Goal: Task Accomplishment & Management: Complete application form

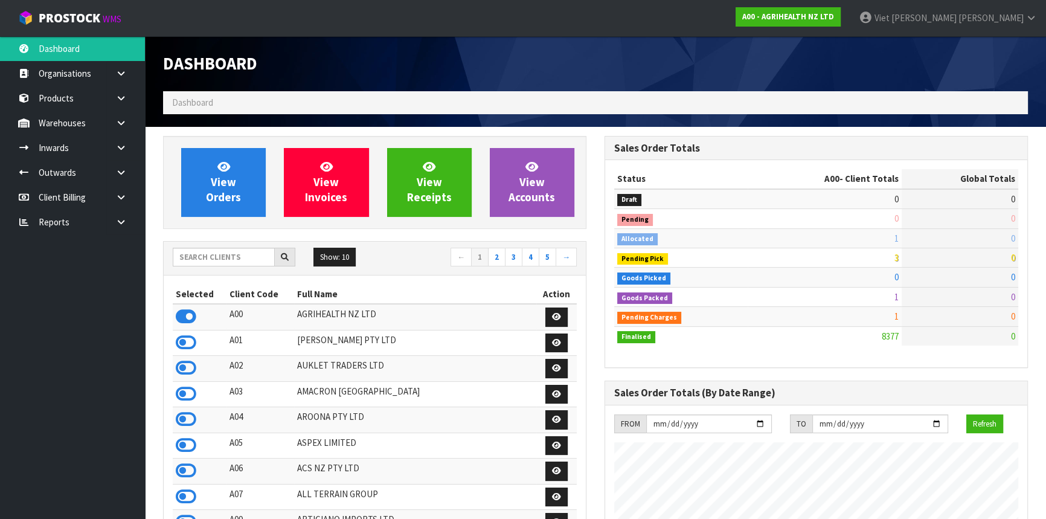
scroll to position [913, 441]
click at [244, 257] on input "text" at bounding box center [224, 257] width 102 height 19
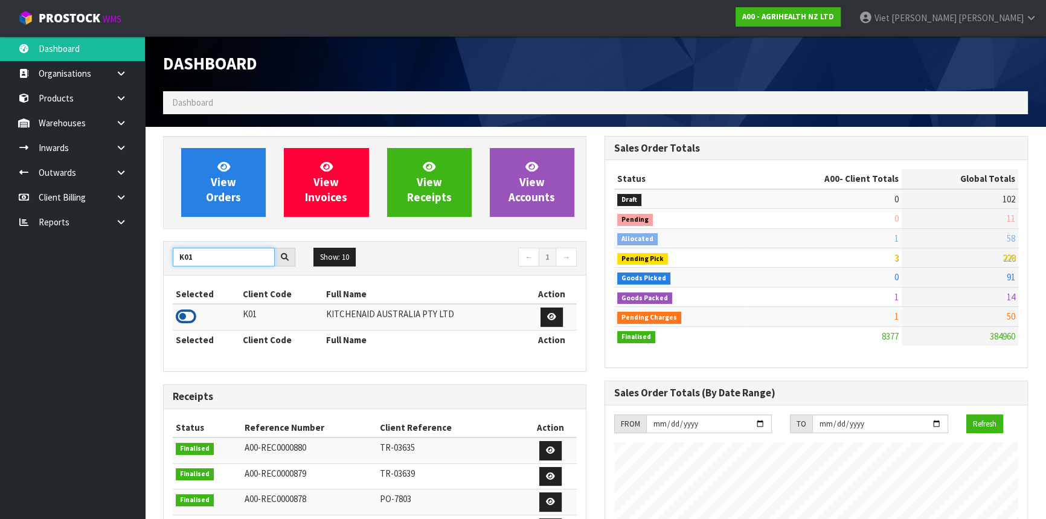
type input "K01"
click at [187, 308] on icon at bounding box center [186, 316] width 21 height 18
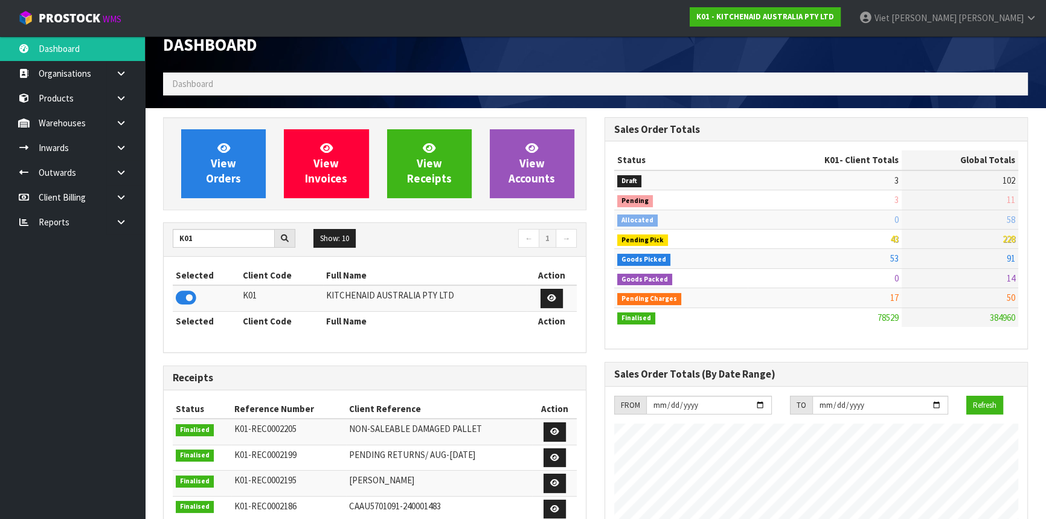
scroll to position [0, 0]
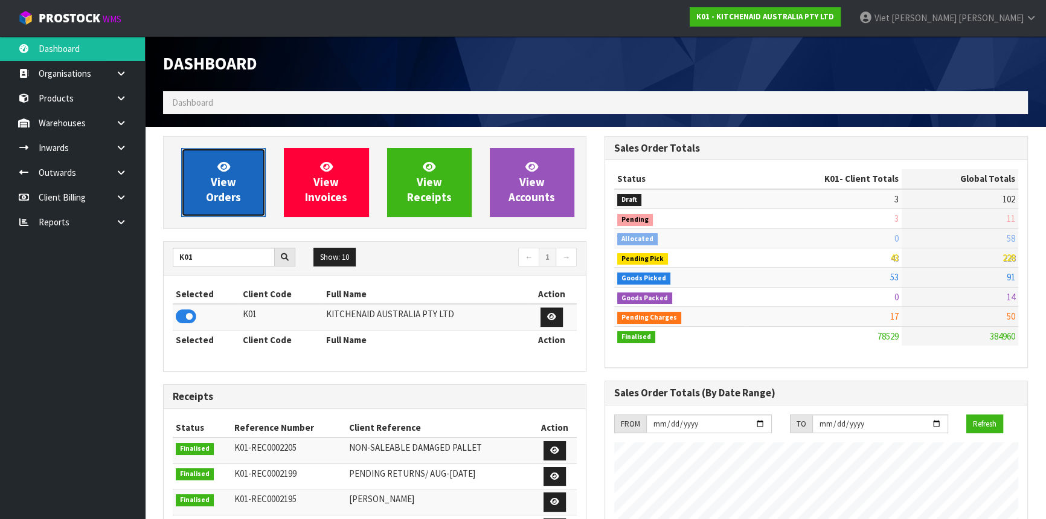
click at [234, 202] on span "View Orders" at bounding box center [223, 181] width 35 height 45
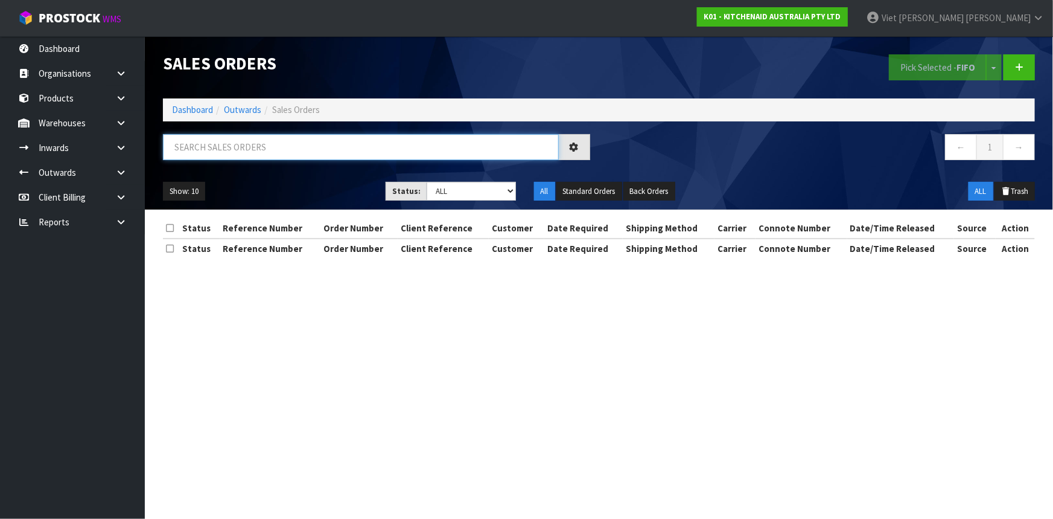
click at [376, 157] on input "text" at bounding box center [361, 147] width 396 height 26
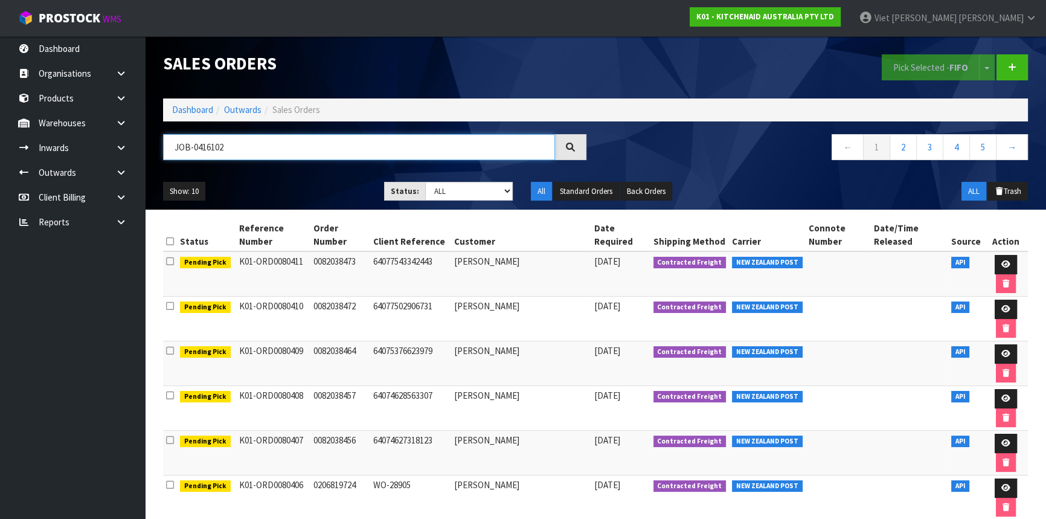
type input "JOB-0416102"
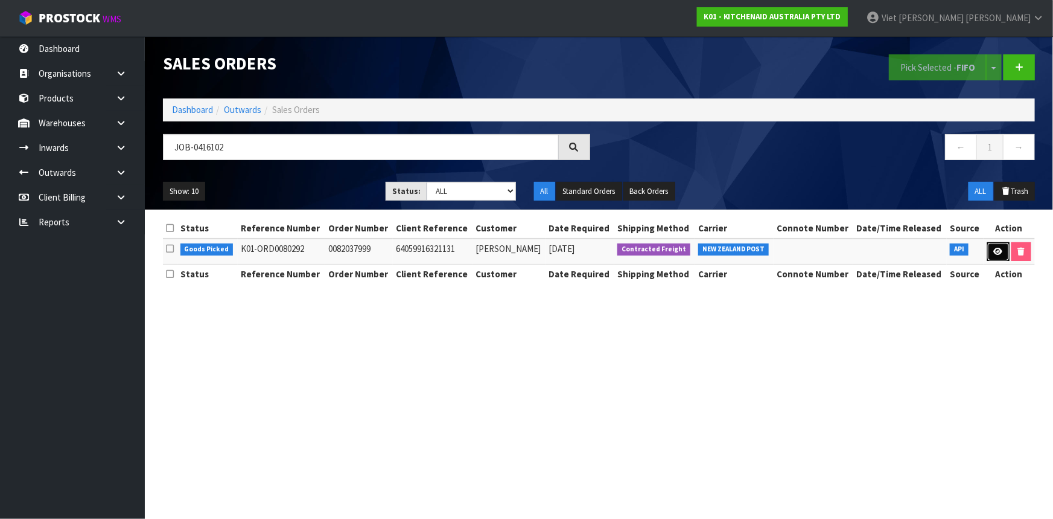
click at [991, 255] on link at bounding box center [999, 251] width 22 height 19
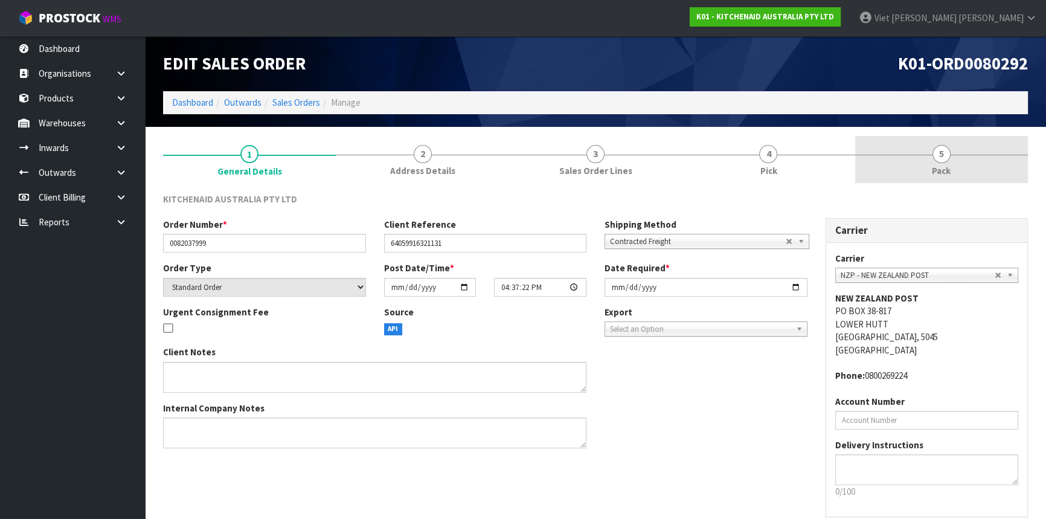
click at [875, 141] on link "5 Pack" at bounding box center [941, 160] width 173 height 48
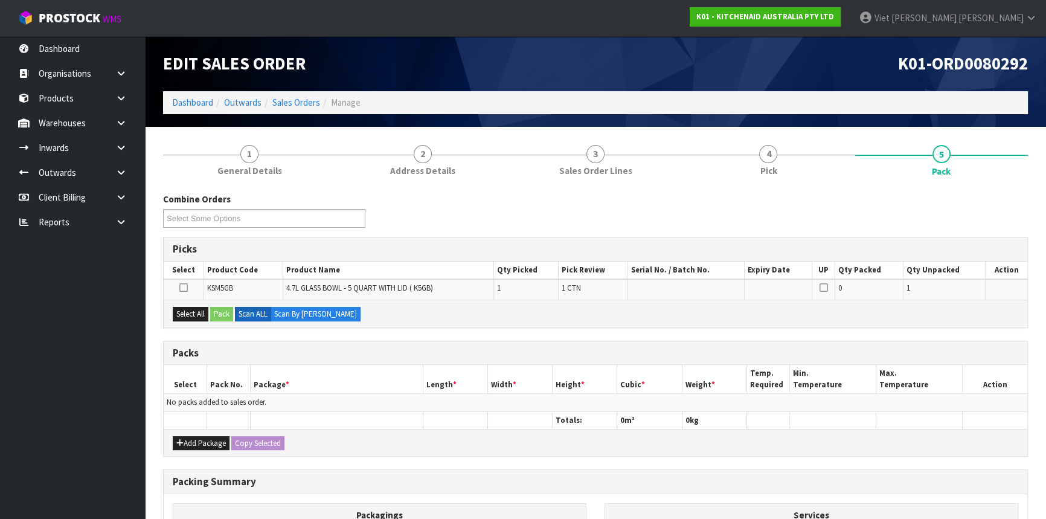
click at [182, 287] on icon at bounding box center [183, 287] width 8 height 1
click at [0, 0] on input "checkbox" at bounding box center [0, 0] width 0 height 0
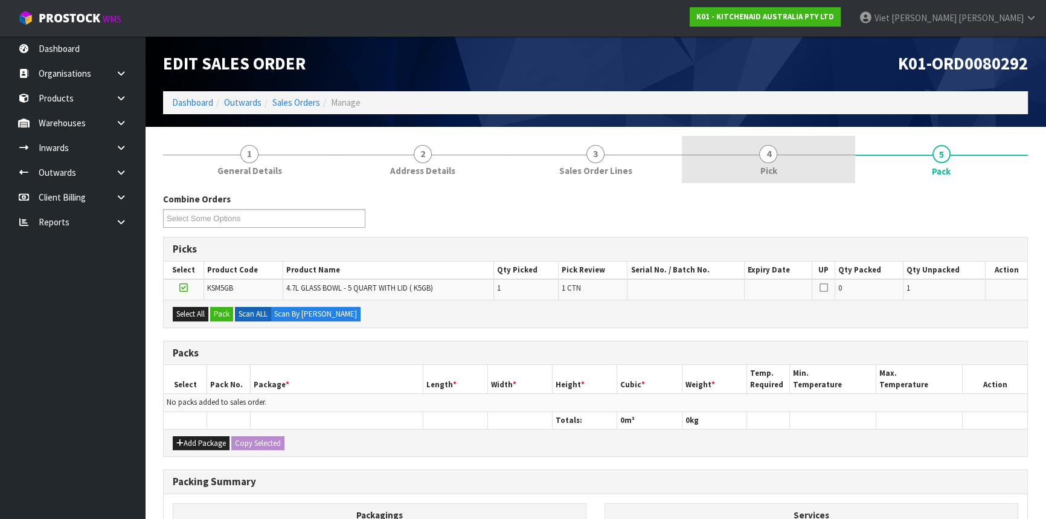
click at [781, 157] on link "4 Pick" at bounding box center [768, 160] width 173 height 48
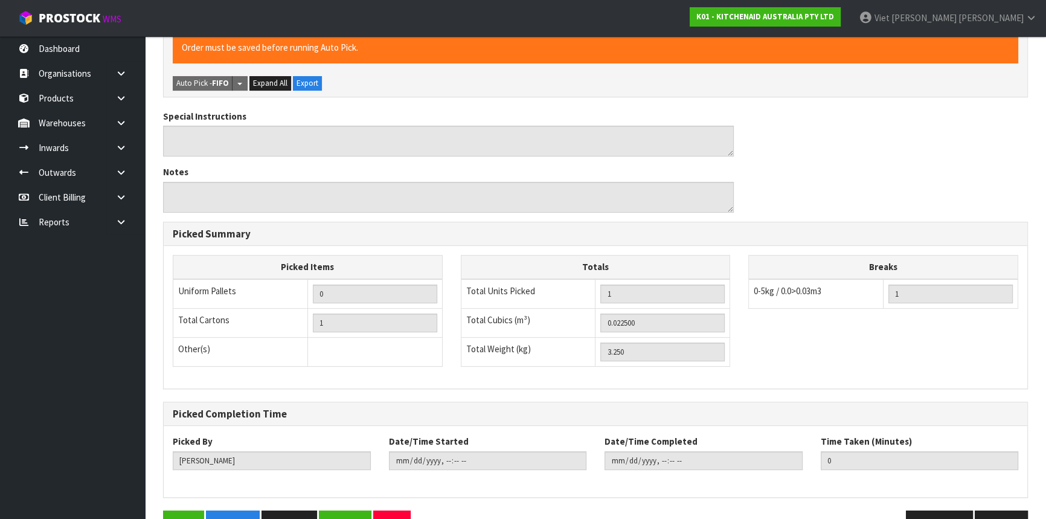
scroll to position [327, 0]
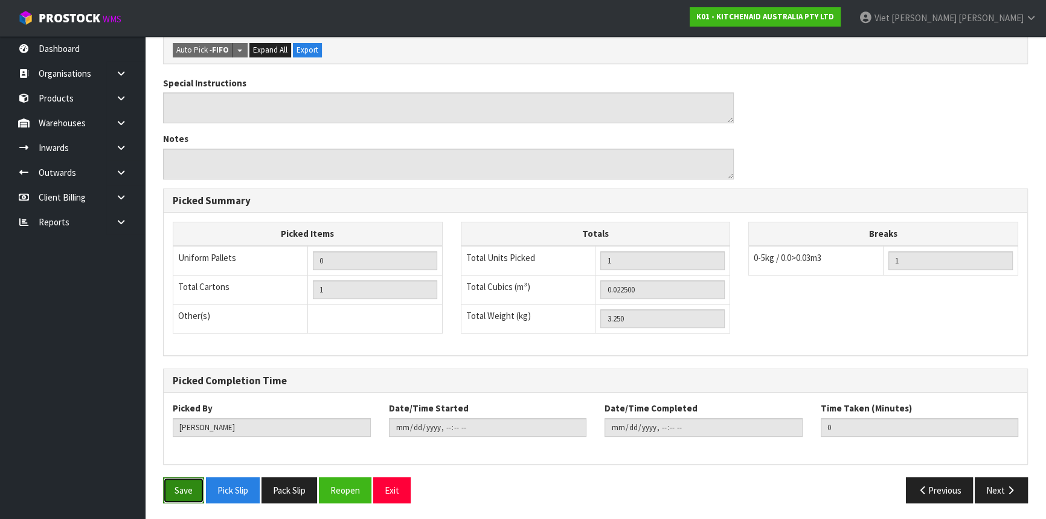
click at [185, 477] on button "Save" at bounding box center [183, 490] width 41 height 26
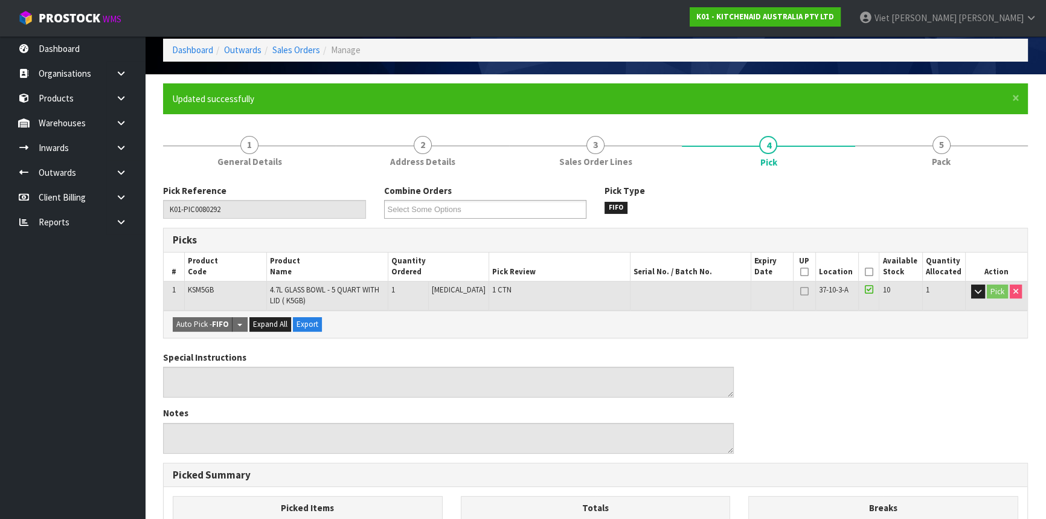
scroll to position [0, 0]
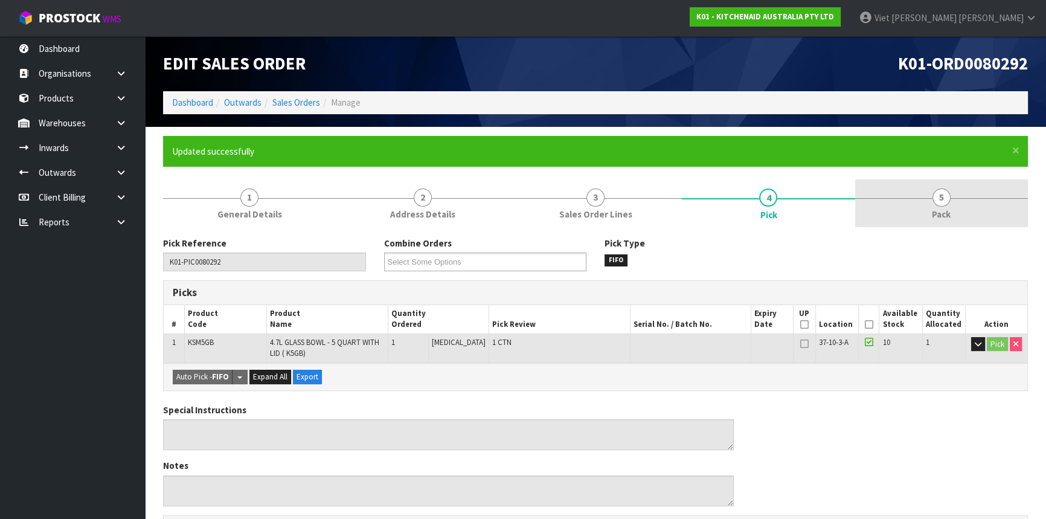
type input "Viet [PERSON_NAME]"
type input "[DATE]T10:28"
click at [878, 209] on link "5 Pack" at bounding box center [941, 203] width 173 height 48
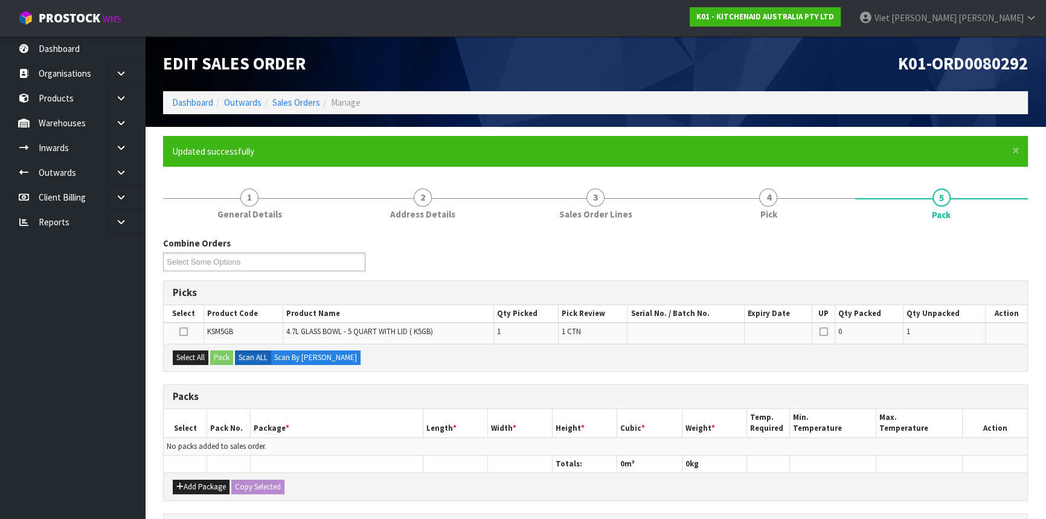
click at [0, 0] on input "checkbox" at bounding box center [0, 0] width 0 height 0
click at [217, 356] on button "Pack" at bounding box center [221, 357] width 23 height 14
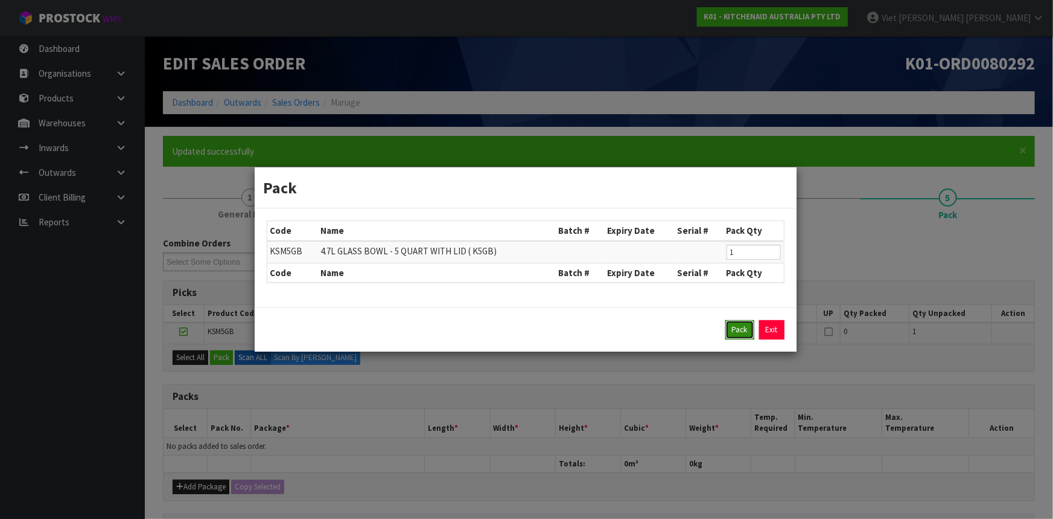
click at [734, 331] on button "Pack" at bounding box center [740, 329] width 29 height 19
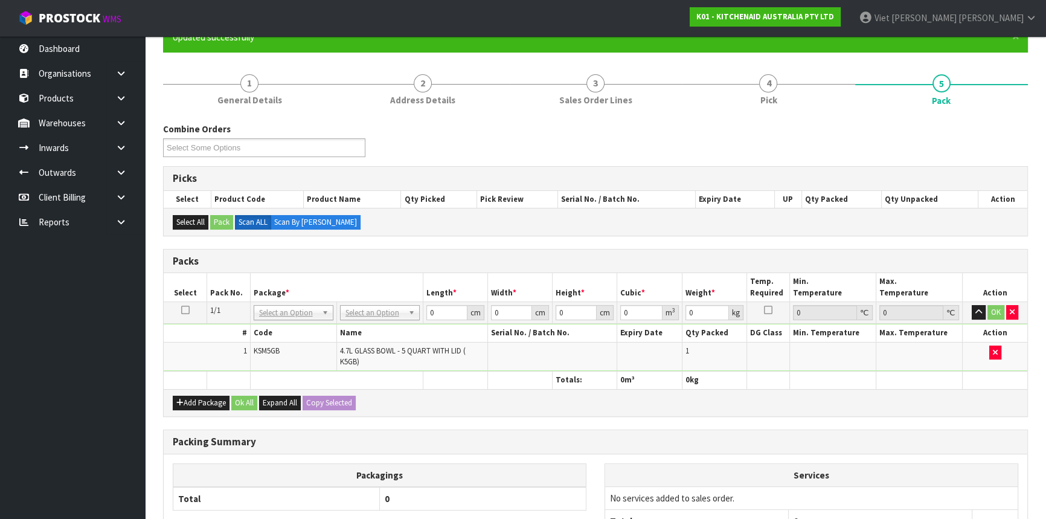
scroll to position [109, 0]
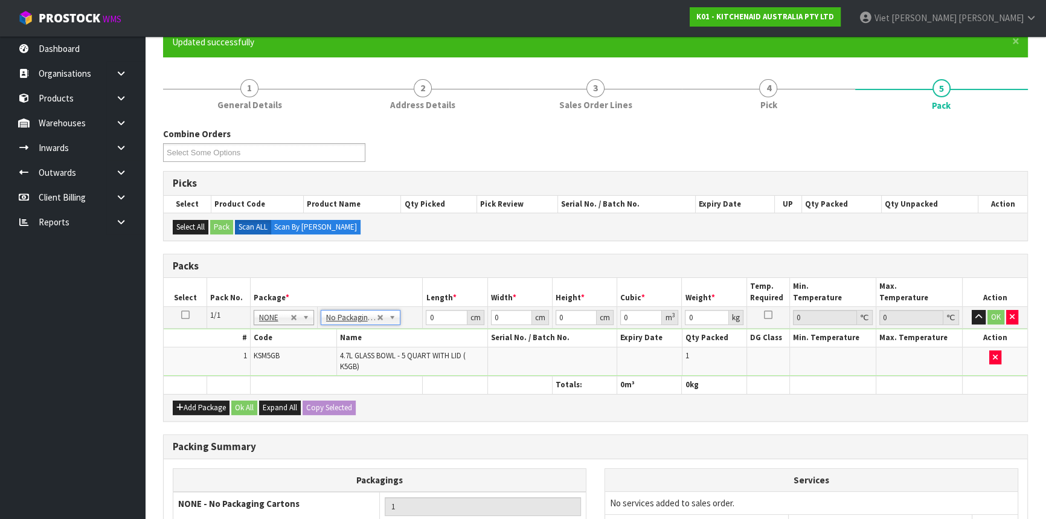
click at [427, 282] on th "Length *" at bounding box center [455, 292] width 65 height 28
click at [436, 318] on input "0" at bounding box center [446, 317] width 41 height 15
drag, startPoint x: 436, startPoint y: 318, endPoint x: 382, endPoint y: 325, distance: 54.8
click at [382, 325] on tr "1/1 NONE 007-001 007-002 007-004 007-009 007-013 007-014 007-015 007-017 007-01…" at bounding box center [595, 318] width 863 height 22
type input "31"
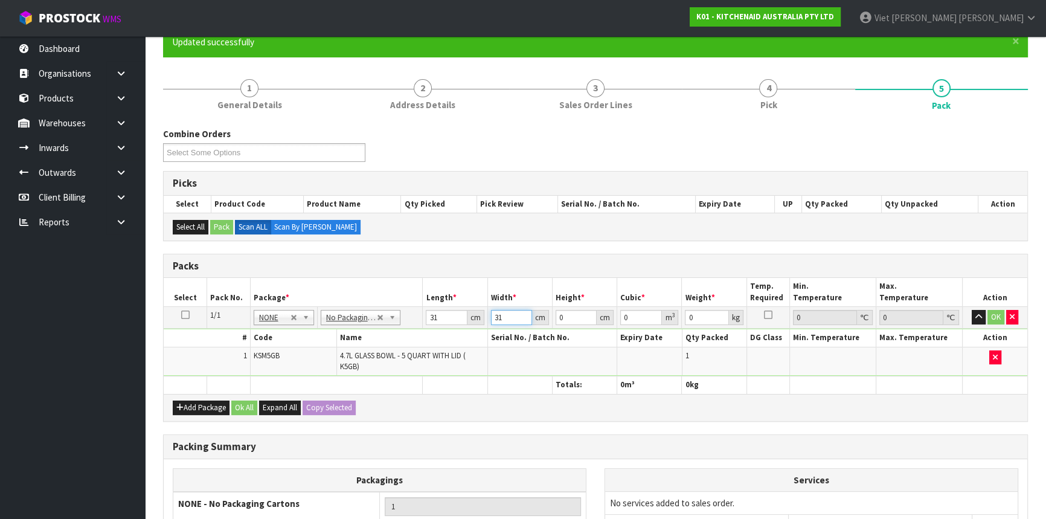
type input "31"
type input "2"
type input "0.001922"
type input "26"
type input "0.024986"
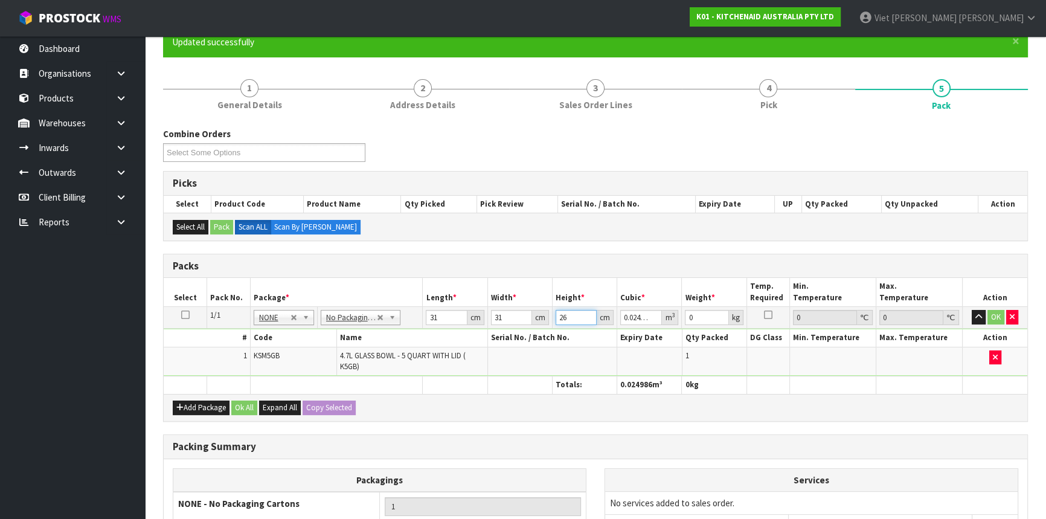
type input "26"
type input "3"
type input "4"
click button "OK" at bounding box center [995, 317] width 17 height 14
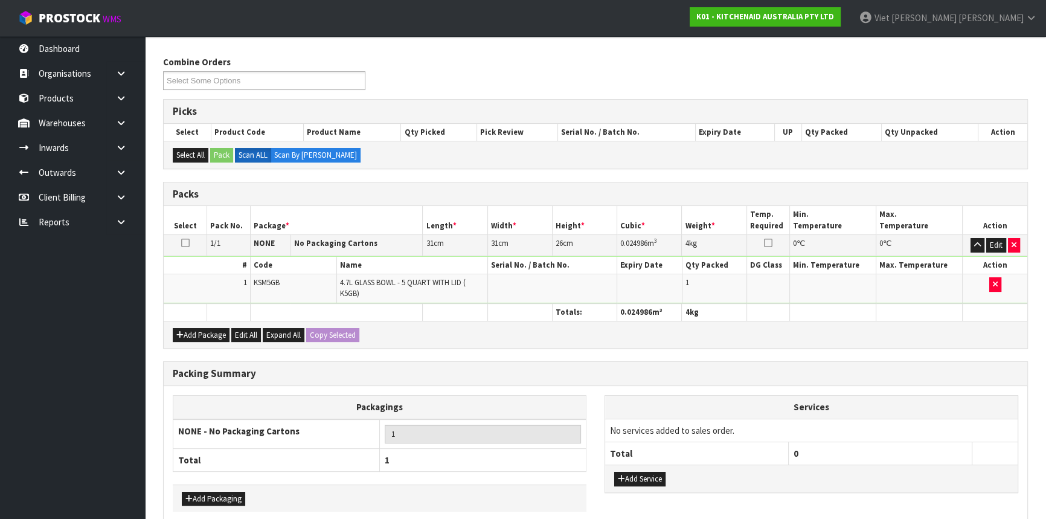
scroll to position [127, 0]
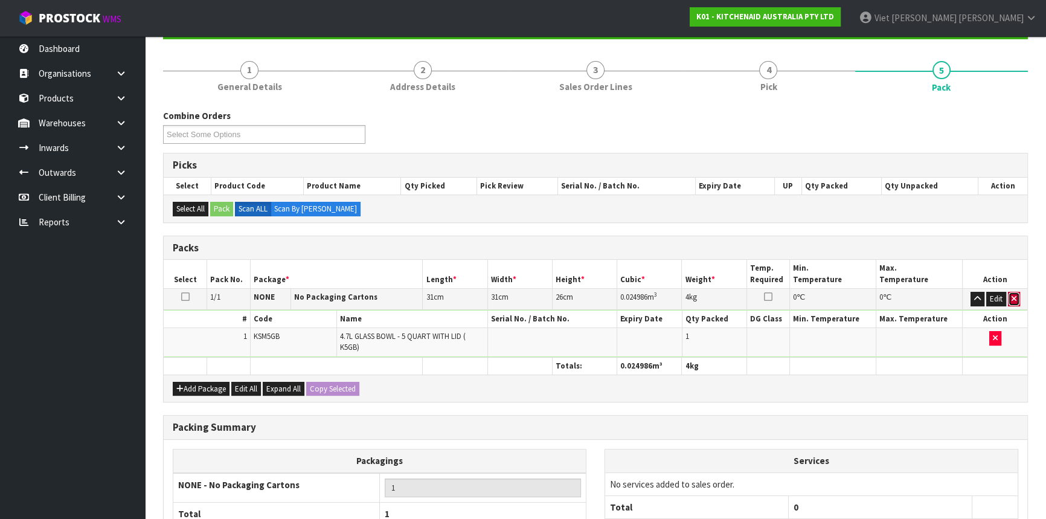
click at [1015, 295] on button "button" at bounding box center [1014, 299] width 12 height 14
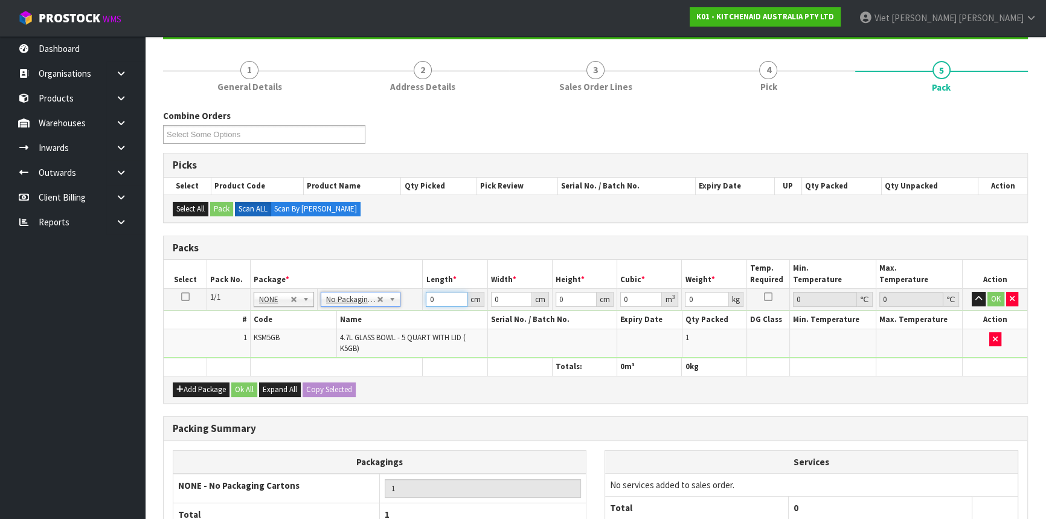
drag, startPoint x: 435, startPoint y: 299, endPoint x: 362, endPoint y: 304, distance: 73.8
click at [362, 304] on tr "1/1 NONE 007-001 007-002 007-004 007-009 007-013 007-014 007-015 007-017 007-01…" at bounding box center [595, 300] width 863 height 22
type input "31"
type input "2"
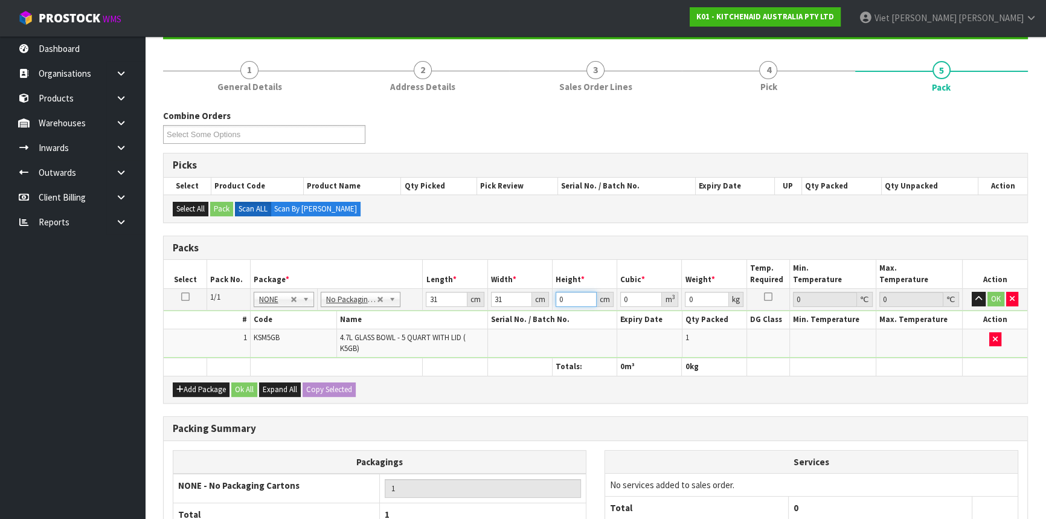
type input "0.001922"
type input "26"
type input "0.024986"
type input "26"
type input "4"
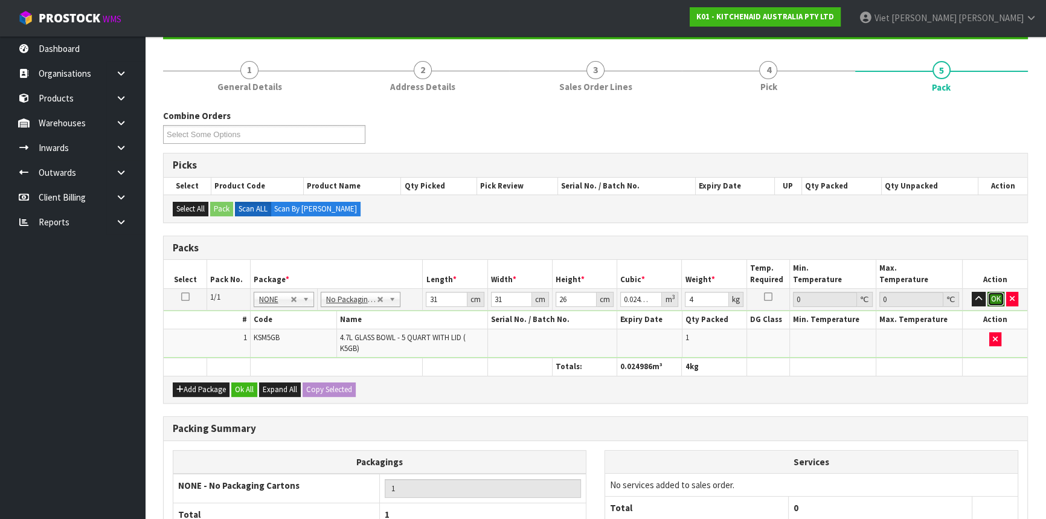
click button "OK" at bounding box center [995, 299] width 17 height 14
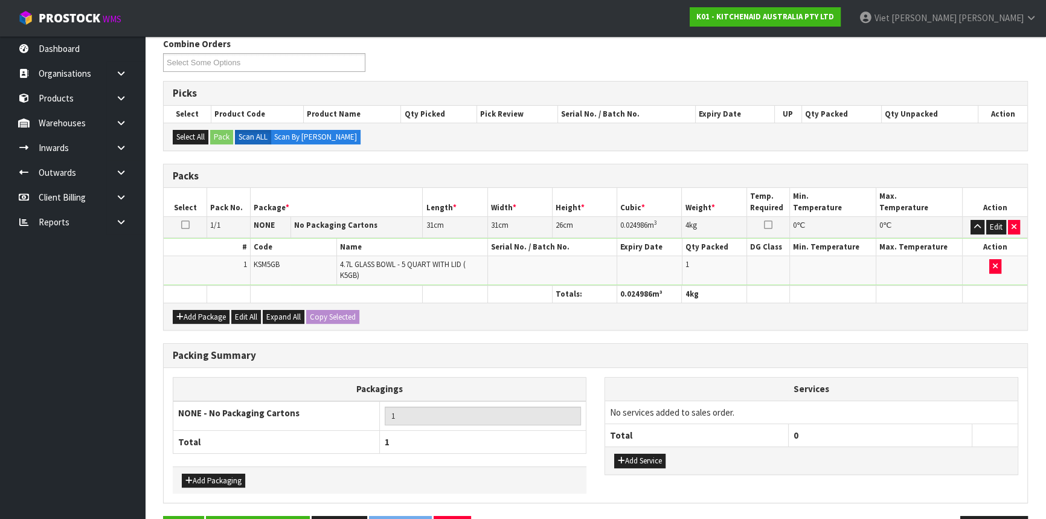
scroll to position [237, 0]
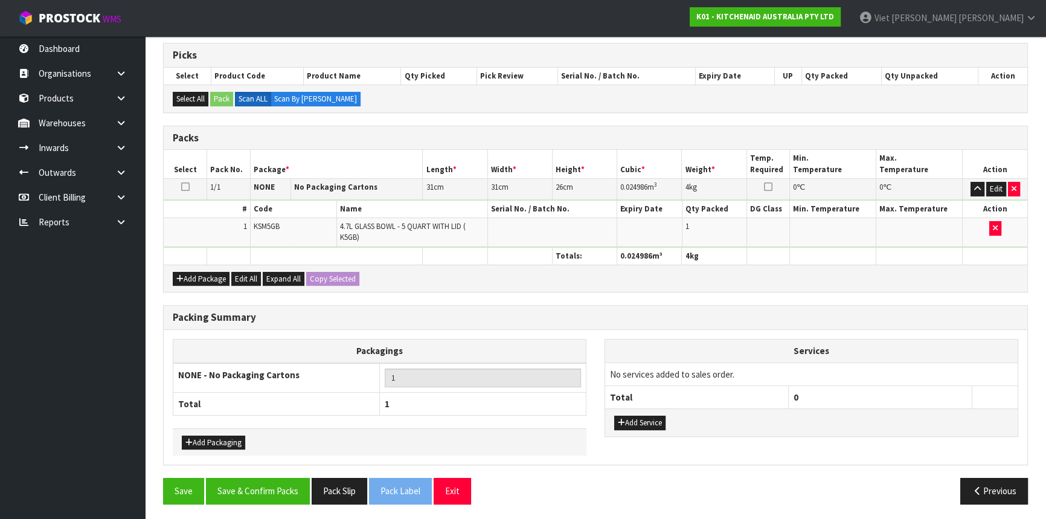
click at [280, 467] on div "Packing Summary Packagings NONE - No Packaging Cartons 1 Total 1 Add Packaging …" at bounding box center [595, 391] width 883 height 173
click at [277, 478] on button "Save & Confirm Packs" at bounding box center [258, 491] width 104 height 26
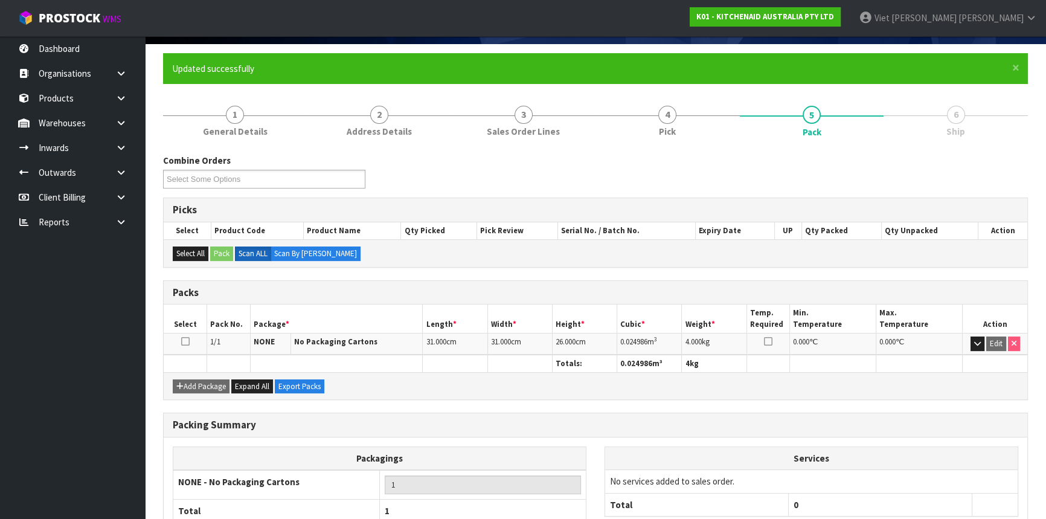
scroll to position [163, 0]
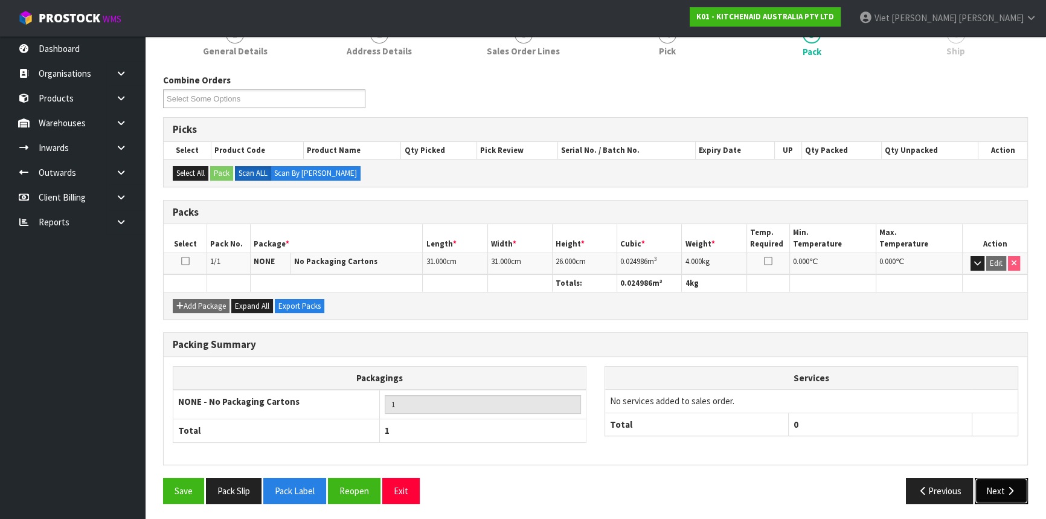
drag, startPoint x: 1000, startPoint y: 488, endPoint x: 941, endPoint y: 462, distance: 64.6
click at [1000, 488] on button "Next" at bounding box center [1000, 491] width 53 height 26
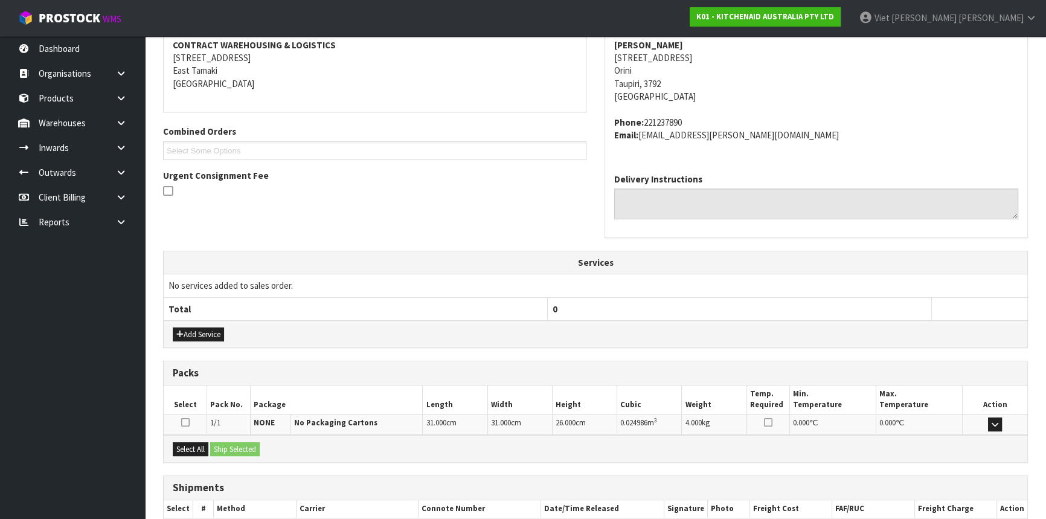
scroll to position [248, 0]
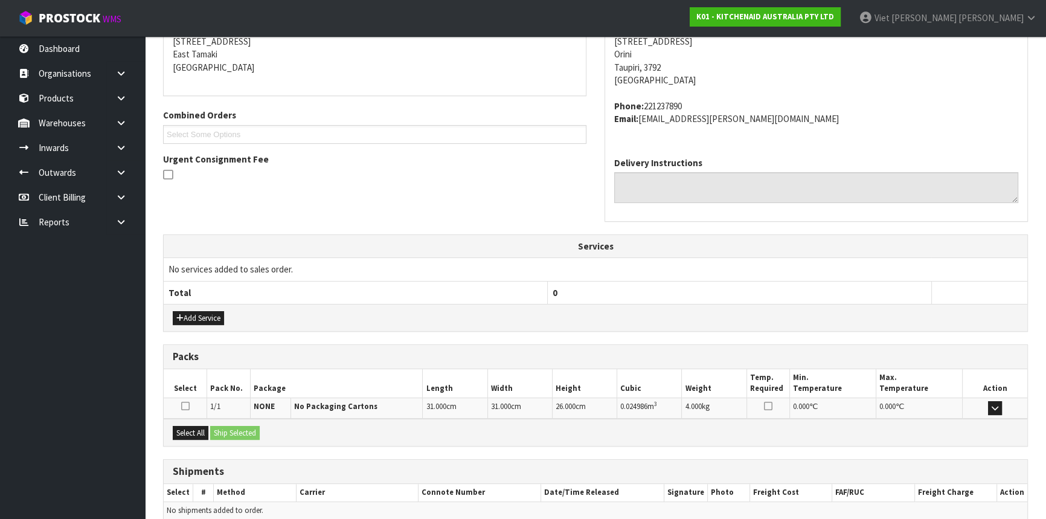
click at [186, 418] on td "Code Name Serial No. / Batch No. - Expiry Date IMO Class Min. Temperature Max. …" at bounding box center [595, 418] width 863 height 1
click at [187, 411] on div at bounding box center [185, 407] width 37 height 13
click at [199, 426] on button "Select All" at bounding box center [191, 433] width 36 height 14
click at [241, 430] on button "Ship Selected" at bounding box center [235, 433] width 50 height 14
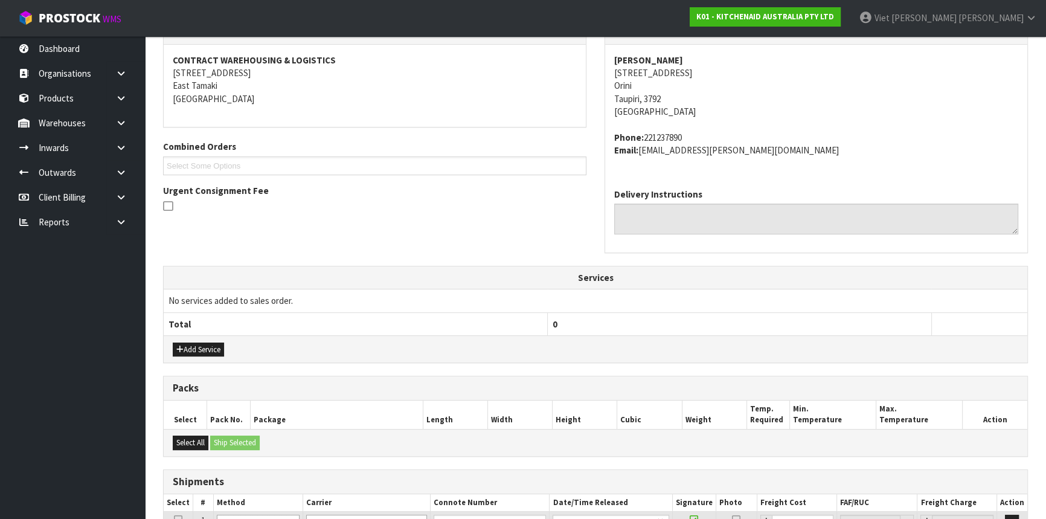
scroll to position [325, 0]
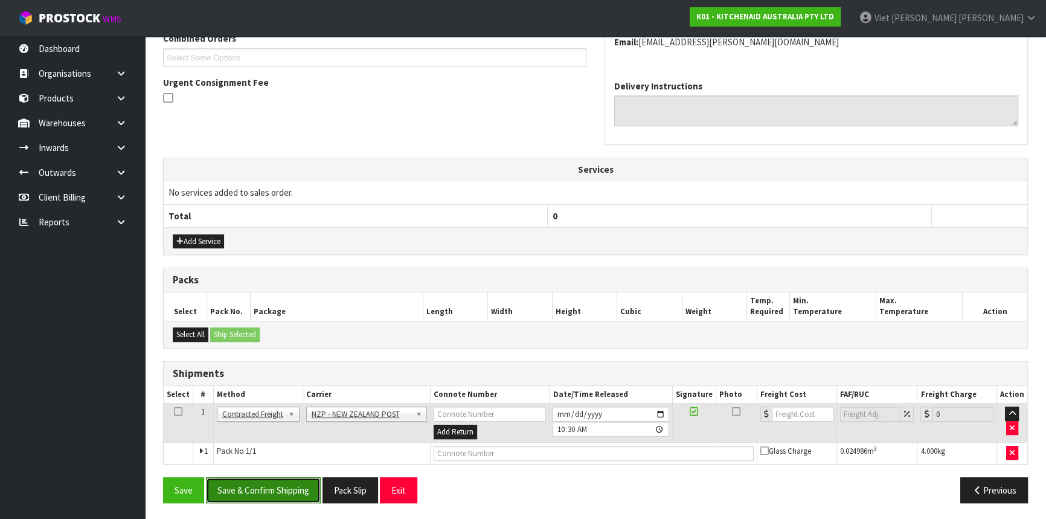
click at [269, 488] on button "Save & Confirm Shipping" at bounding box center [263, 490] width 115 height 26
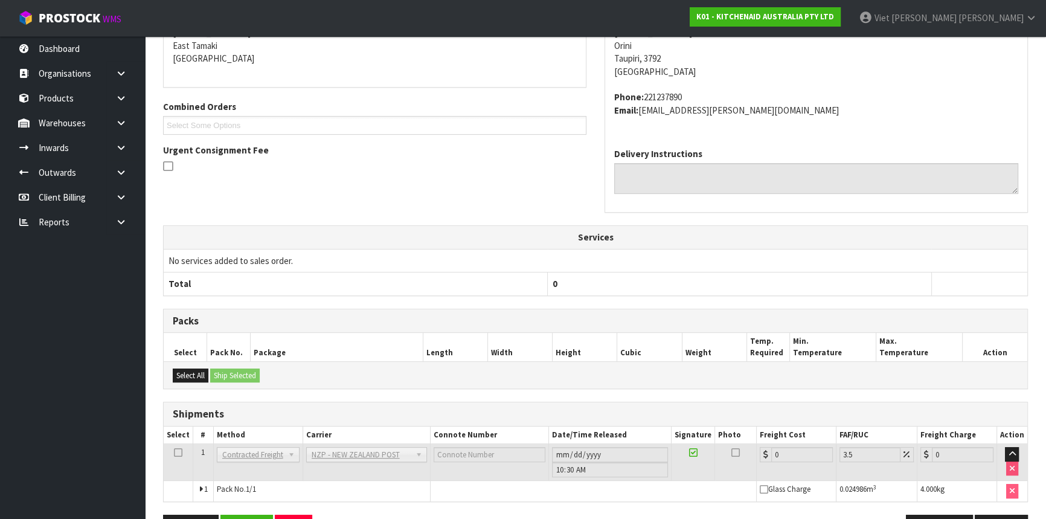
scroll to position [308, 0]
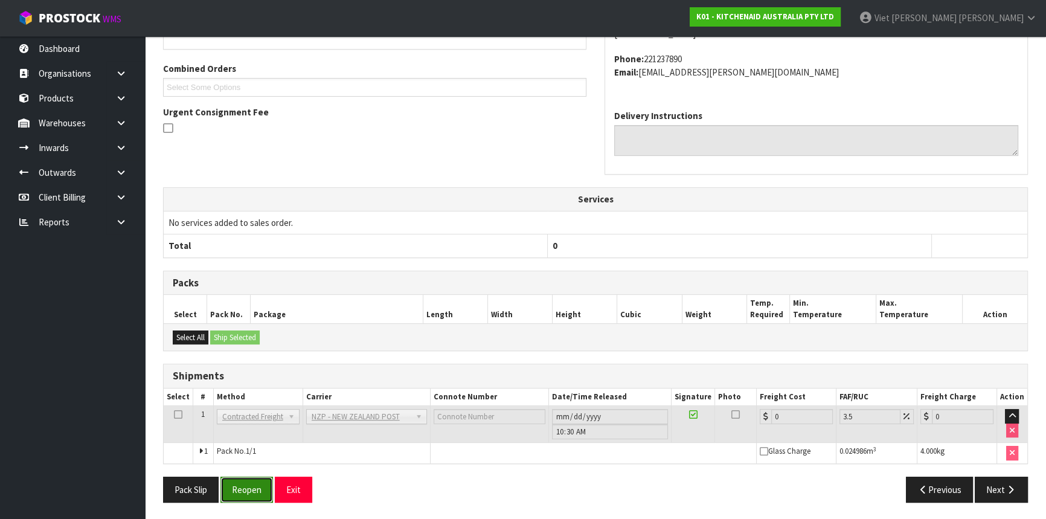
click at [261, 488] on button "Reopen" at bounding box center [246, 489] width 53 height 26
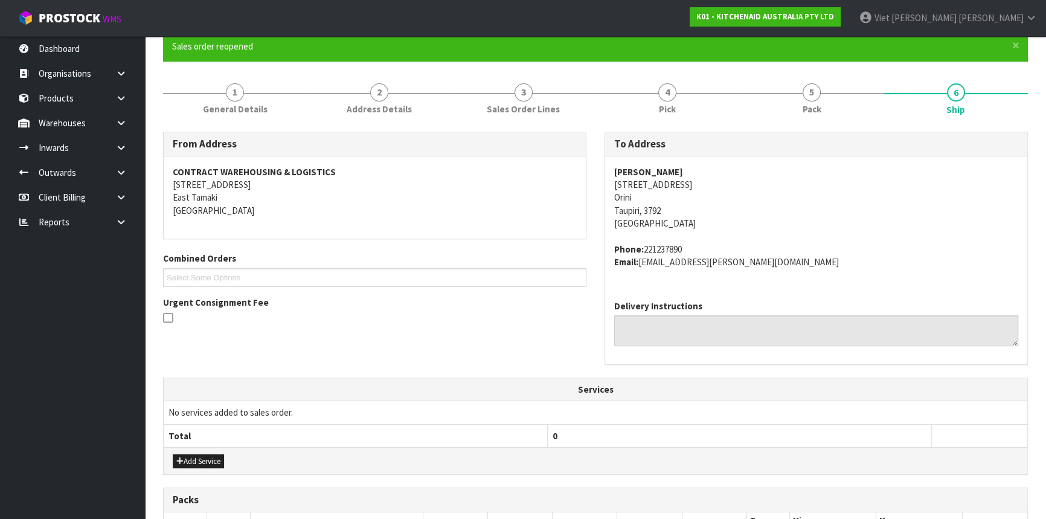
scroll to position [325, 0]
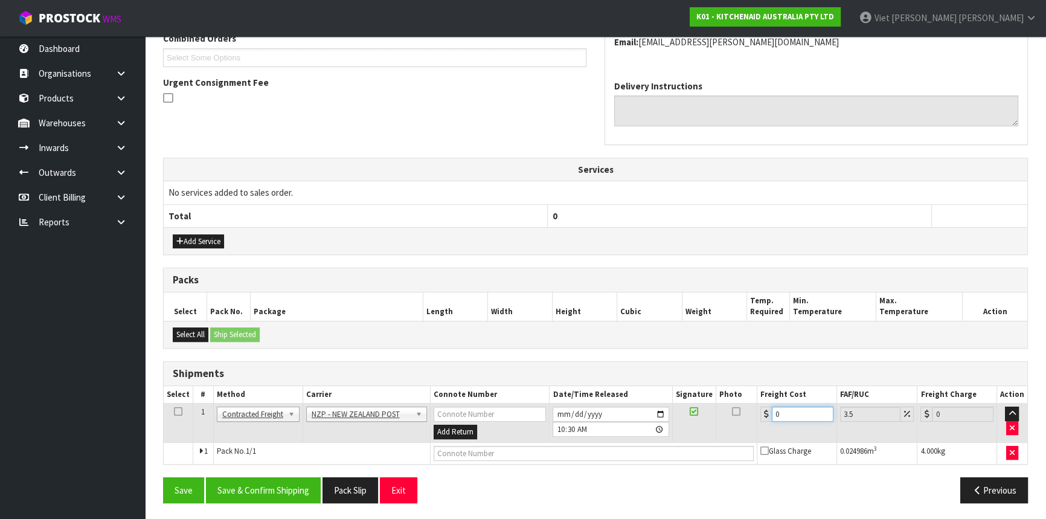
drag, startPoint x: 794, startPoint y: 411, endPoint x: 736, endPoint y: 414, distance: 58.6
click at [736, 414] on tr "1 Client Local Pickup Customer Local Pickup Company Freight Contracted Freight …" at bounding box center [595, 422] width 863 height 39
type input "1"
type input "1.03"
type input "11"
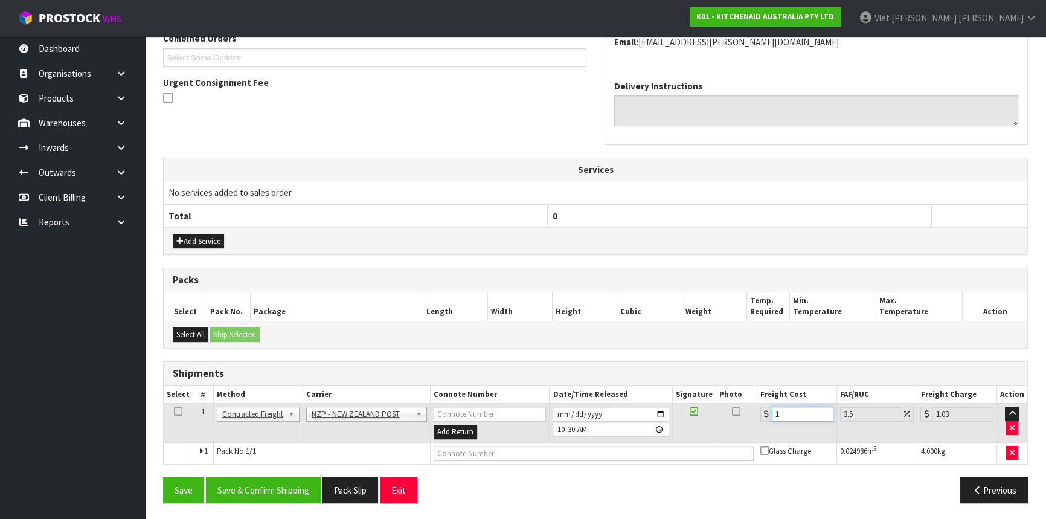
type input "11.38"
type input "11.9"
type input "12.32"
type input "11.9"
click at [187, 498] on button "Save" at bounding box center [183, 490] width 41 height 26
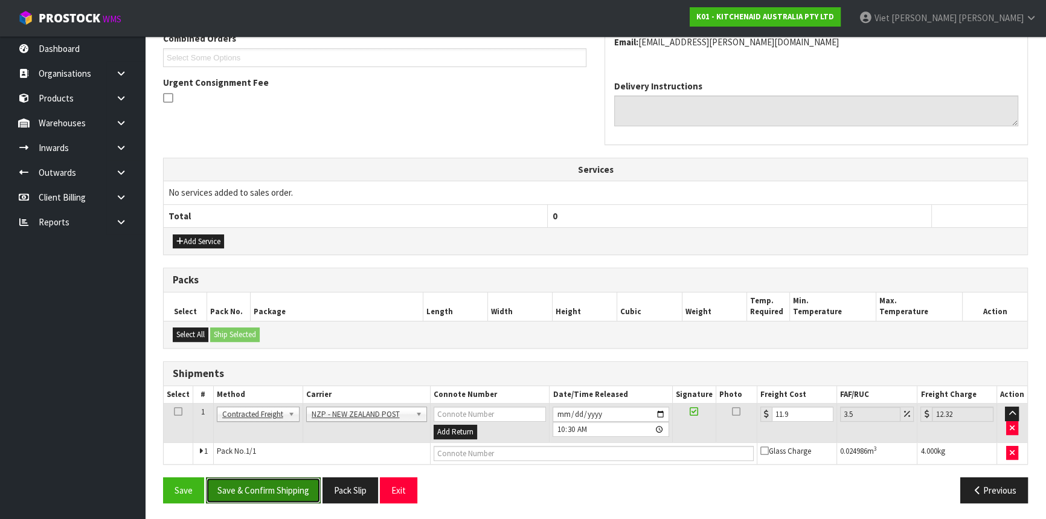
drag, startPoint x: 256, startPoint y: 489, endPoint x: 285, endPoint y: 471, distance: 34.2
click at [256, 489] on button "Save & Confirm Shipping" at bounding box center [263, 490] width 115 height 26
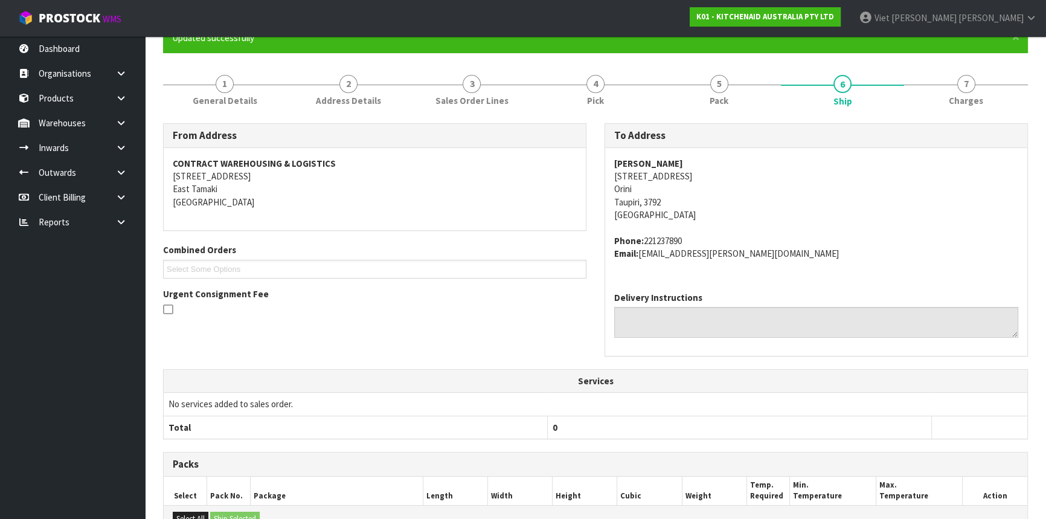
scroll to position [0, 0]
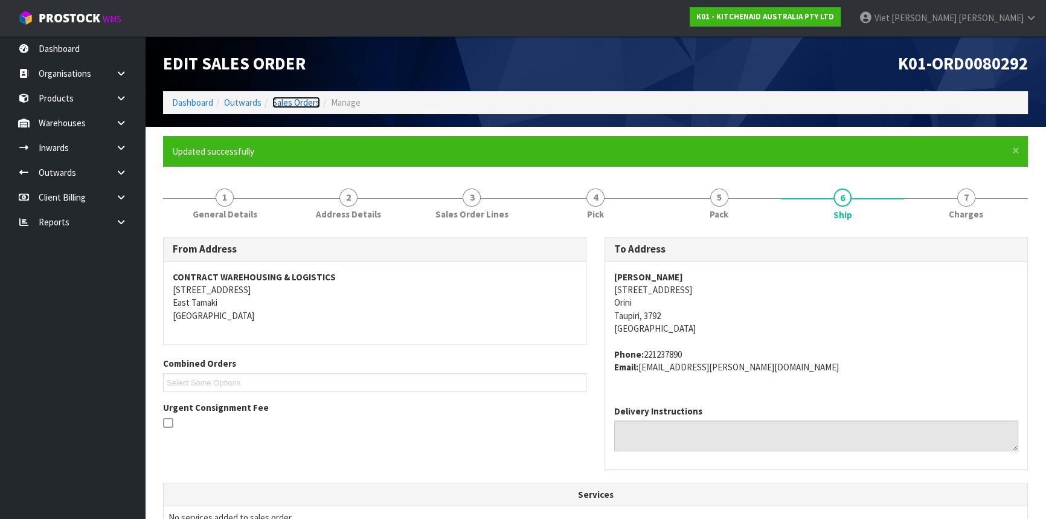
click at [287, 98] on link "Sales Orders" at bounding box center [296, 102] width 48 height 11
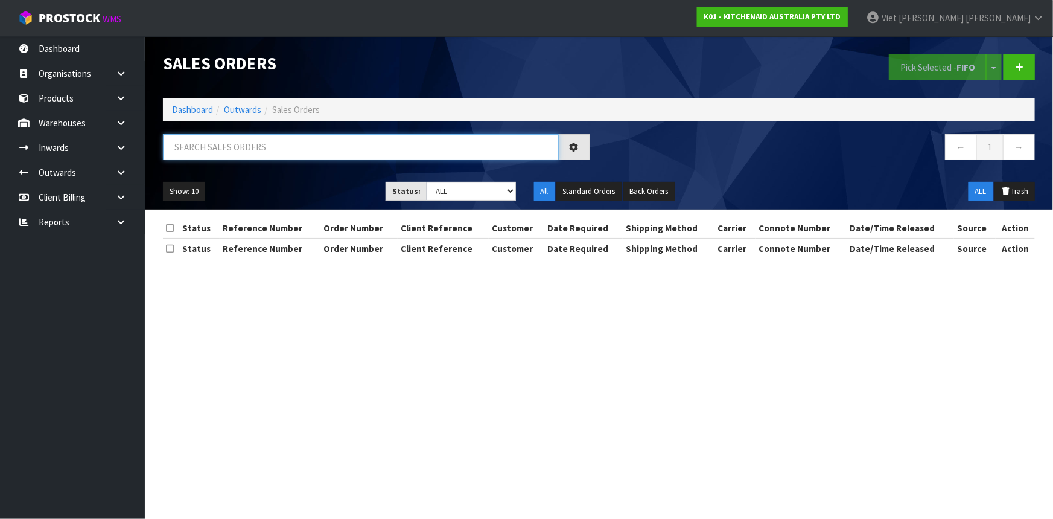
click at [456, 137] on input "text" at bounding box center [361, 147] width 396 height 26
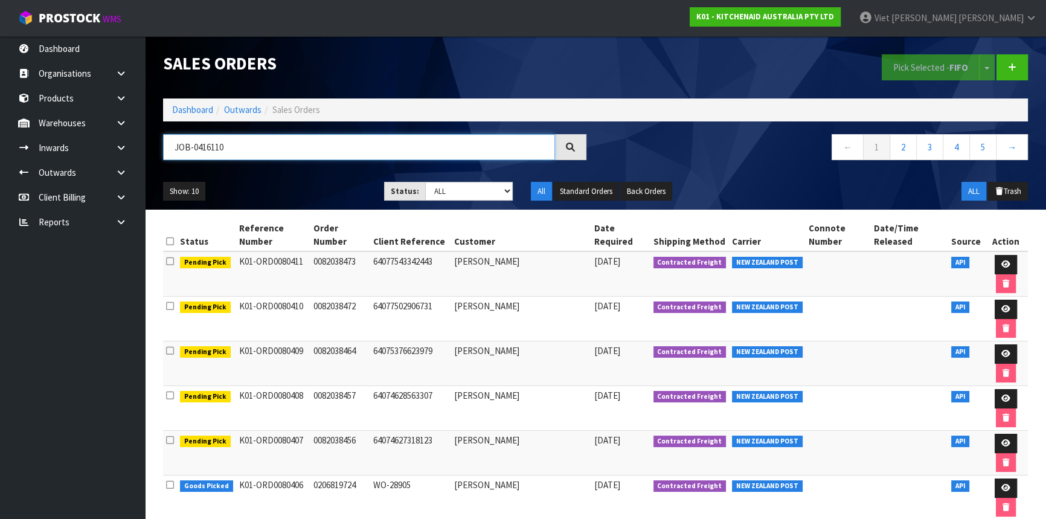
type input "JOB-0416110"
click at [783, 156] on nav "← 1 2 3 4 5 →" at bounding box center [815, 149] width 423 height 30
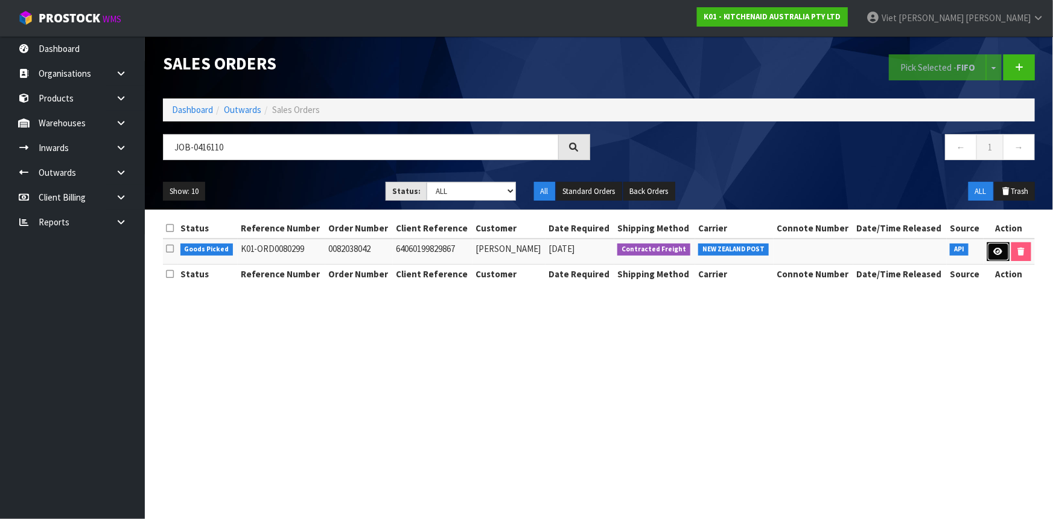
click at [988, 244] on link at bounding box center [999, 251] width 22 height 19
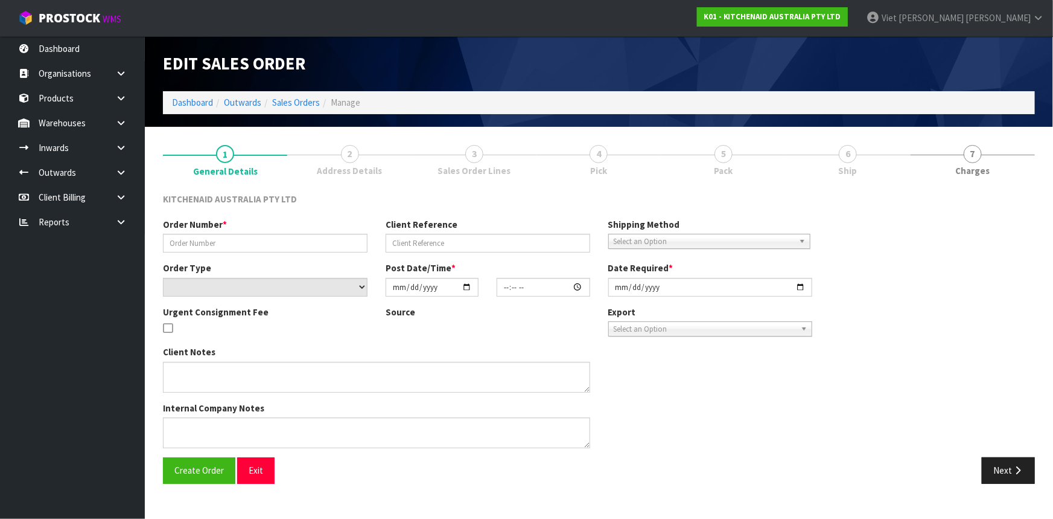
type input "0082038042"
type input "64060199829867"
select select "number:0"
type input "[DATE]"
type input "18:38:15.000"
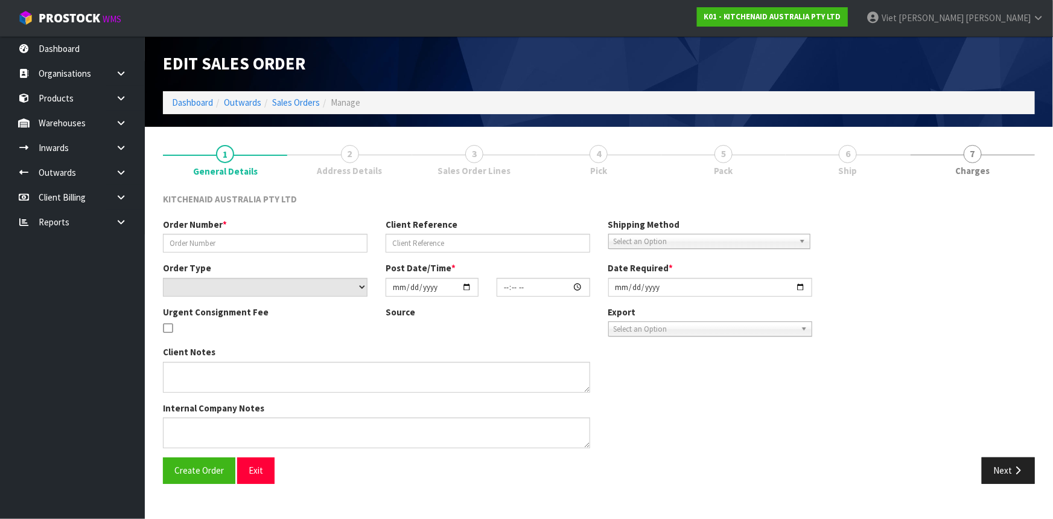
type input "[DATE]"
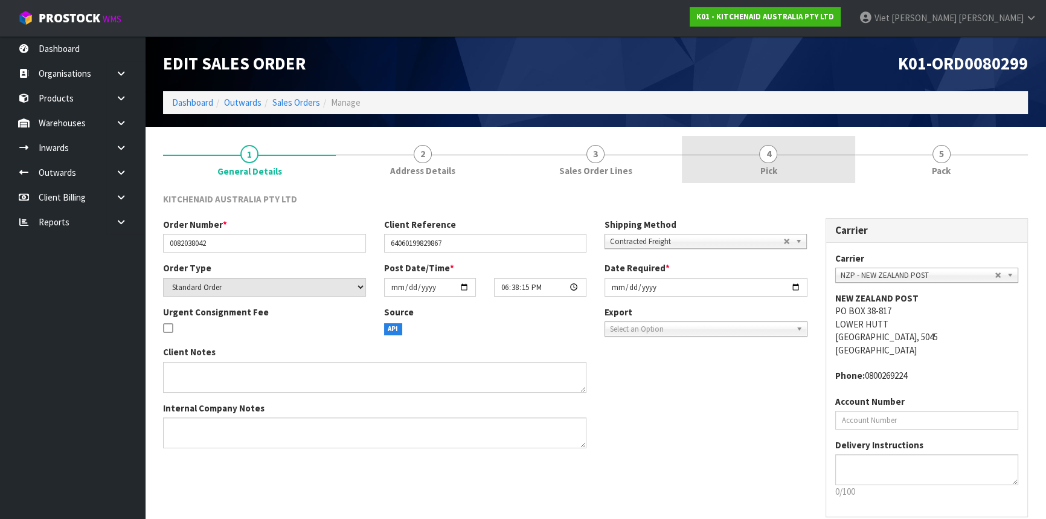
click at [724, 164] on link "4 Pick" at bounding box center [768, 160] width 173 height 48
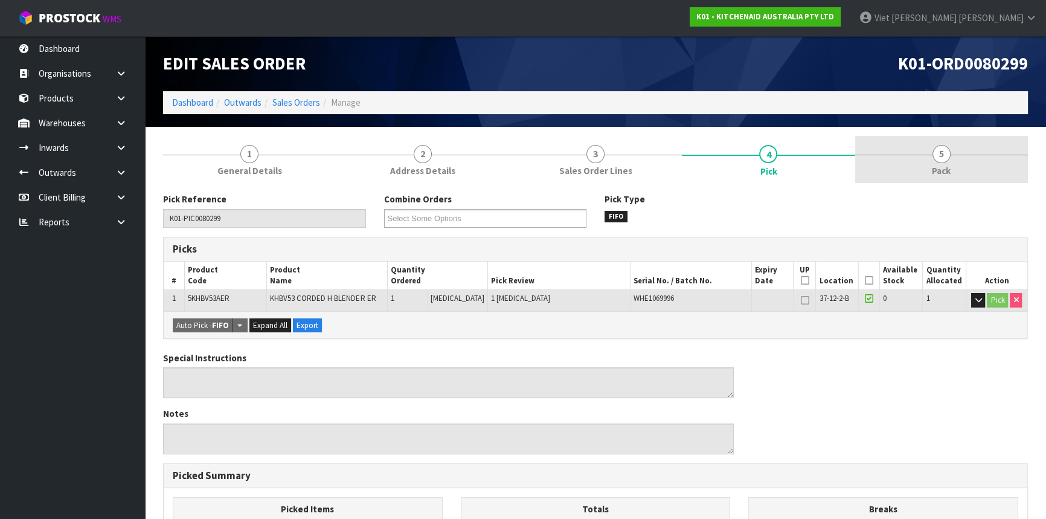
click at [940, 164] on span "Pack" at bounding box center [941, 170] width 19 height 13
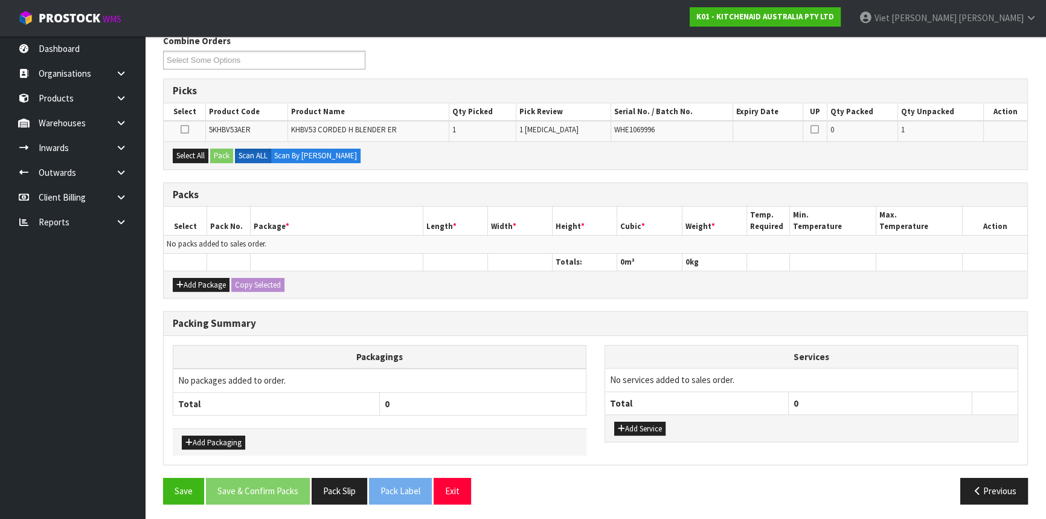
scroll to position [48, 0]
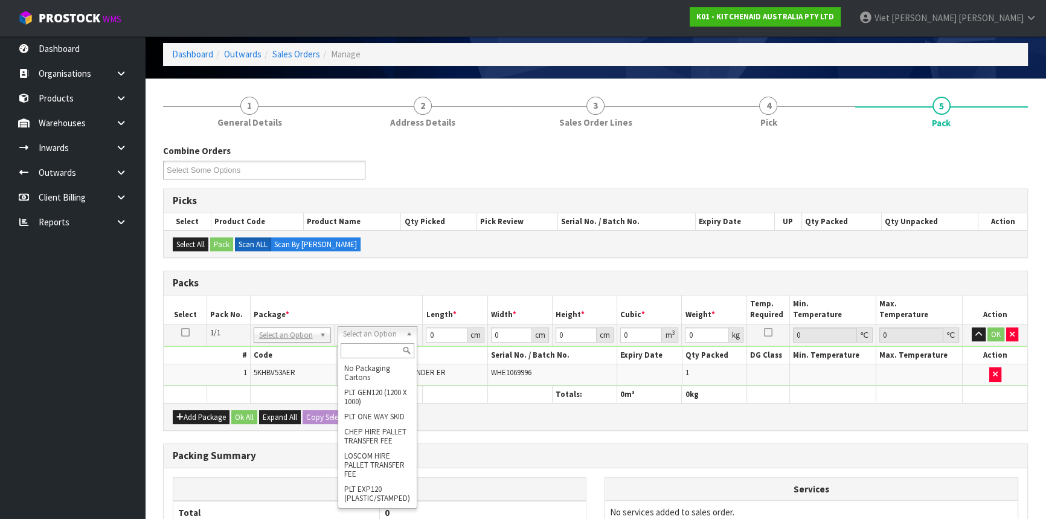
click at [385, 343] on input "text" at bounding box center [377, 350] width 74 height 15
click at [371, 351] on input "text" at bounding box center [377, 350] width 74 height 15
click at [381, 320] on th "Package *" at bounding box center [336, 309] width 173 height 28
click at [353, 344] on input "text" at bounding box center [377, 350] width 74 height 15
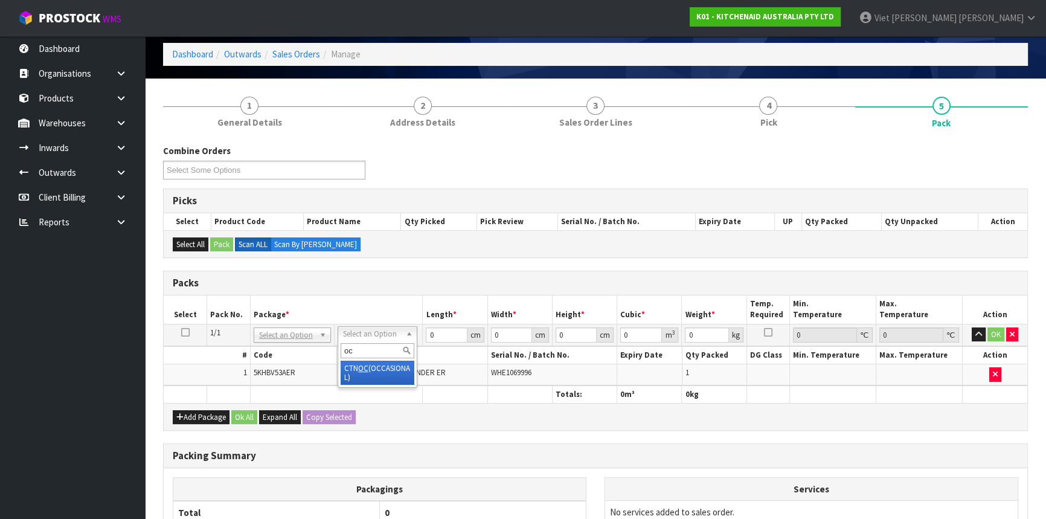
type input "oc"
type input "1.2"
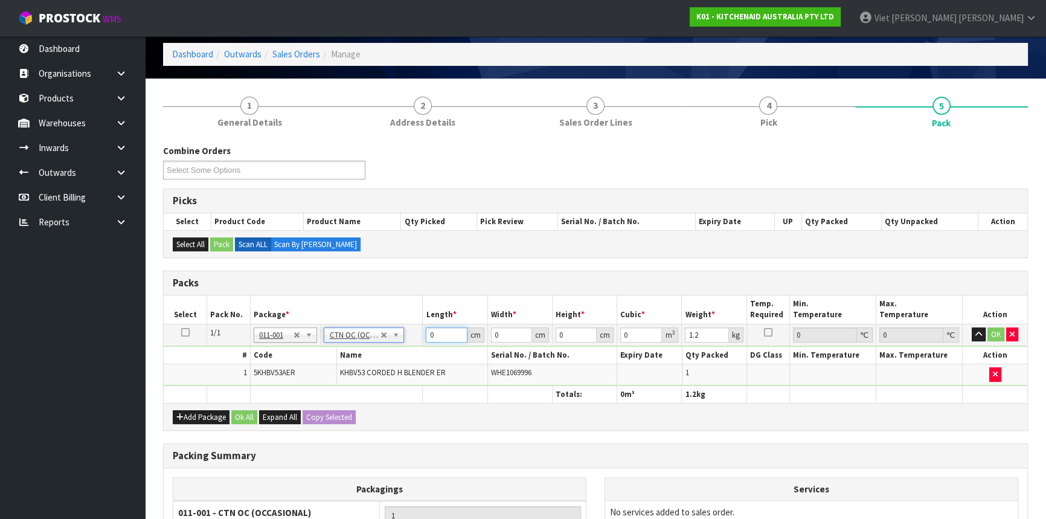
drag, startPoint x: 432, startPoint y: 335, endPoint x: 394, endPoint y: 335, distance: 37.4
click at [394, 335] on tr "1/1 NONE 007-001 007-002 007-004 007-009 007-013 007-014 007-015 007-017 007-01…" at bounding box center [595, 335] width 863 height 22
type input "23"
type input "25"
type input "2"
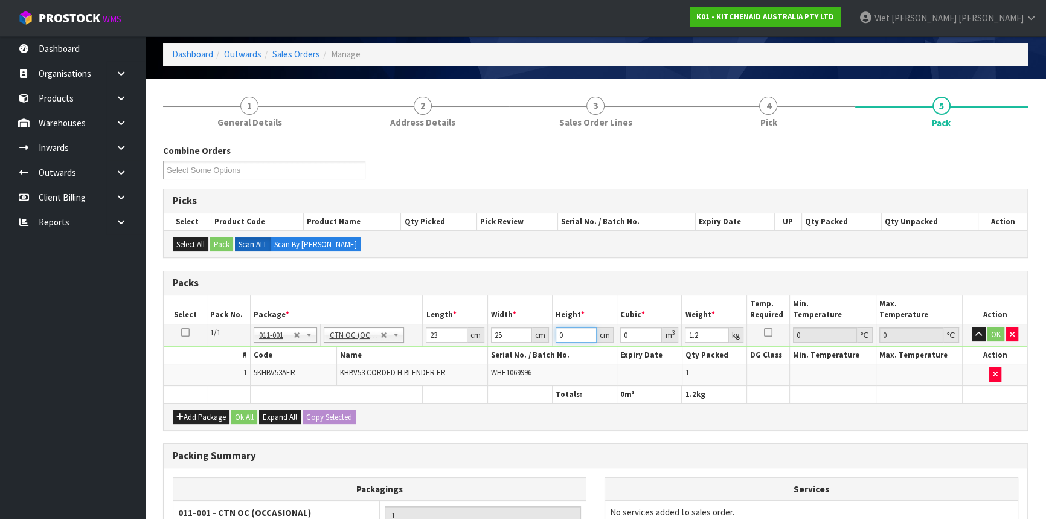
type input "0.00115"
type input "29"
type input "0.016675"
type input "29"
type input "2"
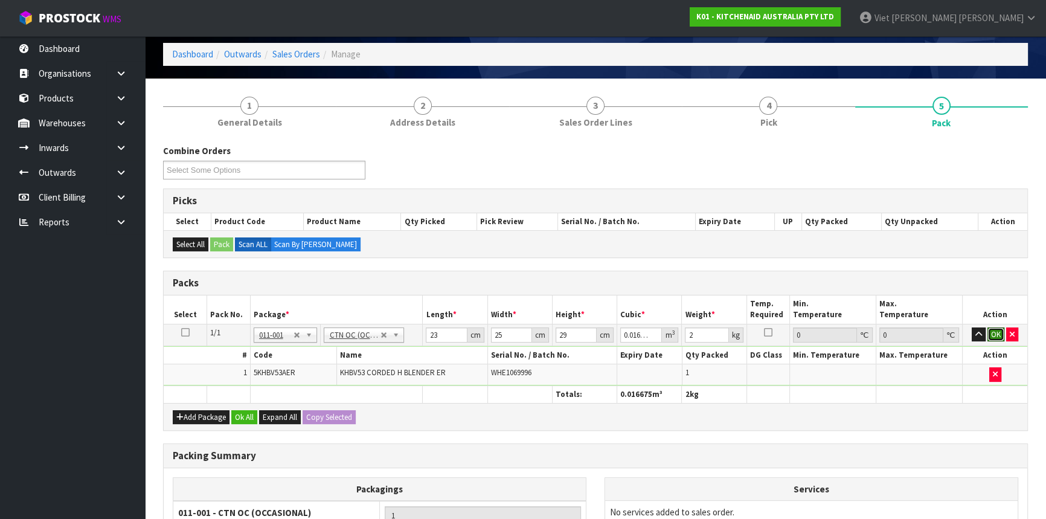
click button "OK" at bounding box center [995, 334] width 17 height 14
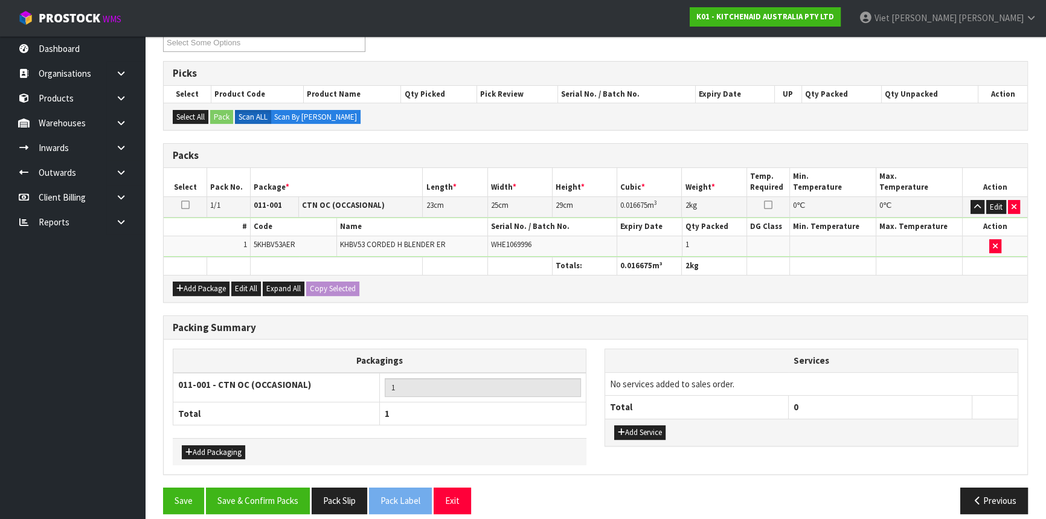
scroll to position [185, 0]
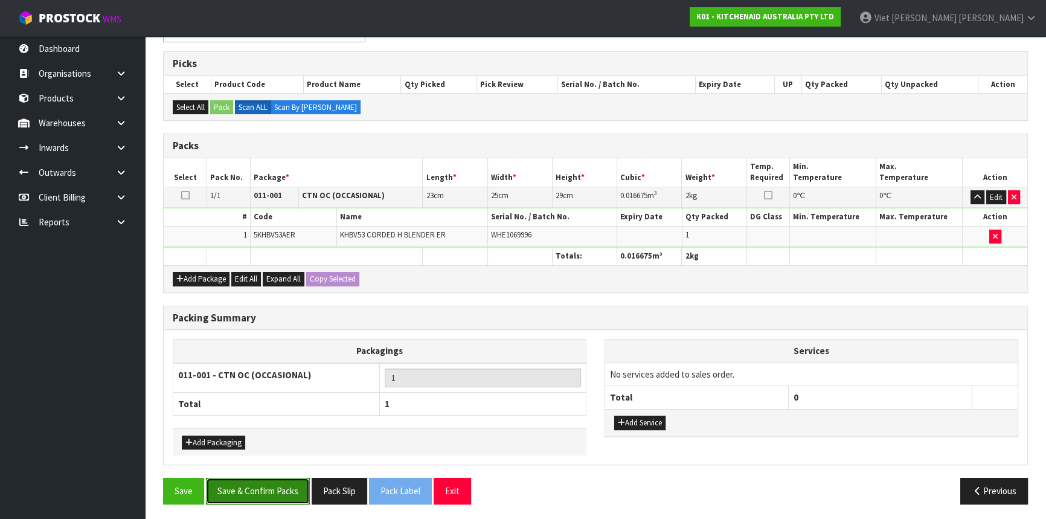
click at [275, 494] on button "Save & Confirm Packs" at bounding box center [258, 491] width 104 height 26
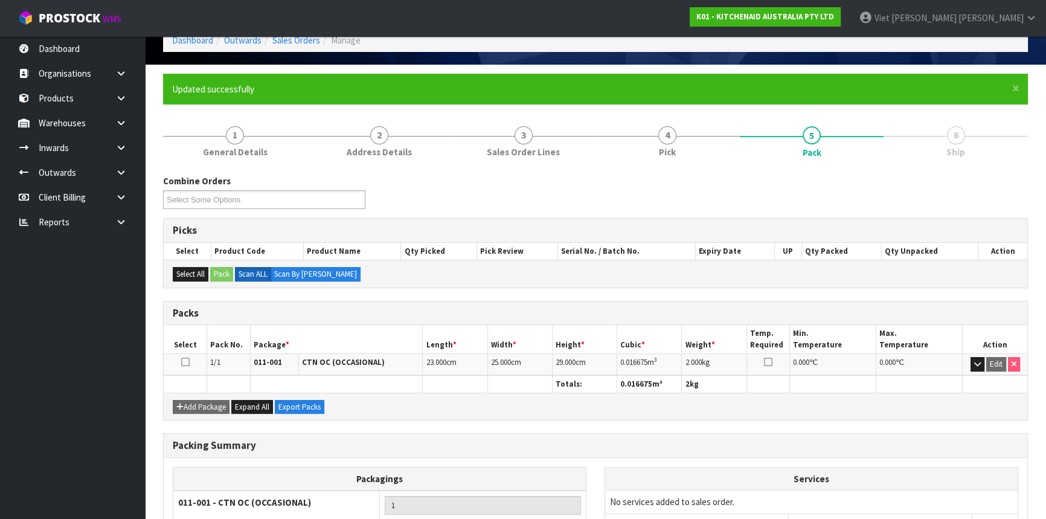
scroll to position [0, 0]
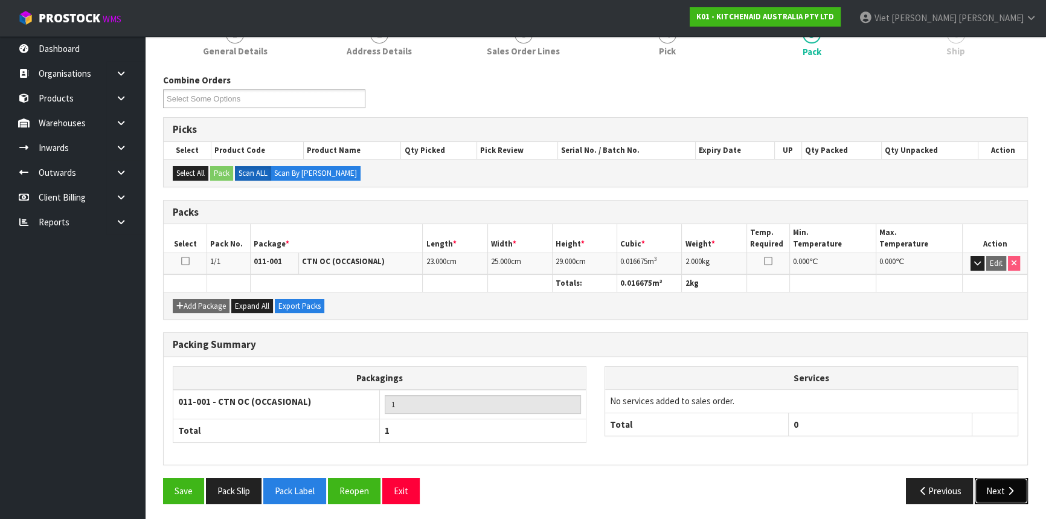
click at [994, 492] on button "Next" at bounding box center [1000, 491] width 53 height 26
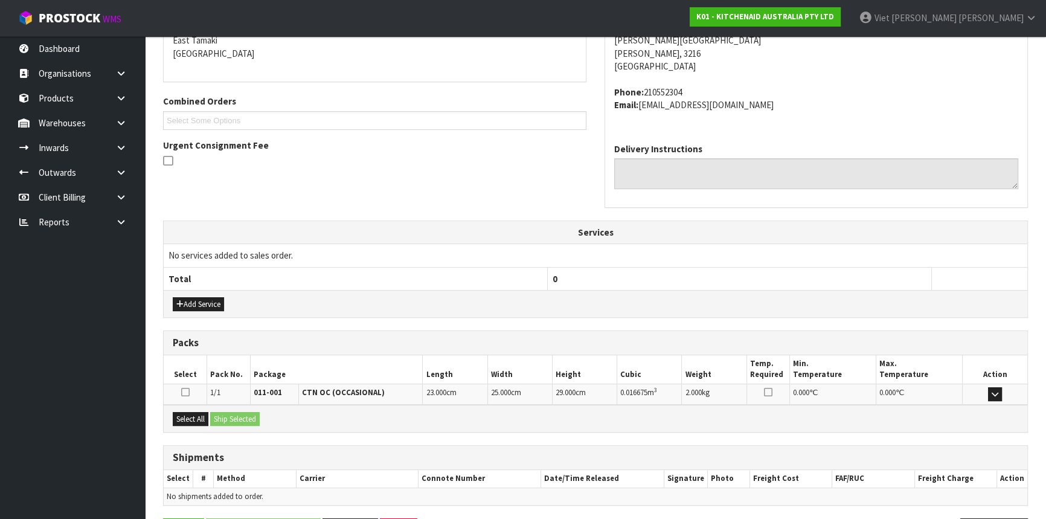
scroll to position [303, 0]
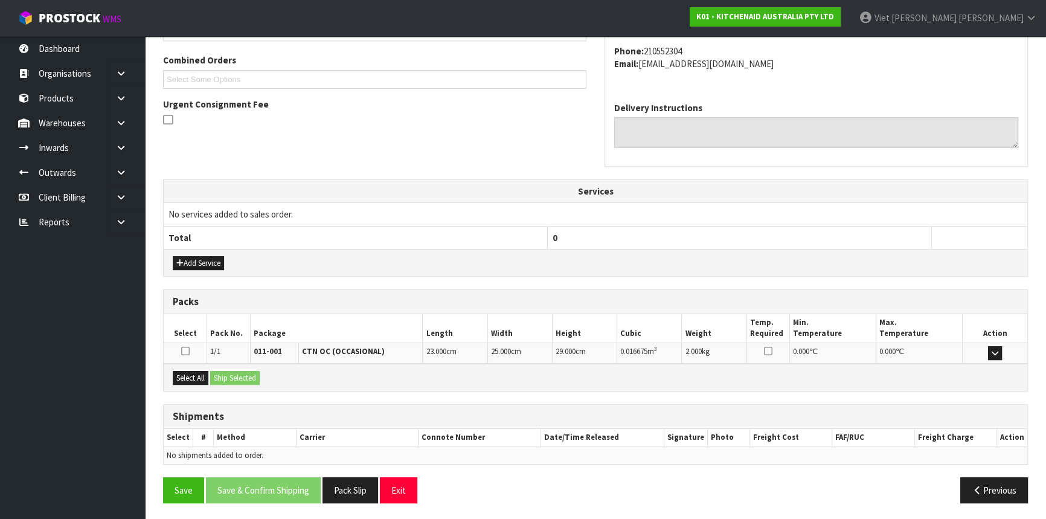
drag, startPoint x: 182, startPoint y: 350, endPoint x: 217, endPoint y: 362, distance: 37.6
click at [182, 350] on icon at bounding box center [185, 351] width 8 height 10
click at [0, 0] on input "checkbox" at bounding box center [0, 0] width 0 height 0
click at [223, 377] on button "Ship Selected" at bounding box center [235, 378] width 50 height 14
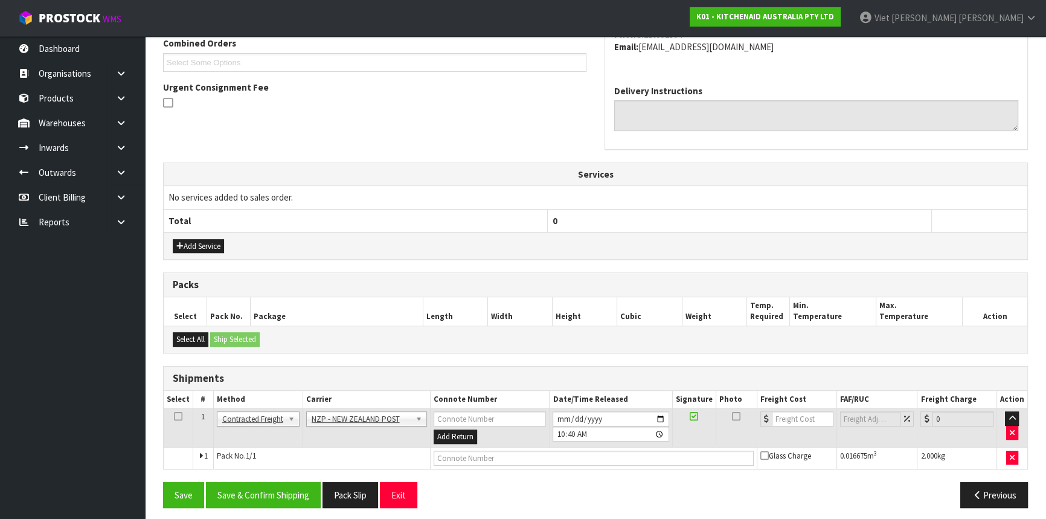
scroll to position [325, 0]
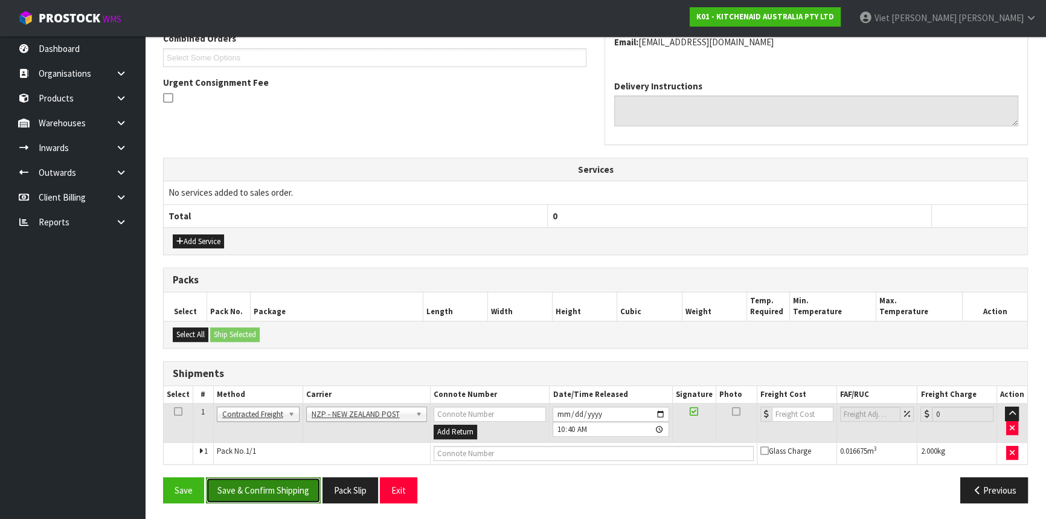
click at [254, 489] on button "Save & Confirm Shipping" at bounding box center [263, 490] width 115 height 26
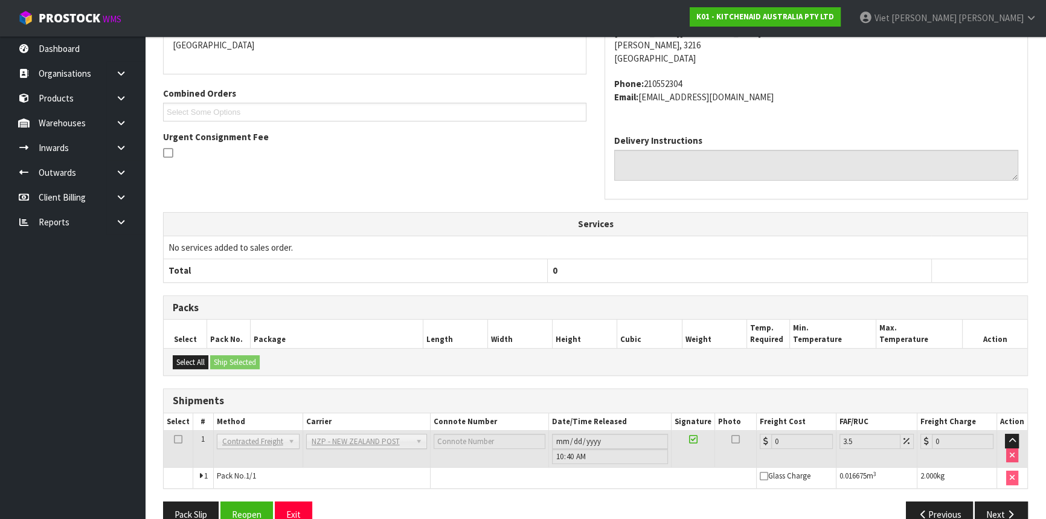
scroll to position [308, 0]
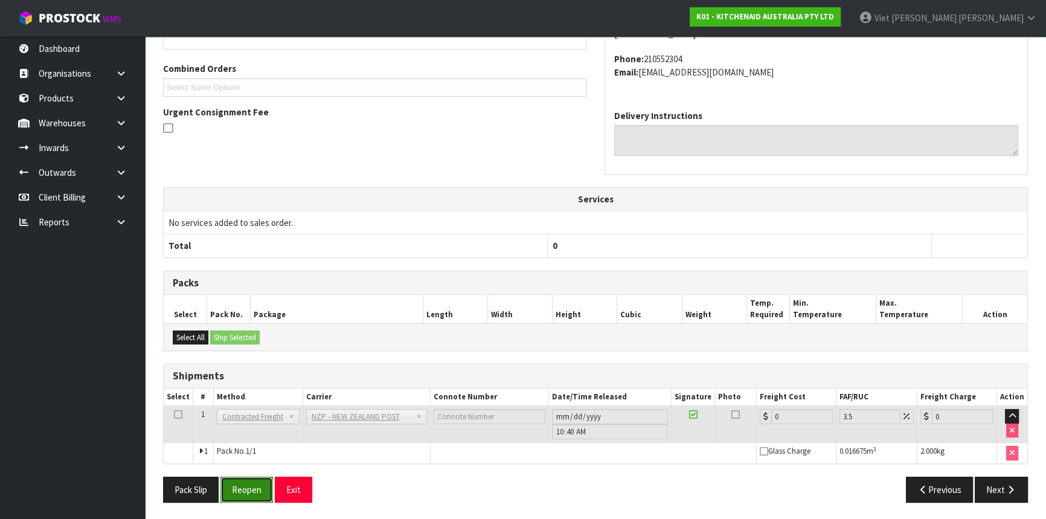
click at [244, 481] on button "Reopen" at bounding box center [246, 489] width 53 height 26
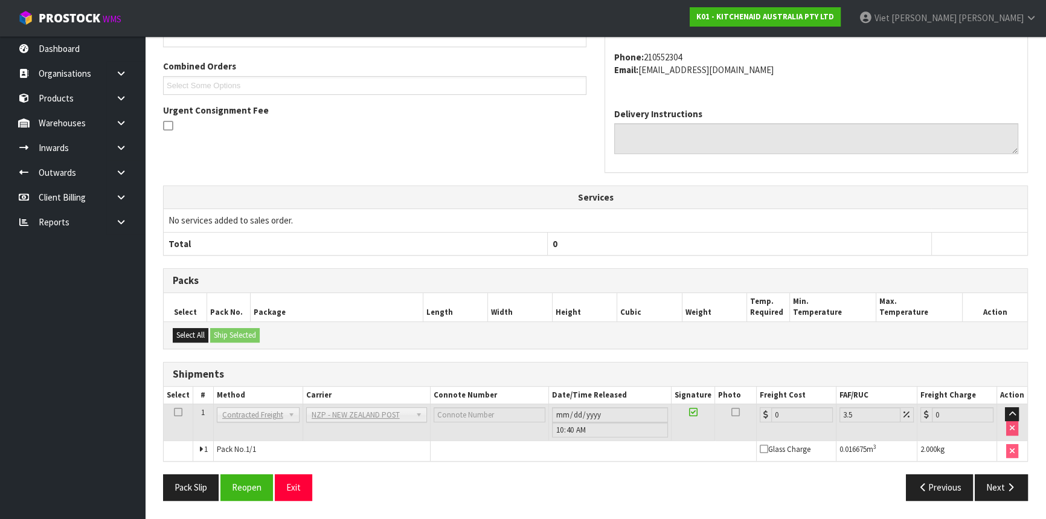
scroll to position [0, 0]
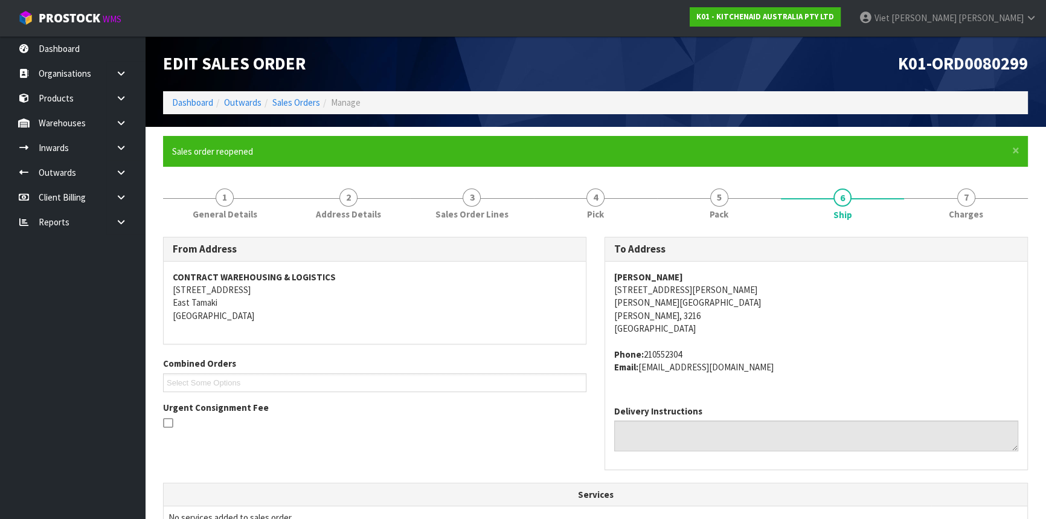
drag, startPoint x: 795, startPoint y: 417, endPoint x: 764, endPoint y: 418, distance: 30.8
click at [764, 418] on div "Delivery Instructions" at bounding box center [816, 427] width 404 height 46
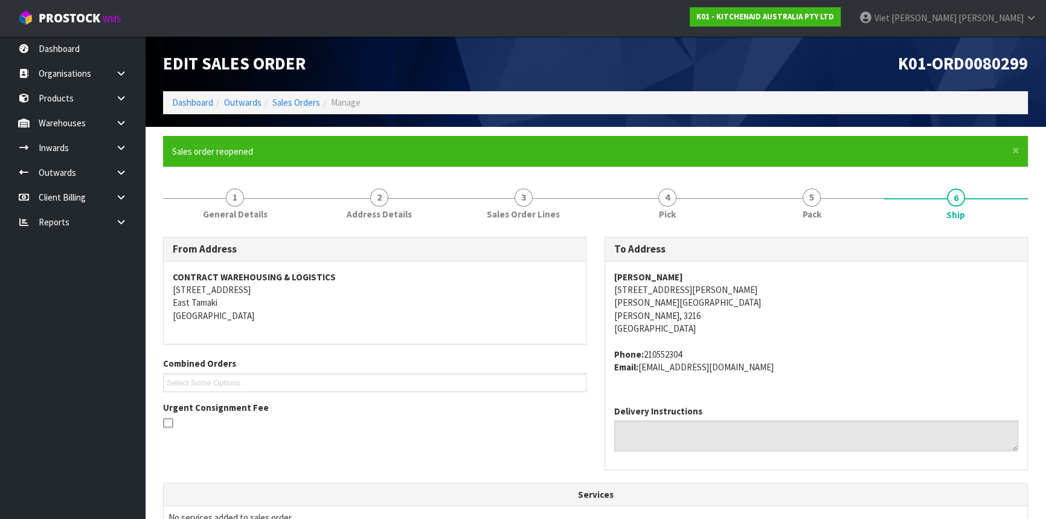
scroll to position [325, 0]
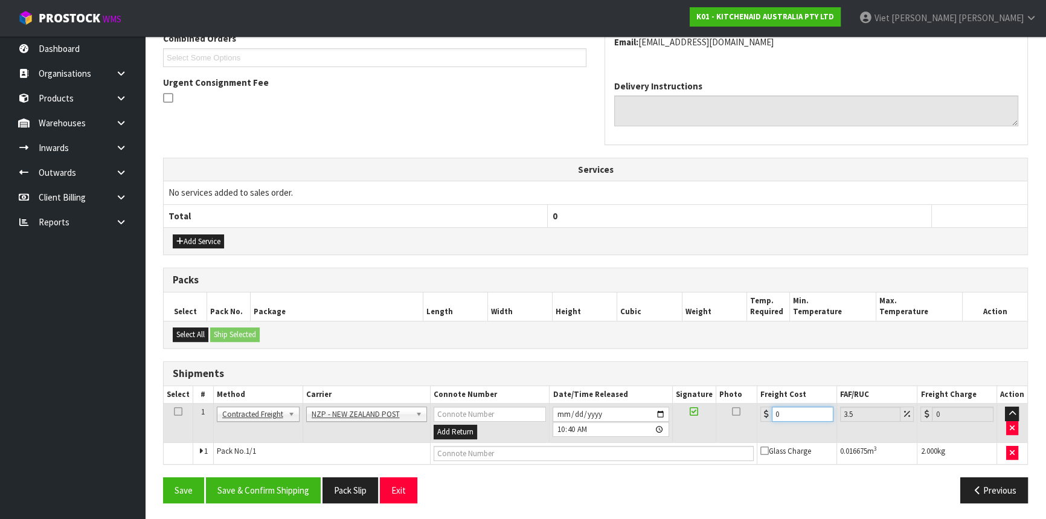
drag, startPoint x: 792, startPoint y: 409, endPoint x: 715, endPoint y: 417, distance: 77.7
click at [715, 417] on tr "1 Client Local Pickup Customer Local Pickup Company Freight Contracted Freight …" at bounding box center [595, 422] width 863 height 39
type input "7"
type input "7.24"
type input "7.3"
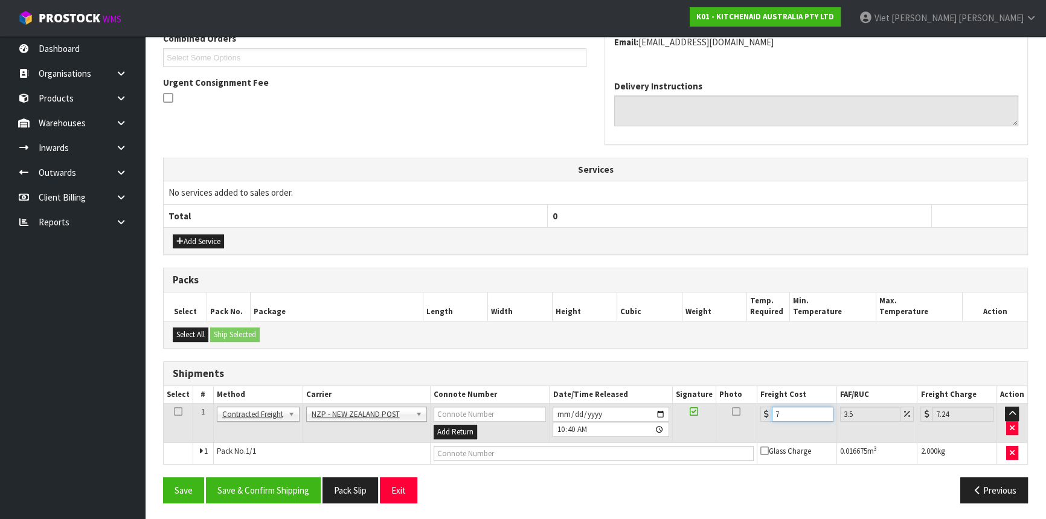
type input "7.56"
type input "7.31"
type input "7.57"
type input "7.31"
click at [286, 485] on button "Save & Confirm Shipping" at bounding box center [263, 490] width 115 height 26
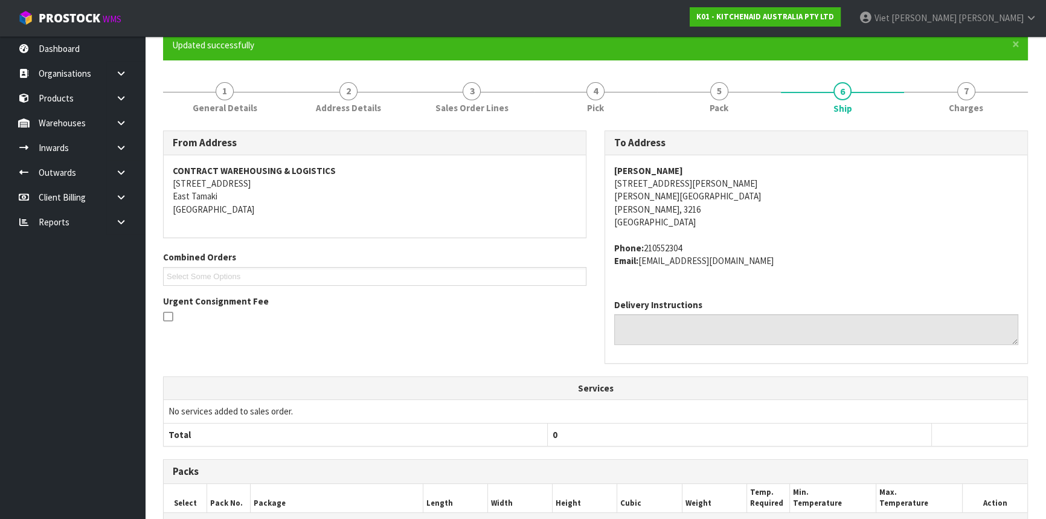
scroll to position [0, 0]
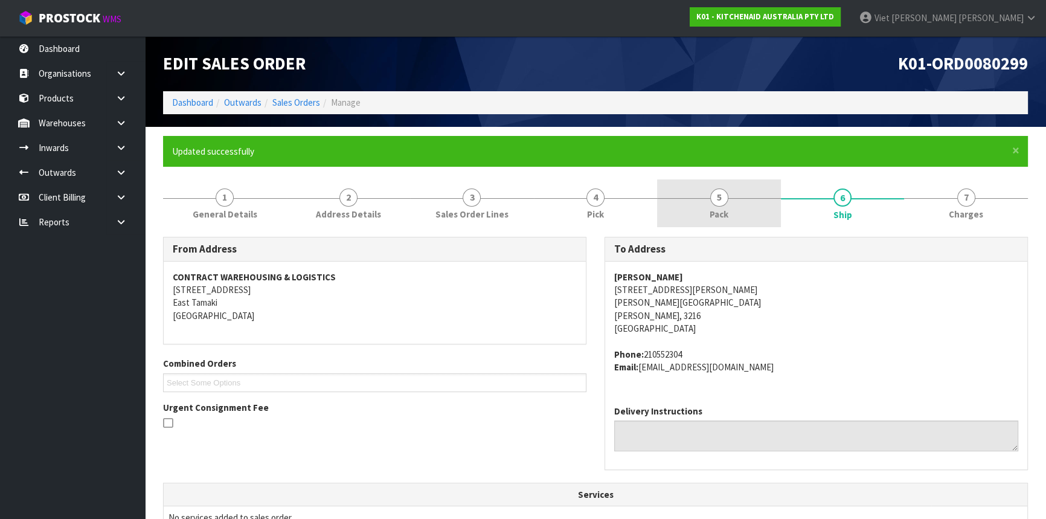
click at [741, 188] on link "5 Pack" at bounding box center [719, 203] width 124 height 48
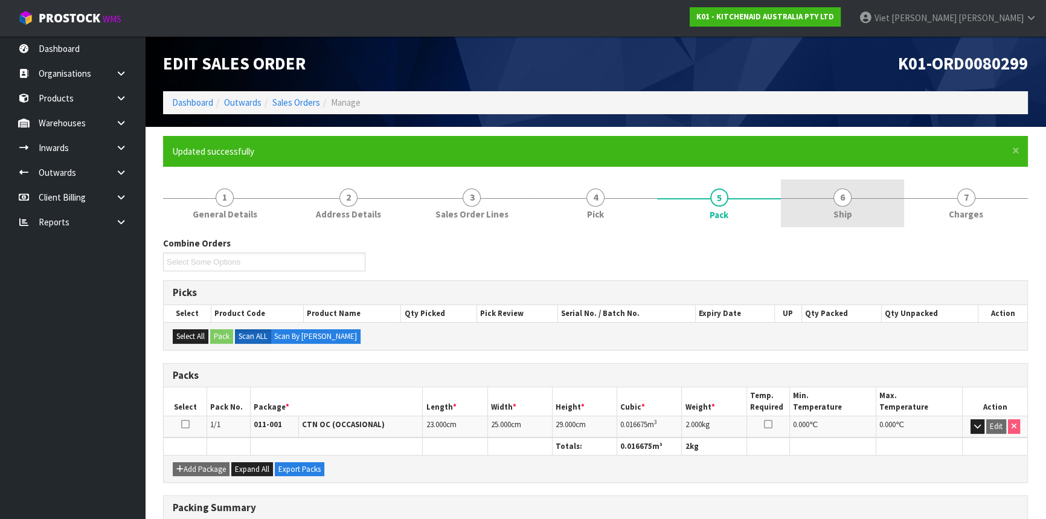
click at [835, 209] on span "Ship" at bounding box center [842, 214] width 19 height 13
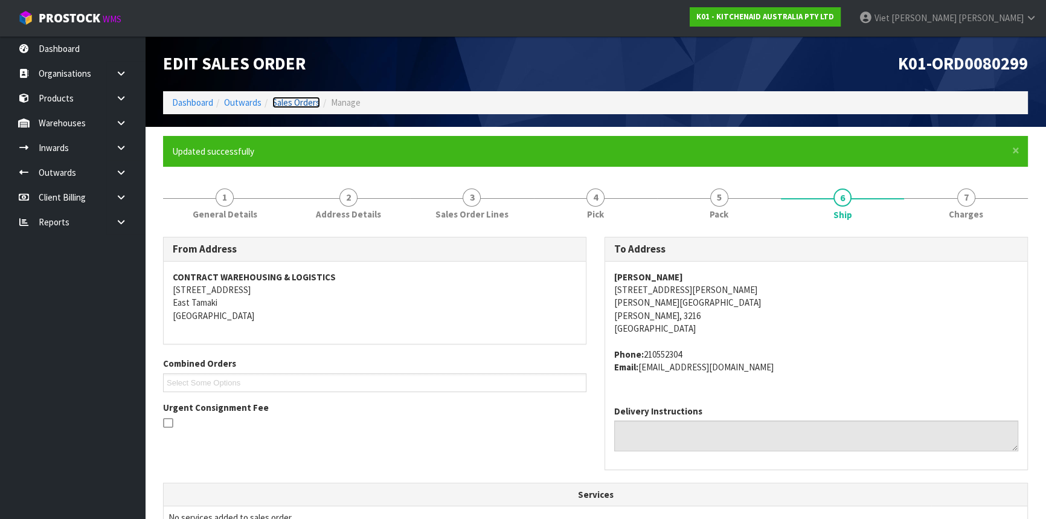
click at [307, 99] on link "Sales Orders" at bounding box center [296, 102] width 48 height 11
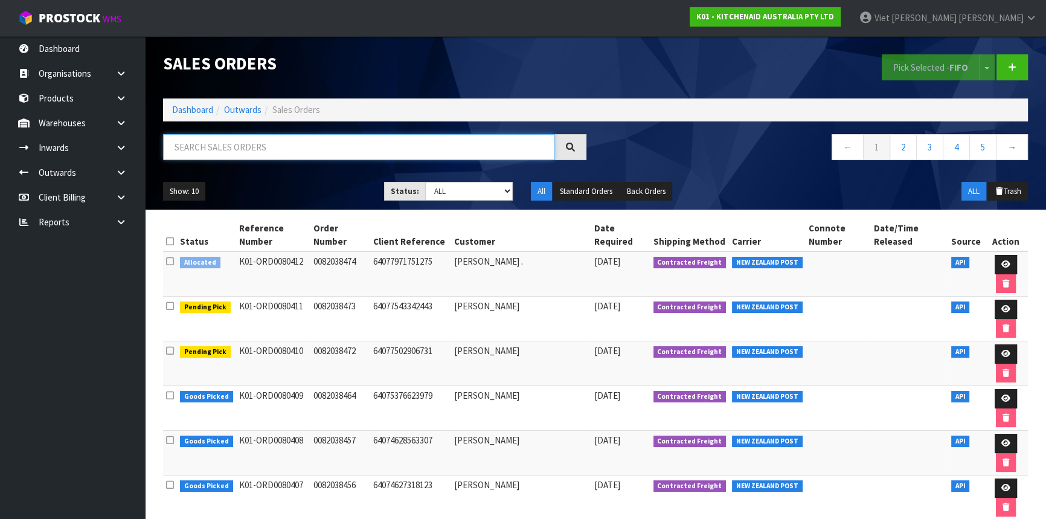
click at [407, 155] on input "text" at bounding box center [359, 147] width 392 height 26
type input "JOB-0416055"
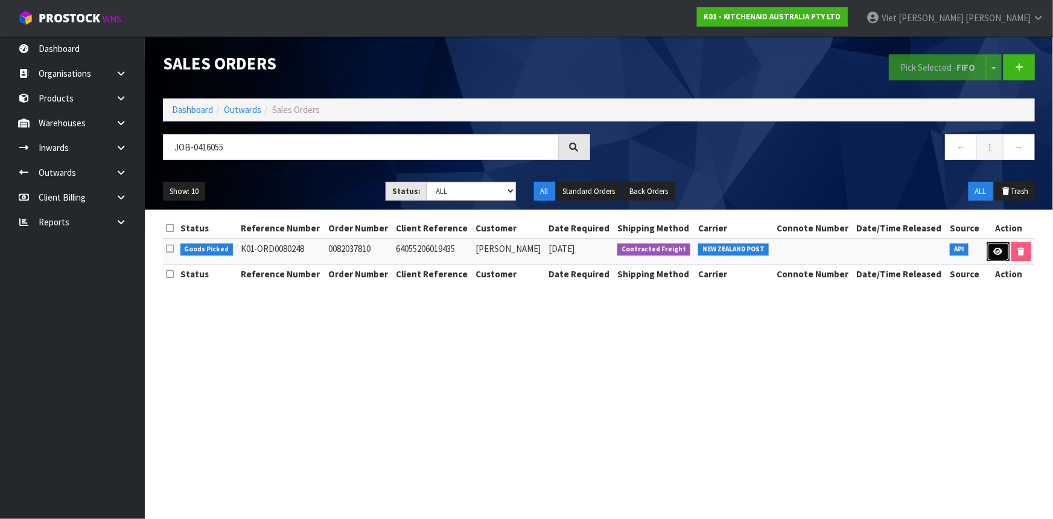
click at [996, 248] on icon at bounding box center [998, 252] width 9 height 8
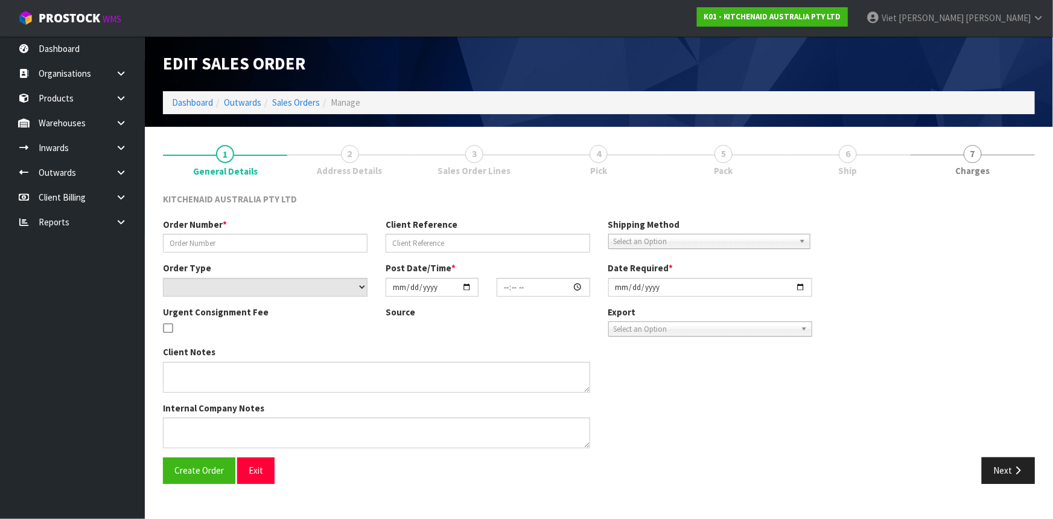
type input "0082037810"
type input "64055206019435"
select select "number:0"
type input "[DATE]"
type input "06:37:50.000"
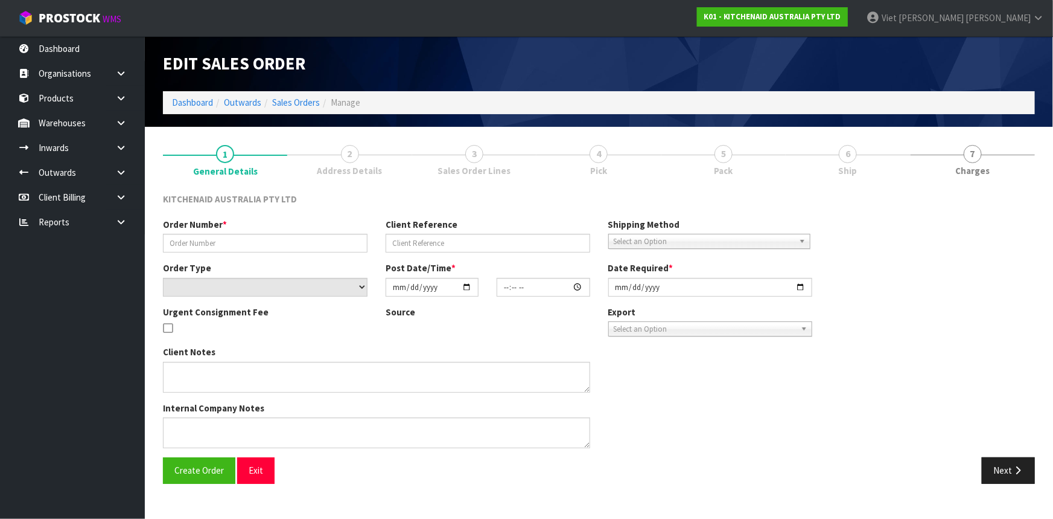
type input "[DATE]"
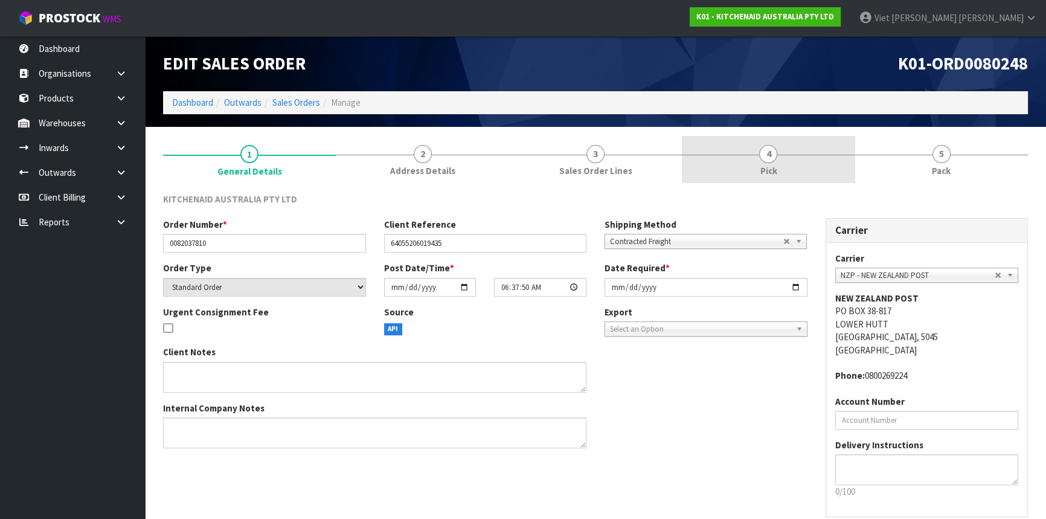
click at [797, 155] on link "4 Pick" at bounding box center [768, 160] width 173 height 48
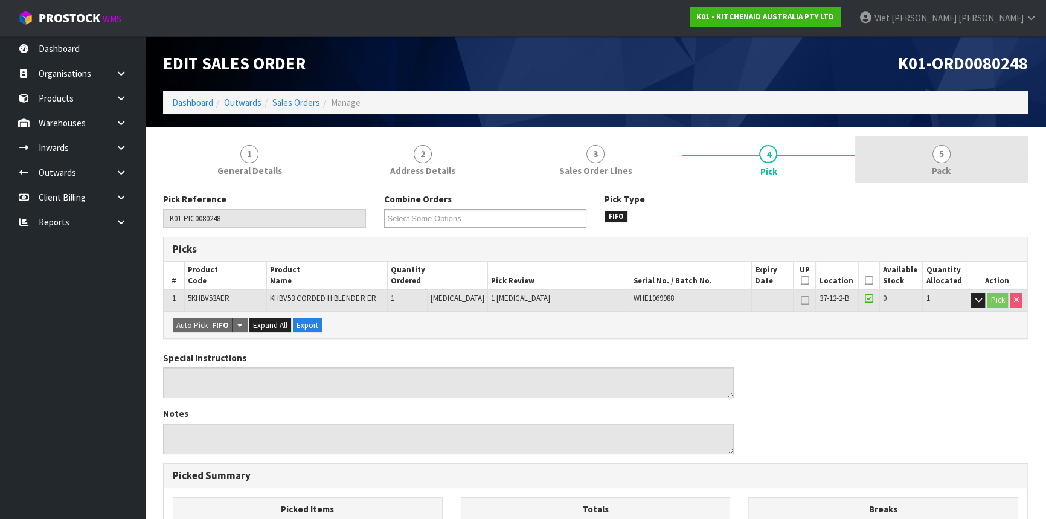
click at [921, 157] on link "5 Pack" at bounding box center [941, 160] width 173 height 48
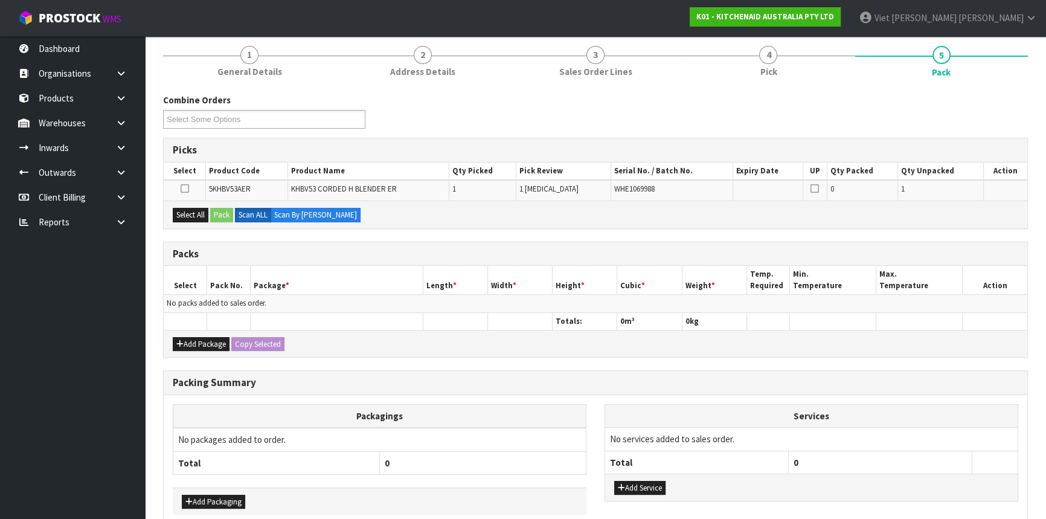
scroll to position [158, 0]
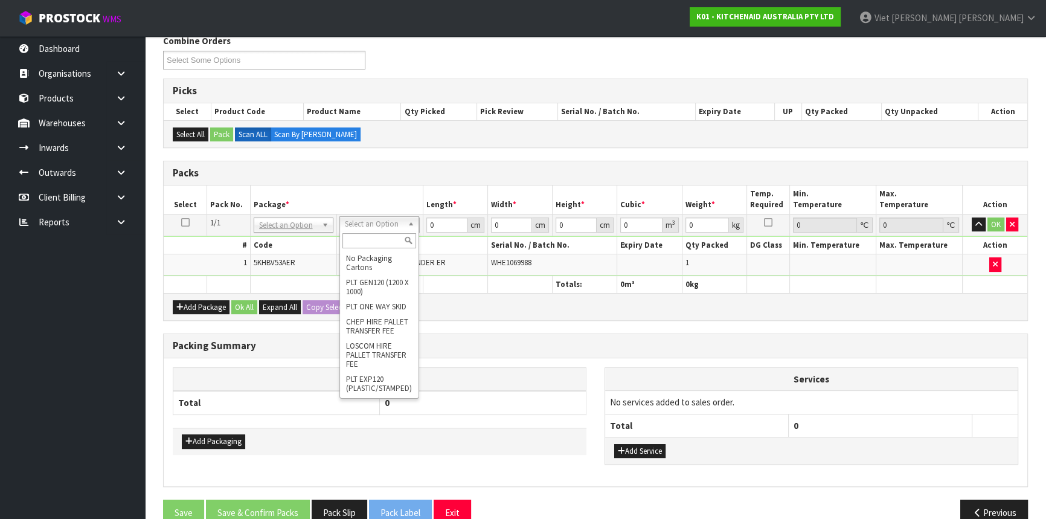
click at [382, 240] on input "text" at bounding box center [379, 240] width 74 height 15
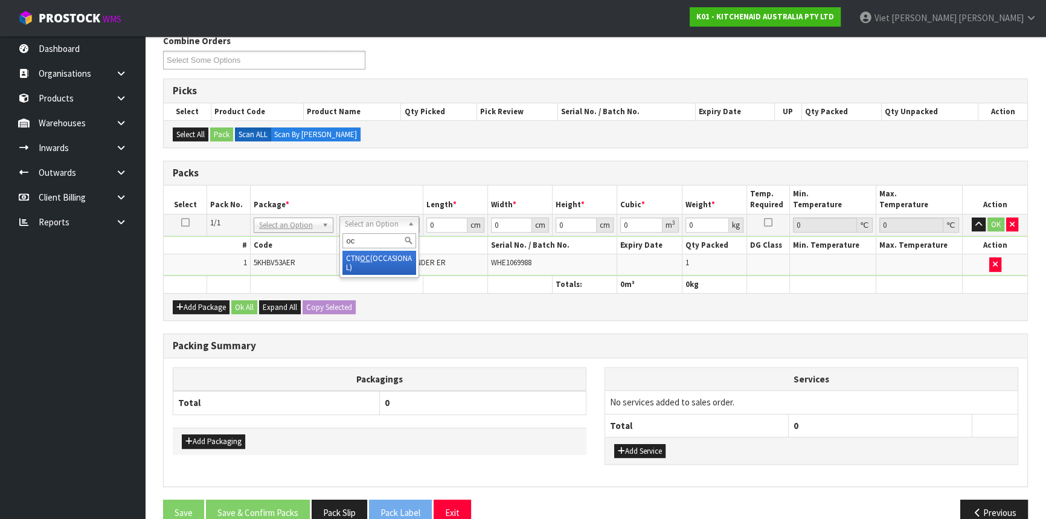
type input "oc"
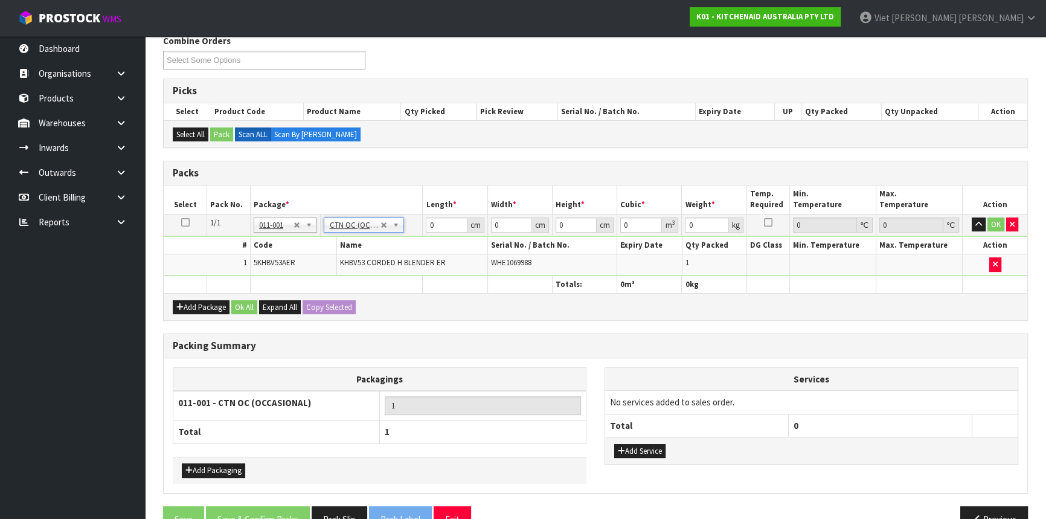
type input "1.2"
click at [439, 220] on input "0" at bounding box center [446, 224] width 41 height 15
type input "26"
type input "30"
type input "1"
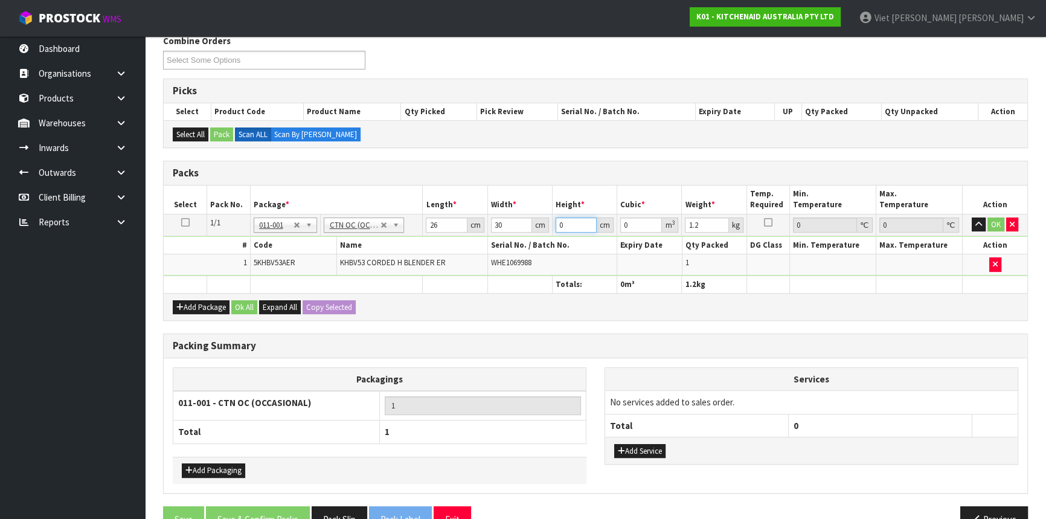
type input "0.00078"
type input "15"
type input "2"
click button "OK" at bounding box center [995, 224] width 17 height 14
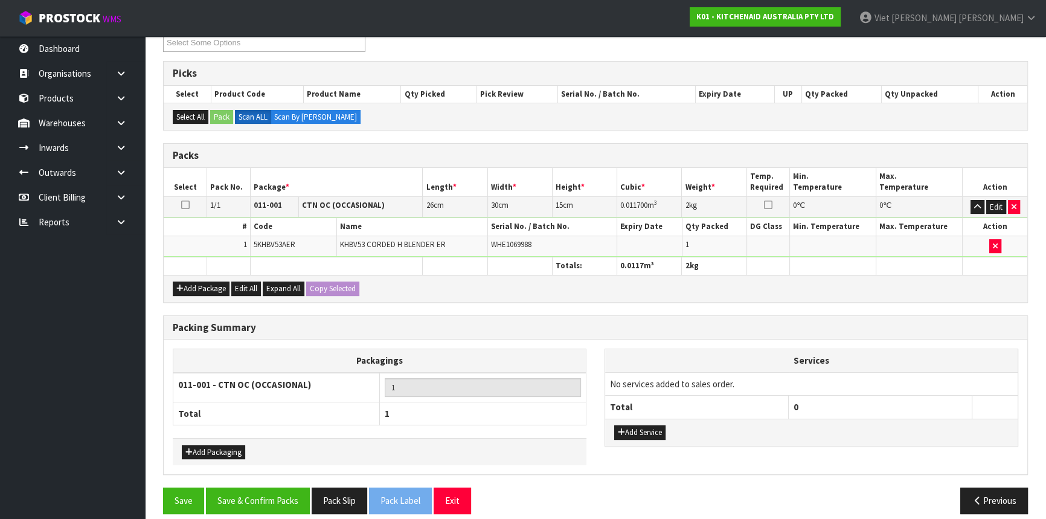
scroll to position [185, 0]
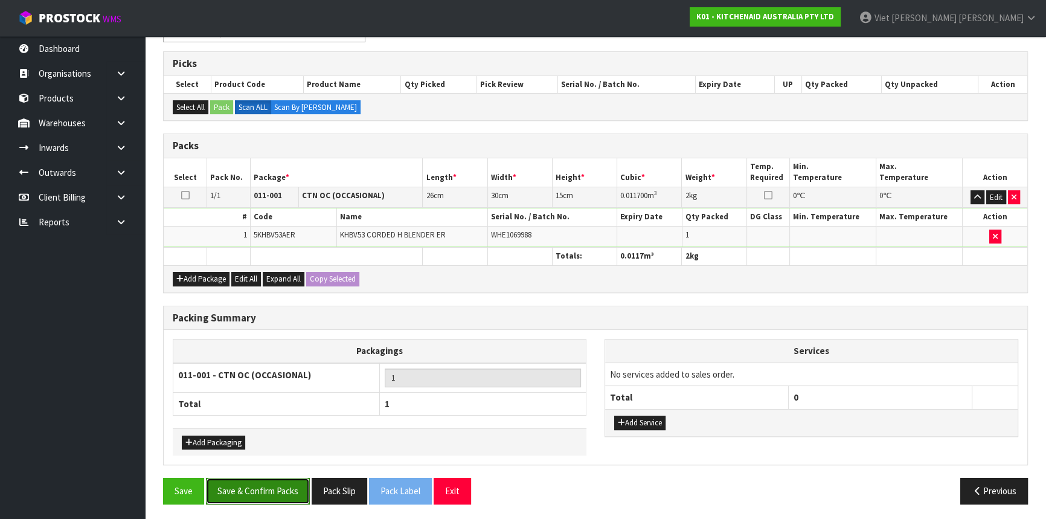
click at [228, 490] on button "Save & Confirm Packs" at bounding box center [258, 491] width 104 height 26
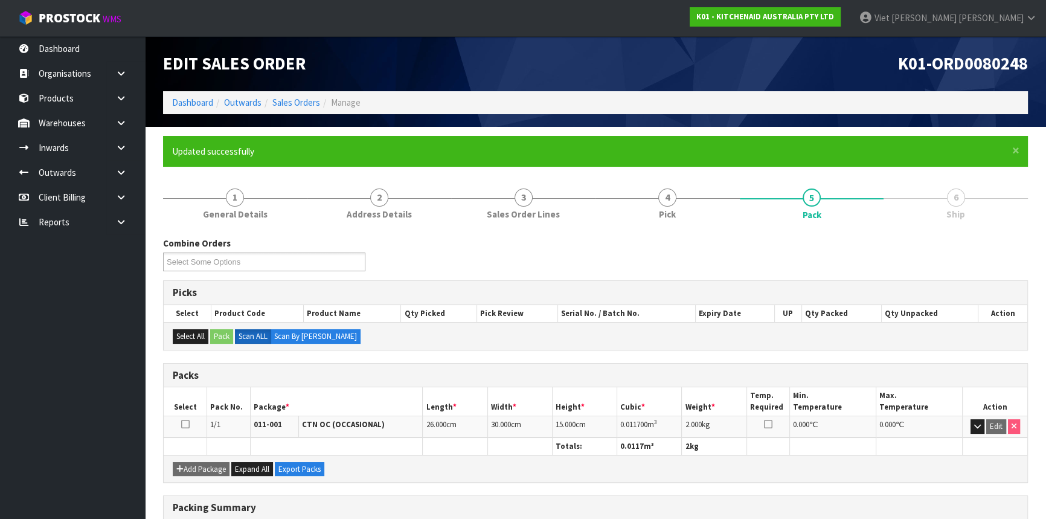
scroll to position [163, 0]
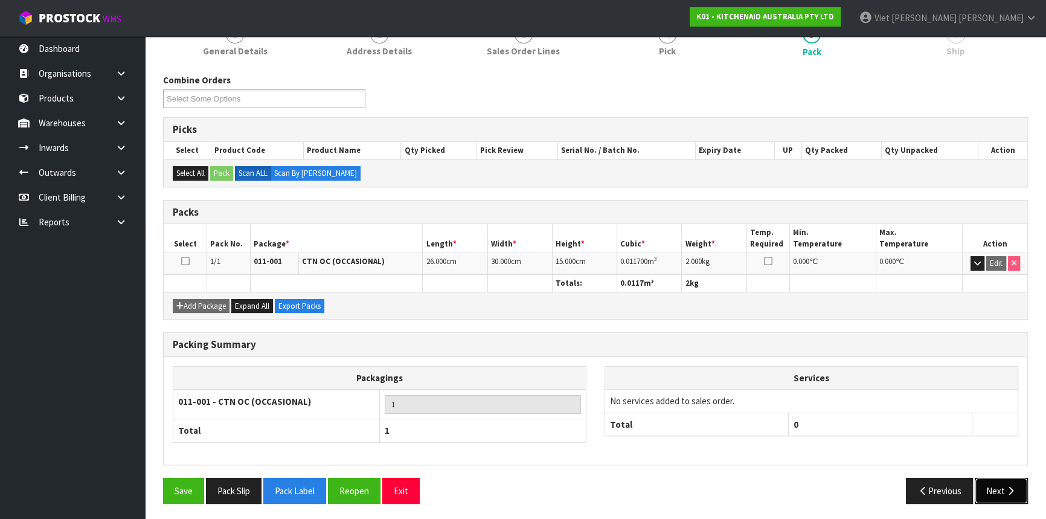
click at [1015, 487] on icon "button" at bounding box center [1010, 490] width 11 height 9
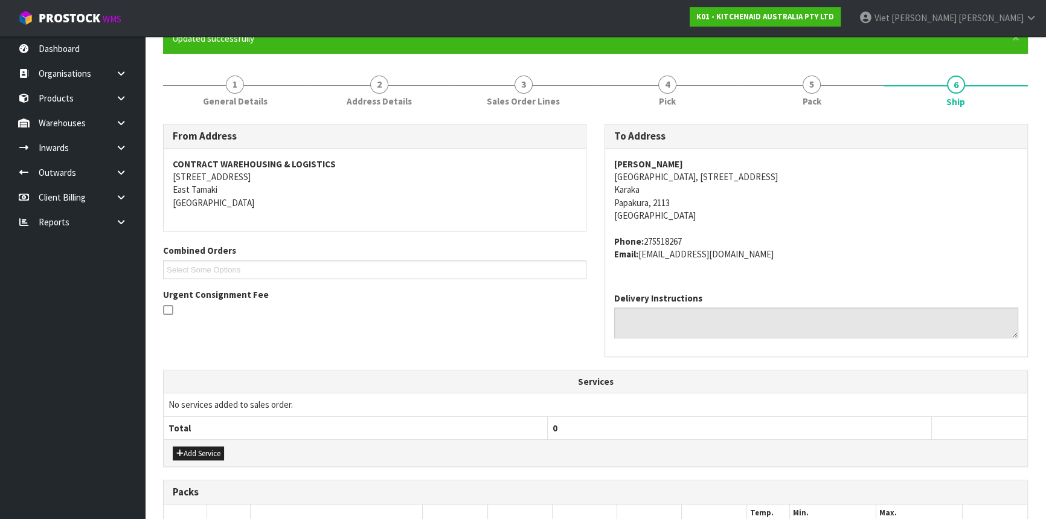
scroll to position [0, 0]
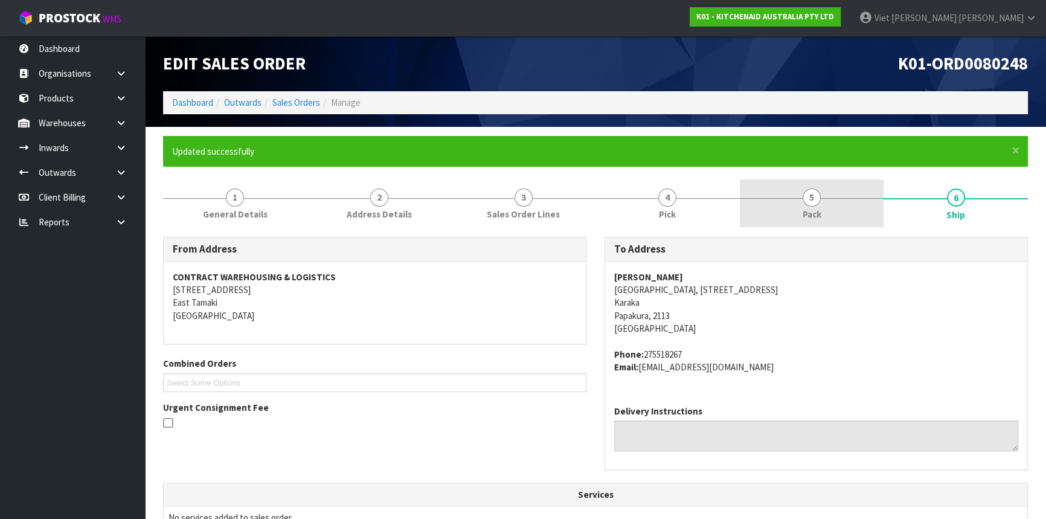
click at [791, 226] on link "5 Pack" at bounding box center [812, 203] width 144 height 48
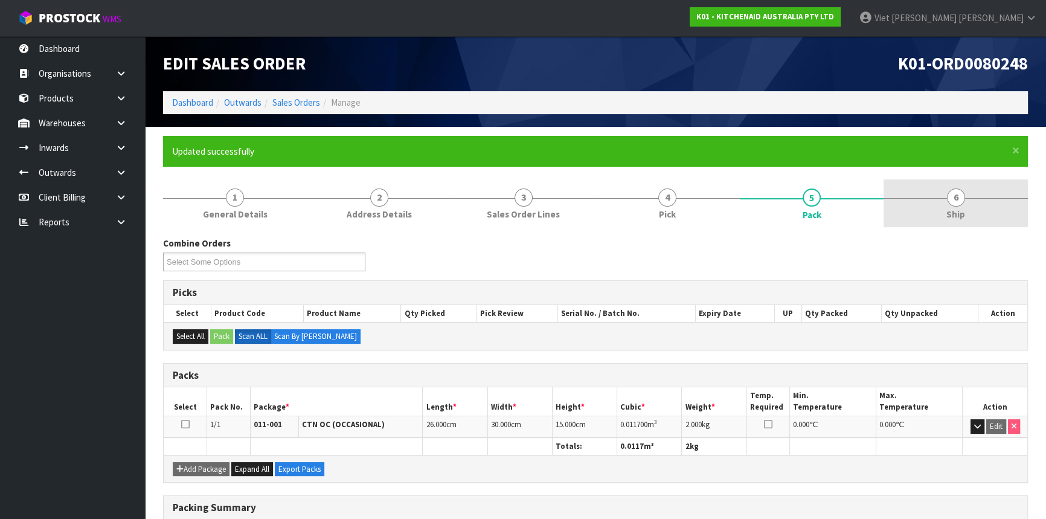
click at [935, 187] on link "6 Ship" at bounding box center [955, 203] width 144 height 48
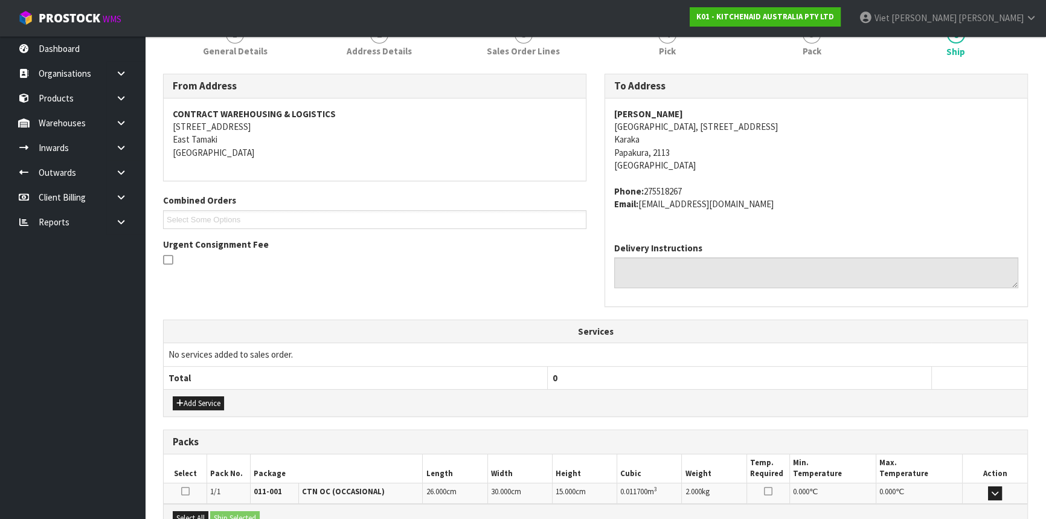
scroll to position [303, 0]
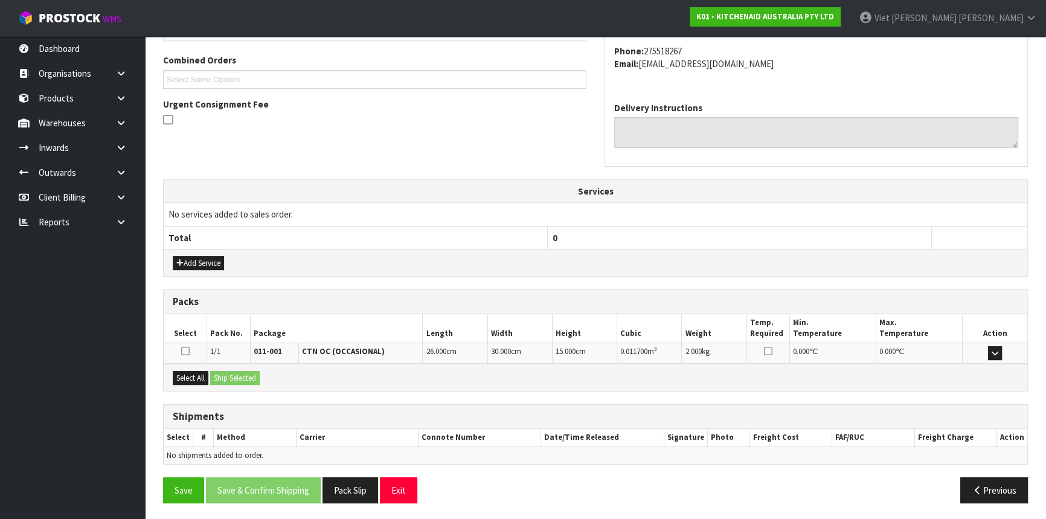
click at [184, 351] on icon at bounding box center [185, 351] width 8 height 10
click at [0, 0] on input "checkbox" at bounding box center [0, 0] width 0 height 0
click at [244, 379] on button "Ship Selected" at bounding box center [235, 378] width 50 height 14
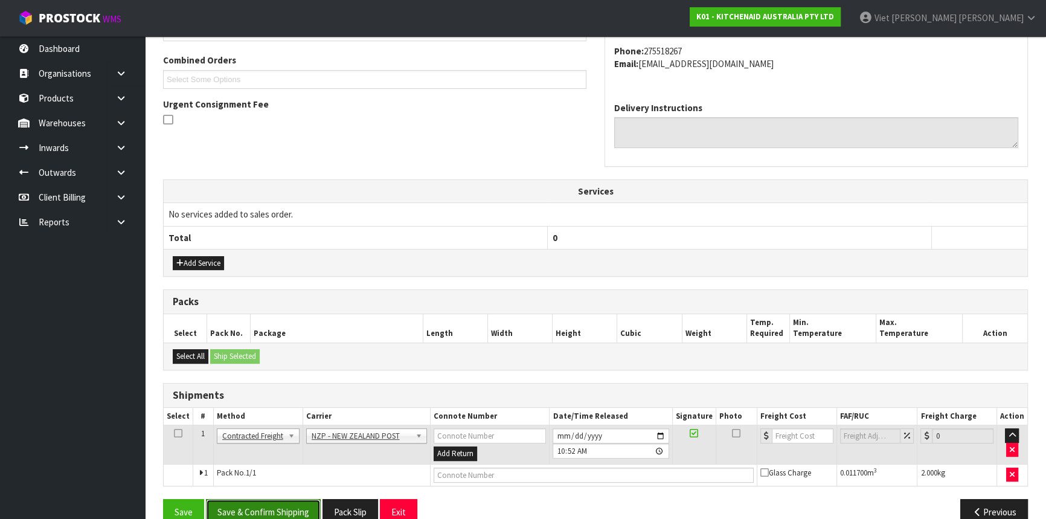
click at [272, 513] on button "Save & Confirm Shipping" at bounding box center [263, 512] width 115 height 26
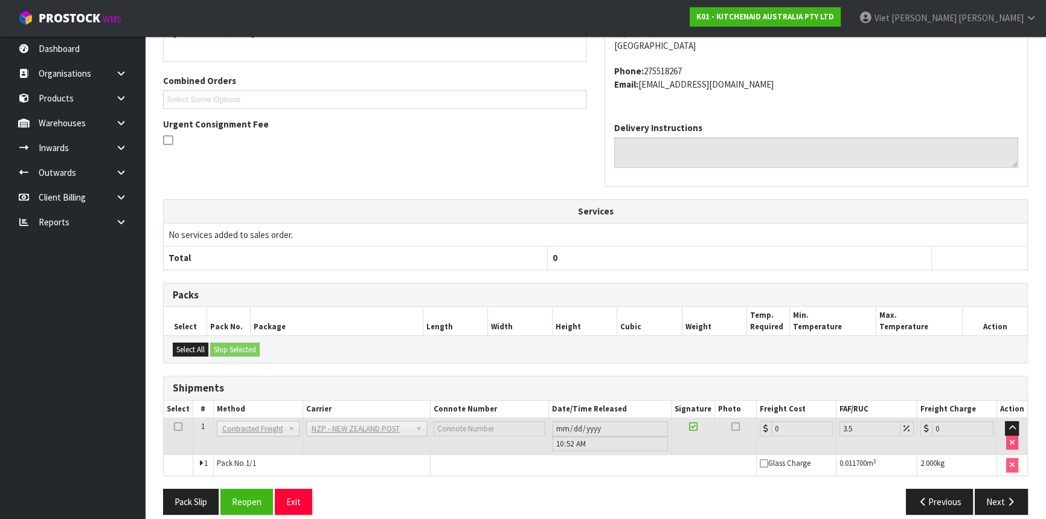
scroll to position [308, 0]
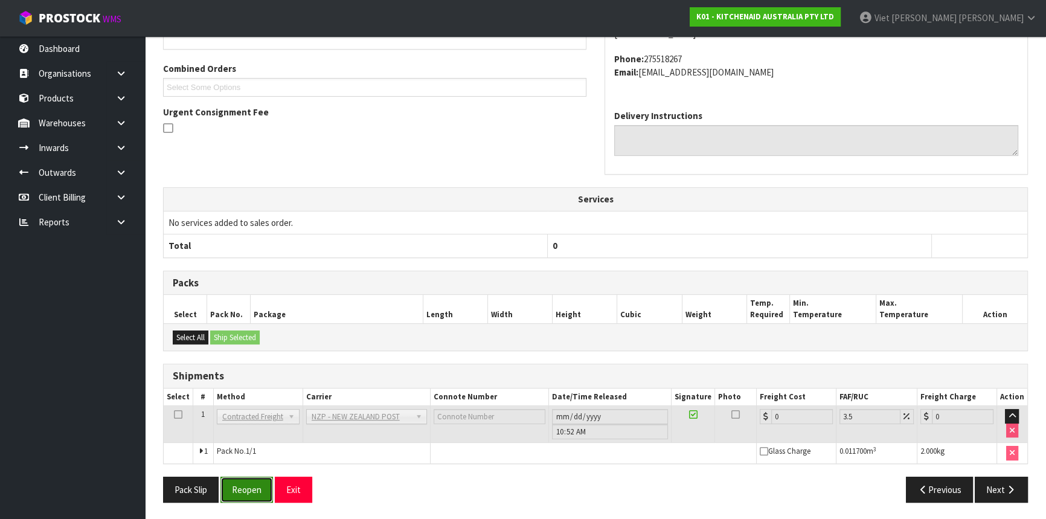
click at [235, 494] on button "Reopen" at bounding box center [246, 489] width 53 height 26
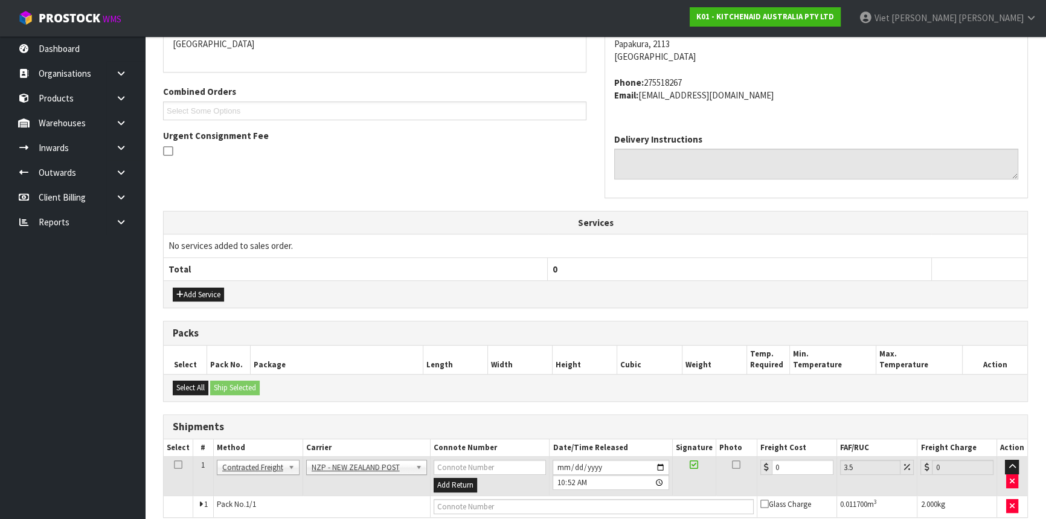
scroll to position [325, 0]
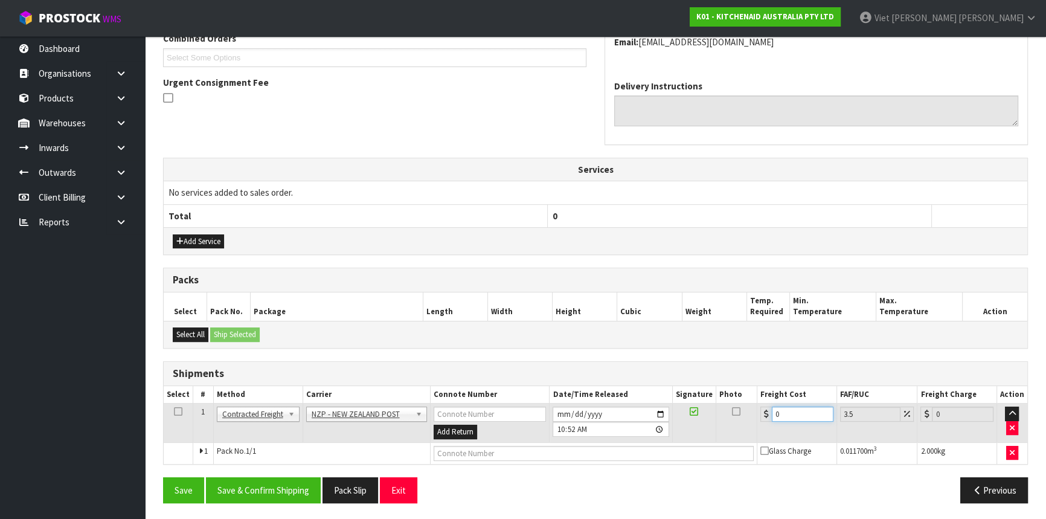
drag, startPoint x: 794, startPoint y: 411, endPoint x: 632, endPoint y: 455, distance: 167.7
click at [632, 455] on tbody "1 Client Local Pickup Customer Local Pickup Company Freight Contracted Freight …" at bounding box center [595, 433] width 863 height 60
type input "34"
type input "35.19"
type input "3"
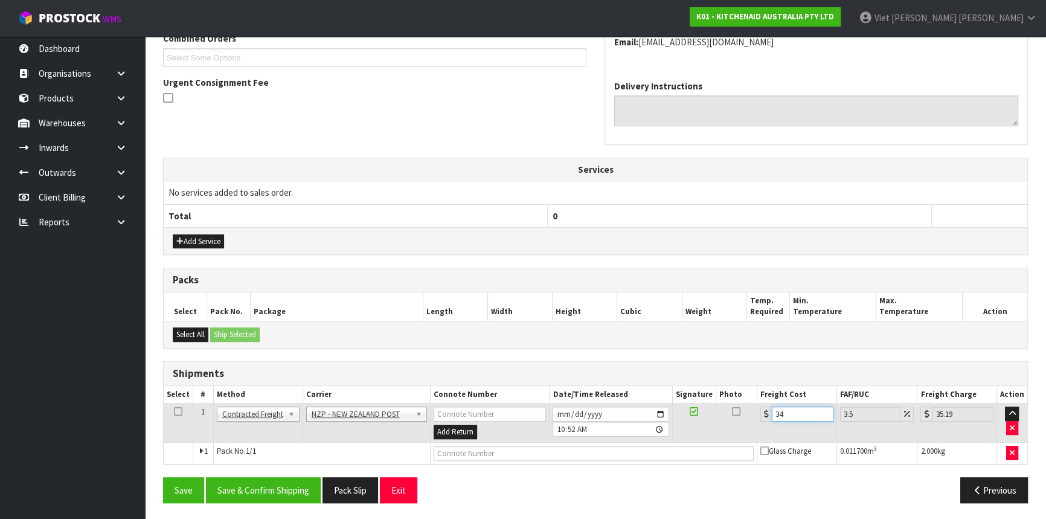
type input "3.1"
type input "0"
type input "4"
type input "4.14"
type input "4.3"
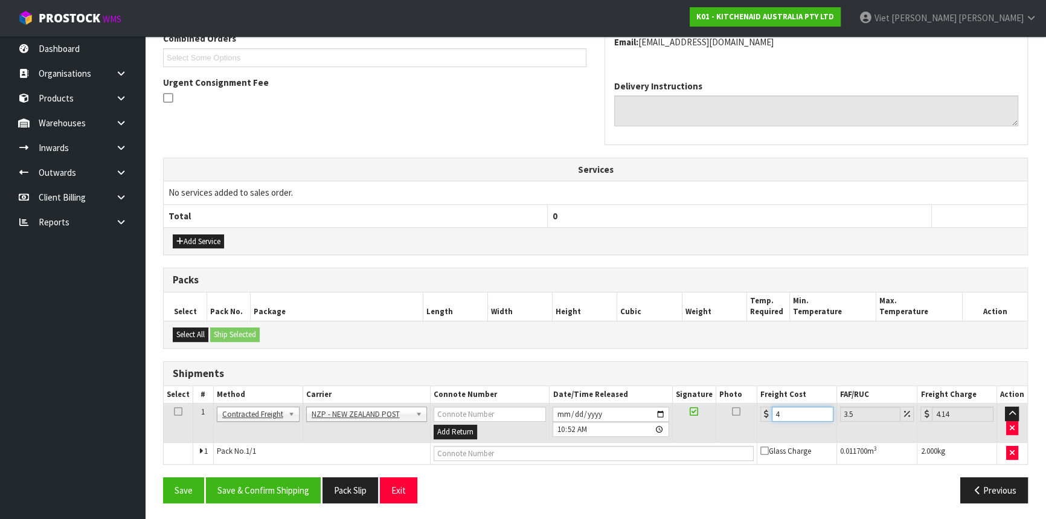
type input "4.45"
type input "4.33"
type input "4.48"
type input "4.33"
click at [282, 499] on button "Save & Confirm Shipping" at bounding box center [263, 490] width 115 height 26
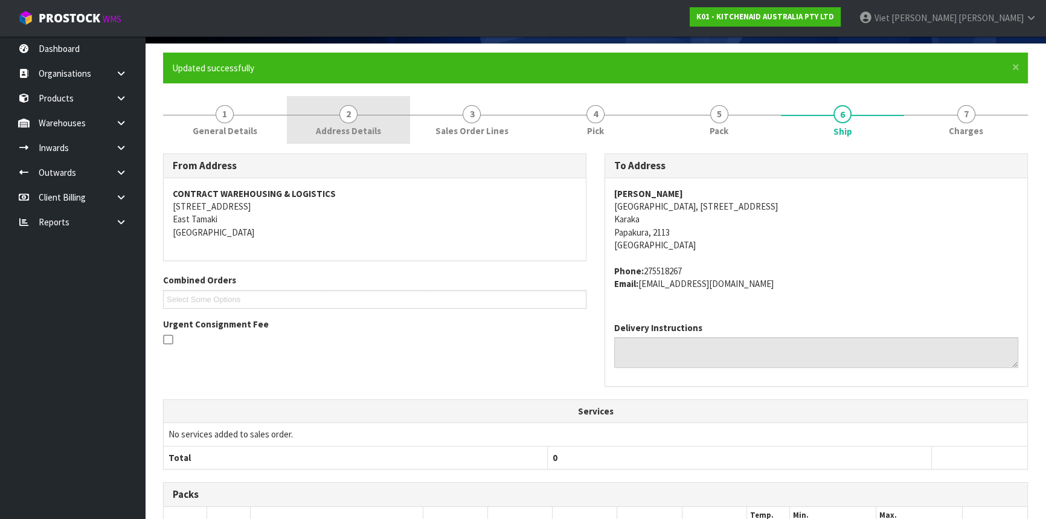
scroll to position [0, 0]
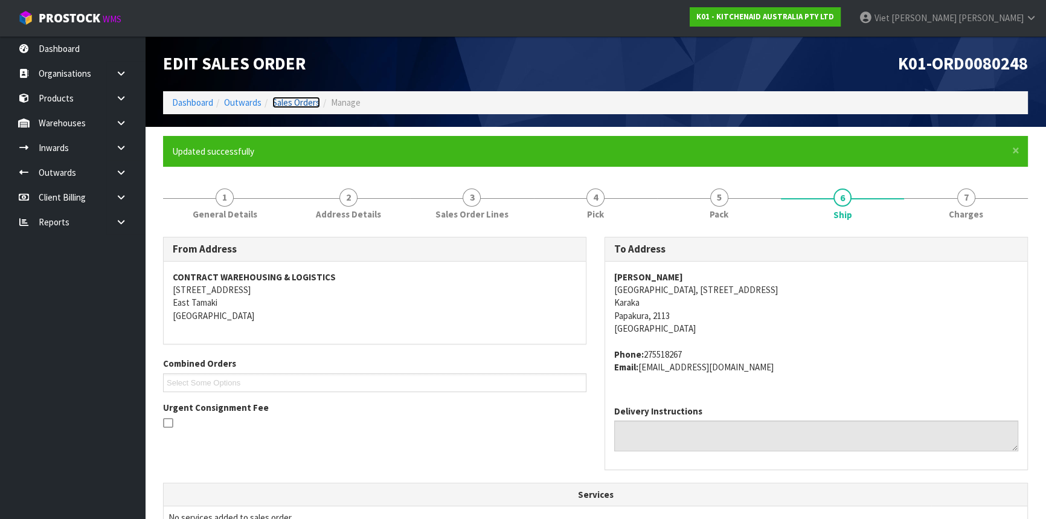
click at [295, 97] on link "Sales Orders" at bounding box center [296, 102] width 48 height 11
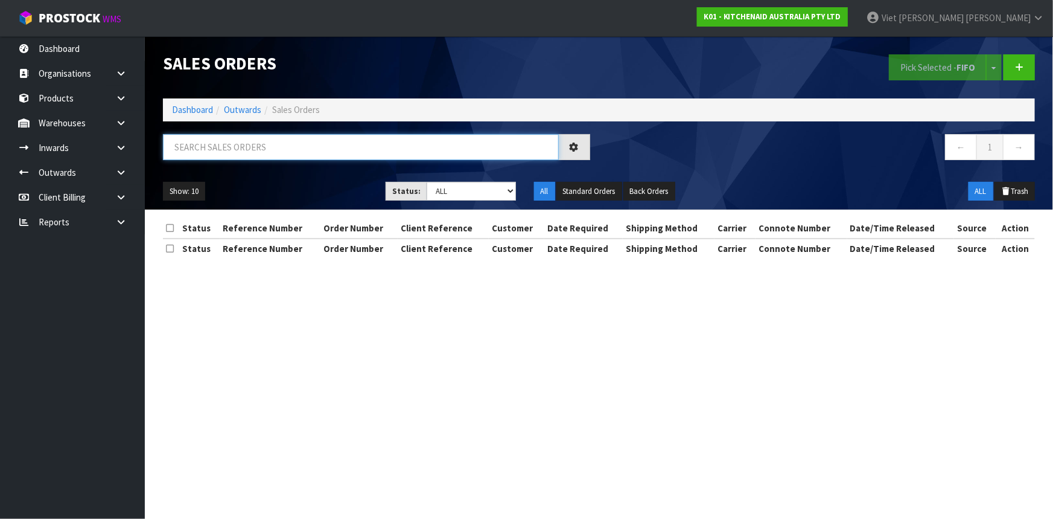
click at [444, 150] on input "text" at bounding box center [361, 147] width 396 height 26
type input "JOB-0416091"
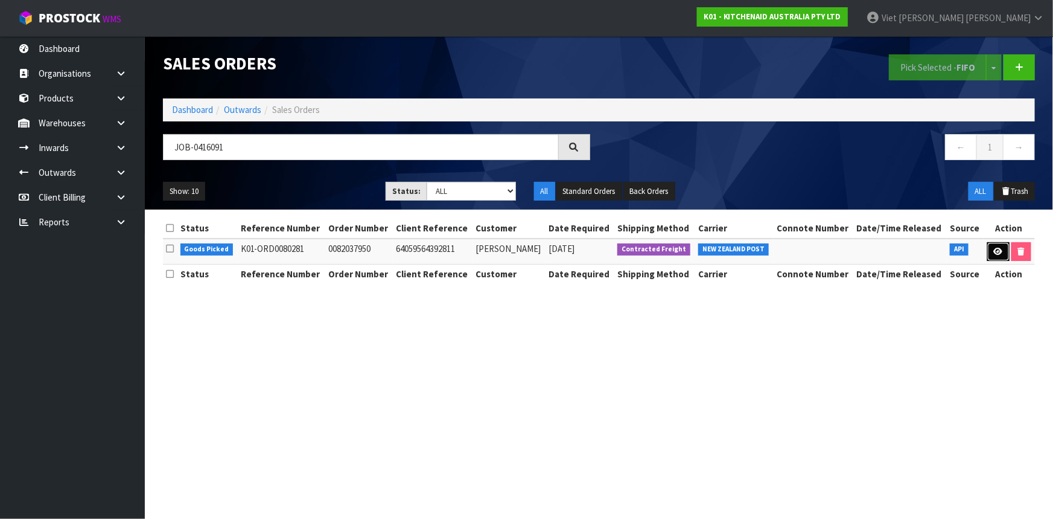
click at [988, 249] on link at bounding box center [999, 251] width 22 height 19
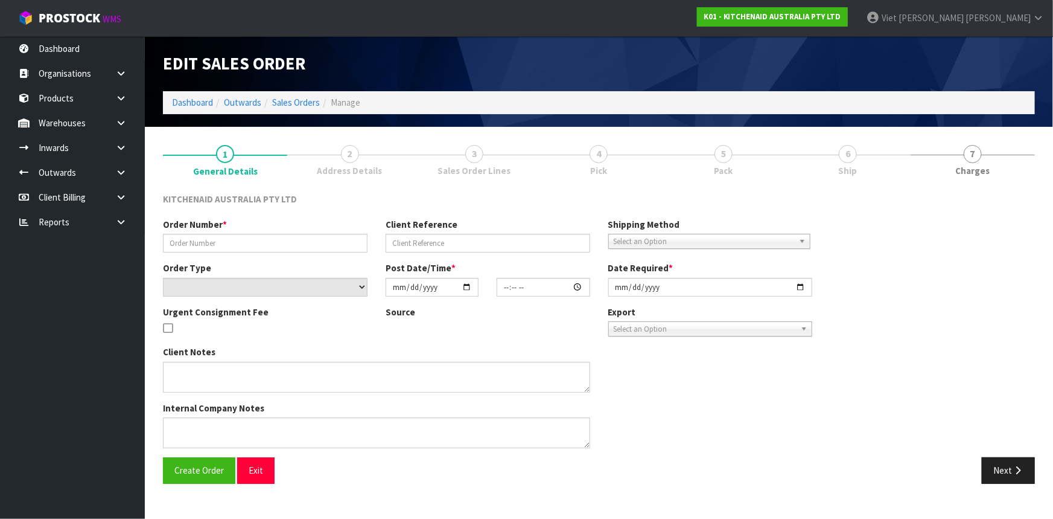
type input "0082037950"
type input "64059564392811"
select select "number:0"
type input "[DATE]"
type input "14:38:10.000"
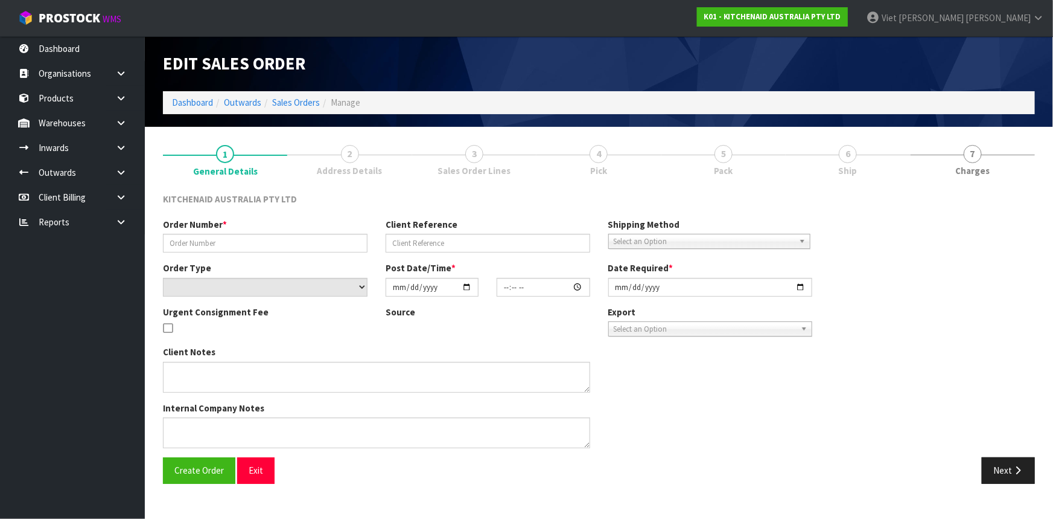
type input "[DATE]"
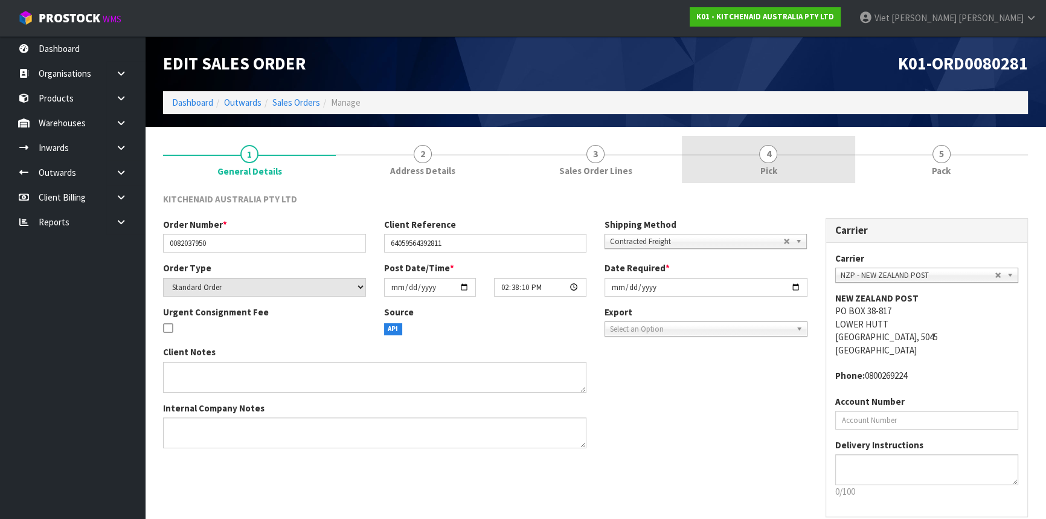
click at [781, 145] on link "4 Pick" at bounding box center [768, 160] width 173 height 48
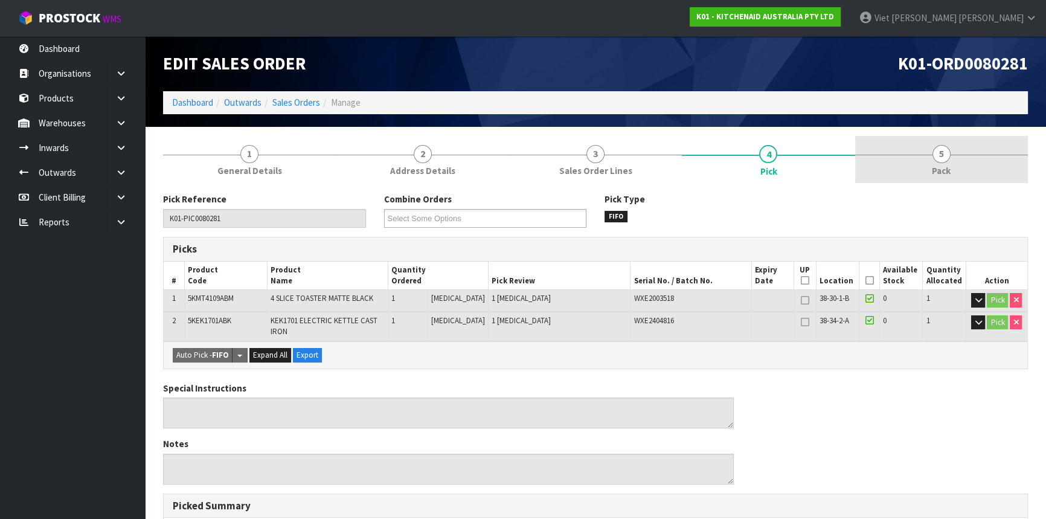
click at [929, 159] on link "5 Pack" at bounding box center [941, 160] width 173 height 48
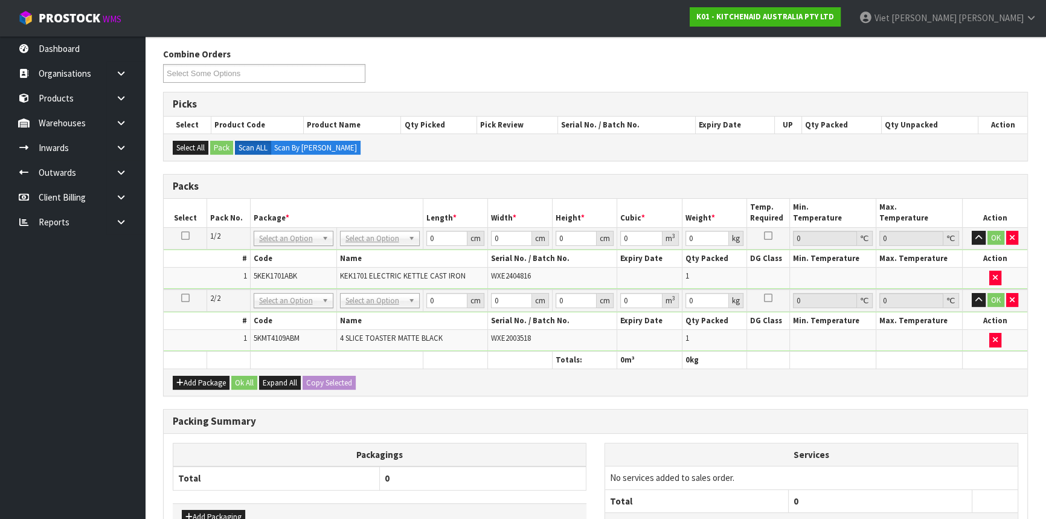
scroll to position [164, 0]
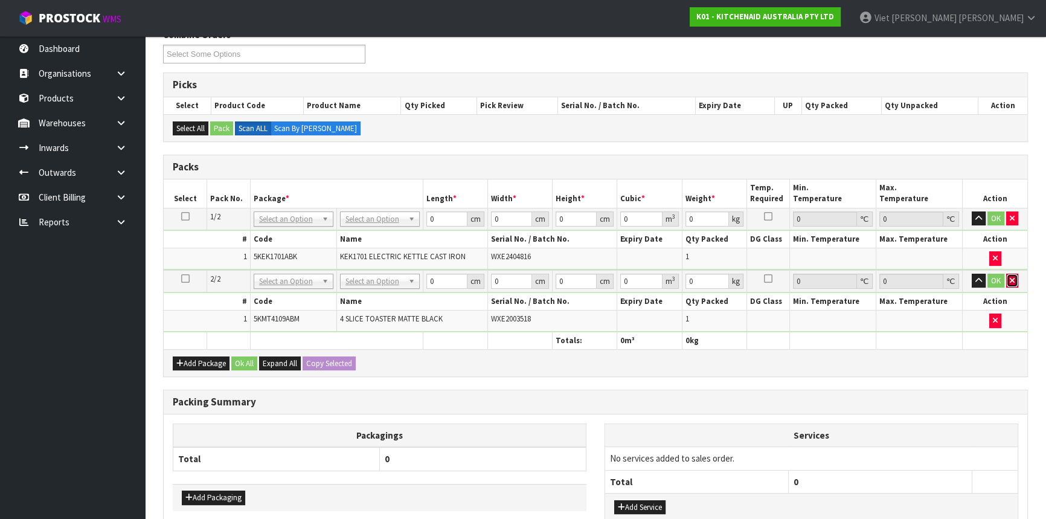
click at [1008, 277] on button "button" at bounding box center [1012, 280] width 12 height 14
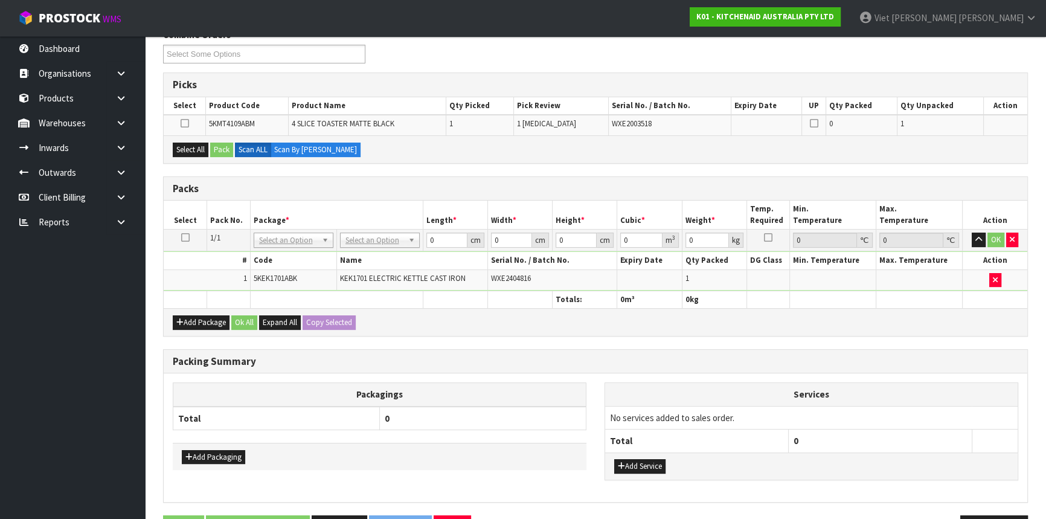
click at [187, 237] on icon at bounding box center [185, 237] width 8 height 1
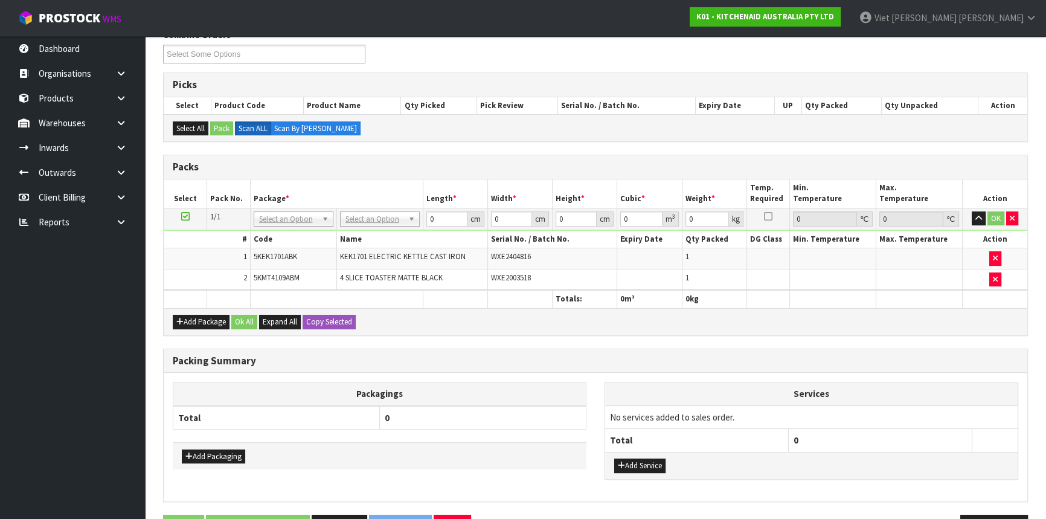
click at [790, 318] on div "Add Package Ok All Expand All Copy Selected" at bounding box center [595, 321] width 863 height 27
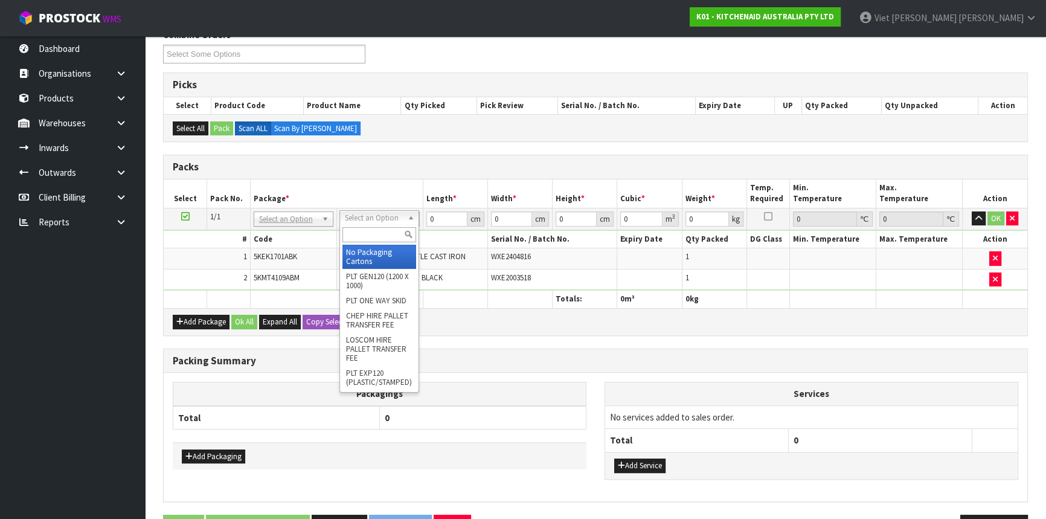
click at [386, 237] on input "text" at bounding box center [379, 234] width 74 height 15
type input "oc"
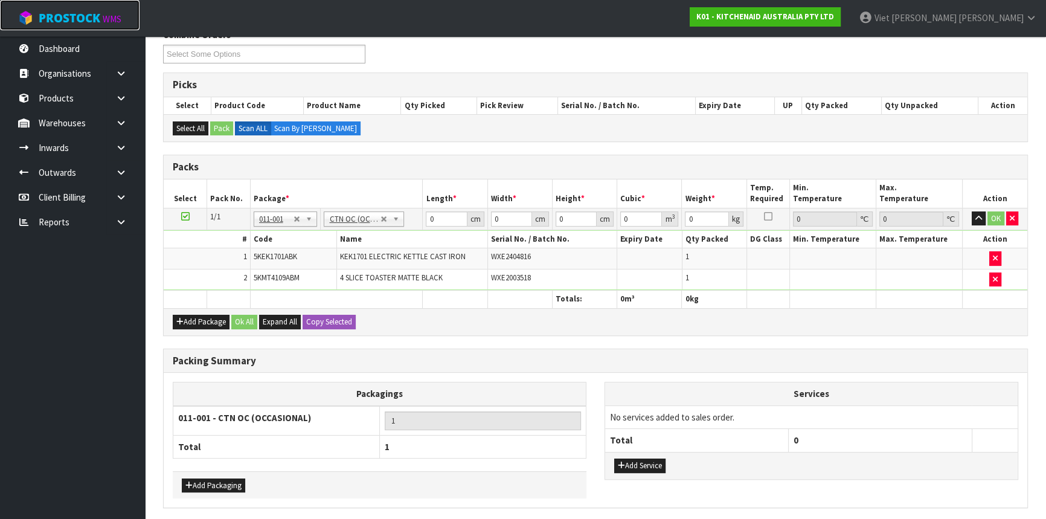
type input "6.63"
click at [440, 216] on input "0" at bounding box center [446, 218] width 41 height 15
drag, startPoint x: 440, startPoint y: 216, endPoint x: 376, endPoint y: 216, distance: 64.0
click at [376, 216] on tr "1/1 NONE 007-001 007-002 007-004 007-009 007-013 007-014 007-015 007-017 007-01…" at bounding box center [595, 219] width 863 height 22
type input "38"
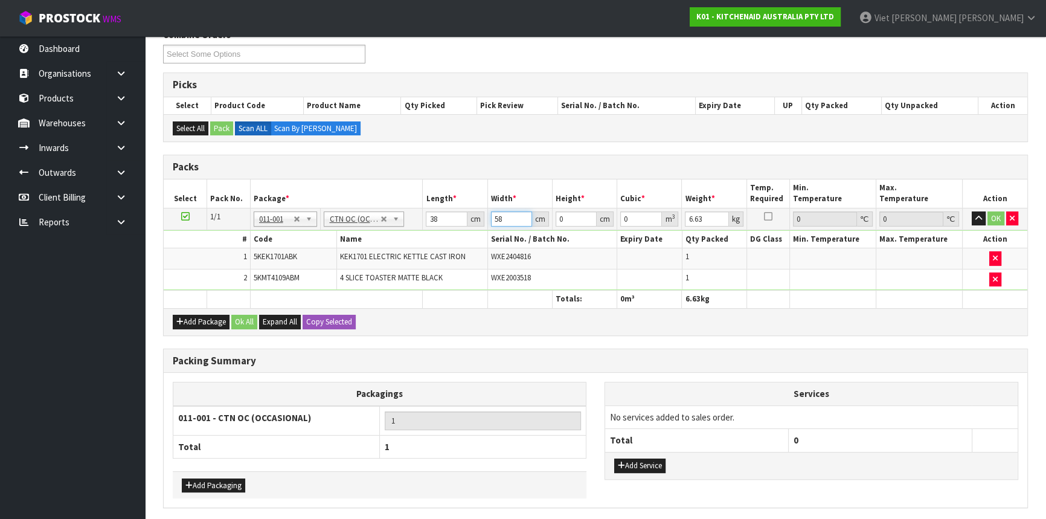
type input "58"
type input "2"
type input "0.004408"
type input "29"
type input "0.063916"
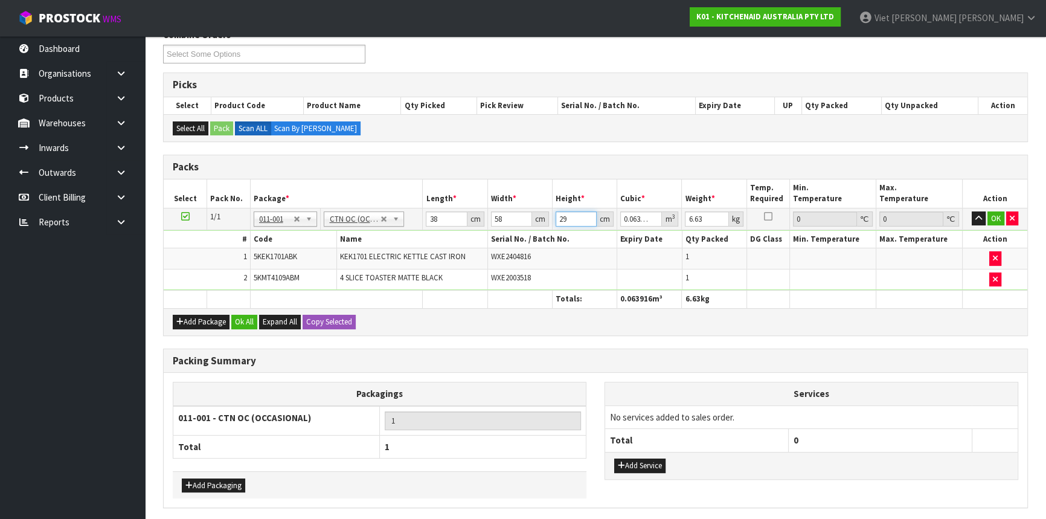
type input "29"
type input "8"
click button "OK" at bounding box center [995, 218] width 17 height 14
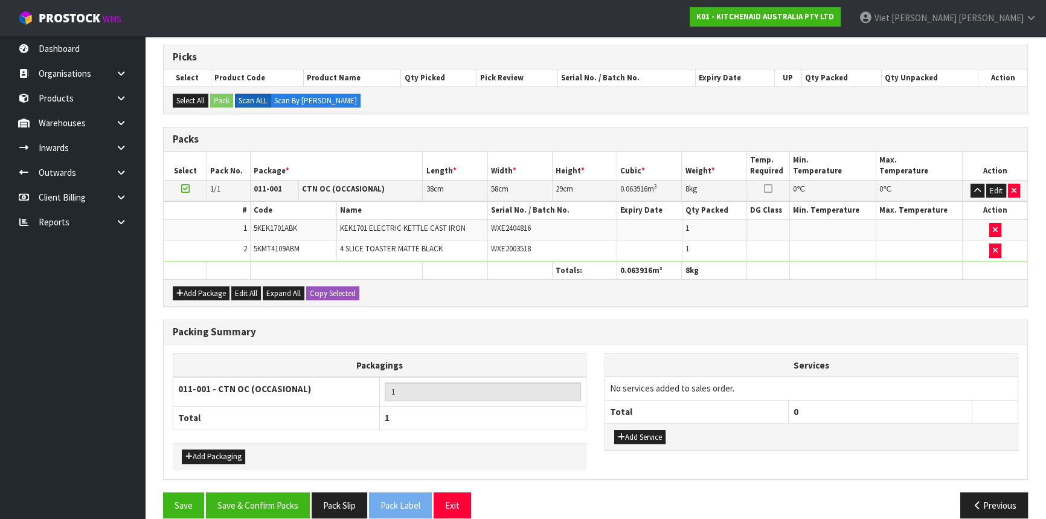
scroll to position [206, 0]
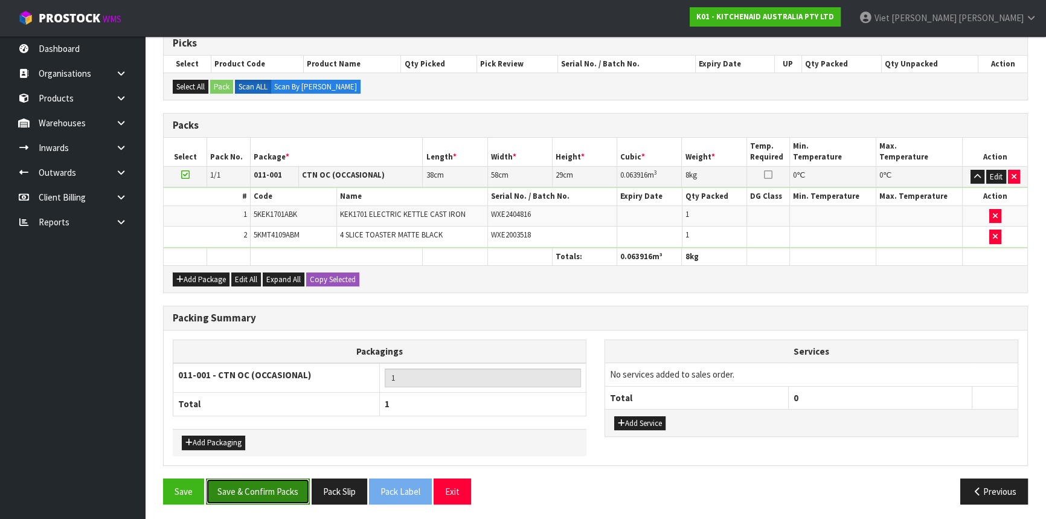
click at [281, 491] on button "Save & Confirm Packs" at bounding box center [258, 491] width 104 height 26
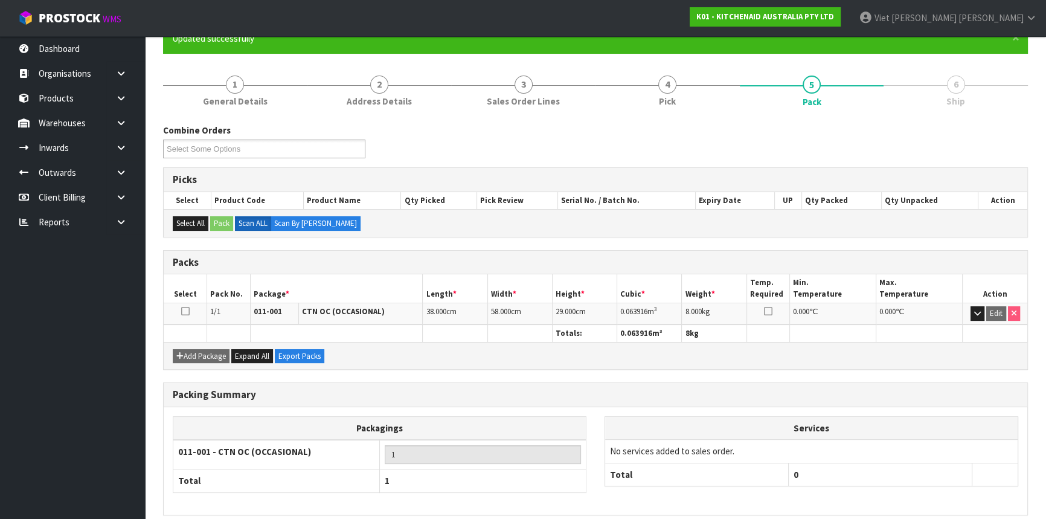
scroll to position [163, 0]
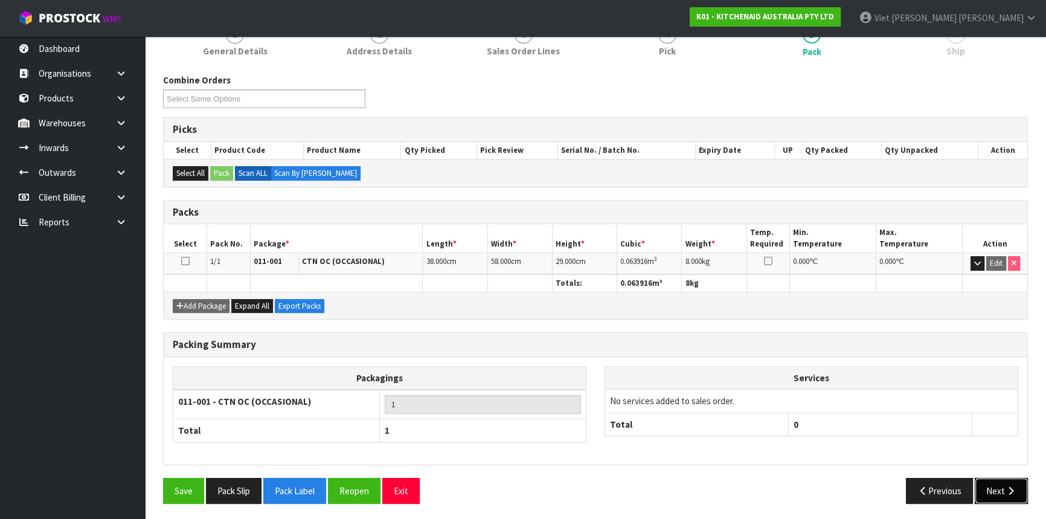
click at [988, 481] on button "Next" at bounding box center [1000, 491] width 53 height 26
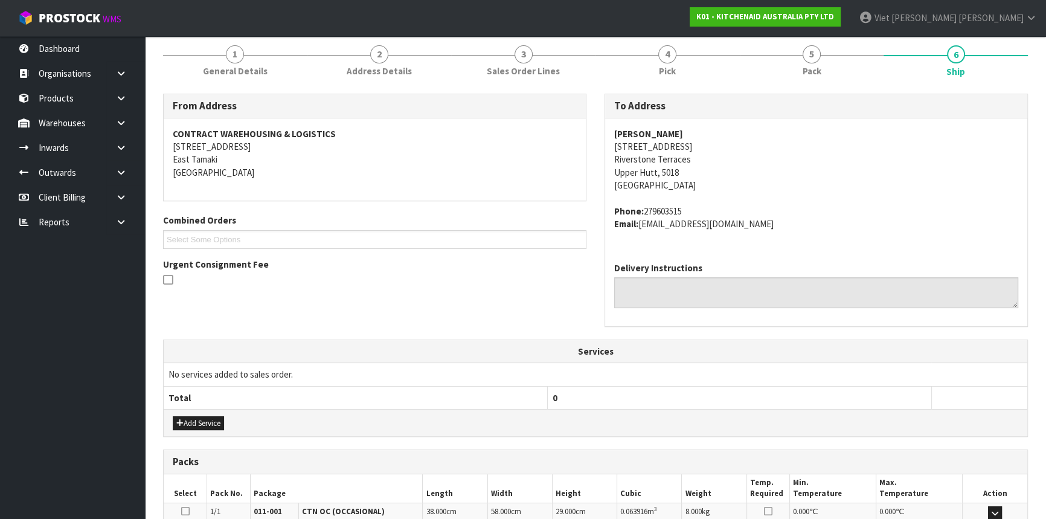
scroll to position [139, 0]
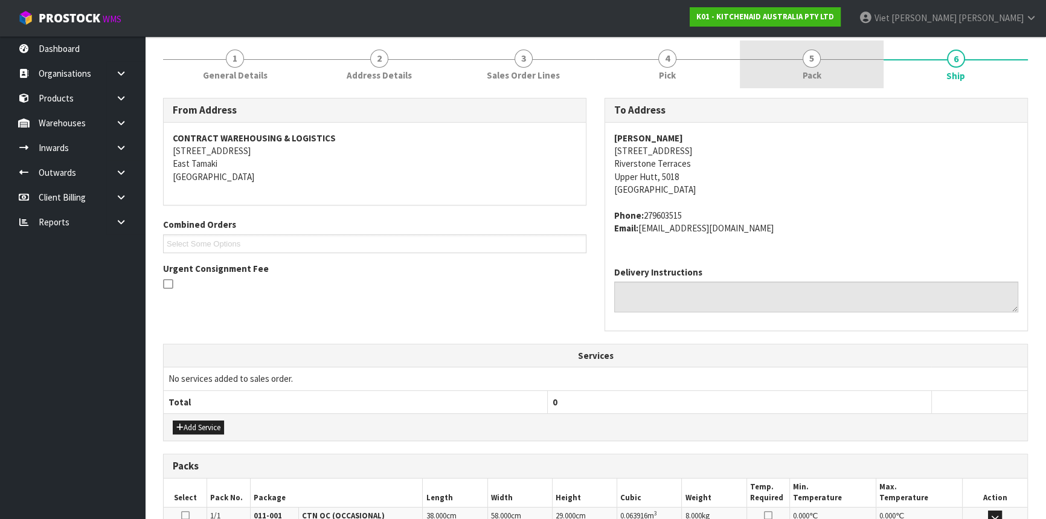
click at [839, 85] on link "5 Pack" at bounding box center [812, 64] width 144 height 48
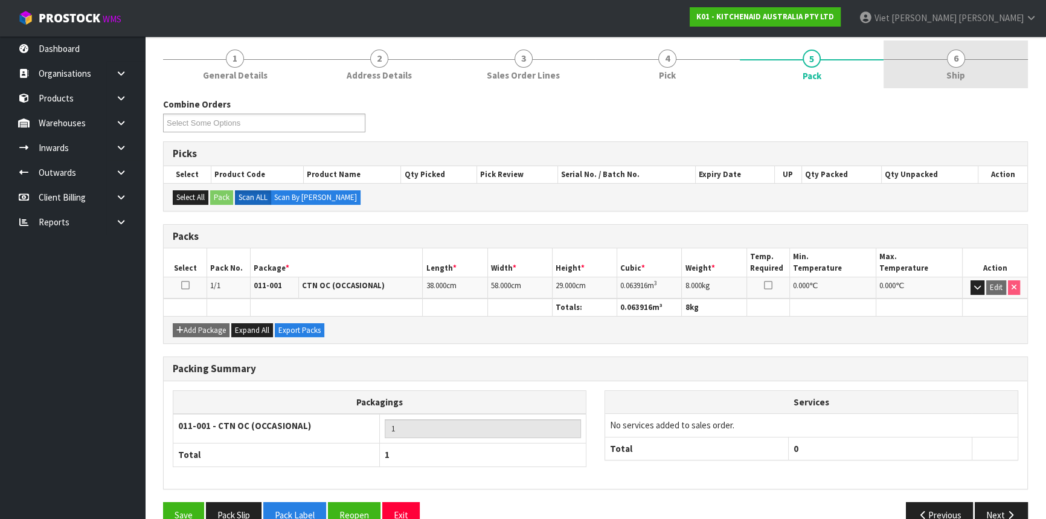
click at [923, 71] on link "6 Ship" at bounding box center [955, 64] width 144 height 48
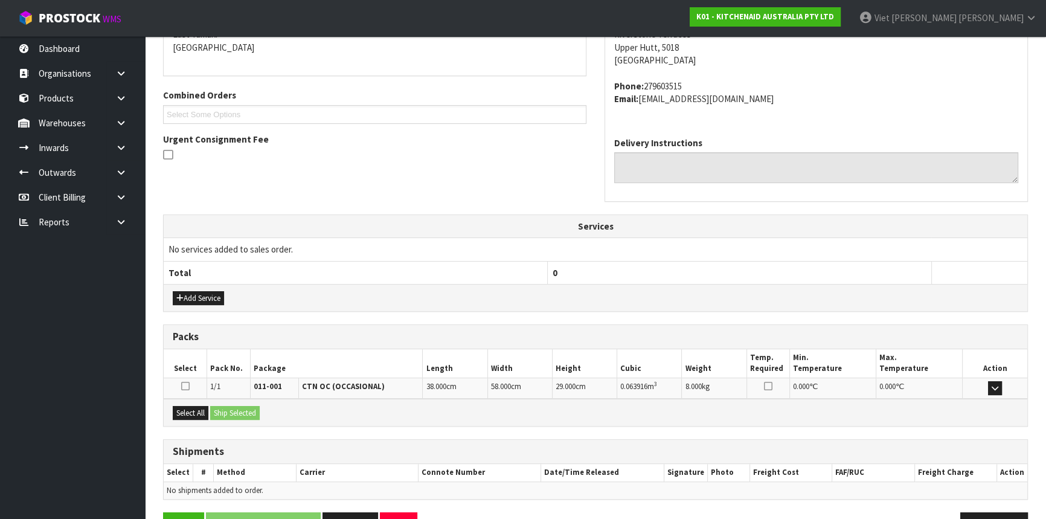
scroll to position [303, 0]
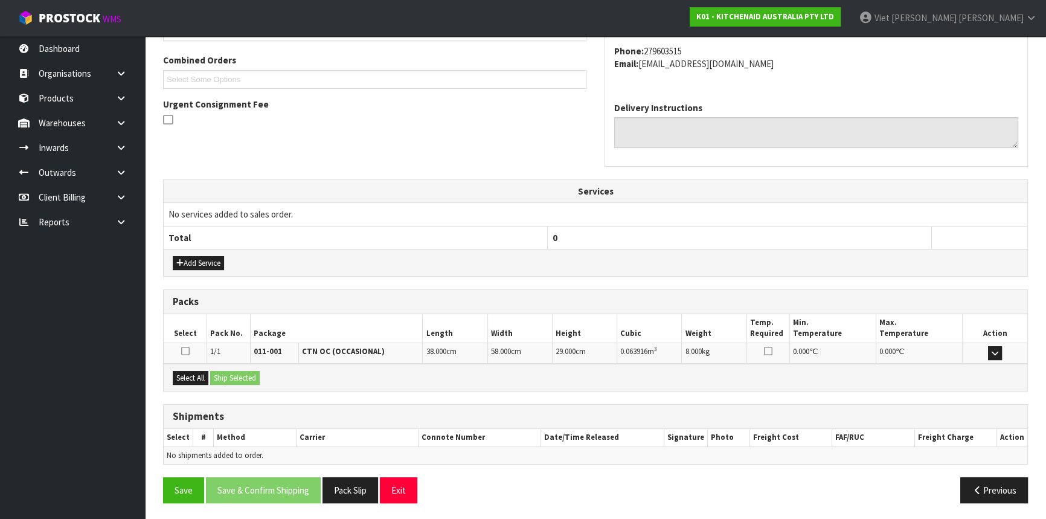
click at [183, 357] on td at bounding box center [185, 352] width 43 height 21
click at [188, 351] on icon at bounding box center [185, 351] width 8 height 10
click at [0, 0] on input "checkbox" at bounding box center [0, 0] width 0 height 0
click at [250, 375] on button "Ship Selected" at bounding box center [235, 378] width 50 height 14
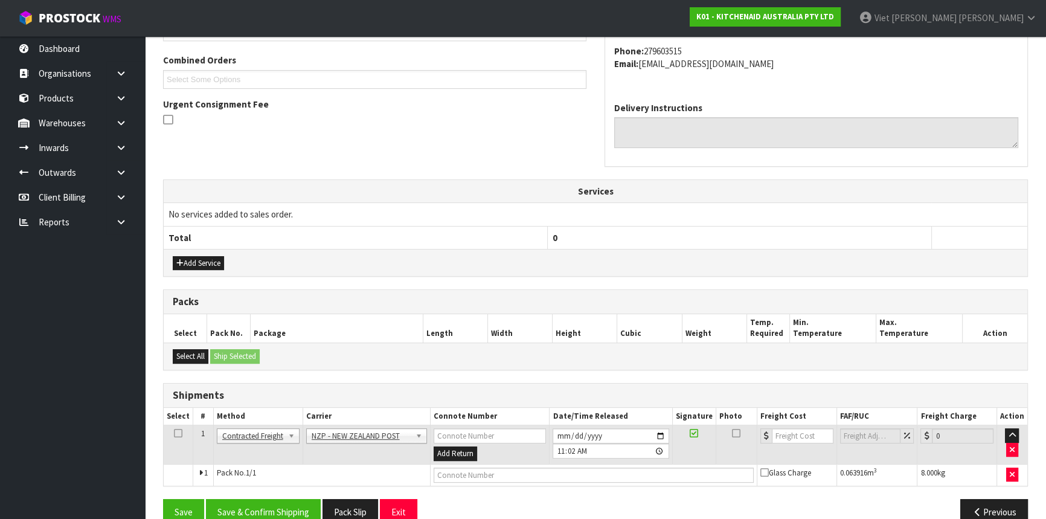
scroll to position [325, 0]
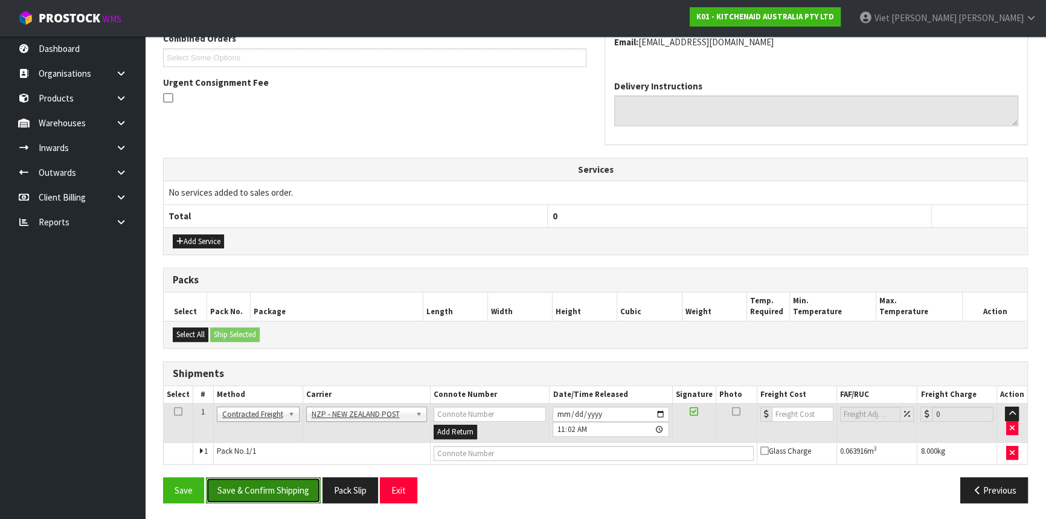
click at [295, 481] on button "Save & Confirm Shipping" at bounding box center [263, 490] width 115 height 26
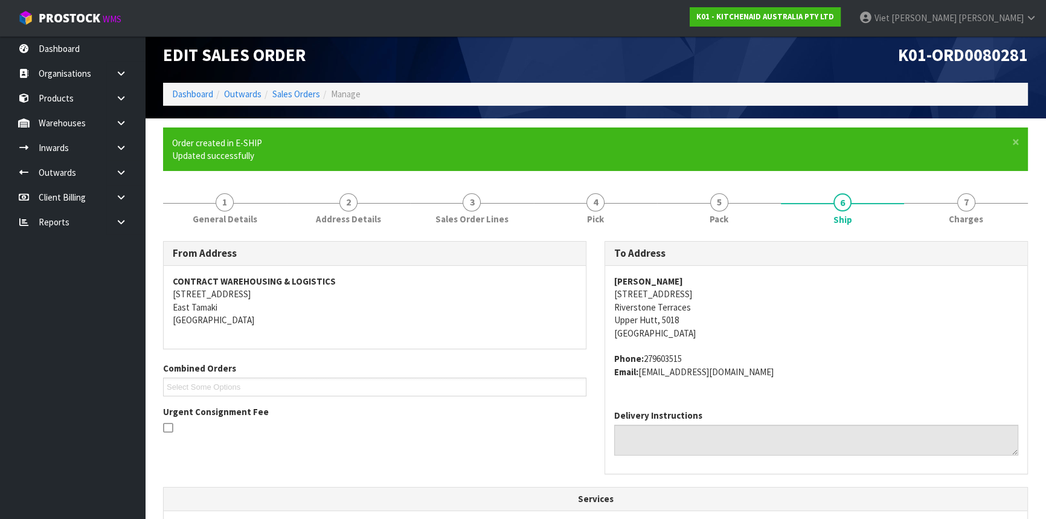
scroll to position [308, 0]
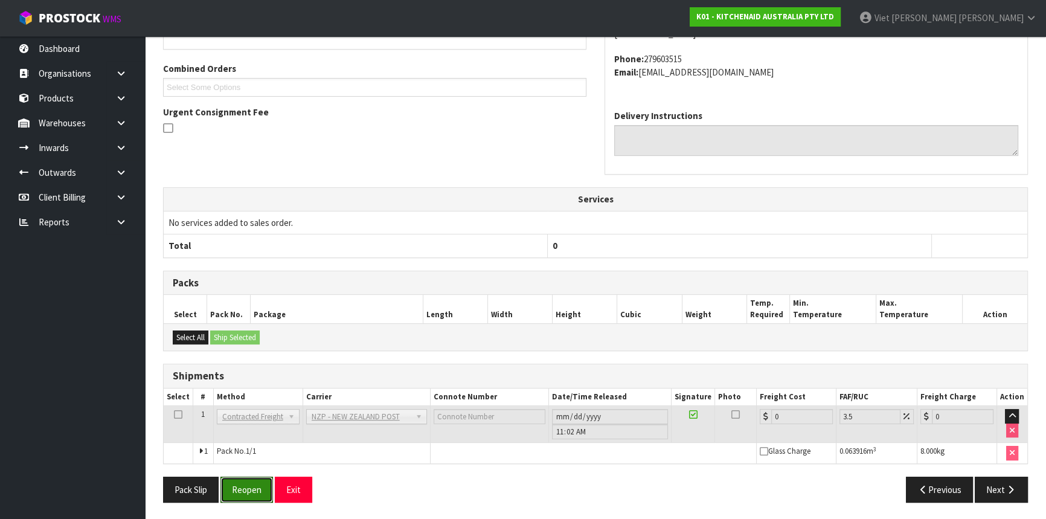
drag, startPoint x: 233, startPoint y: 494, endPoint x: 631, endPoint y: 456, distance: 400.2
click at [233, 494] on button "Reopen" at bounding box center [246, 489] width 53 height 26
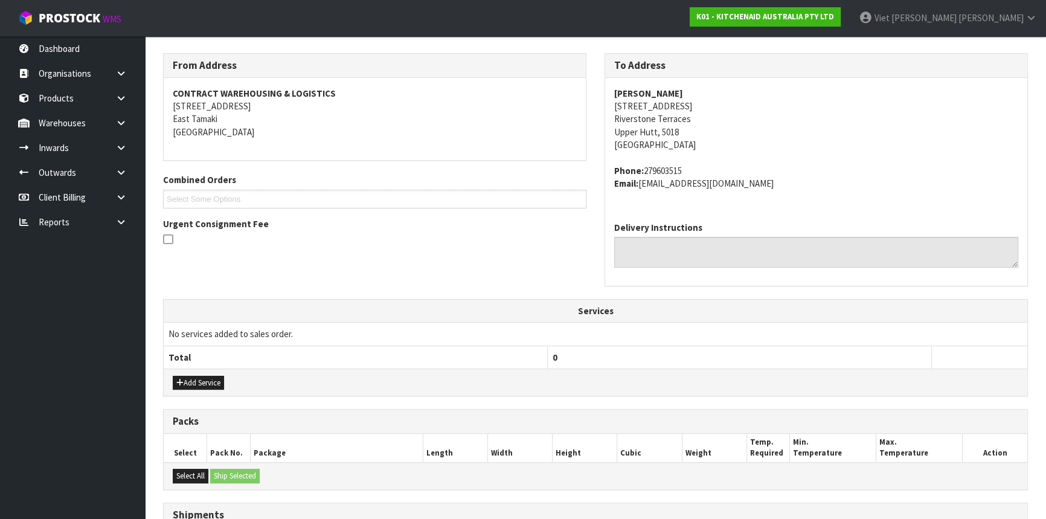
scroll to position [325, 0]
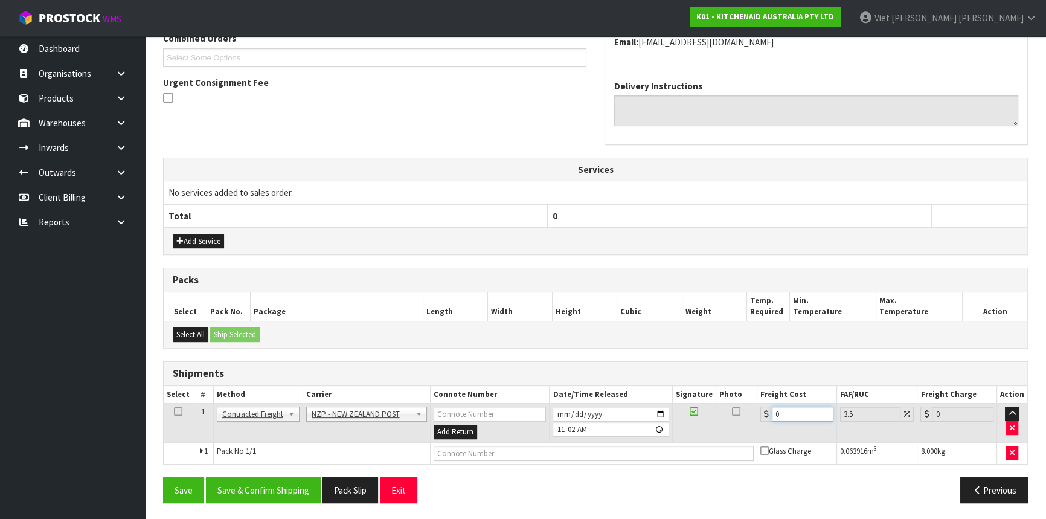
drag, startPoint x: 743, startPoint y: 404, endPoint x: 720, endPoint y: 404, distance: 23.5
click at [723, 404] on tr "1 Client Local Pickup Customer Local Pickup Company Freight Contracted Freight …" at bounding box center [595, 422] width 863 height 39
type input "1"
type input "1.03"
type input "10"
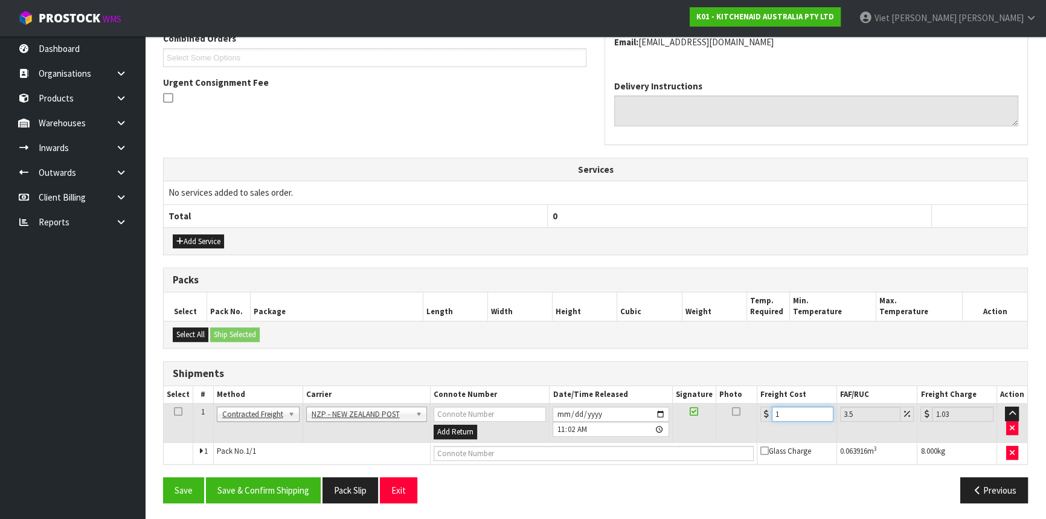
type input "10.35"
type input "10.8"
type input "11.18"
type input "10.89"
type input "11.27"
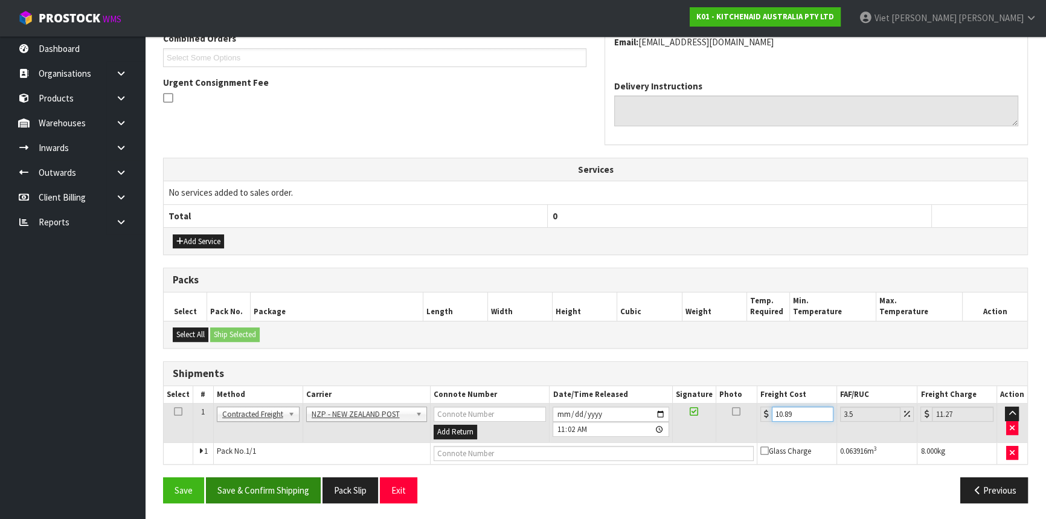
type input "10.89"
click at [299, 483] on button "Save & Confirm Shipping" at bounding box center [263, 490] width 115 height 26
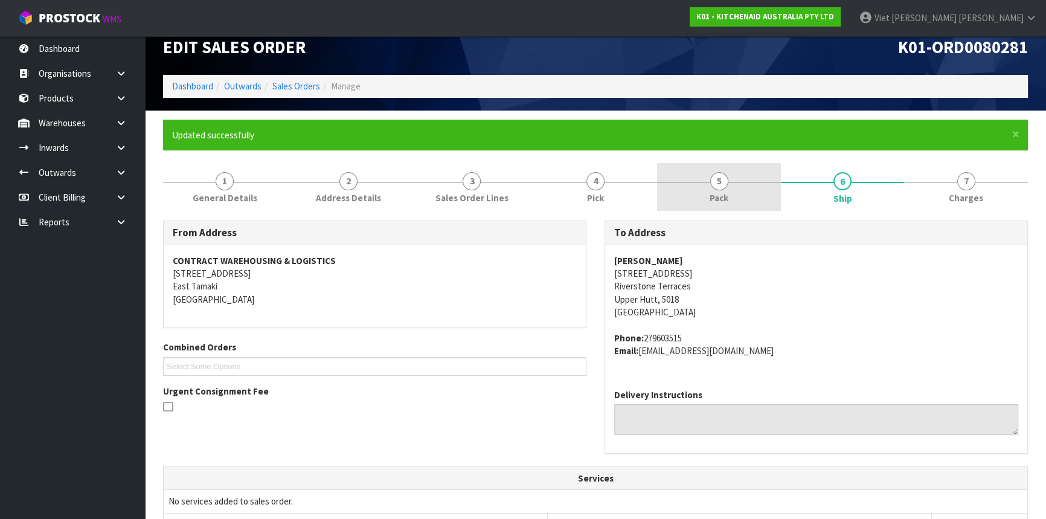
scroll to position [0, 0]
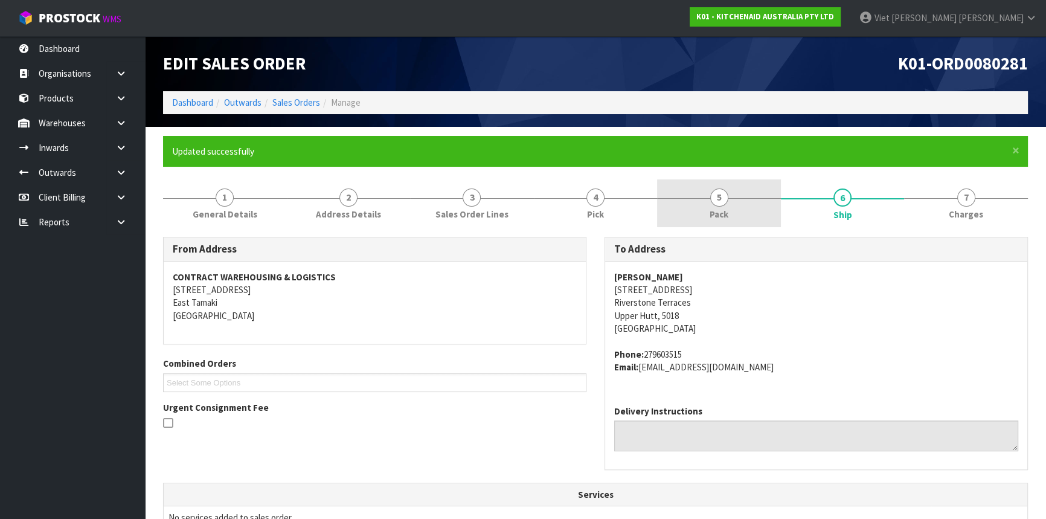
drag, startPoint x: 725, startPoint y: 188, endPoint x: 730, endPoint y: 210, distance: 23.0
click at [725, 188] on link "5 Pack" at bounding box center [719, 203] width 124 height 48
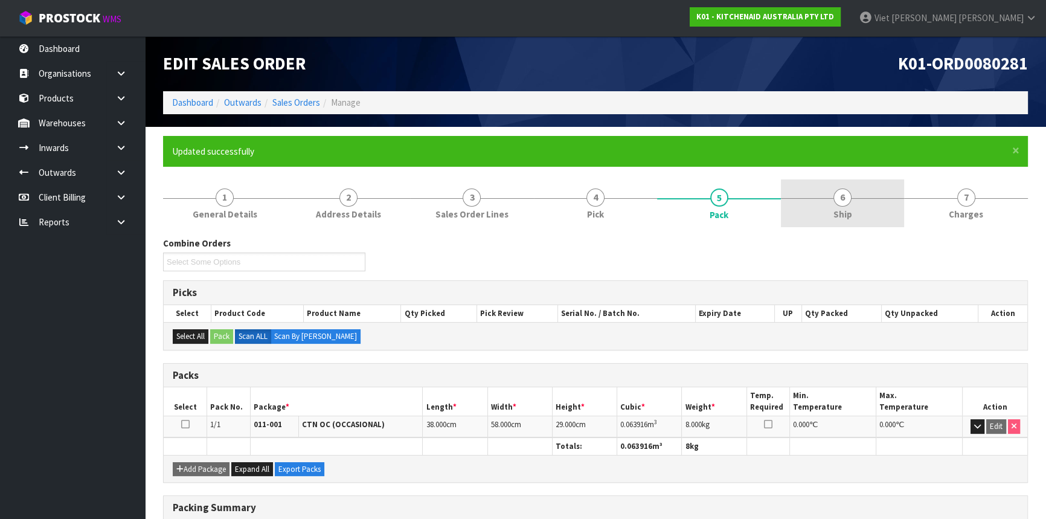
click at [802, 202] on link "6 Ship" at bounding box center [843, 203] width 124 height 48
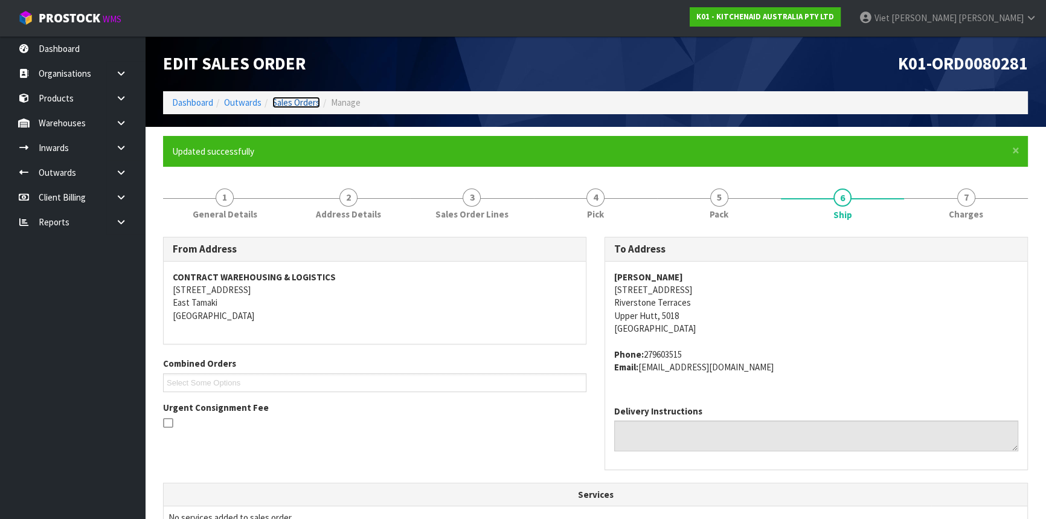
click at [280, 106] on link "Sales Orders" at bounding box center [296, 102] width 48 height 11
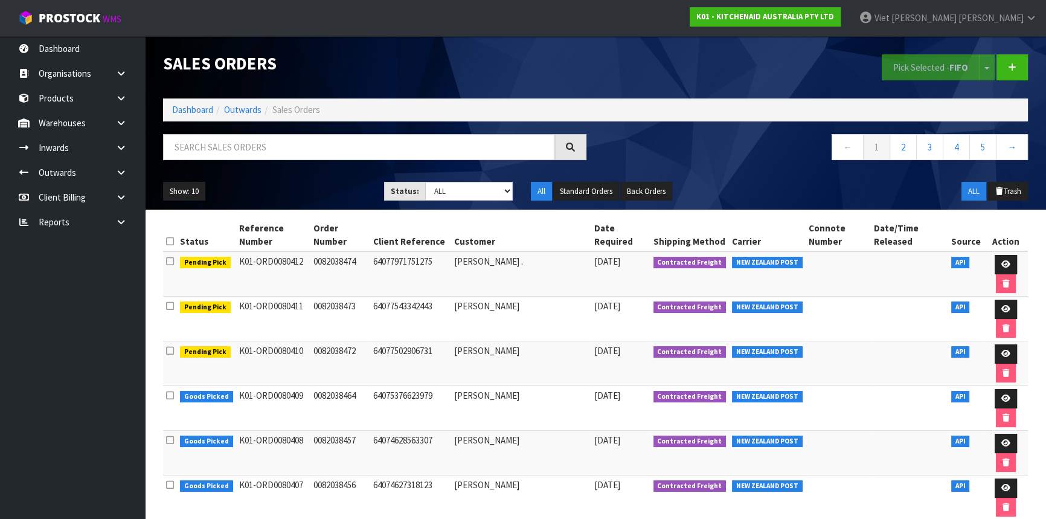
click at [244, 176] on div "Show: 10 5 10 25 50 Status: Draft Pending Allocated Pending Pick Goods Picked G…" at bounding box center [595, 191] width 883 height 37
click at [287, 149] on input "text" at bounding box center [359, 147] width 392 height 26
click at [752, 71] on div "Pick Selected - FIFO Split button! FIFO - First In First Out FEFO - First Expir…" at bounding box center [815, 67] width 441 height 62
click at [481, 149] on input "text" at bounding box center [359, 147] width 392 height 26
type input "JOB-0416072"
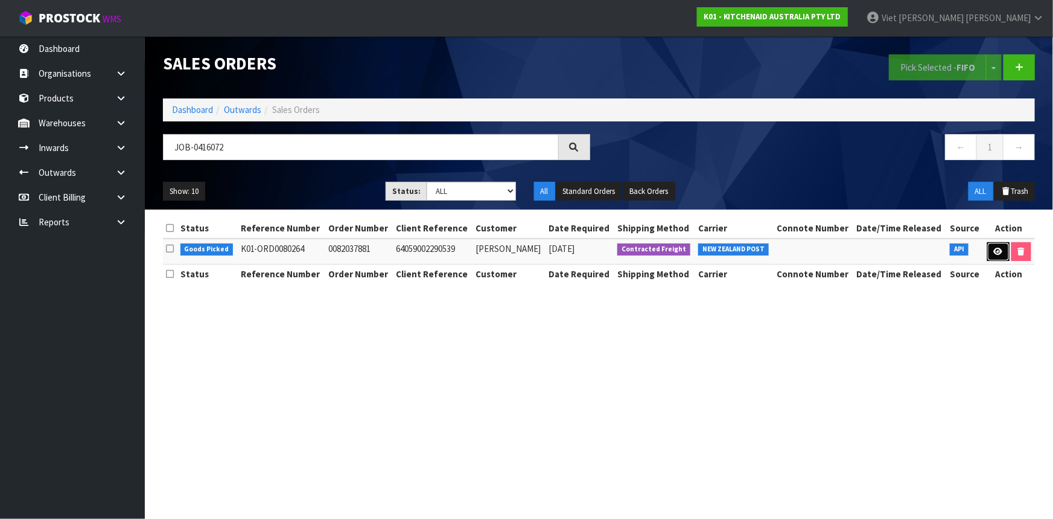
drag, startPoint x: 1002, startPoint y: 250, endPoint x: 898, endPoint y: 248, distance: 103.9
click at [1002, 250] on icon at bounding box center [998, 252] width 9 height 8
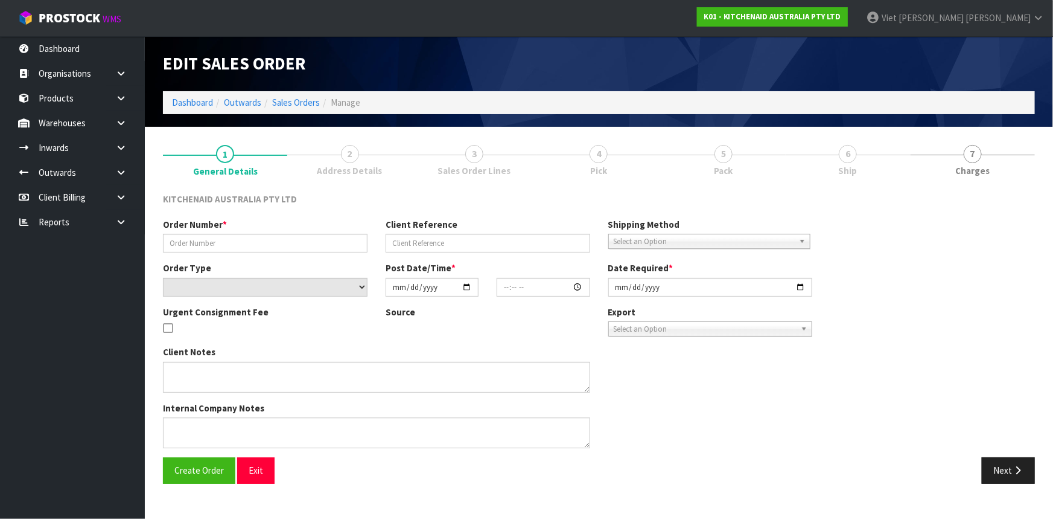
type input "0082037881"
type input "64059002290539"
select select "number:0"
type input "[DATE]"
type input "10:37:22.000"
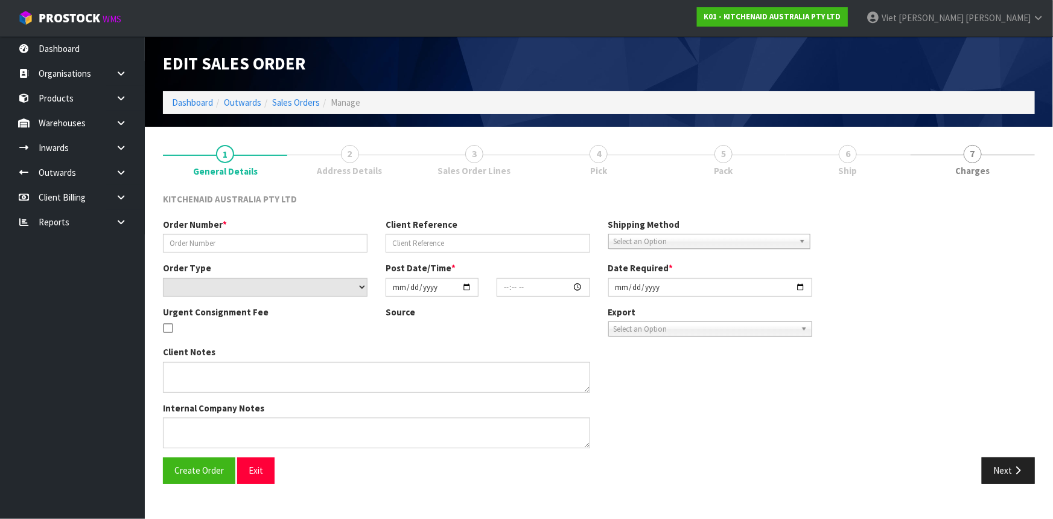
type input "[DATE]"
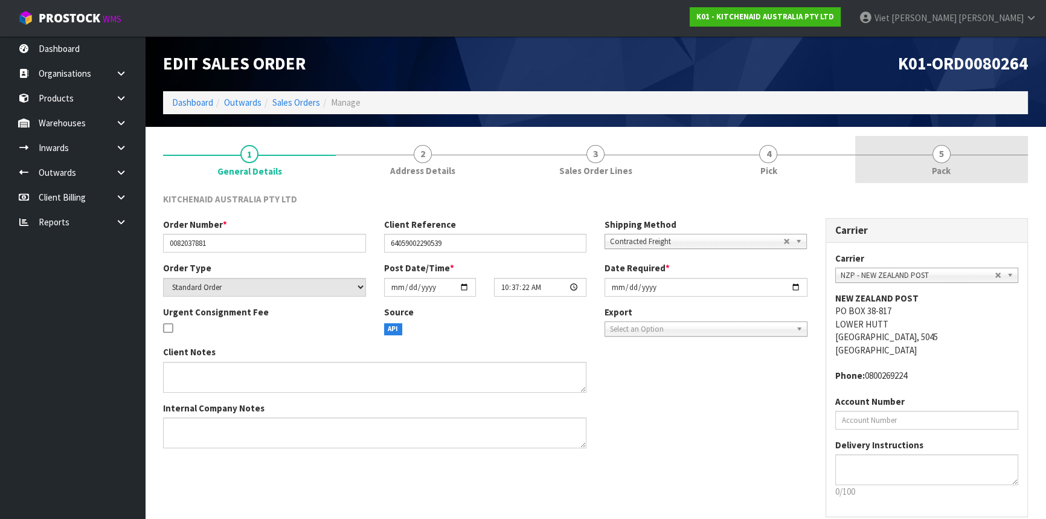
click at [1010, 174] on link "5 Pack" at bounding box center [941, 160] width 173 height 48
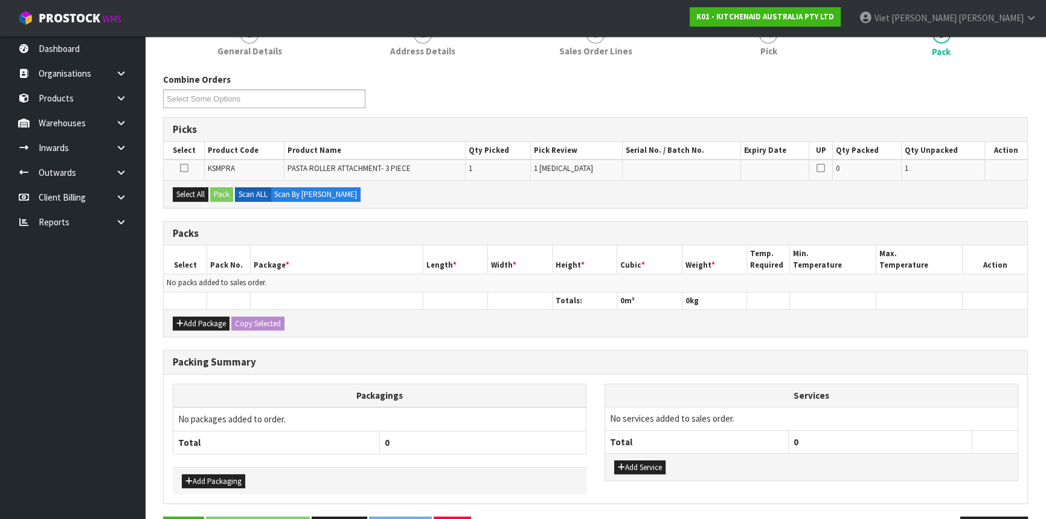
scroll to position [103, 0]
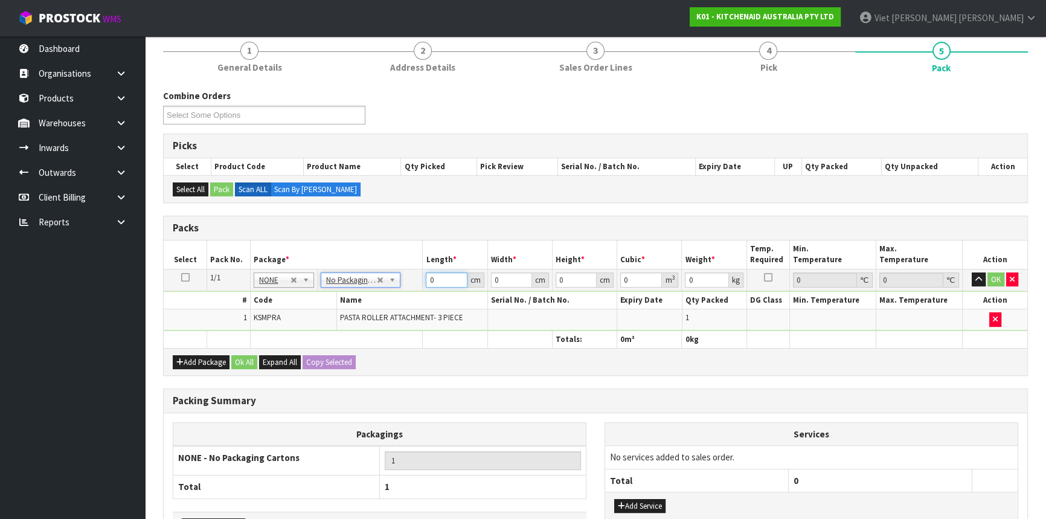
click at [435, 284] on input "0" at bounding box center [446, 279] width 41 height 15
type input "24"
type input "29"
type input "2"
type input "0.001392"
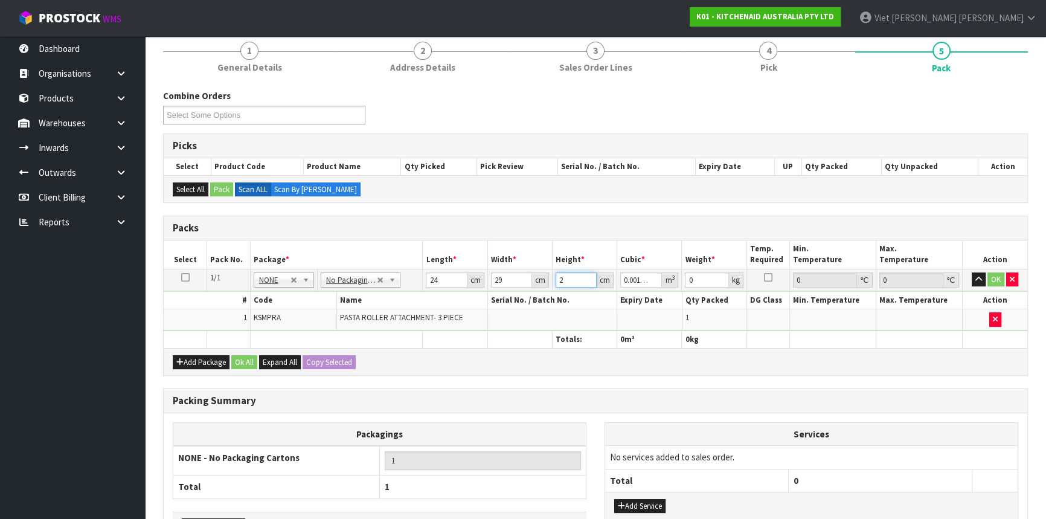
type input "20"
type input "0.01392"
type input "4"
click button "OK" at bounding box center [995, 279] width 17 height 14
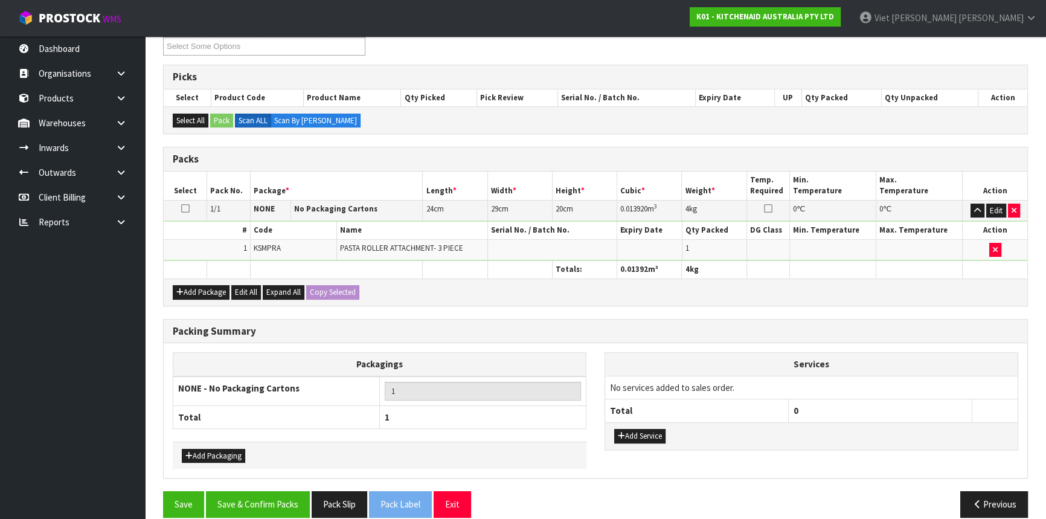
scroll to position [185, 0]
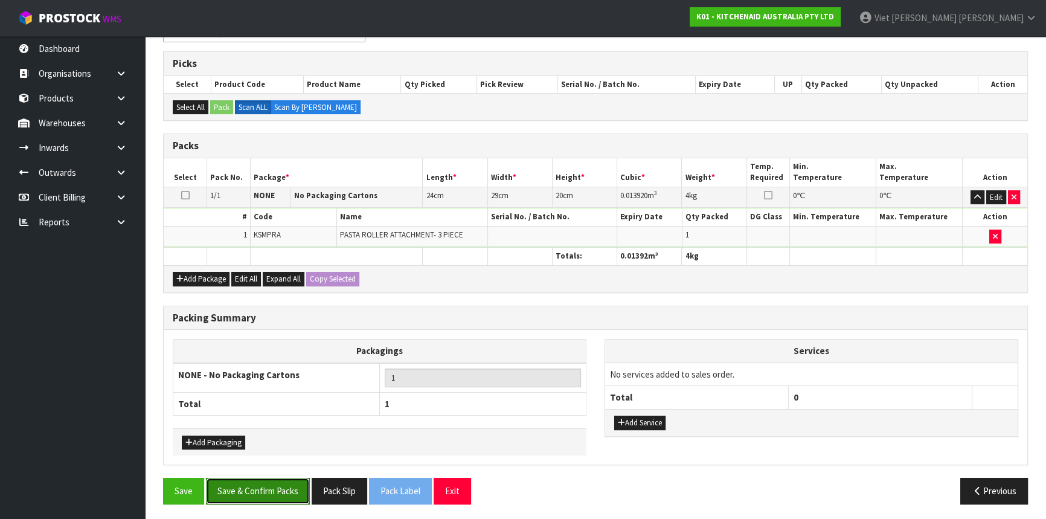
click at [277, 490] on button "Save & Confirm Packs" at bounding box center [258, 491] width 104 height 26
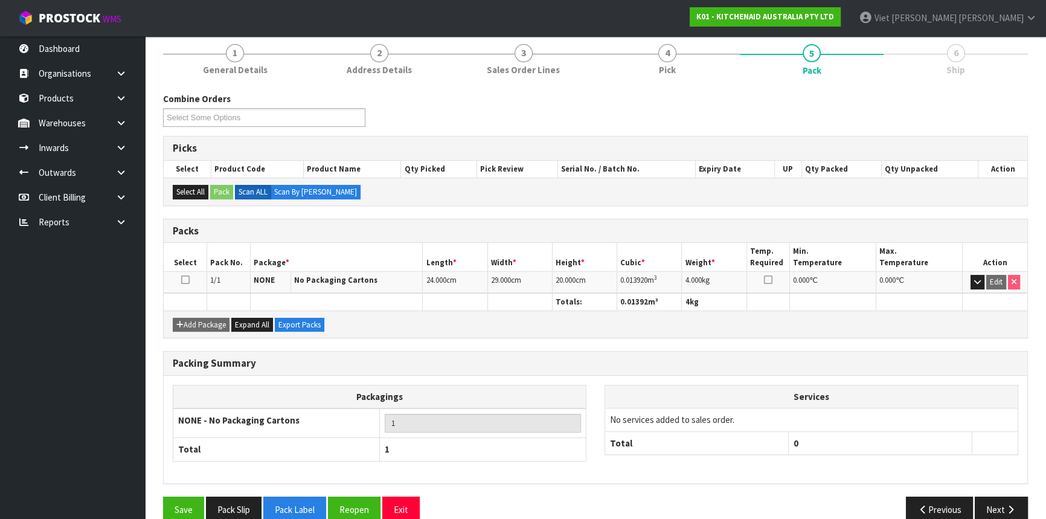
scroll to position [163, 0]
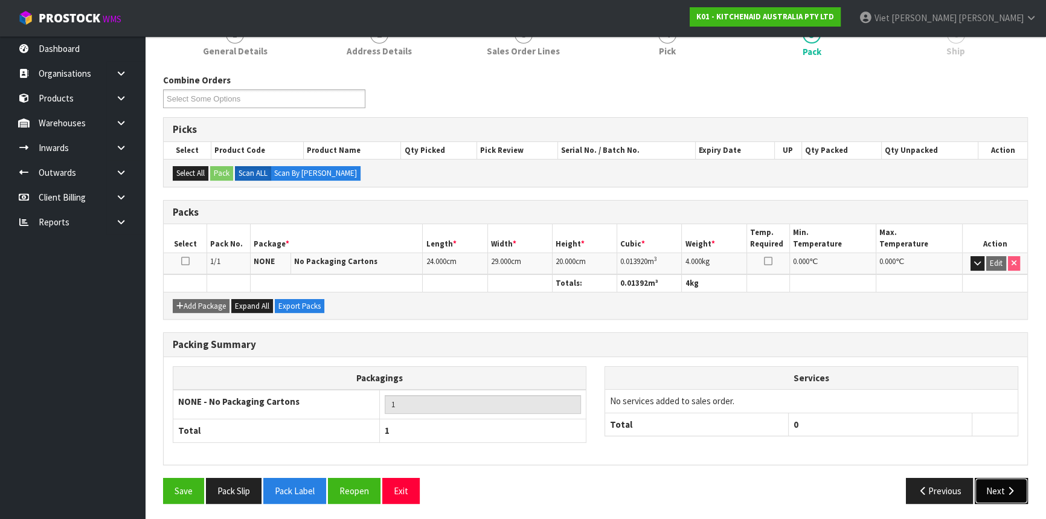
click at [989, 481] on button "Next" at bounding box center [1000, 491] width 53 height 26
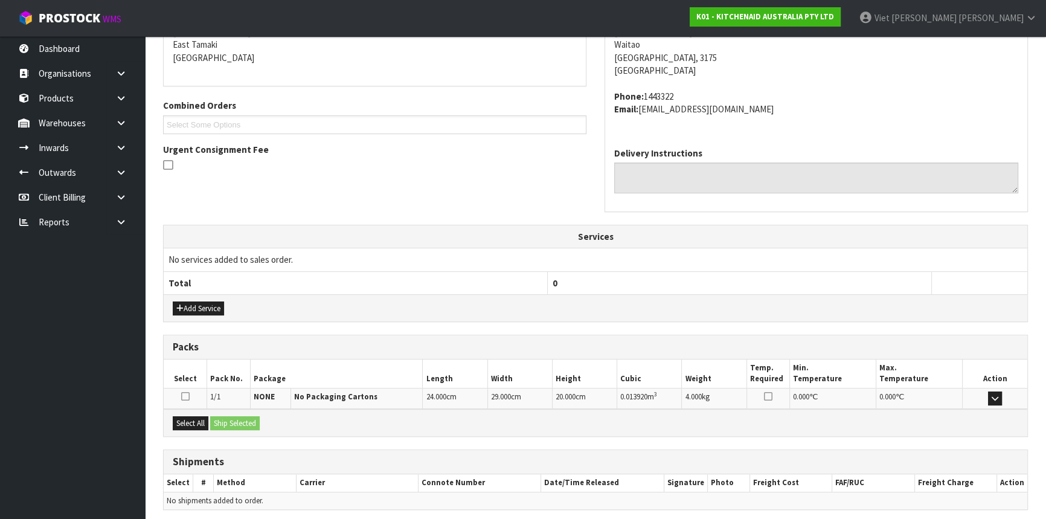
scroll to position [303, 0]
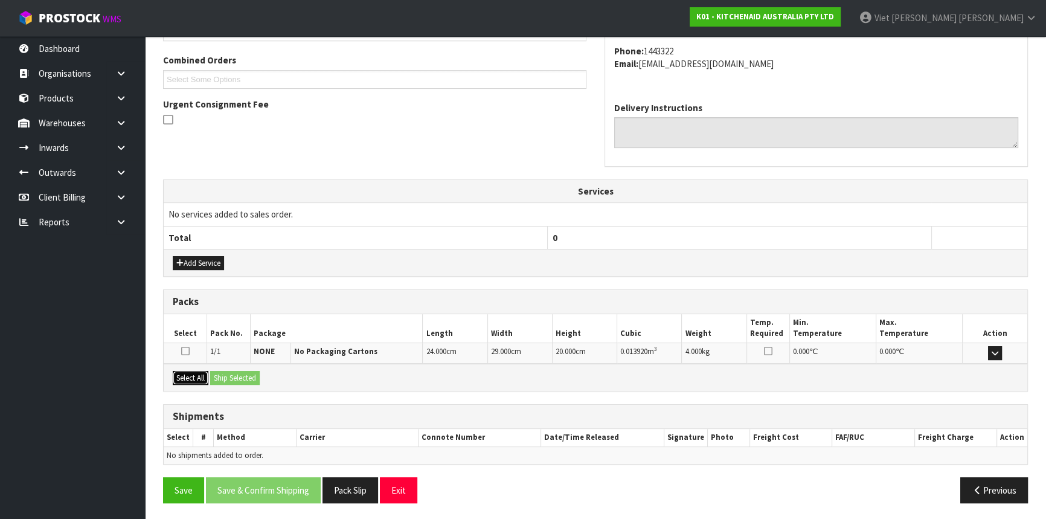
click at [204, 377] on button "Select All" at bounding box center [191, 378] width 36 height 14
click at [254, 376] on button "Ship Selected" at bounding box center [235, 378] width 50 height 14
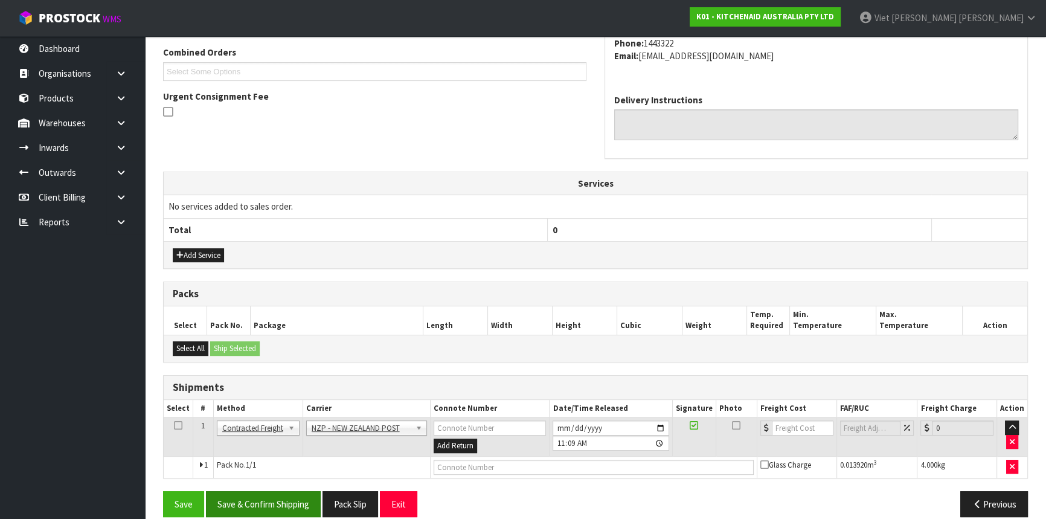
scroll to position [325, 0]
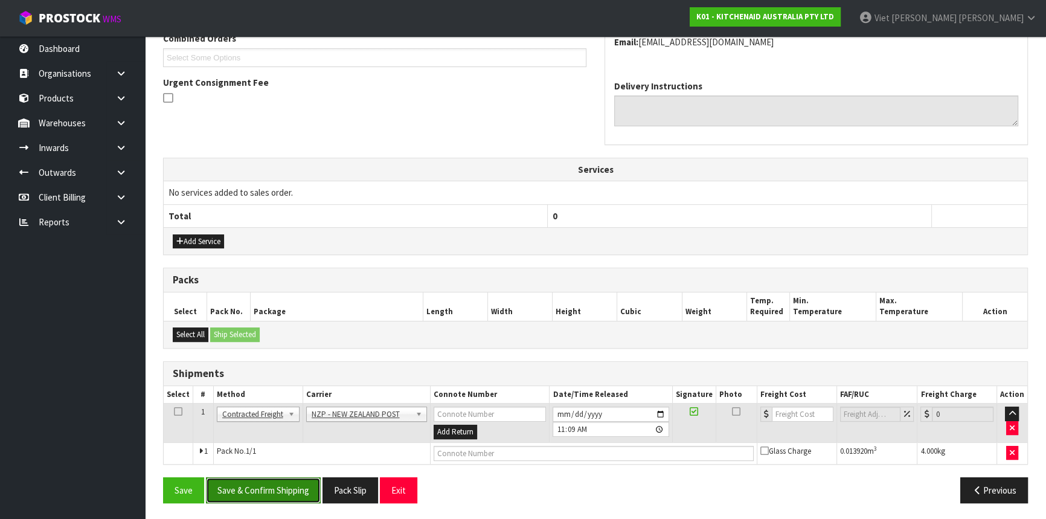
click at [263, 479] on button "Save & Confirm Shipping" at bounding box center [263, 490] width 115 height 26
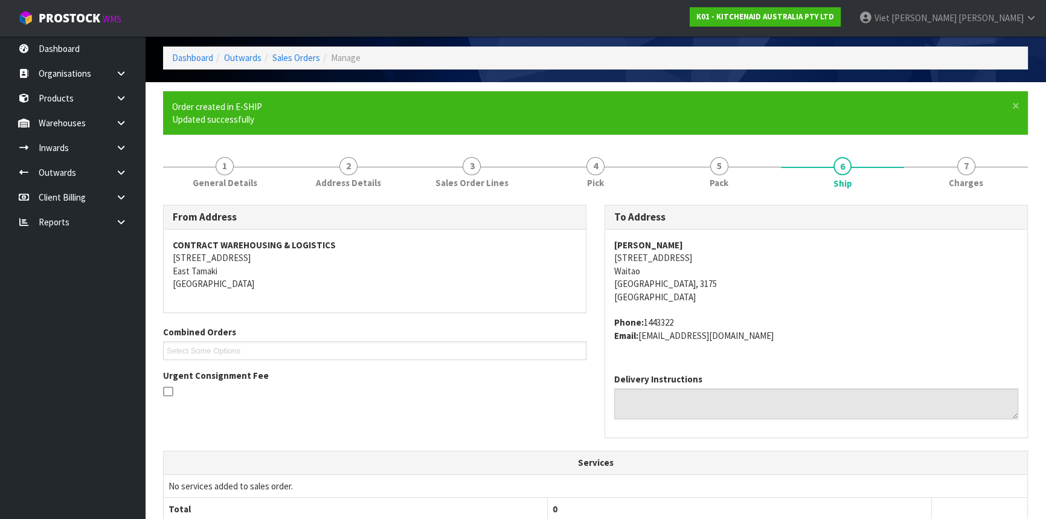
scroll to position [308, 0]
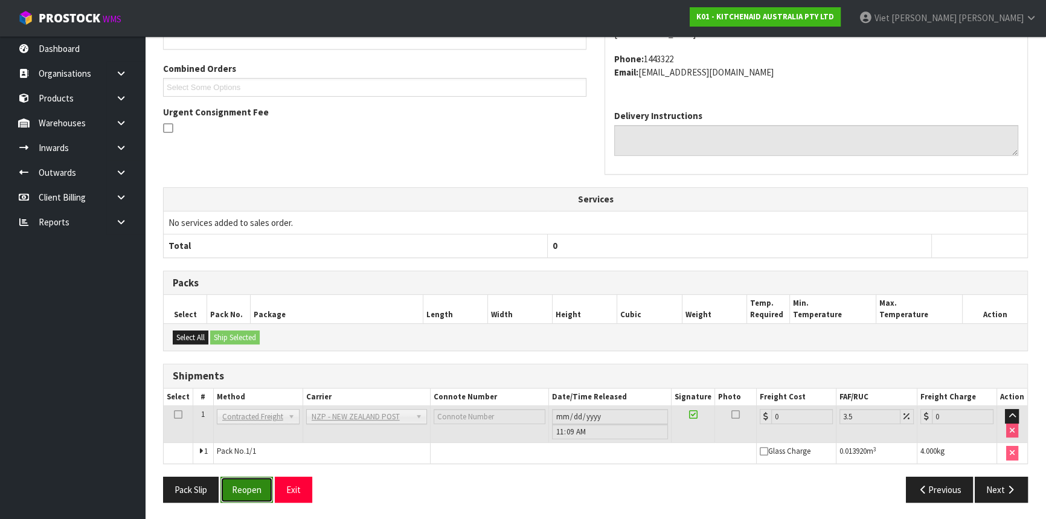
click at [237, 494] on button "Reopen" at bounding box center [246, 489] width 53 height 26
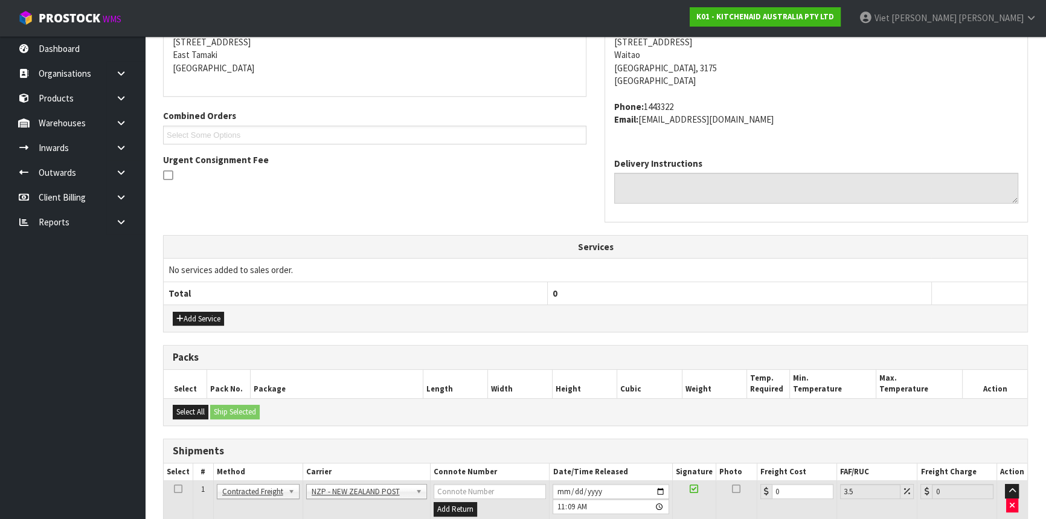
scroll to position [295, 0]
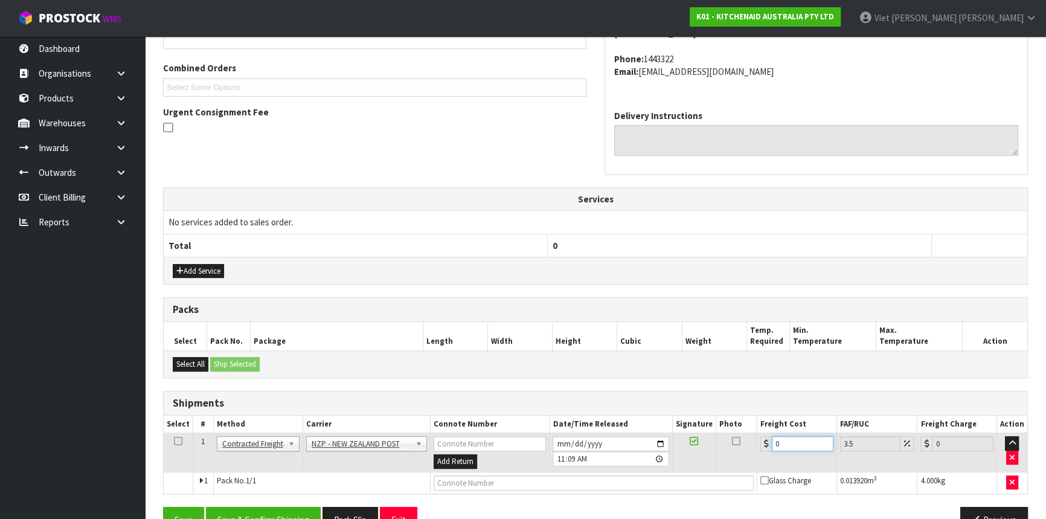
drag, startPoint x: 763, startPoint y: 445, endPoint x: 715, endPoint y: 452, distance: 48.8
click at [715, 452] on tr "1 Client Local Pickup Customer Local Pickup Company Freight Contracted Freight …" at bounding box center [595, 452] width 863 height 39
type input "1"
type input "1.03"
type input "13"
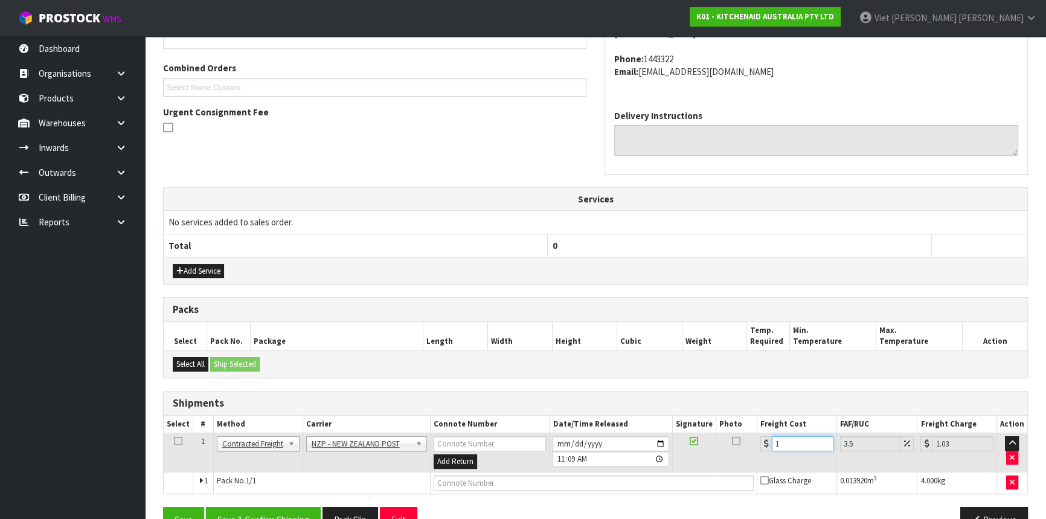
type input "13.45"
type input "13.04"
type input "13.5"
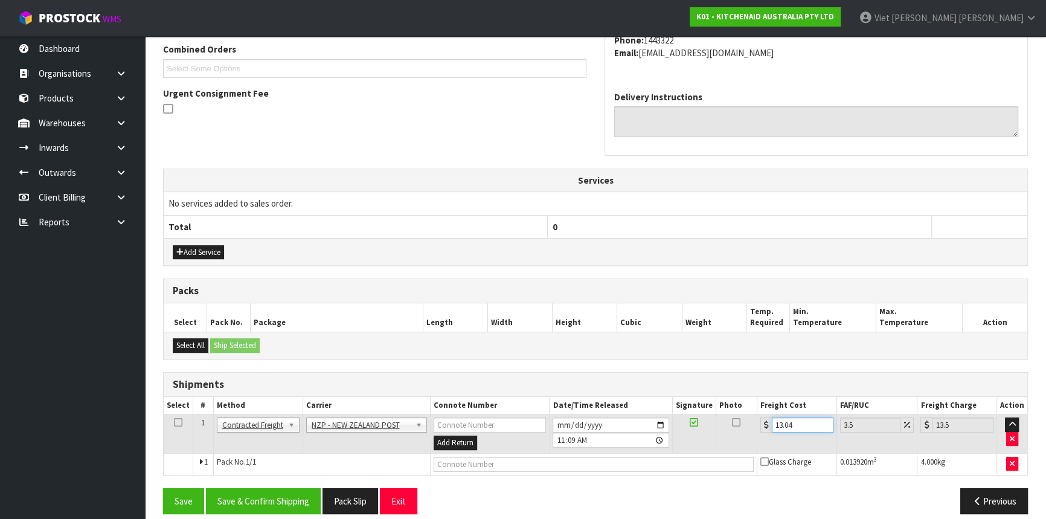
scroll to position [325, 0]
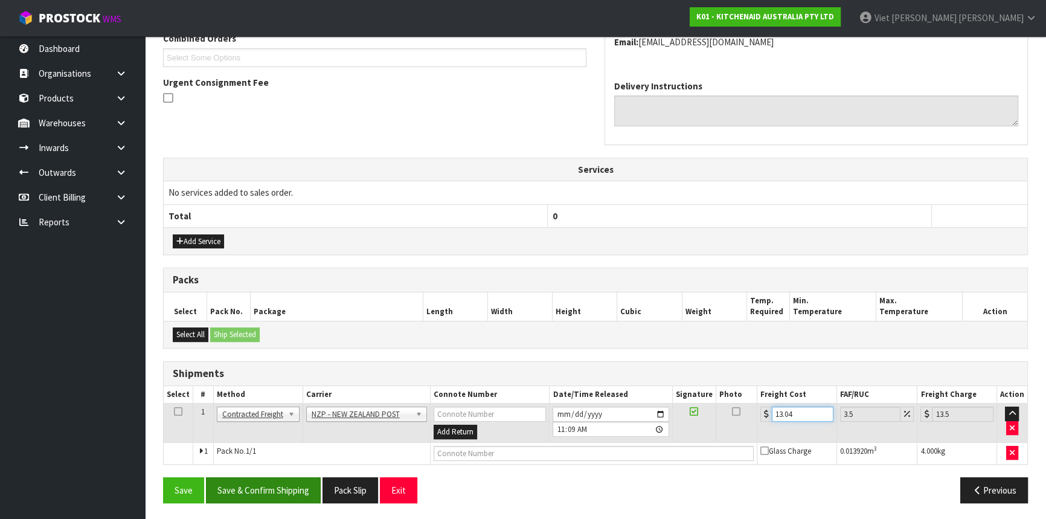
type input "13.04"
click at [270, 482] on button "Save & Confirm Shipping" at bounding box center [263, 490] width 115 height 26
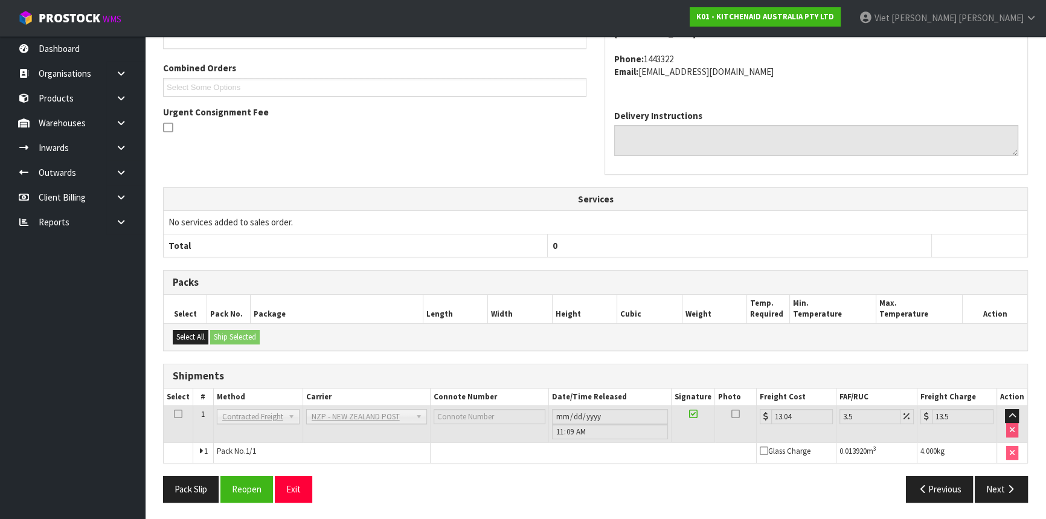
scroll to position [0, 0]
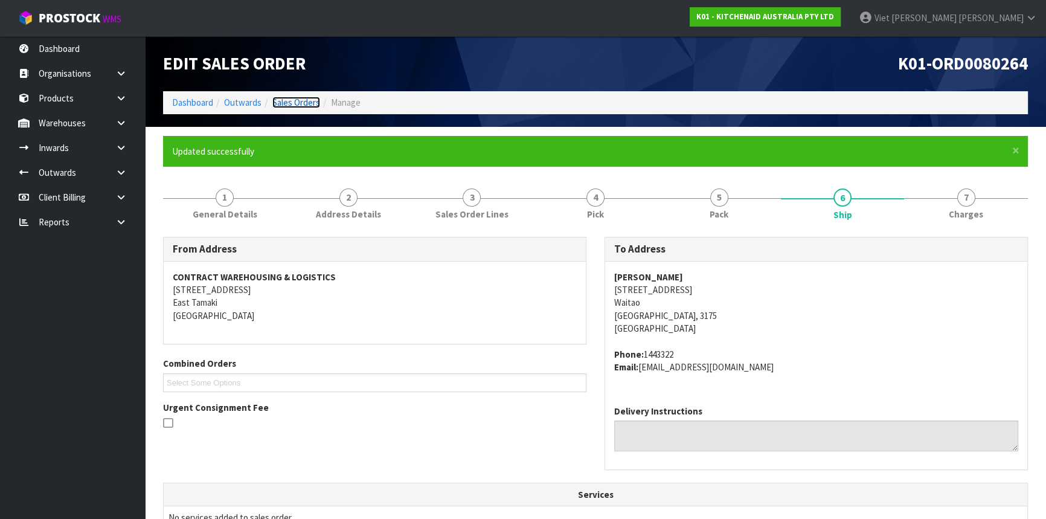
click at [280, 103] on link "Sales Orders" at bounding box center [296, 102] width 48 height 11
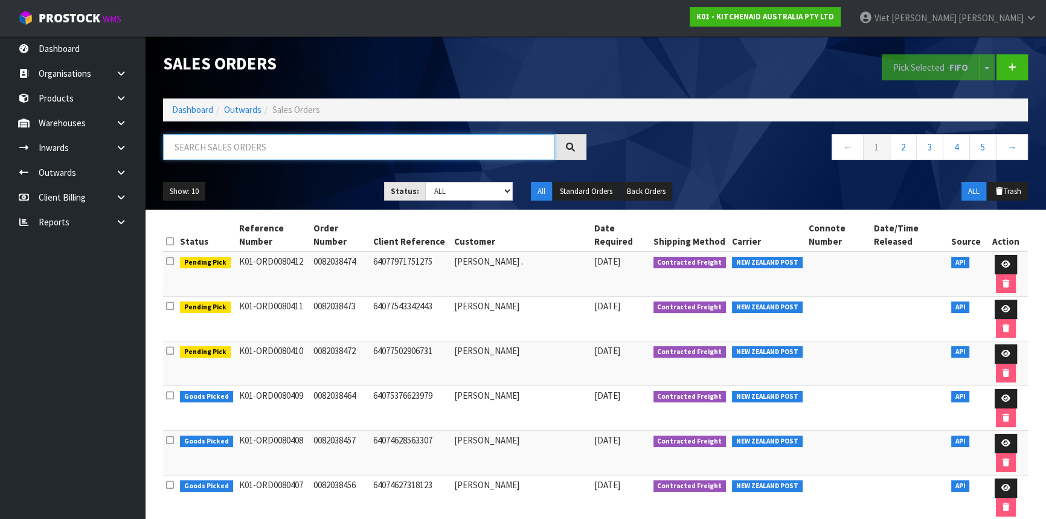
click at [481, 155] on input "text" at bounding box center [359, 147] width 392 height 26
type input "JOB-0416081"
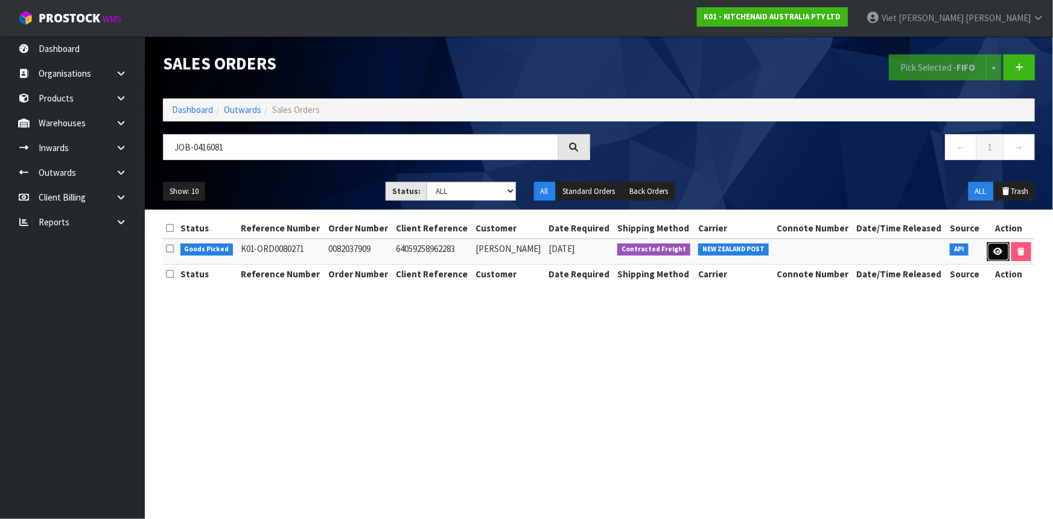
click at [988, 244] on link at bounding box center [999, 251] width 22 height 19
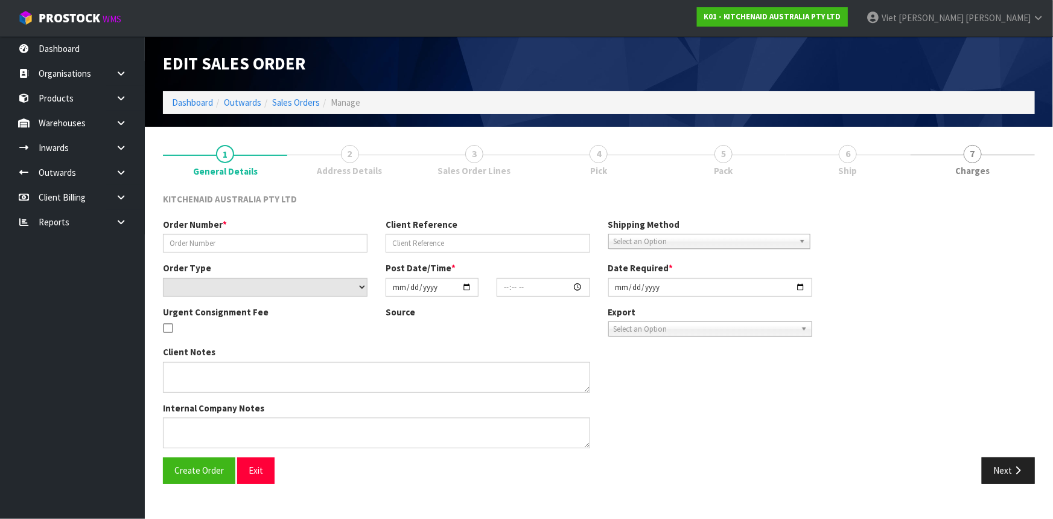
type input "0082037909"
type input "64059258962283"
select select "number:0"
type input "[DATE]"
type input "12:38:09.000"
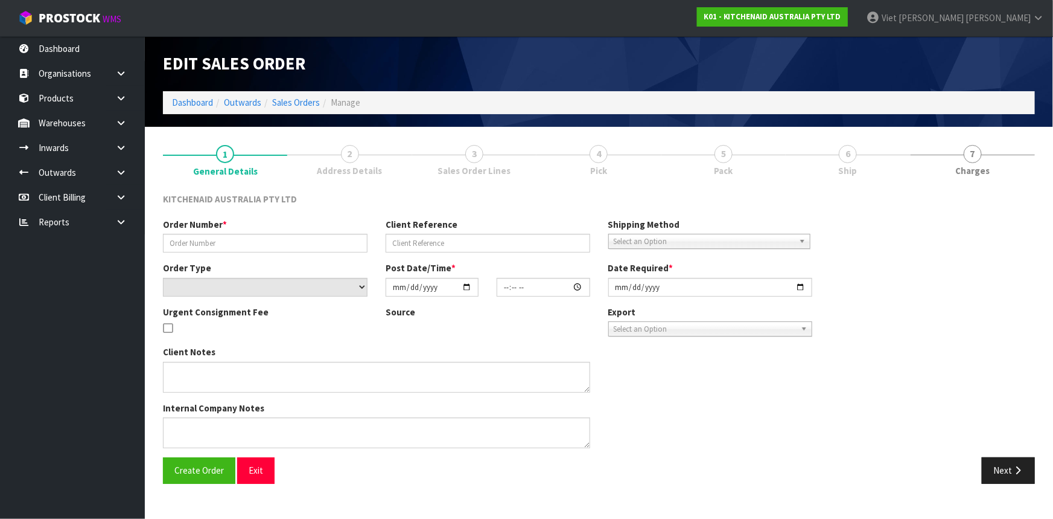
type input "[DATE]"
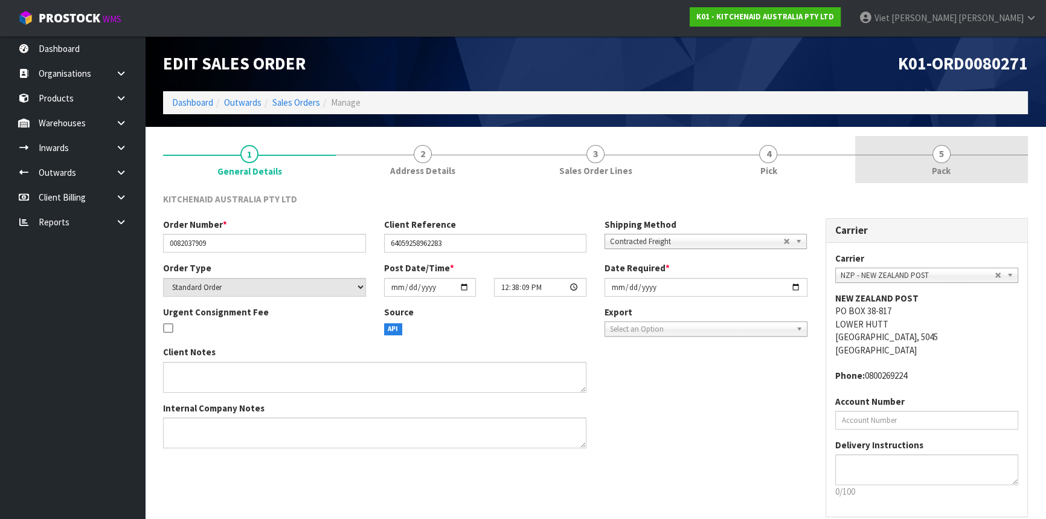
click at [960, 163] on link "5 Pack" at bounding box center [941, 160] width 173 height 48
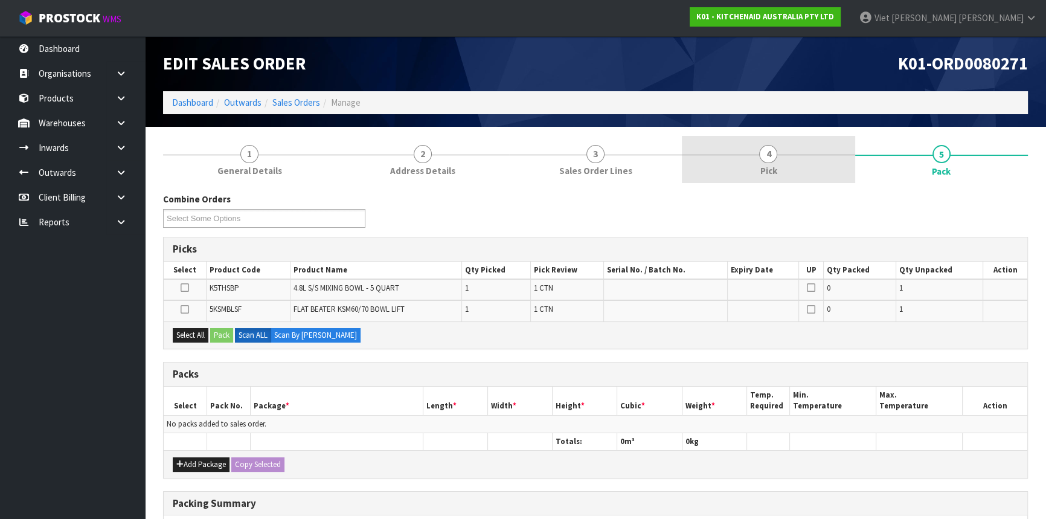
click at [812, 151] on link "4 Pick" at bounding box center [768, 160] width 173 height 48
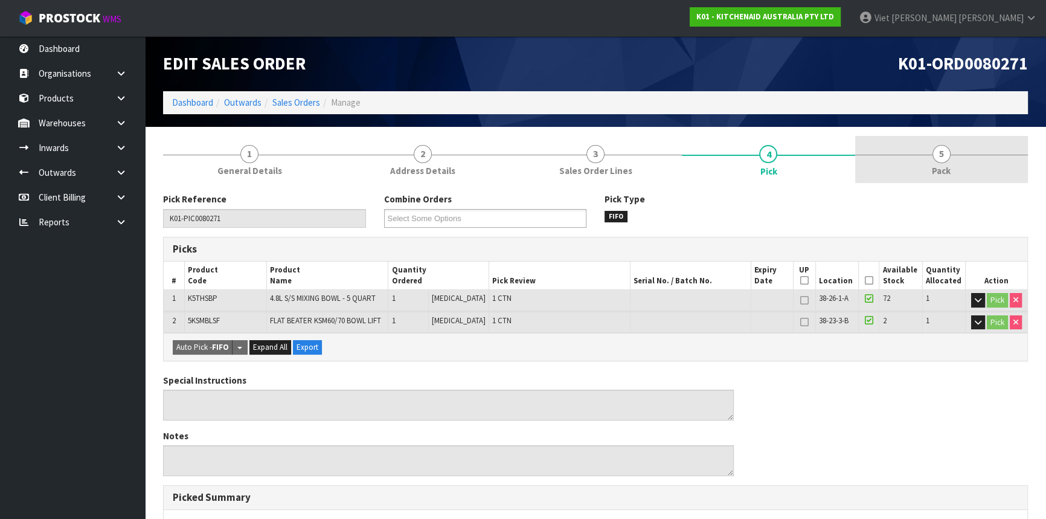
click at [927, 155] on link "5 Pack" at bounding box center [941, 160] width 173 height 48
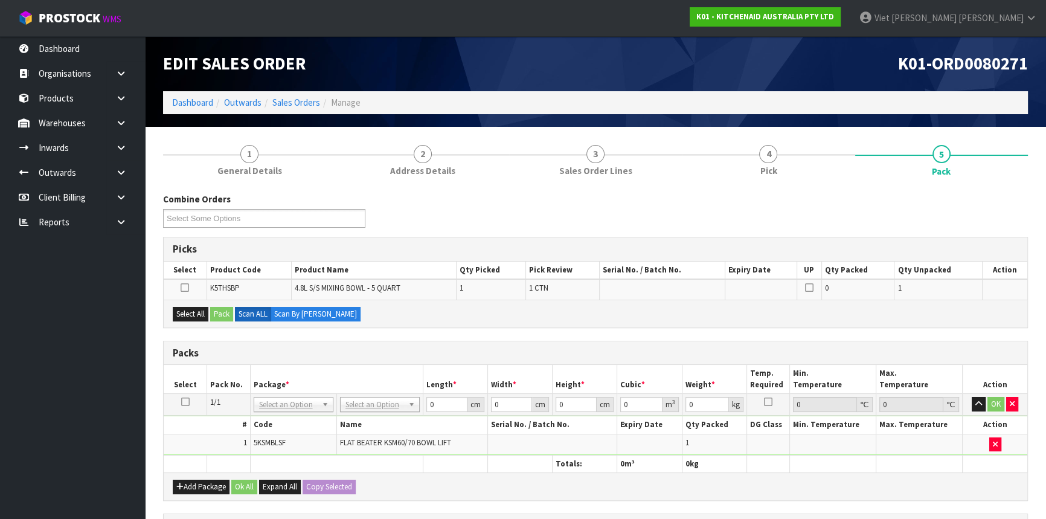
click at [193, 398] on td at bounding box center [185, 405] width 43 height 22
click at [185, 401] on icon at bounding box center [185, 401] width 8 height 1
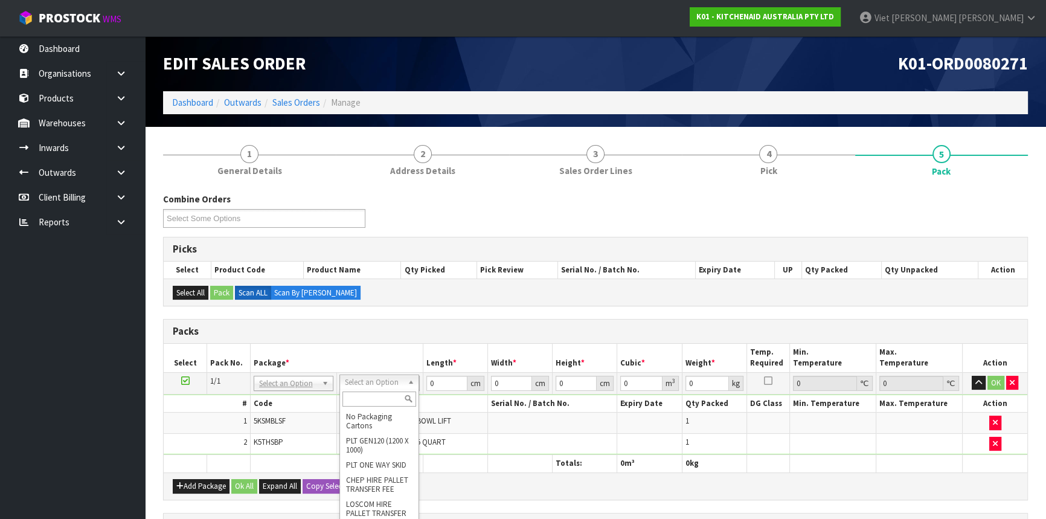
click at [368, 392] on input "text" at bounding box center [379, 398] width 74 height 15
type input "oc"
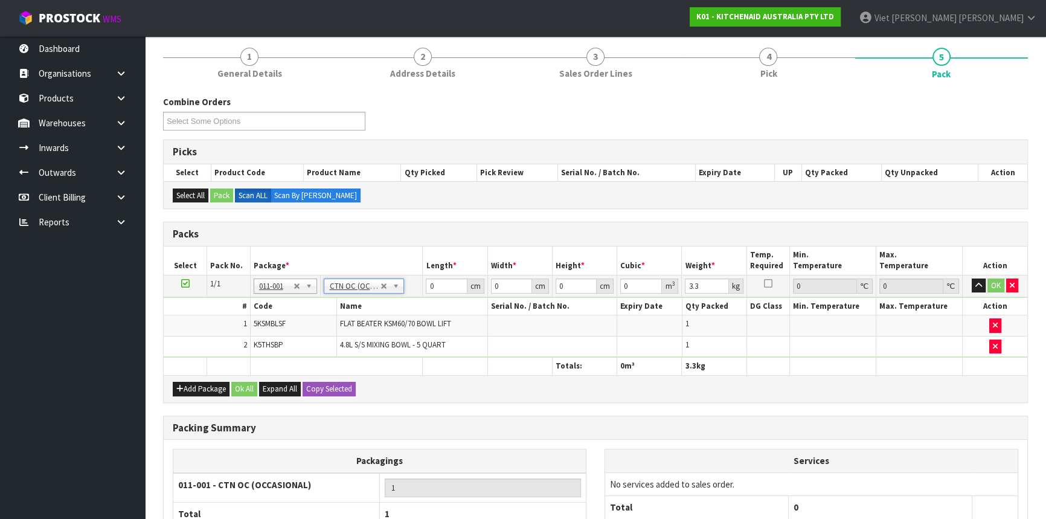
scroll to position [109, 0]
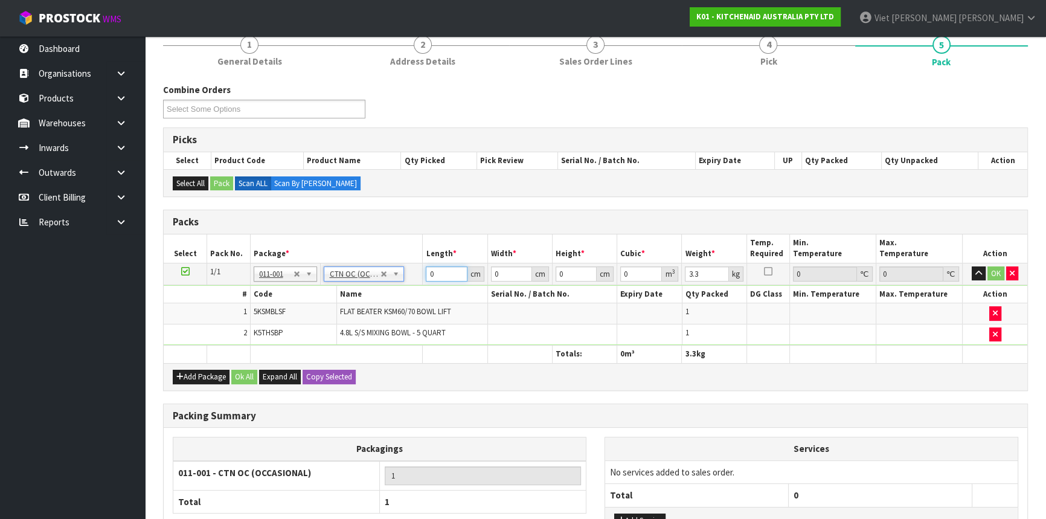
click at [452, 279] on input "0" at bounding box center [446, 273] width 41 height 15
type input "029"
type input "55"
type input "3"
type input "0.004785"
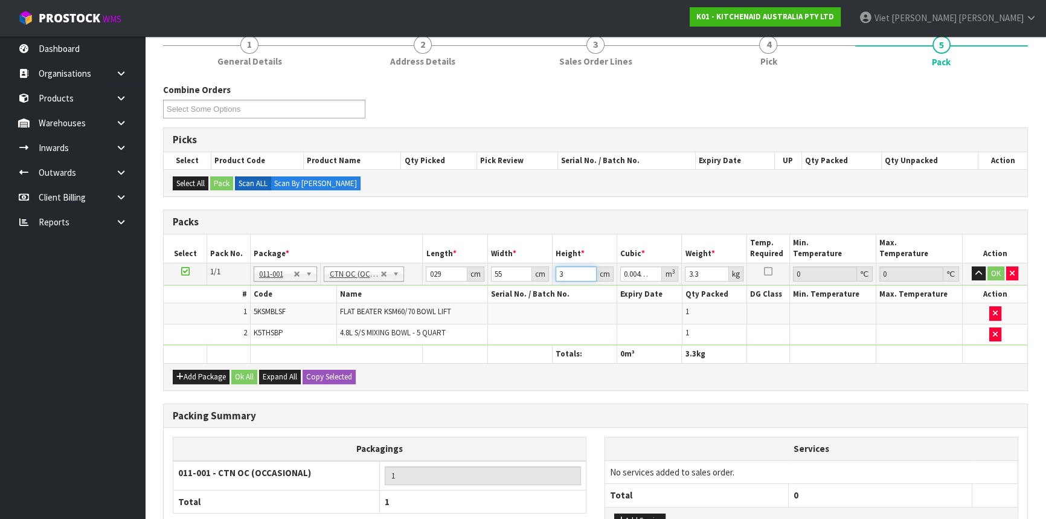
type input "32"
type input "0.05104"
type input "32"
type input "3"
click button "OK" at bounding box center [995, 273] width 17 height 14
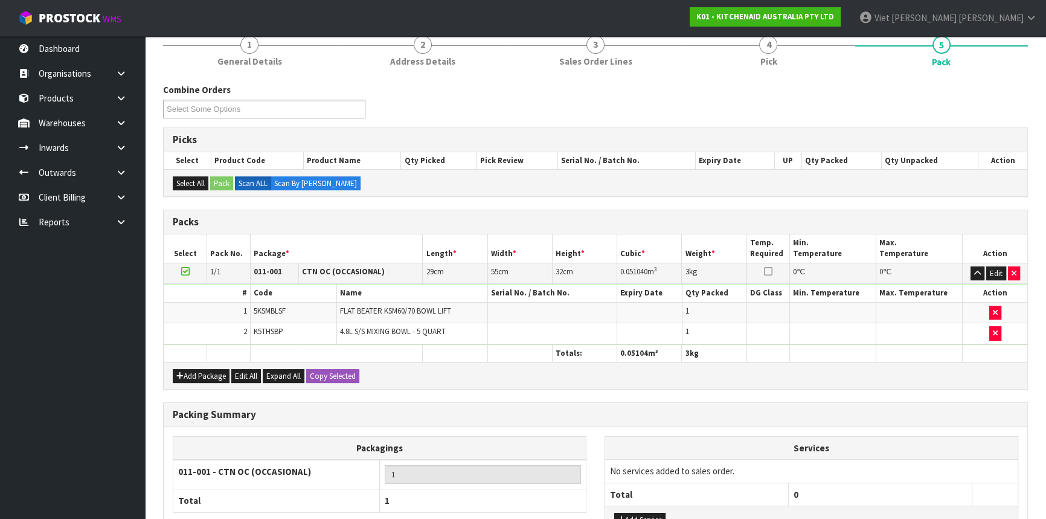
scroll to position [206, 0]
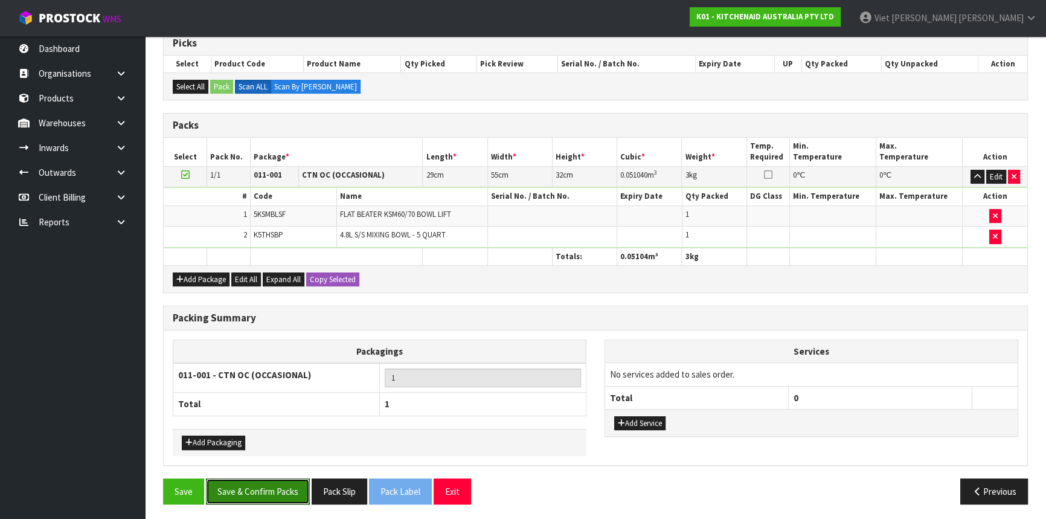
drag, startPoint x: 275, startPoint y: 487, endPoint x: 295, endPoint y: 467, distance: 28.2
click at [275, 487] on button "Save & Confirm Packs" at bounding box center [258, 491] width 104 height 26
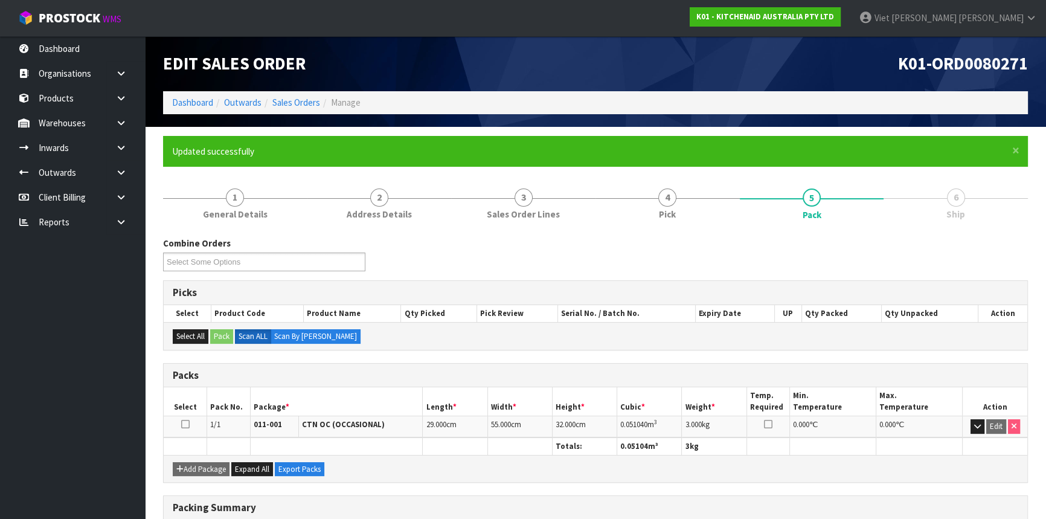
scroll to position [163, 0]
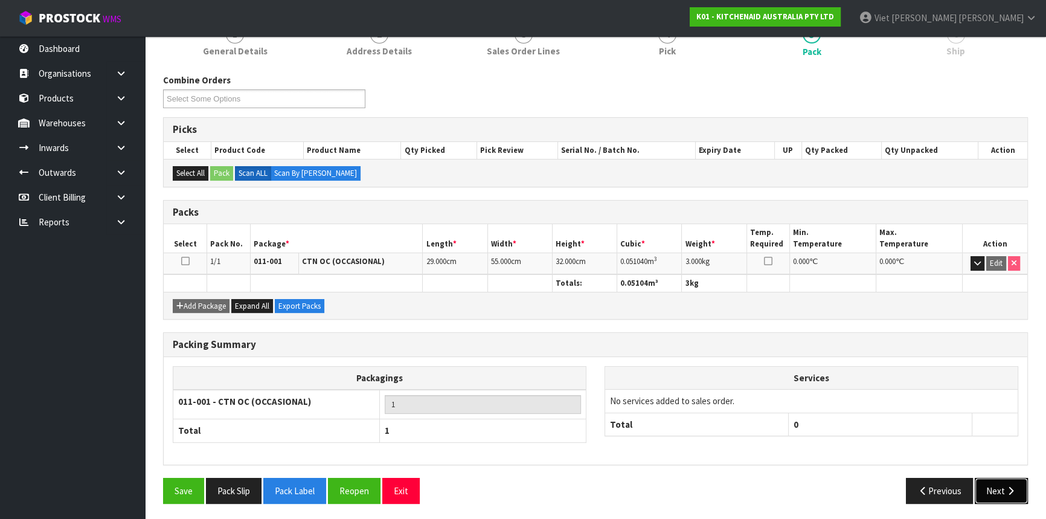
click at [984, 480] on button "Next" at bounding box center [1000, 491] width 53 height 26
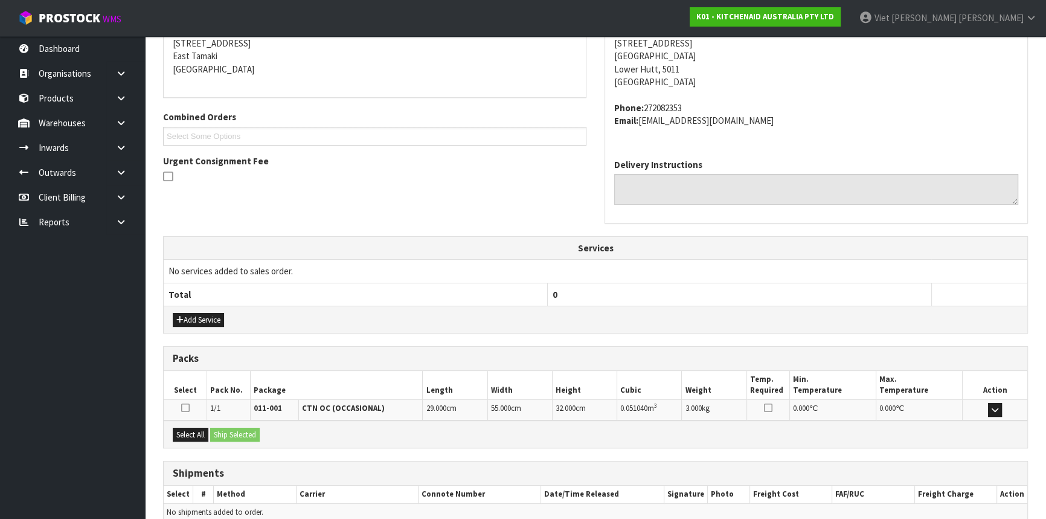
scroll to position [303, 0]
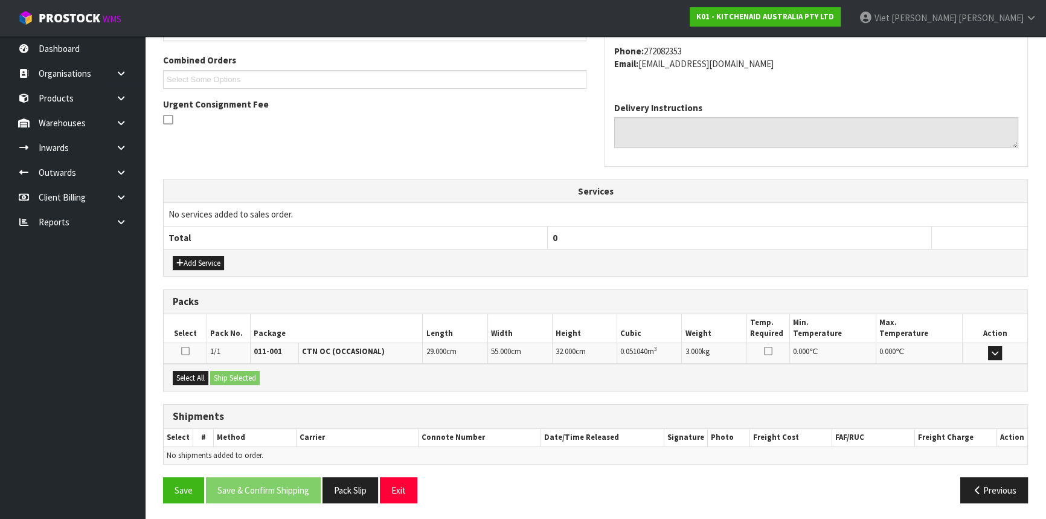
click at [193, 349] on div at bounding box center [185, 352] width 37 height 13
click at [180, 348] on div at bounding box center [185, 352] width 37 height 13
click at [191, 367] on div "Select All Ship Selected" at bounding box center [595, 376] width 863 height 27
click at [199, 376] on button "Select All" at bounding box center [191, 378] width 36 height 14
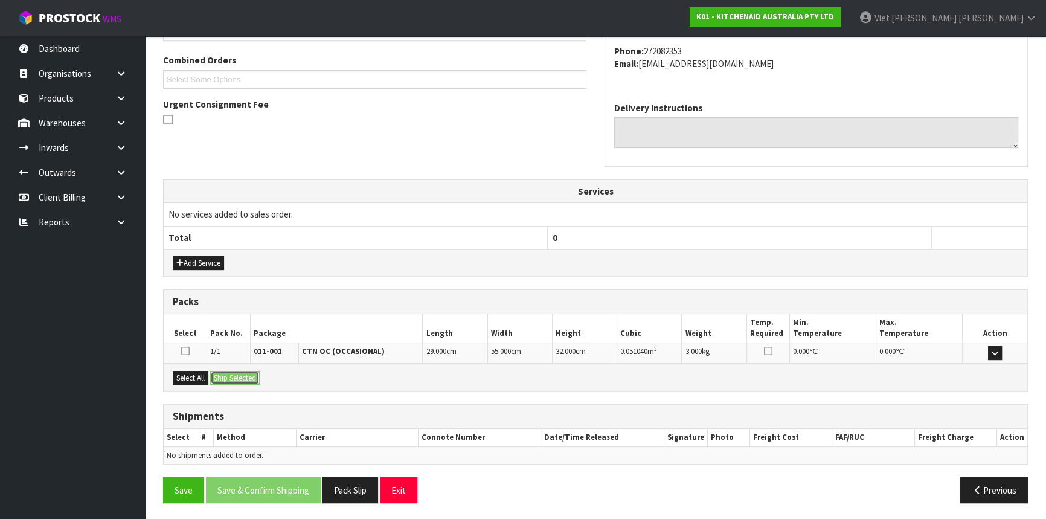
drag, startPoint x: 216, startPoint y: 376, endPoint x: 251, endPoint y: 371, distance: 36.0
click at [229, 375] on button "Ship Selected" at bounding box center [235, 378] width 50 height 14
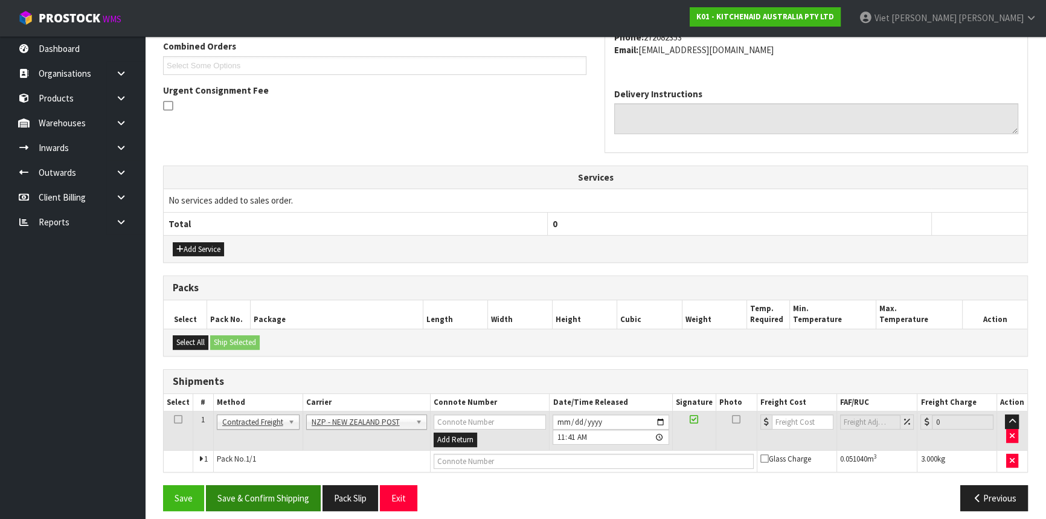
scroll to position [325, 0]
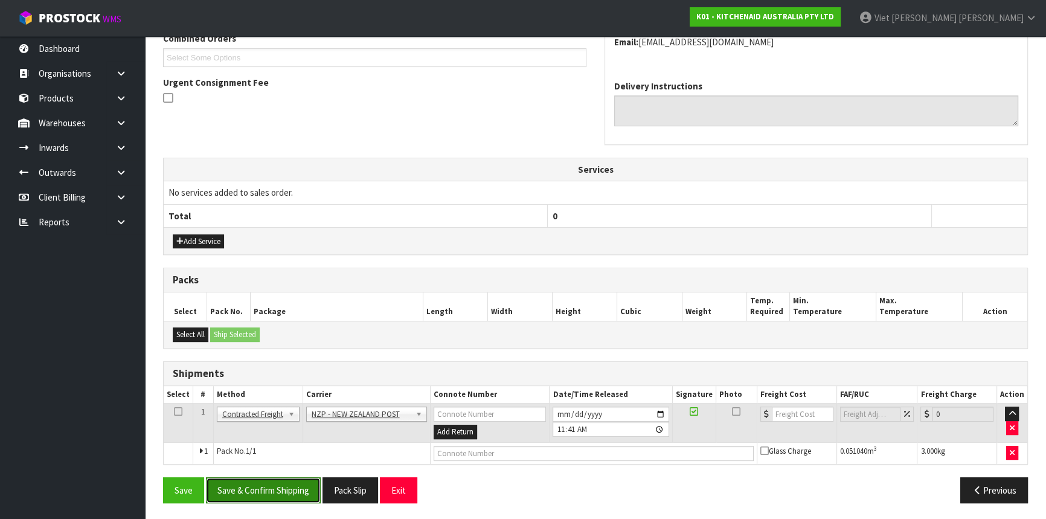
click at [275, 483] on button "Save & Confirm Shipping" at bounding box center [263, 490] width 115 height 26
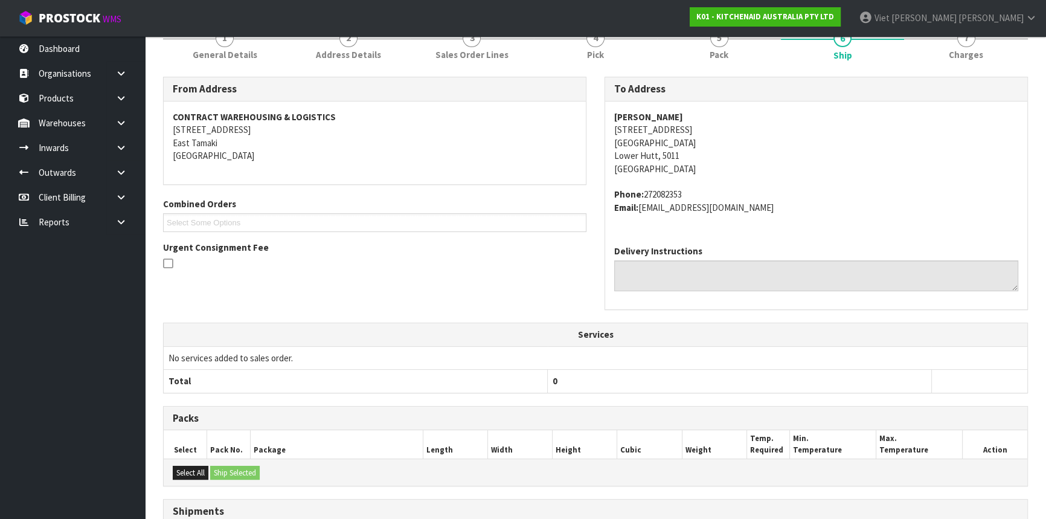
scroll to position [308, 0]
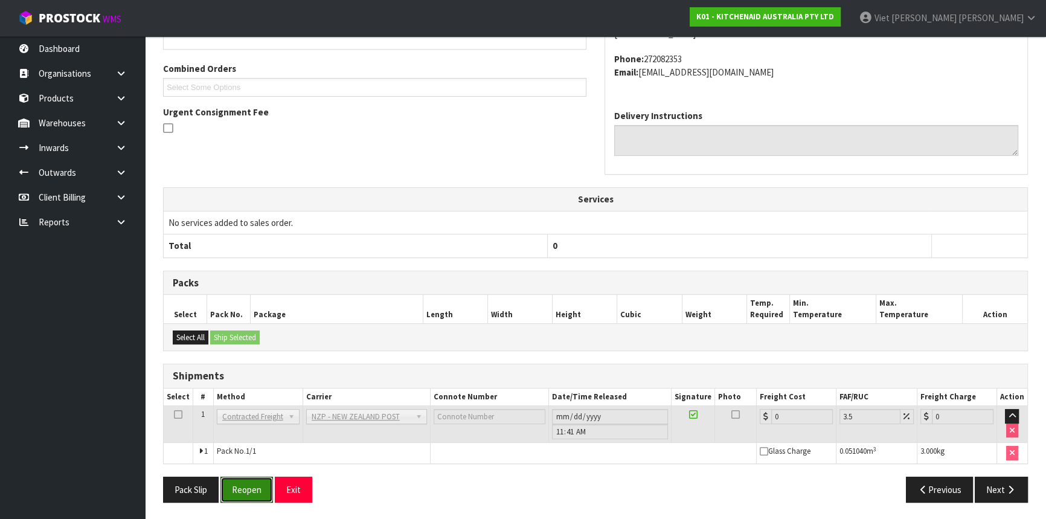
drag, startPoint x: 242, startPoint y: 487, endPoint x: 874, endPoint y: 386, distance: 639.5
click at [242, 487] on button "Reopen" at bounding box center [246, 489] width 53 height 26
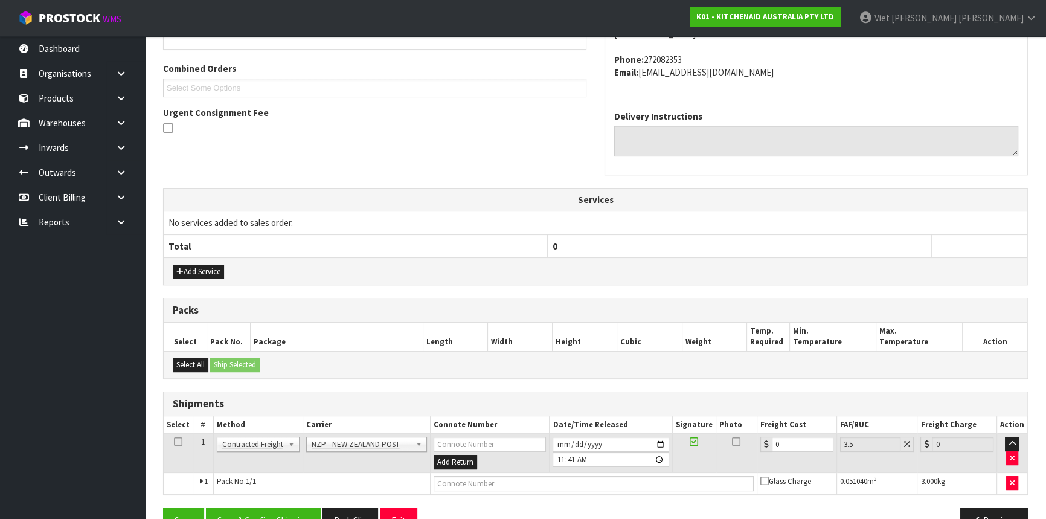
scroll to position [295, 0]
click at [694, 456] on tr "1 Client Local Pickup Customer Local Pickup Company Freight Contracted Freight …" at bounding box center [595, 452] width 863 height 39
type input "9"
type input "9.31"
type input "9.2"
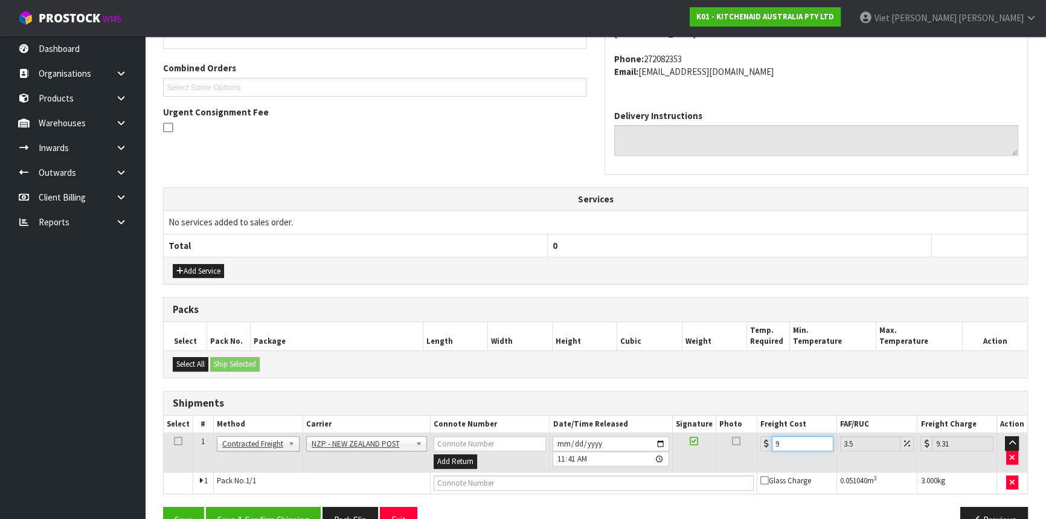
type input "9.52"
type input "9.26"
type input "9.58"
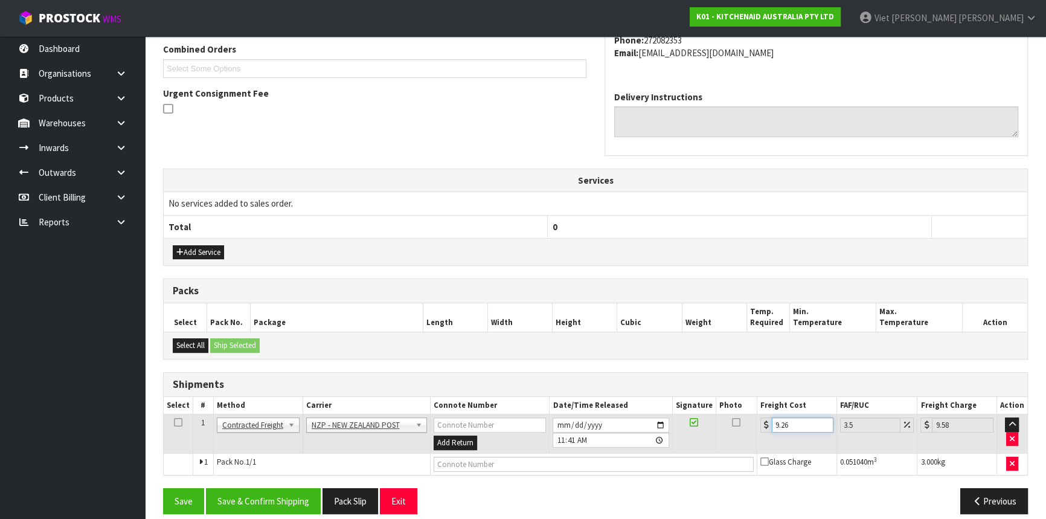
scroll to position [325, 0]
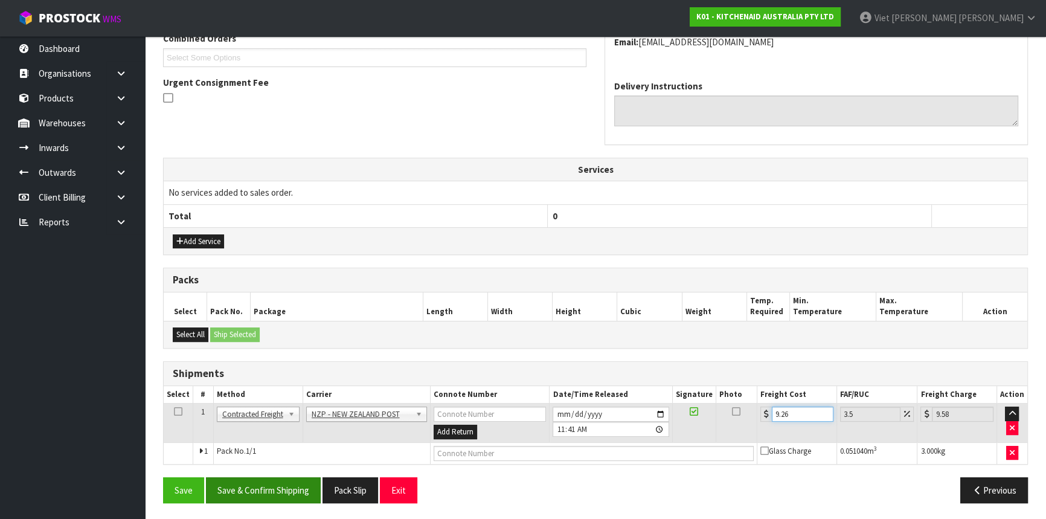
type input "9.26"
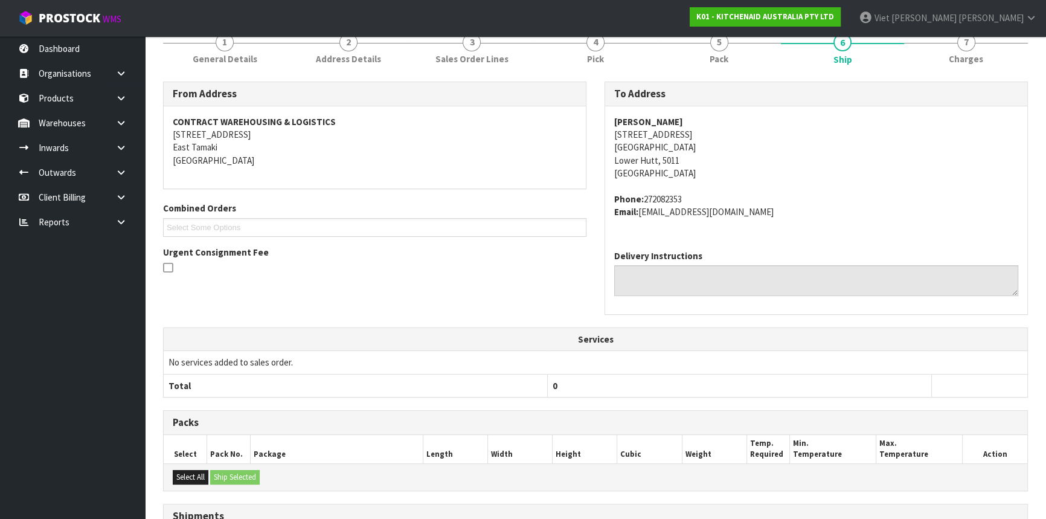
scroll to position [0, 0]
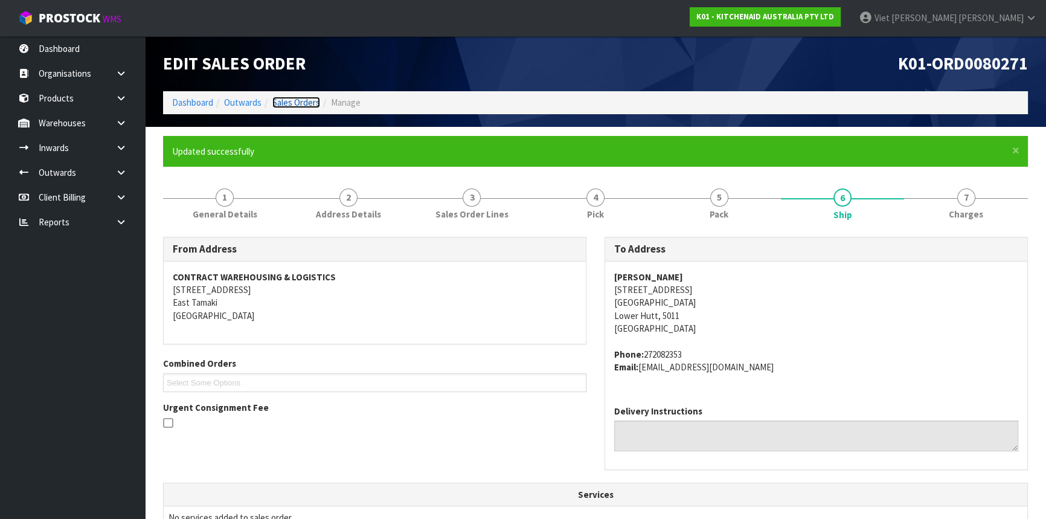
click at [310, 103] on link "Sales Orders" at bounding box center [296, 102] width 48 height 11
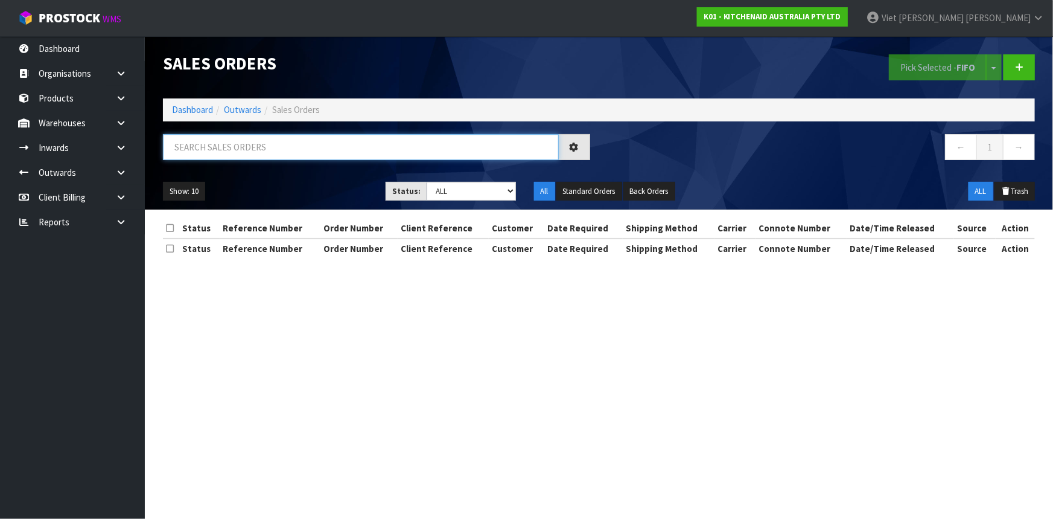
click at [329, 153] on input "text" at bounding box center [361, 147] width 396 height 26
type input "JOB-0416069"
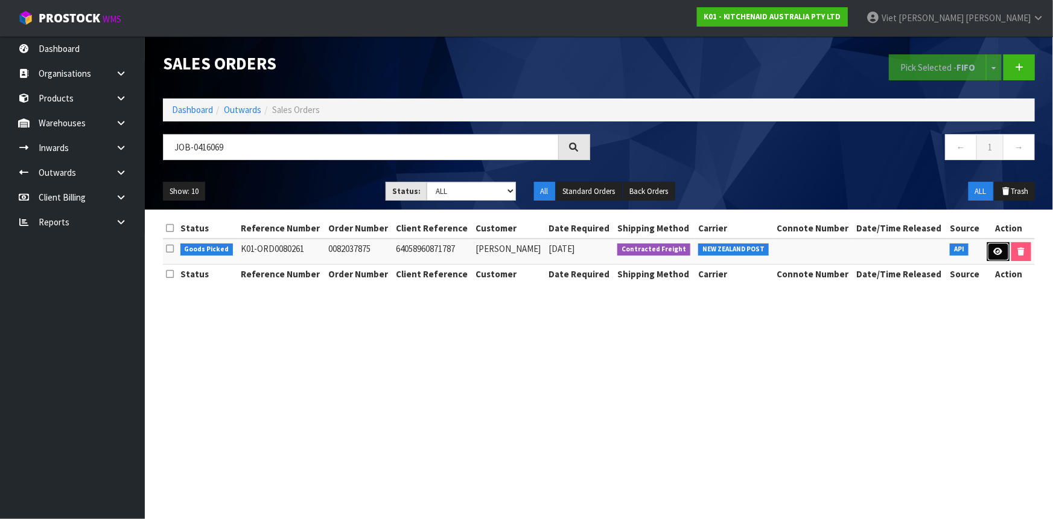
drag, startPoint x: 1002, startPoint y: 258, endPoint x: 875, endPoint y: 257, distance: 126.8
click at [1002, 258] on link at bounding box center [999, 251] width 22 height 19
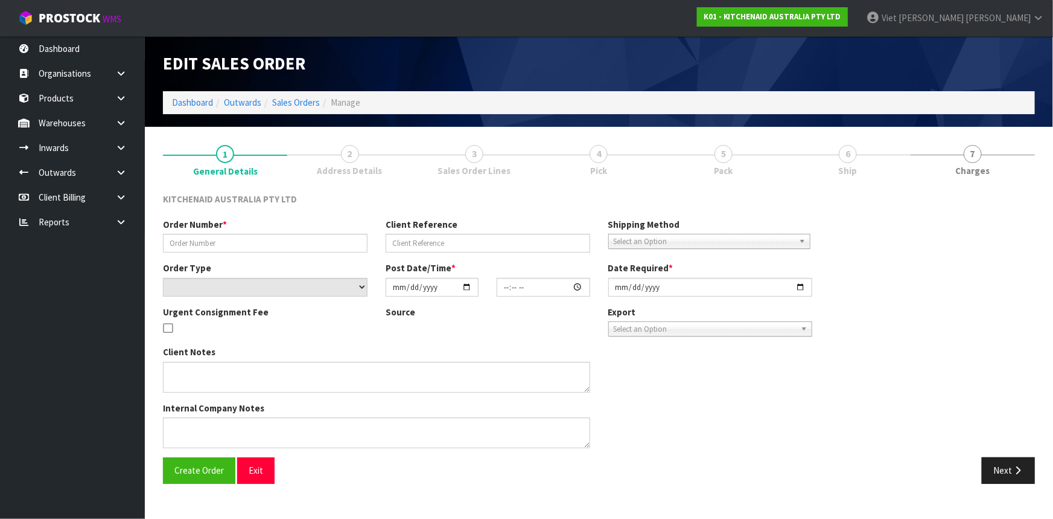
type input "0082037875"
type input "64058960871787"
select select "number:0"
type input "[DATE]"
type input "10:37:16.000"
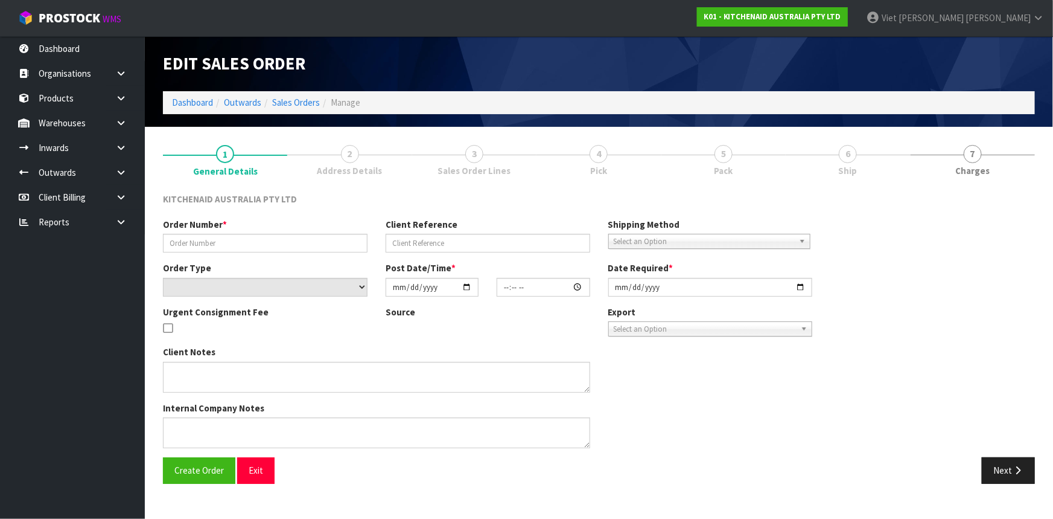
type input "[DATE]"
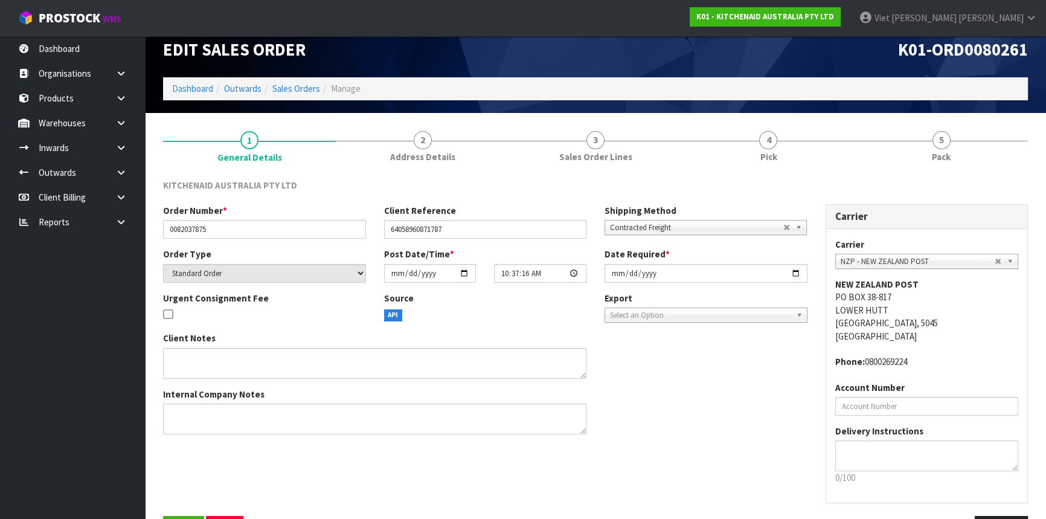
scroll to position [54, 0]
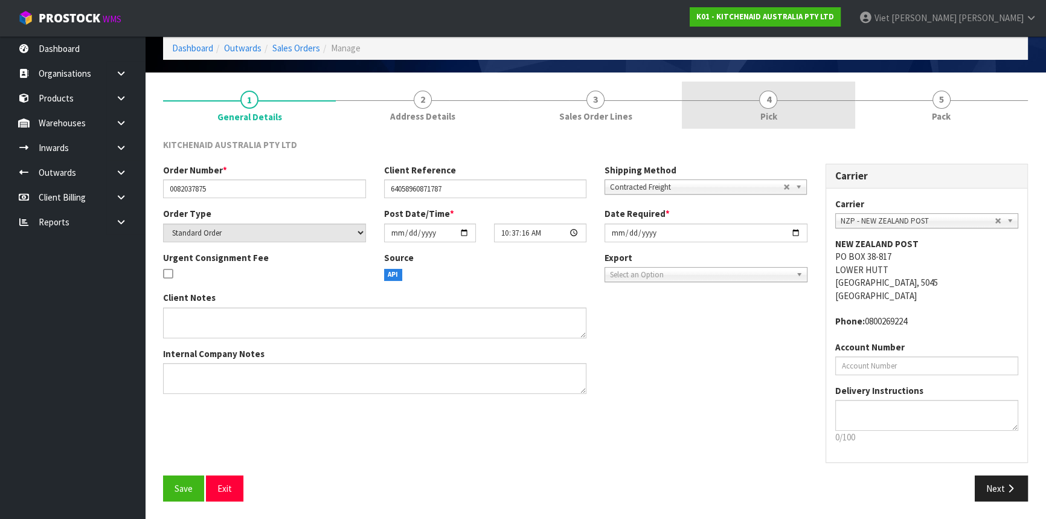
click at [748, 118] on link "4 Pick" at bounding box center [768, 105] width 173 height 48
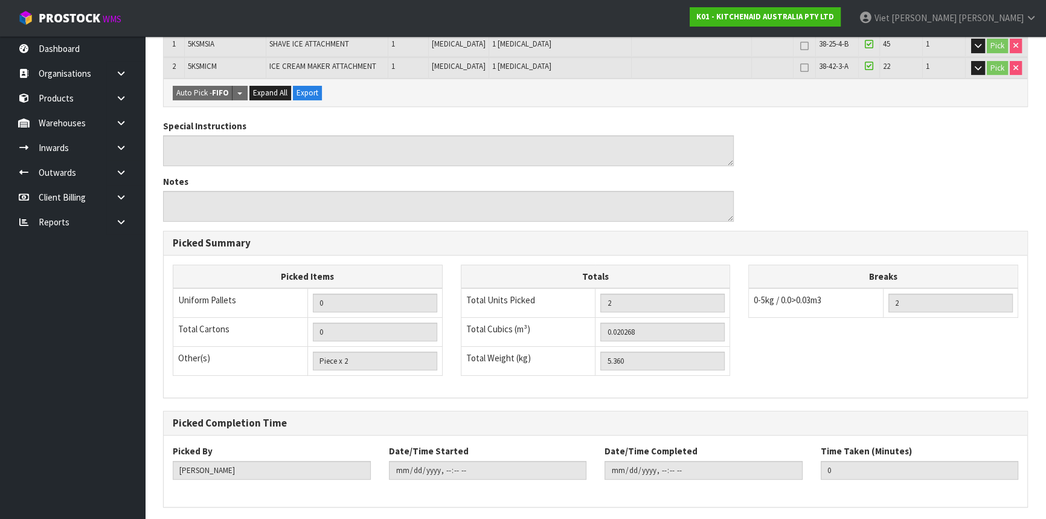
scroll to position [0, 0]
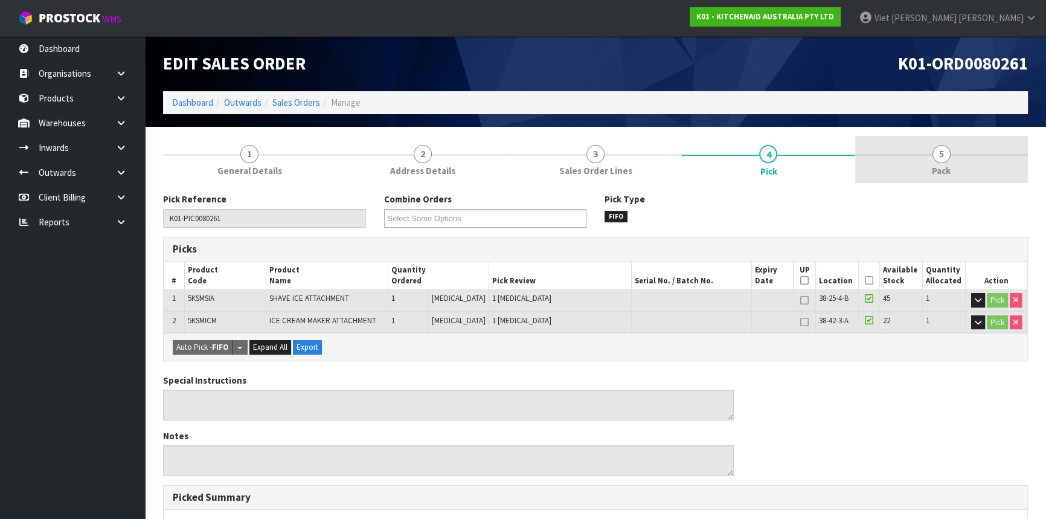
click at [932, 164] on span "Pack" at bounding box center [941, 170] width 19 height 13
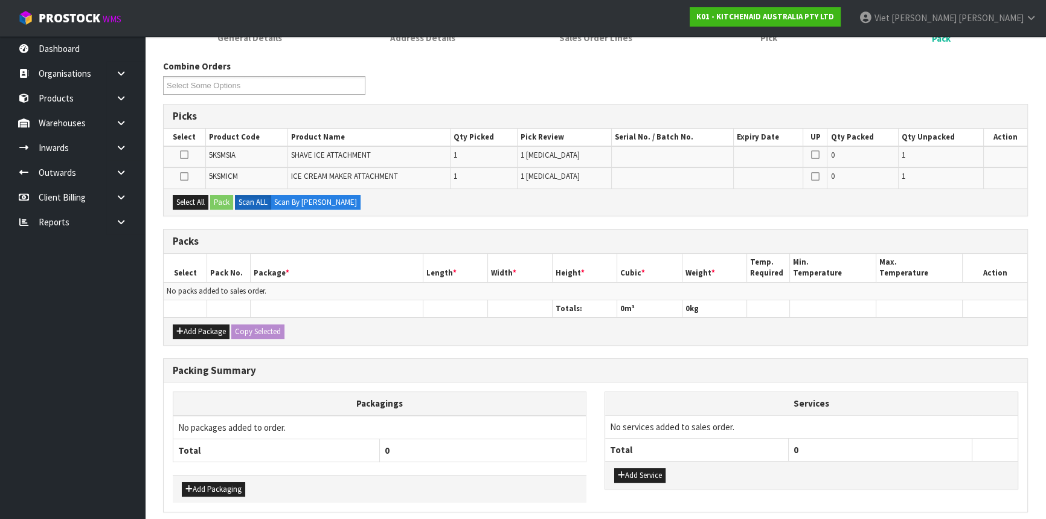
scroll to position [70, 0]
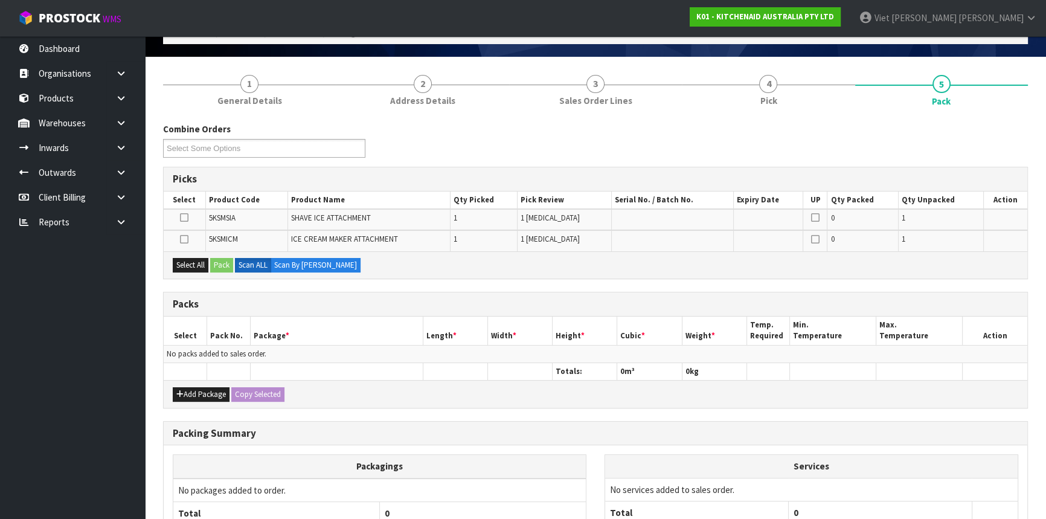
click at [184, 222] on label at bounding box center [184, 218] width 8 height 11
click at [0, 0] on input "checkbox" at bounding box center [0, 0] width 0 height 0
click at [185, 217] on icon at bounding box center [184, 217] width 8 height 1
click at [0, 0] on input "checkbox" at bounding box center [0, 0] width 0 height 0
click at [530, 173] on h3 "Picks" at bounding box center [595, 178] width 845 height 11
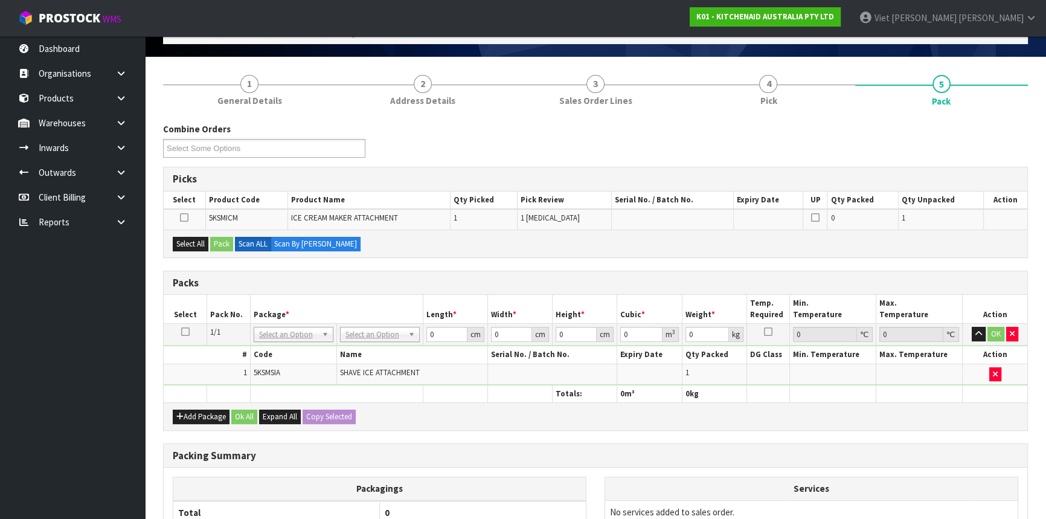
click at [187, 331] on icon at bounding box center [185, 331] width 8 height 1
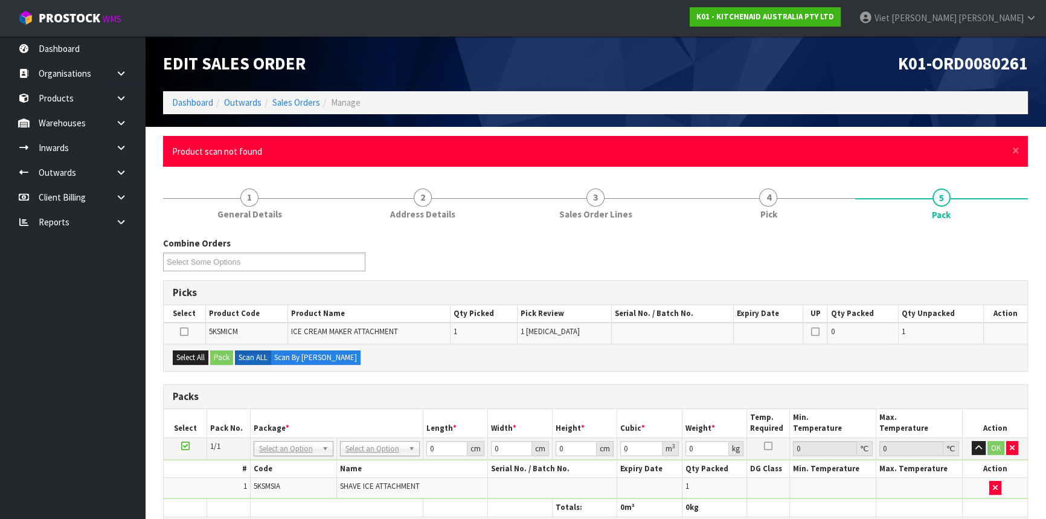
click at [558, 275] on div "Combine Orders K01-ORD0080140 K01-ORD0080179 K01-ORD0080208 K01-ORD0080261 K01-…" at bounding box center [595, 258] width 883 height 43
click at [782, 148] on ul "Product scan not found" at bounding box center [589, 151] width 834 height 13
click at [1015, 144] on span "×" at bounding box center [1015, 150] width 7 height 17
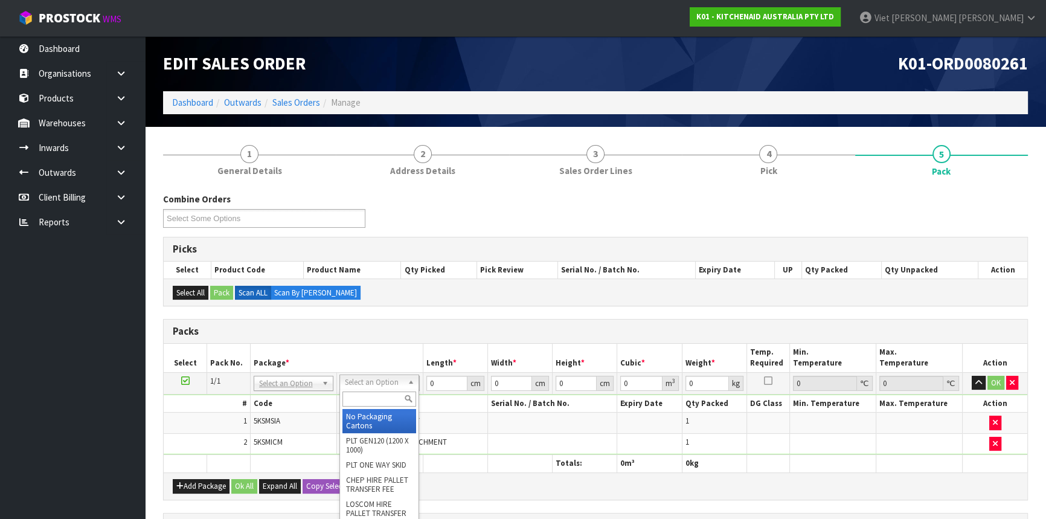
click at [356, 397] on input "text" at bounding box center [379, 398] width 74 height 15
type input "clie"
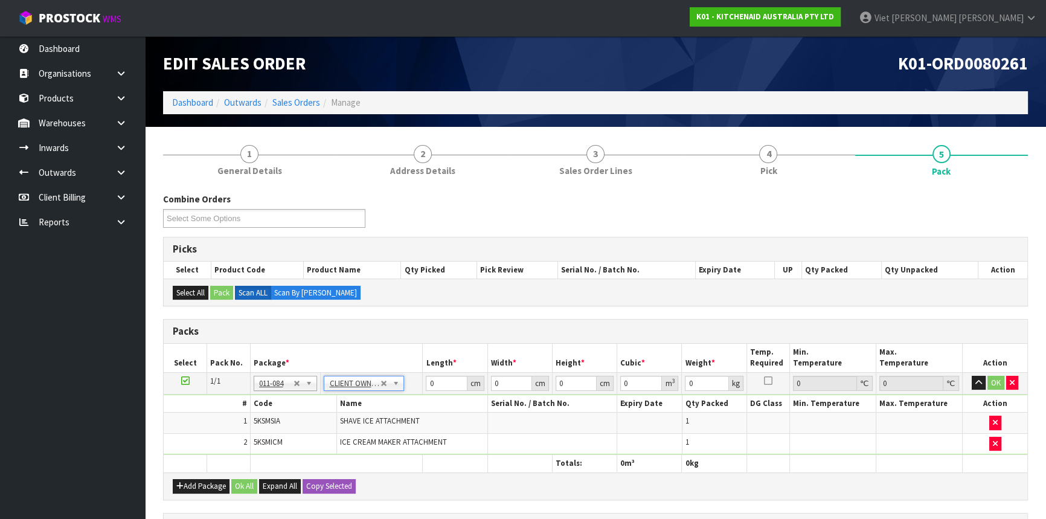
type input "5.36"
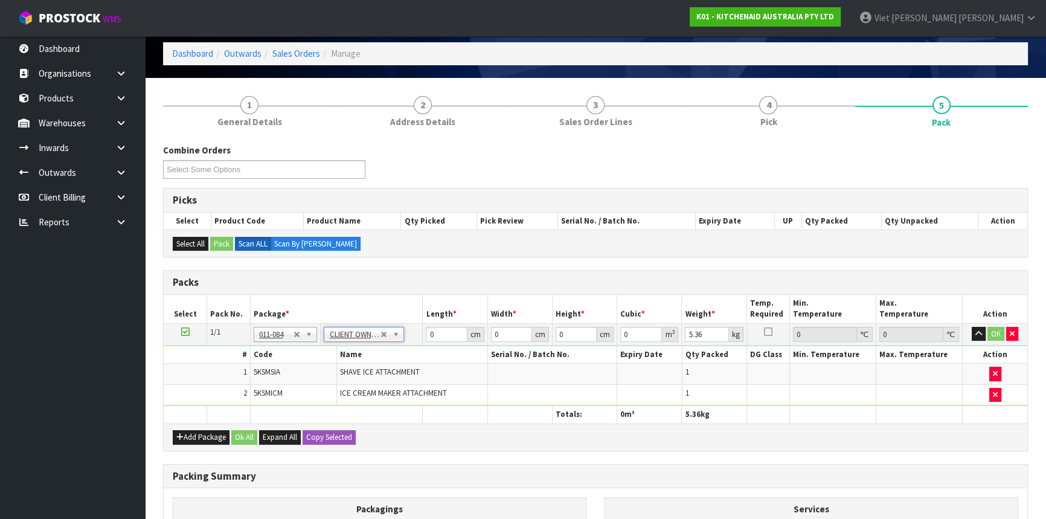
scroll to position [109, 0]
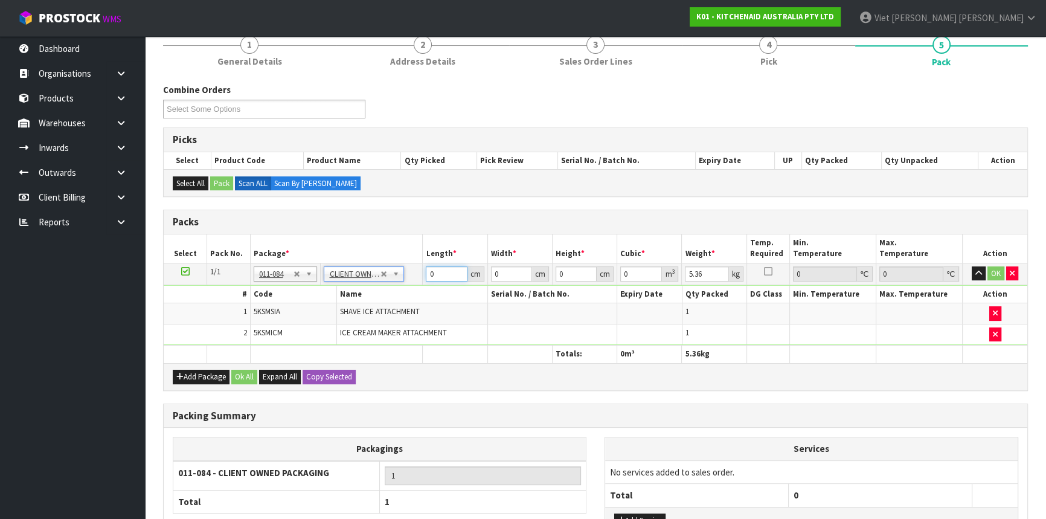
click at [436, 272] on input "0" at bounding box center [446, 273] width 41 height 15
type input "30"
type input "42"
type input "3"
type input "0.00378"
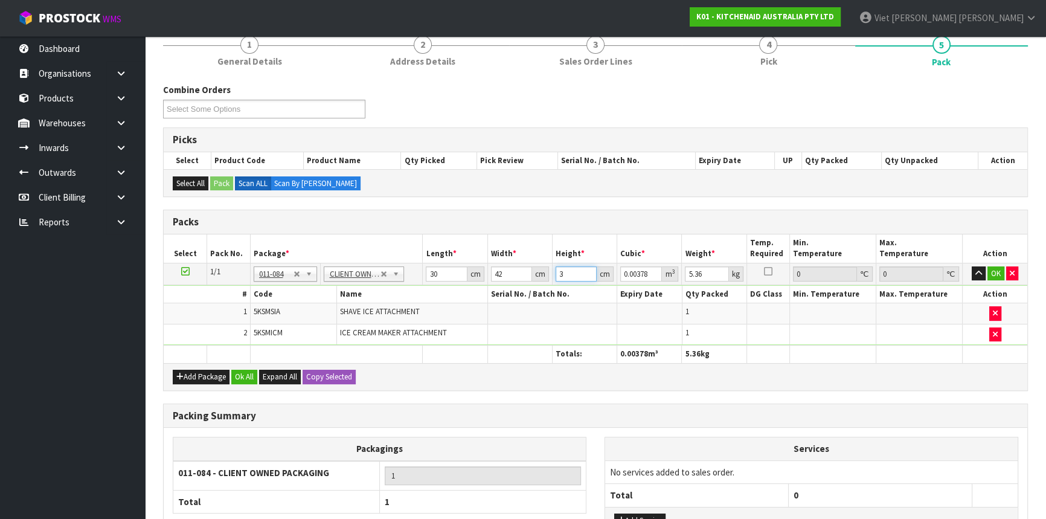
type input "38"
type input "0.04788"
type input "38"
type input "6"
click button "OK" at bounding box center [995, 273] width 17 height 14
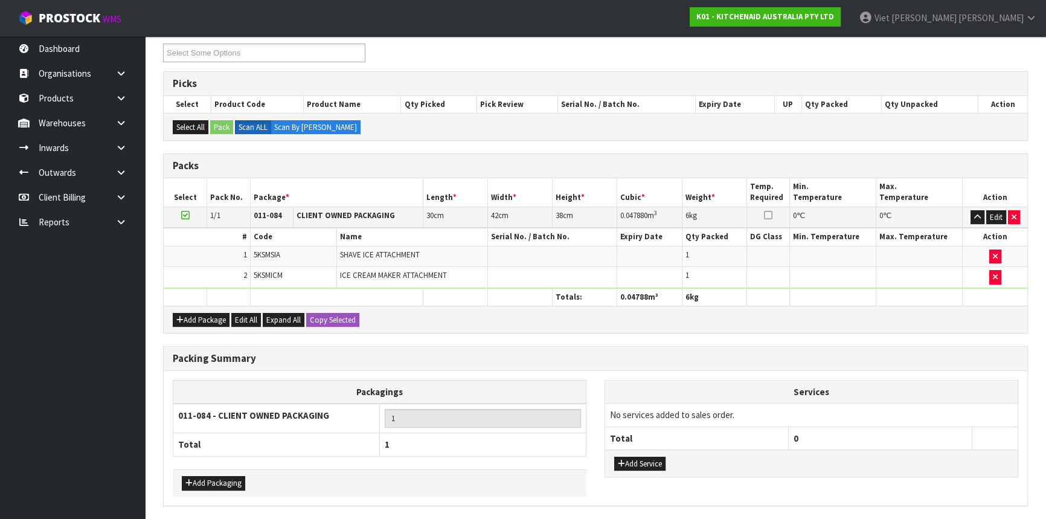
scroll to position [206, 0]
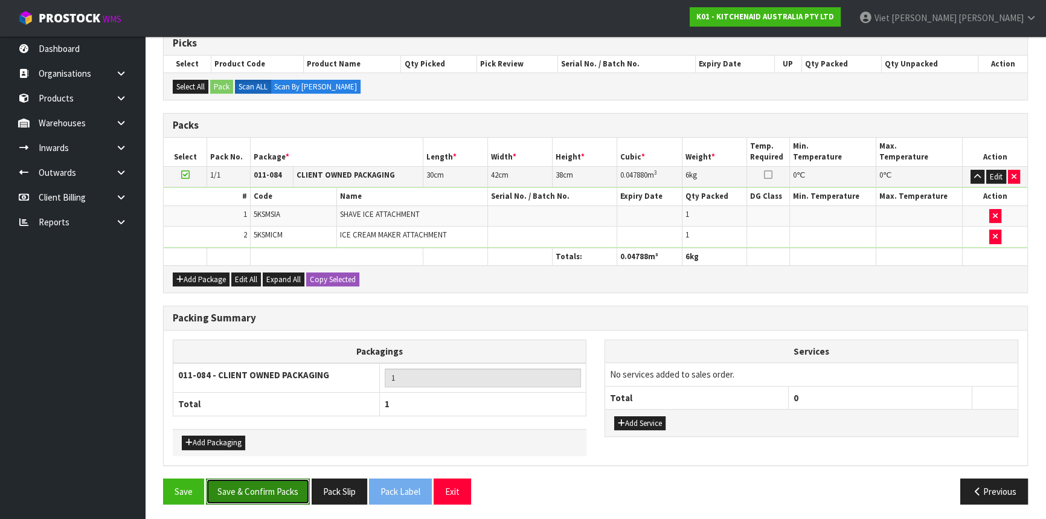
click at [283, 495] on button "Save & Confirm Packs" at bounding box center [258, 491] width 104 height 26
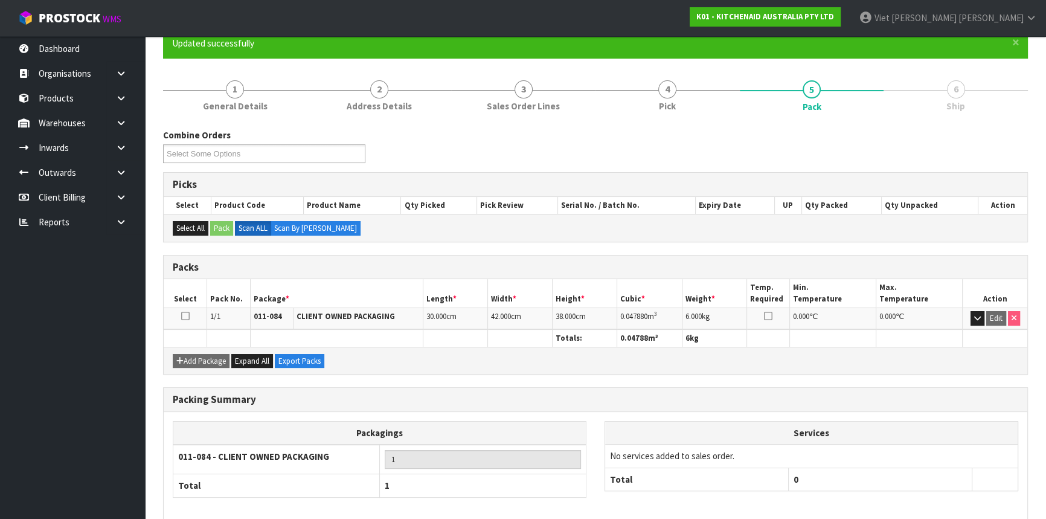
scroll to position [163, 0]
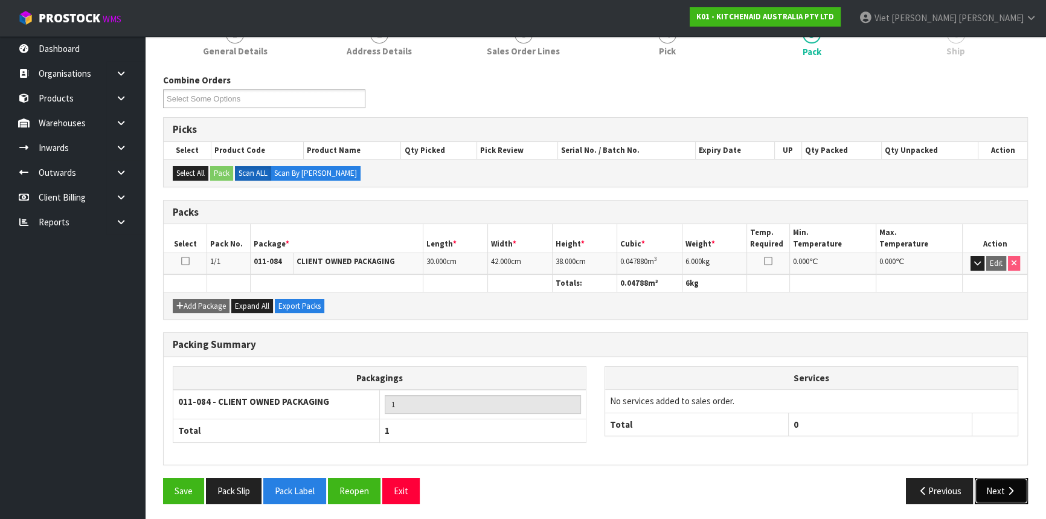
click at [996, 493] on button "Next" at bounding box center [1000, 491] width 53 height 26
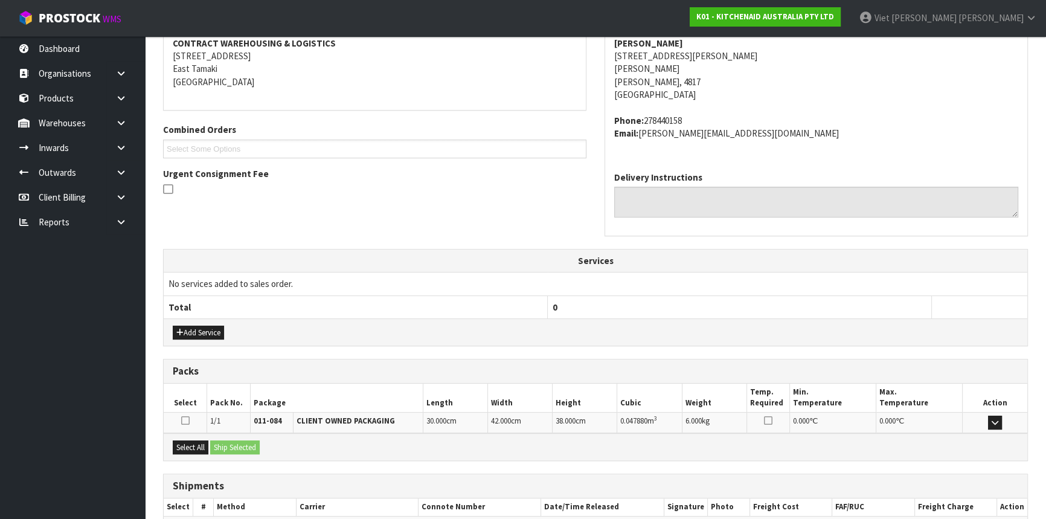
scroll to position [303, 0]
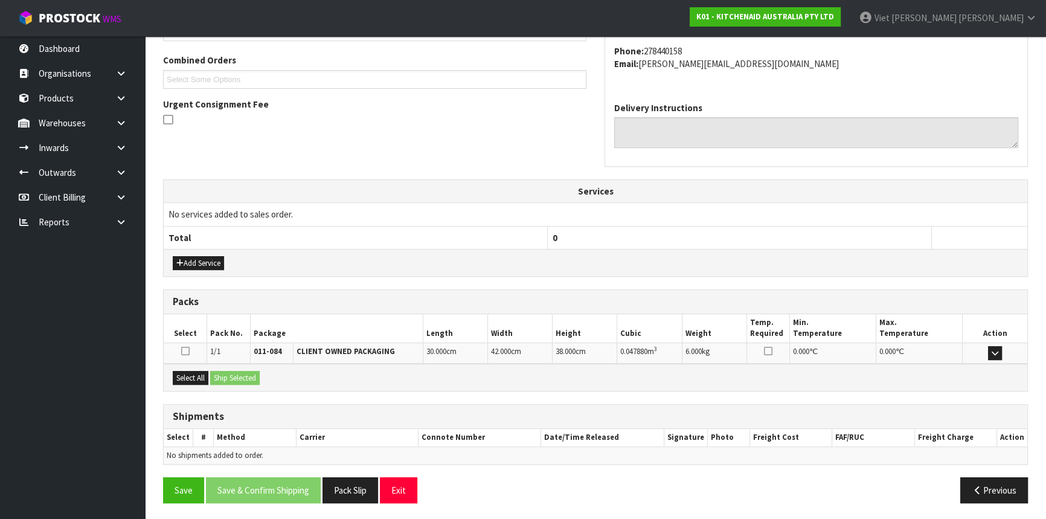
click at [185, 351] on icon at bounding box center [185, 351] width 8 height 10
click at [0, 0] on input "checkbox" at bounding box center [0, 0] width 0 height 0
click at [230, 371] on button "Ship Selected" at bounding box center [235, 378] width 50 height 14
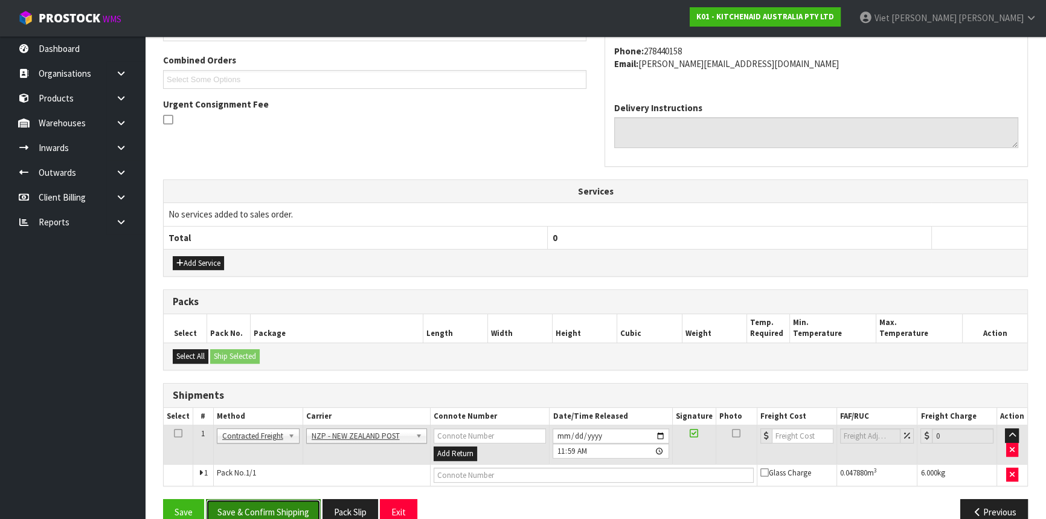
click at [263, 500] on button "Save & Confirm Shipping" at bounding box center [263, 512] width 115 height 26
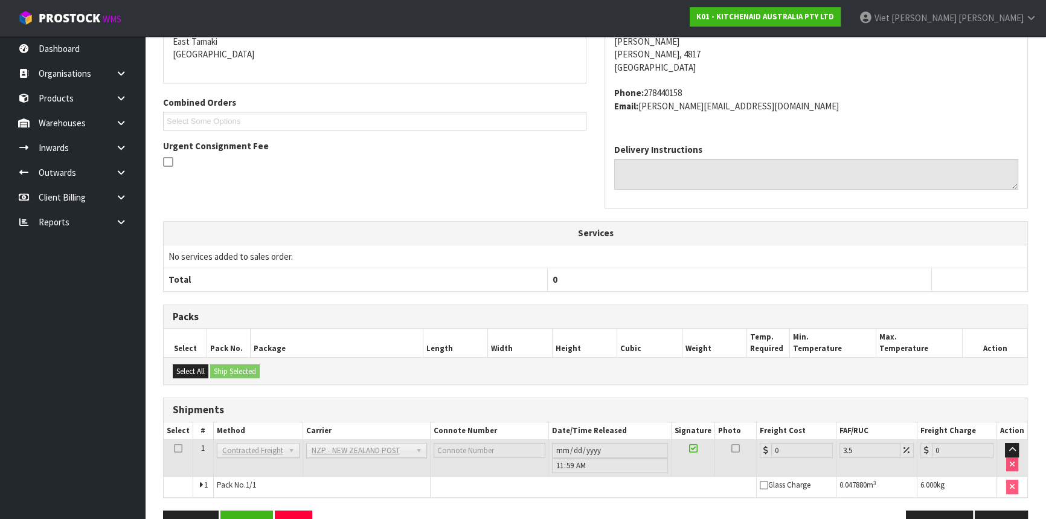
scroll to position [308, 0]
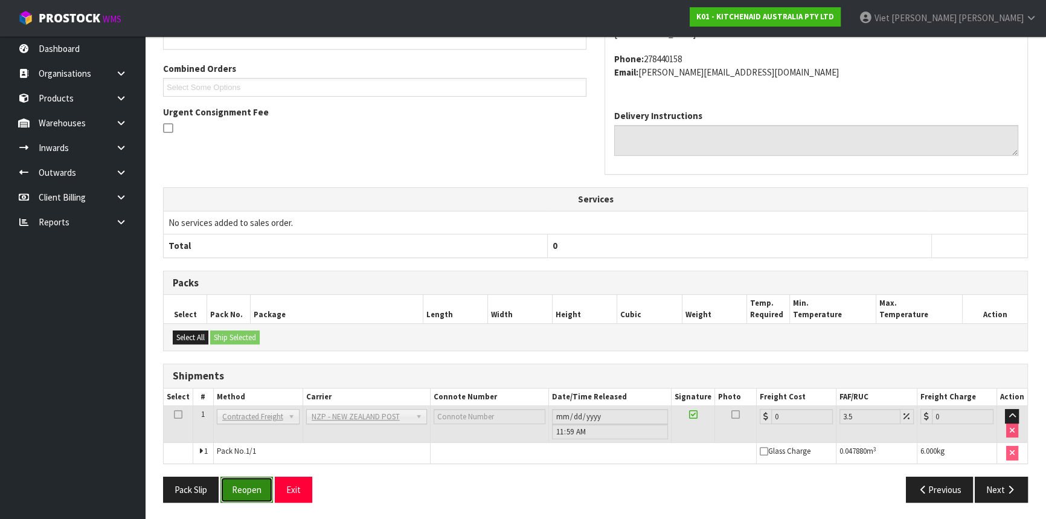
drag, startPoint x: 251, startPoint y: 480, endPoint x: 277, endPoint y: 480, distance: 26.0
click at [251, 480] on button "Reopen" at bounding box center [246, 489] width 53 height 26
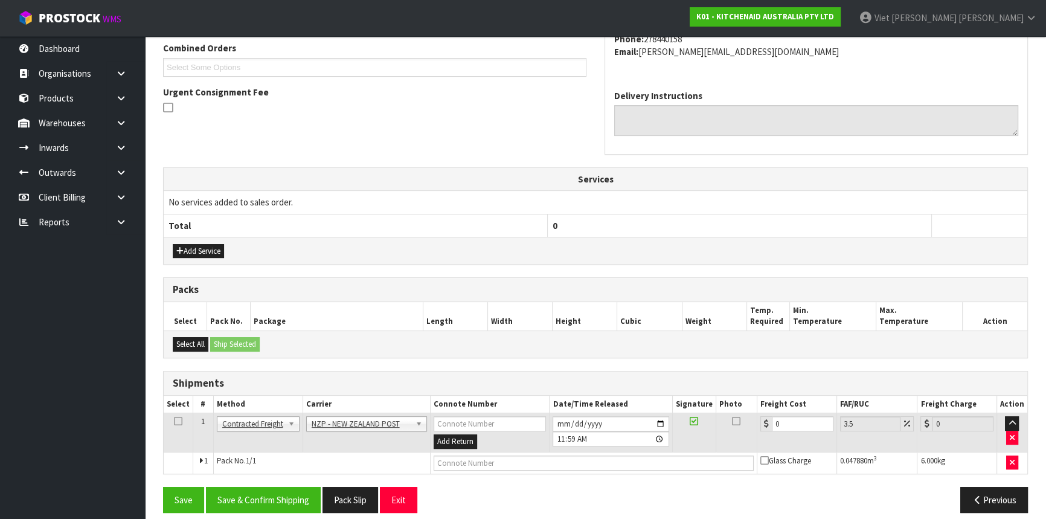
scroll to position [325, 0]
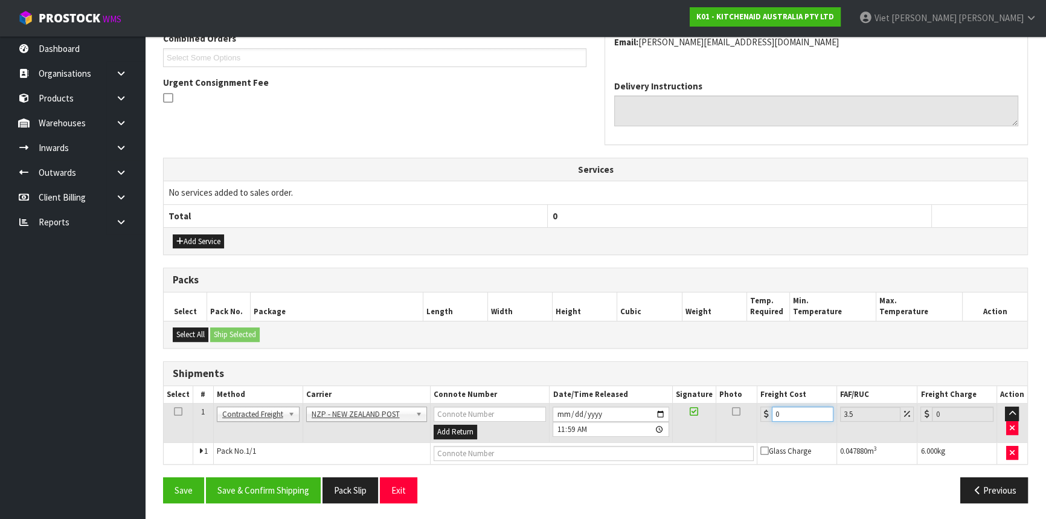
drag, startPoint x: 785, startPoint y: 404, endPoint x: 768, endPoint y: 403, distance: 16.9
click at [768, 403] on td "0" at bounding box center [797, 422] width 80 height 39
type input "8"
type input "8.28"
type input "8.4"
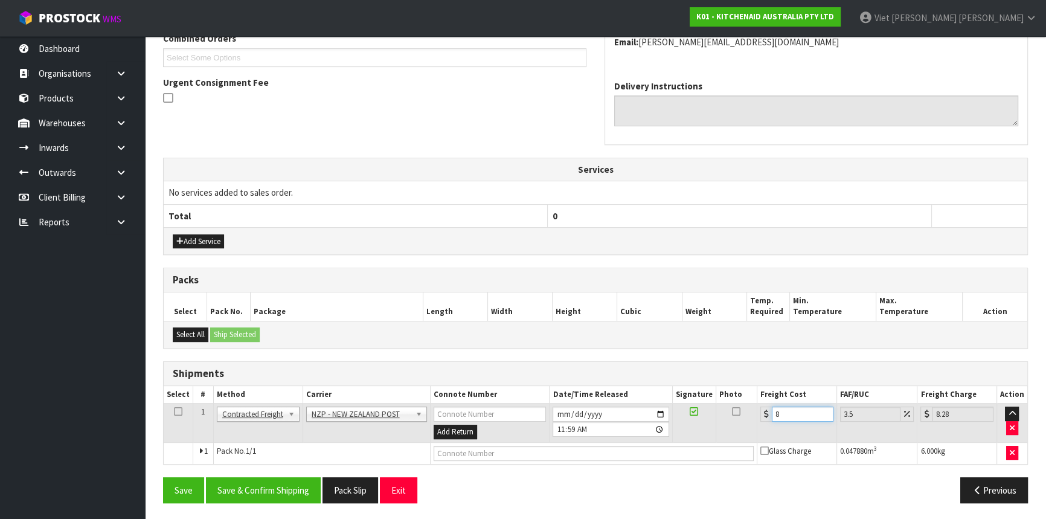
type input "8.69"
type input "8.45"
type input "8.75"
type input "8.45"
click at [289, 484] on button "Save & Confirm Shipping" at bounding box center [263, 490] width 115 height 26
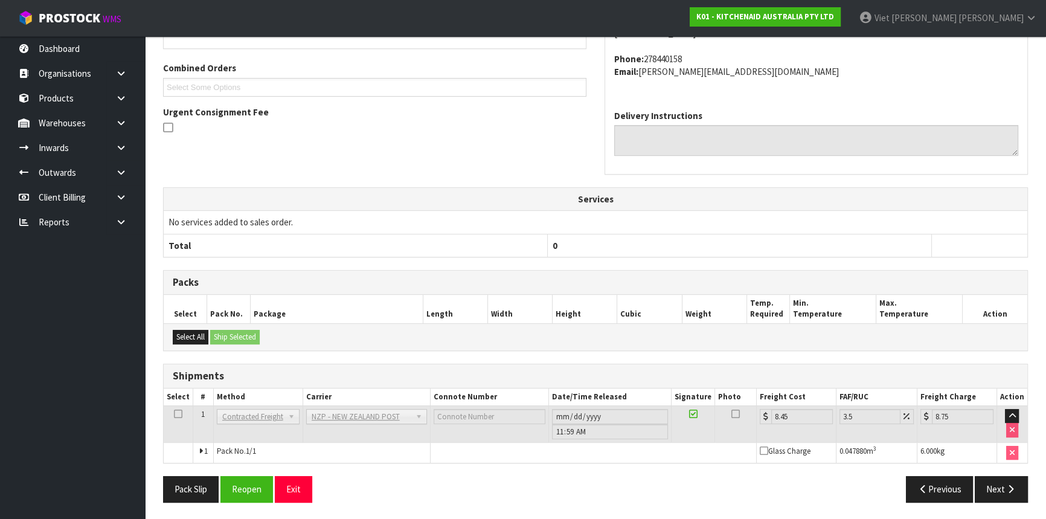
scroll to position [0, 0]
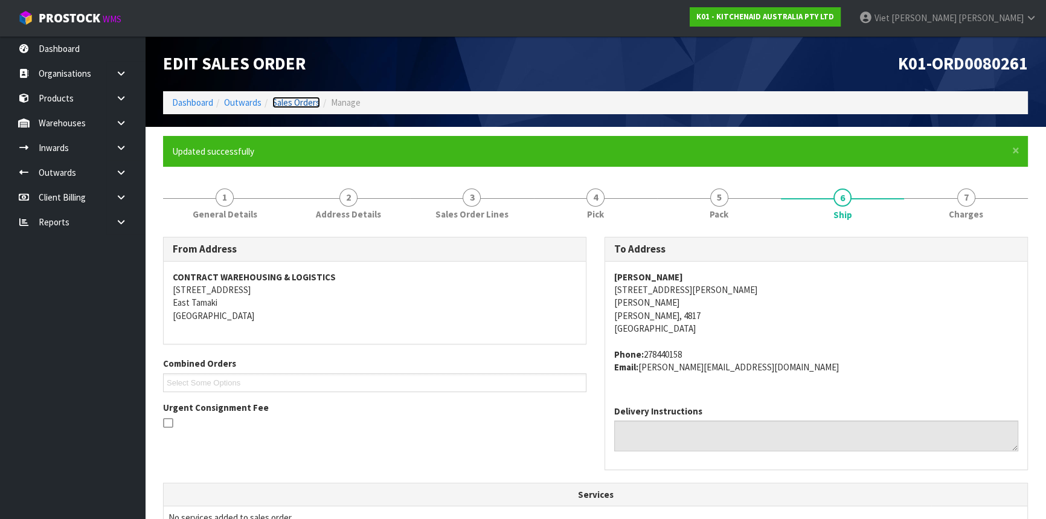
click at [283, 100] on link "Sales Orders" at bounding box center [296, 102] width 48 height 11
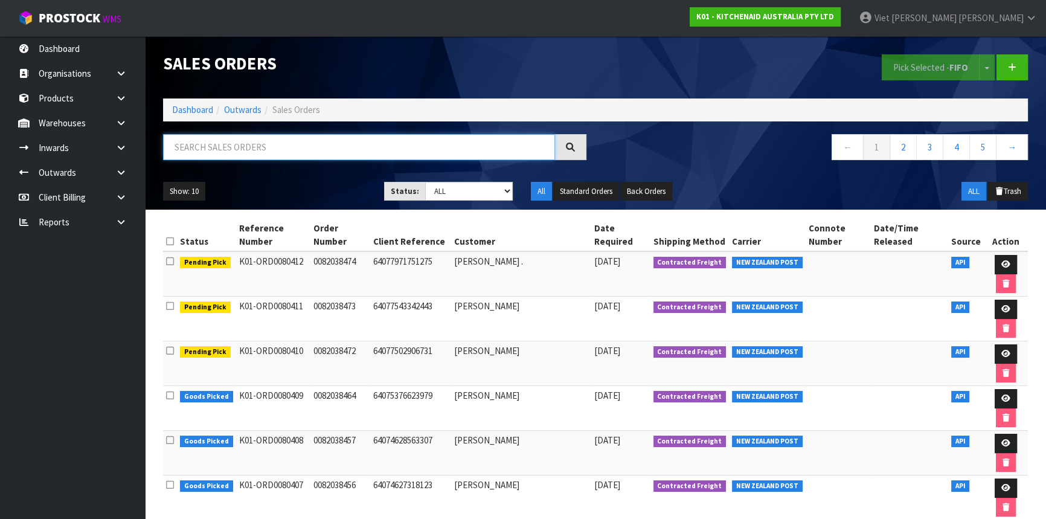
click at [266, 148] on input "text" at bounding box center [359, 147] width 392 height 26
type input "JOB-0416115"
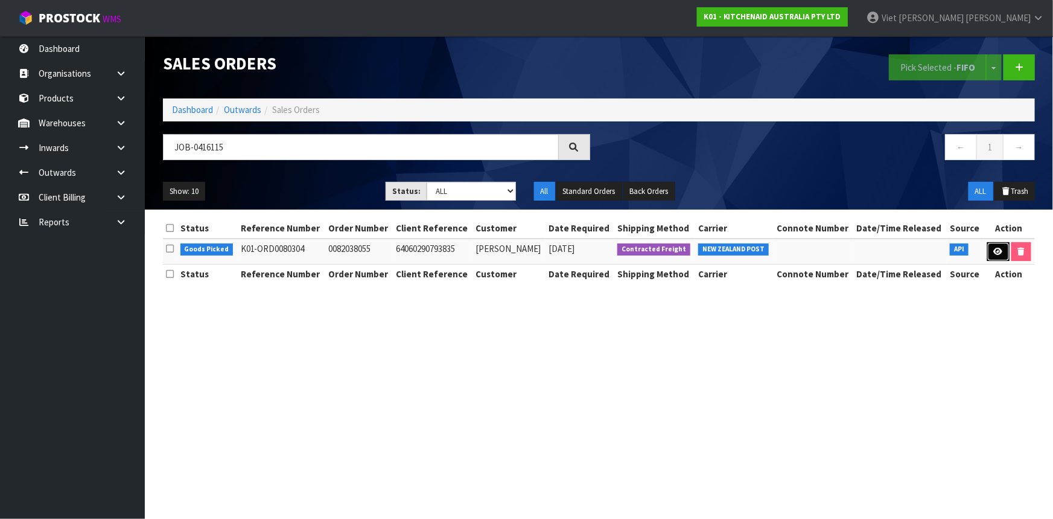
click at [996, 251] on icon at bounding box center [998, 252] width 9 height 8
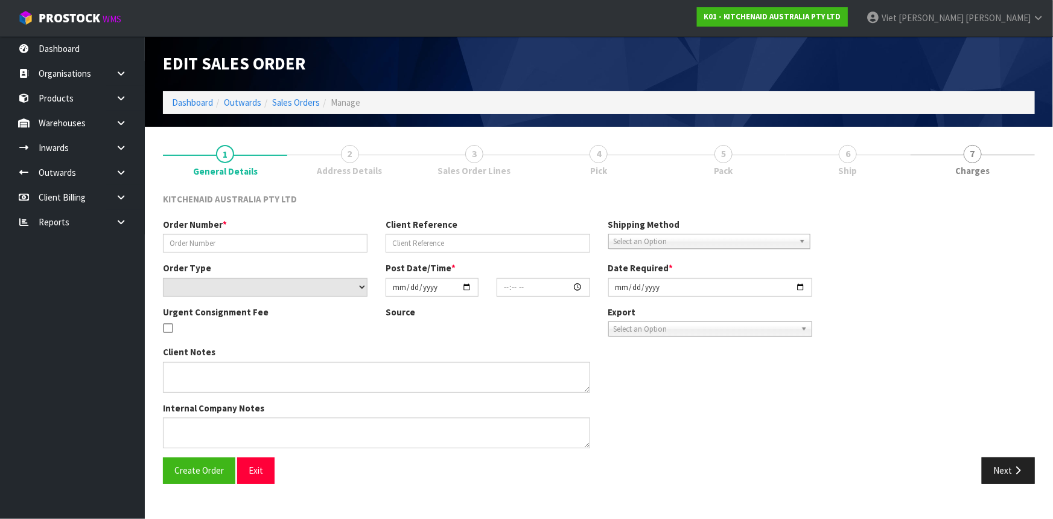
type input "0082038055"
select select "number:0"
type input "[DATE]"
type input "18:38:28.000"
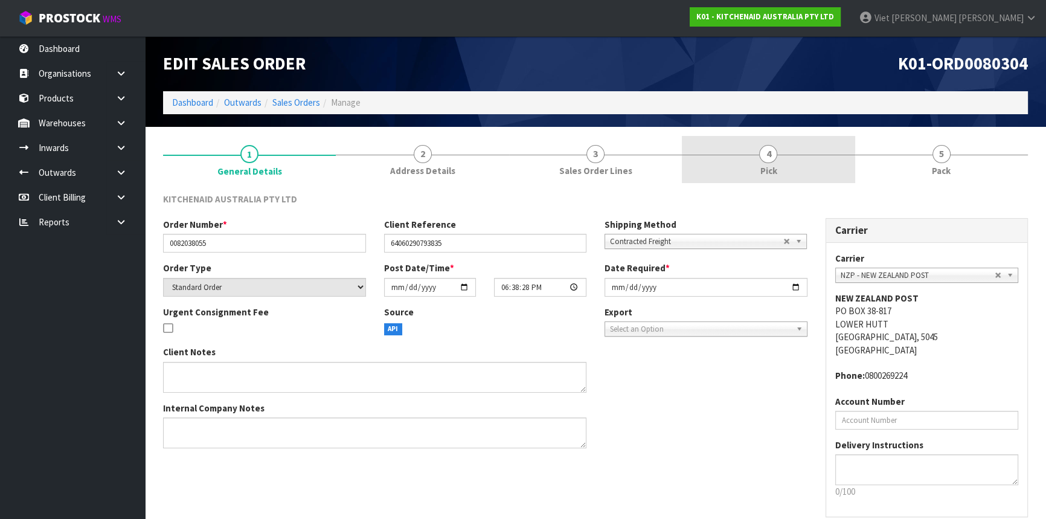
click at [799, 145] on link "4 Pick" at bounding box center [768, 160] width 173 height 48
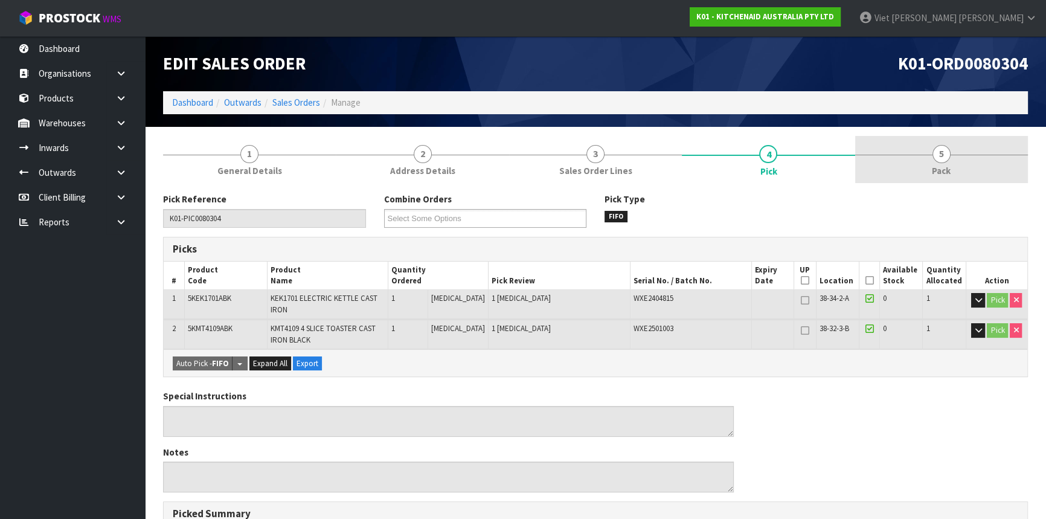
click at [992, 170] on link "5 Pack" at bounding box center [941, 160] width 173 height 48
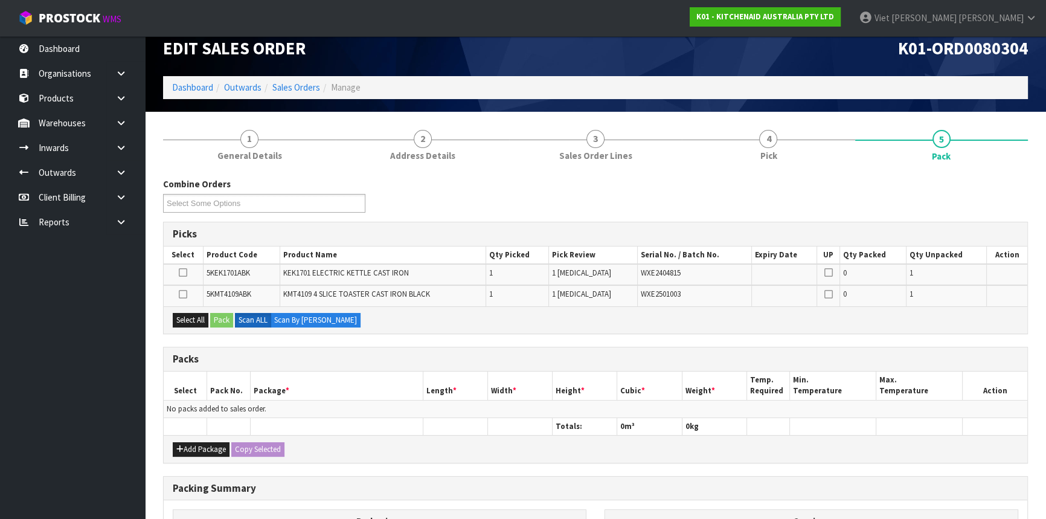
scroll to position [125, 0]
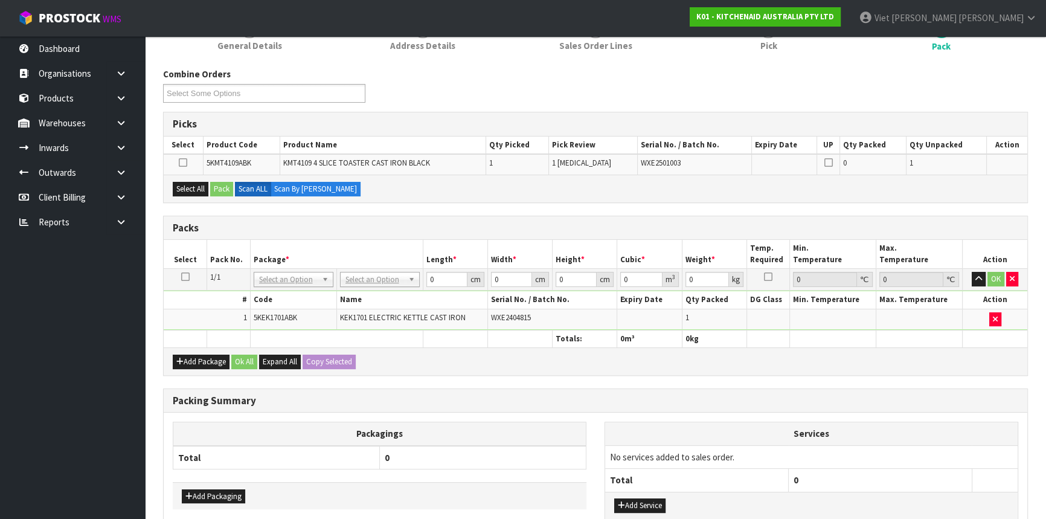
click at [185, 277] on icon at bounding box center [185, 276] width 8 height 1
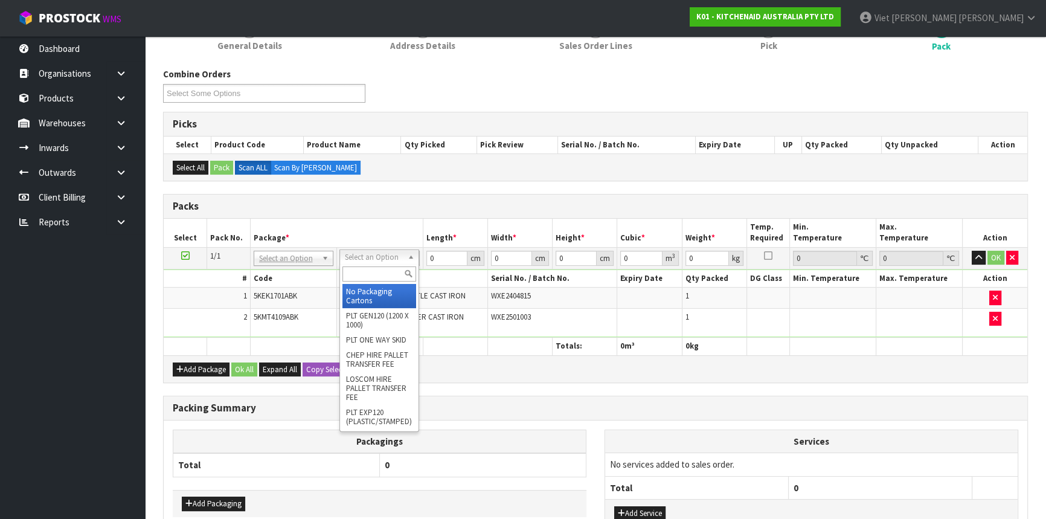
click at [845, 331] on td at bounding box center [833, 322] width 86 height 28
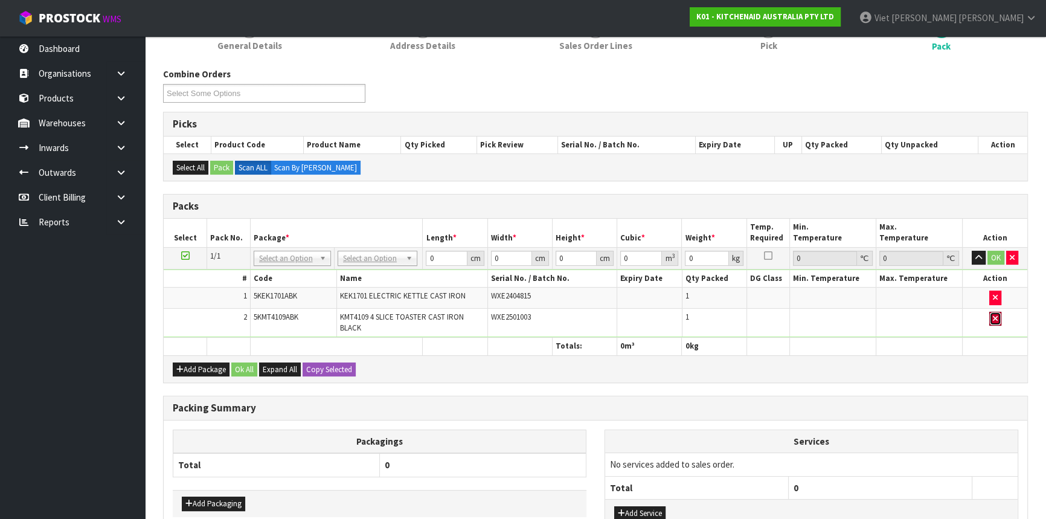
drag, startPoint x: 997, startPoint y: 314, endPoint x: 924, endPoint y: 319, distance: 73.2
click at [997, 314] on button "button" at bounding box center [995, 319] width 12 height 14
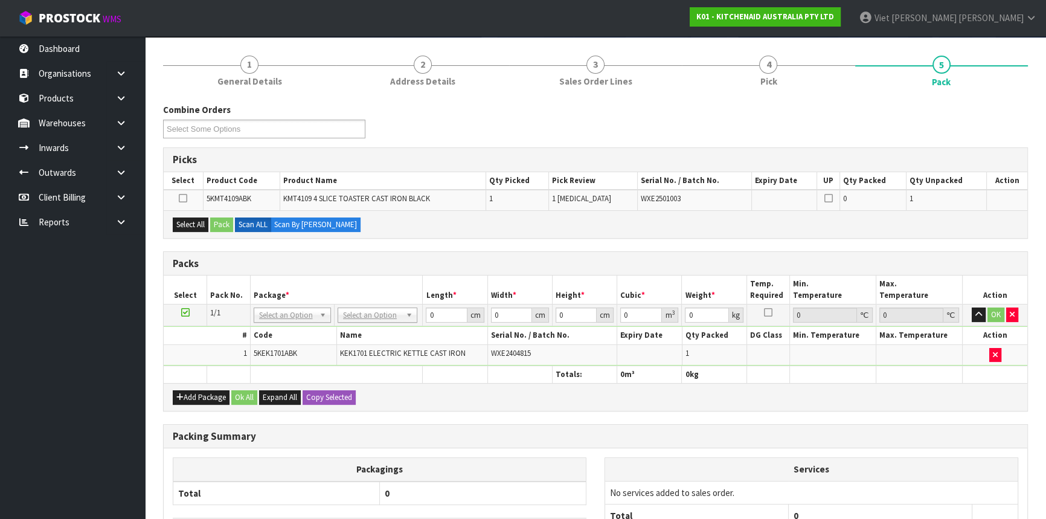
scroll to position [70, 0]
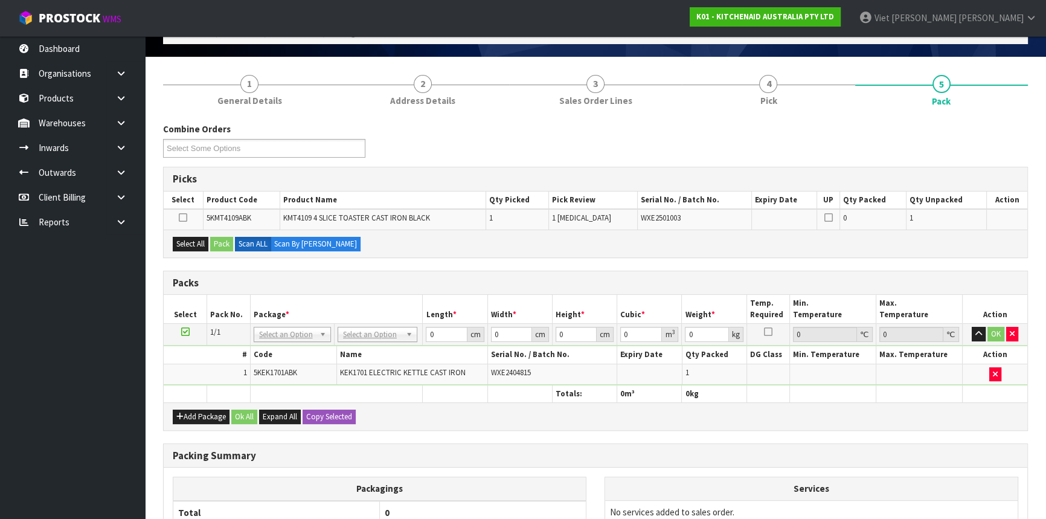
click at [189, 326] on td at bounding box center [185, 335] width 43 height 22
click at [187, 331] on icon at bounding box center [185, 331] width 8 height 1
click at [296, 289] on div "Packs" at bounding box center [595, 283] width 863 height 24
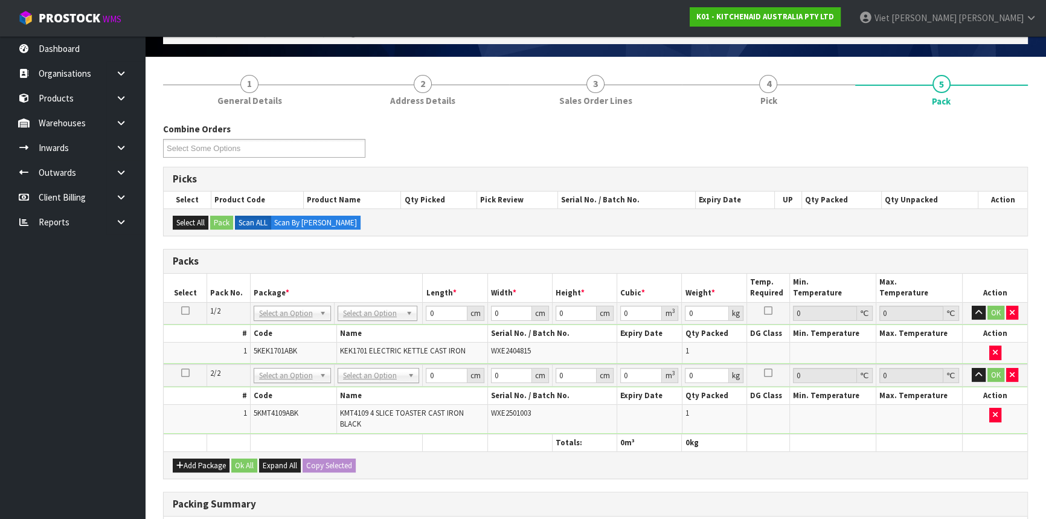
click at [367, 320] on td "No Packaging Cartons PLT GEN120 (1200 X 1000) PLT ONE WAY SKID CHEP HIRE PALLET…" at bounding box center [378, 313] width 89 height 22
click at [368, 320] on td "No Packaging Cartons PLT GEN120 (1200 X 1000) PLT ONE WAY SKID CHEP HIRE PALLET…" at bounding box center [378, 313] width 89 height 22
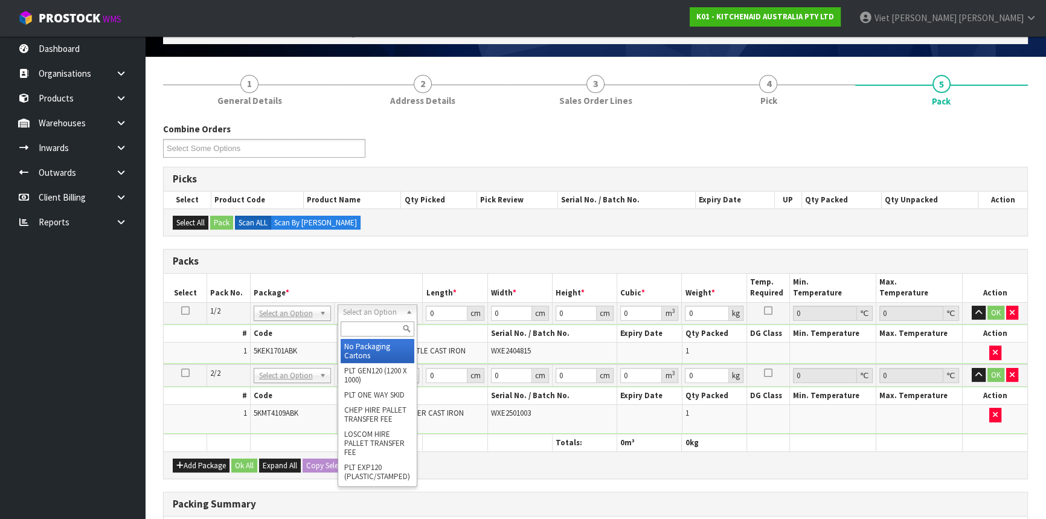
click at [369, 332] on input "text" at bounding box center [377, 328] width 74 height 15
click at [416, 270] on div "Packs" at bounding box center [595, 261] width 863 height 24
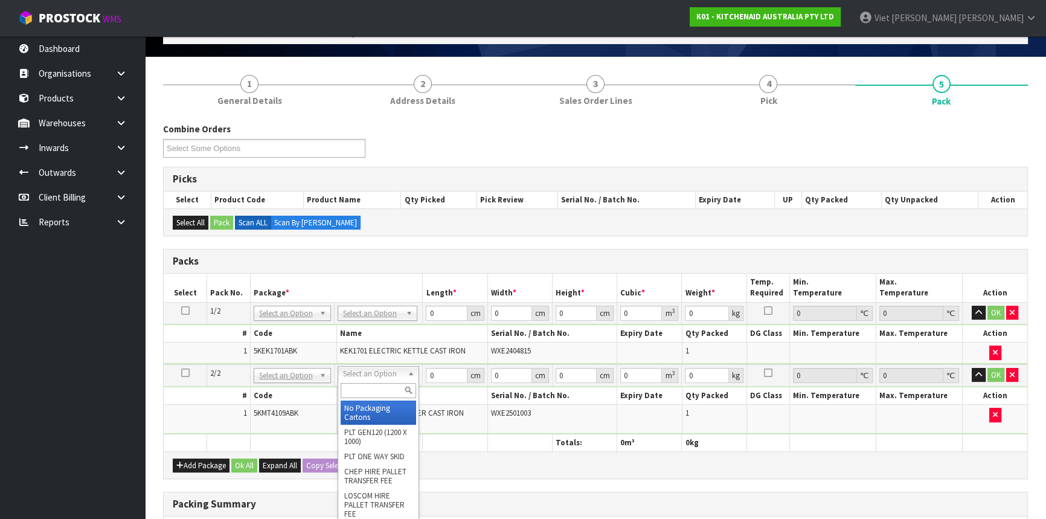
click at [356, 383] on input "text" at bounding box center [377, 390] width 75 height 15
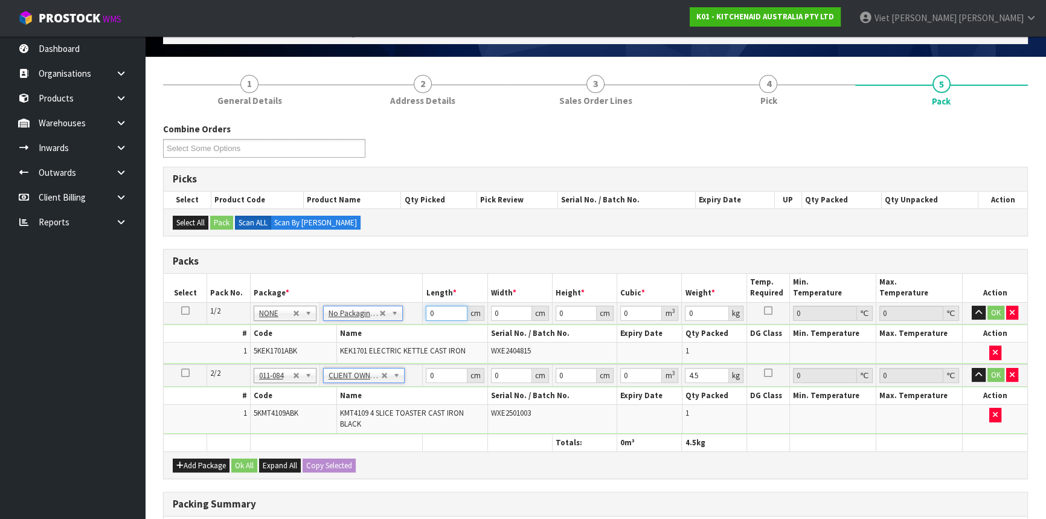
click at [441, 313] on input "0" at bounding box center [446, 312] width 41 height 15
drag, startPoint x: 441, startPoint y: 311, endPoint x: 400, endPoint y: 309, distance: 41.1
click at [400, 309] on tr "1/2 NONE 007-001 007-002 007-004 007-009 007-013 007-014 007-015 007-017 007-01…" at bounding box center [595, 313] width 863 height 22
click button "OK" at bounding box center [995, 312] width 17 height 14
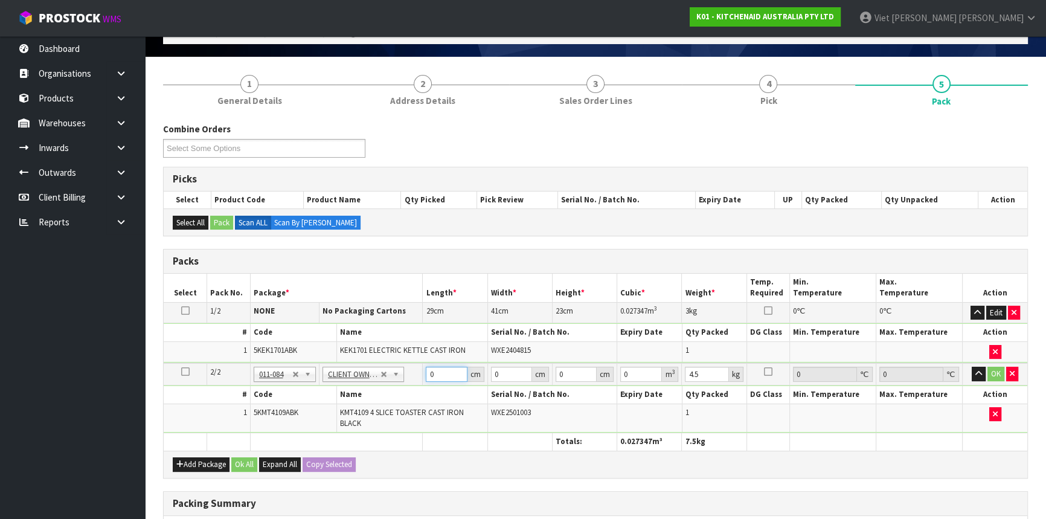
drag, startPoint x: 450, startPoint y: 370, endPoint x: 421, endPoint y: 366, distance: 29.9
click at [421, 366] on tr "2/2 NONE 007-001 007-002 007-004 007-009 007-013 007-014 007-015 007-017 007-01…" at bounding box center [595, 374] width 863 height 22
click at [602, 387] on th "Serial No. / Batch No." at bounding box center [552, 395] width 130 height 18
click at [579, 366] on input "38" at bounding box center [575, 373] width 41 height 15
click at [818, 470] on div "Add Package Ok All Expand All Copy Selected" at bounding box center [595, 463] width 863 height 27
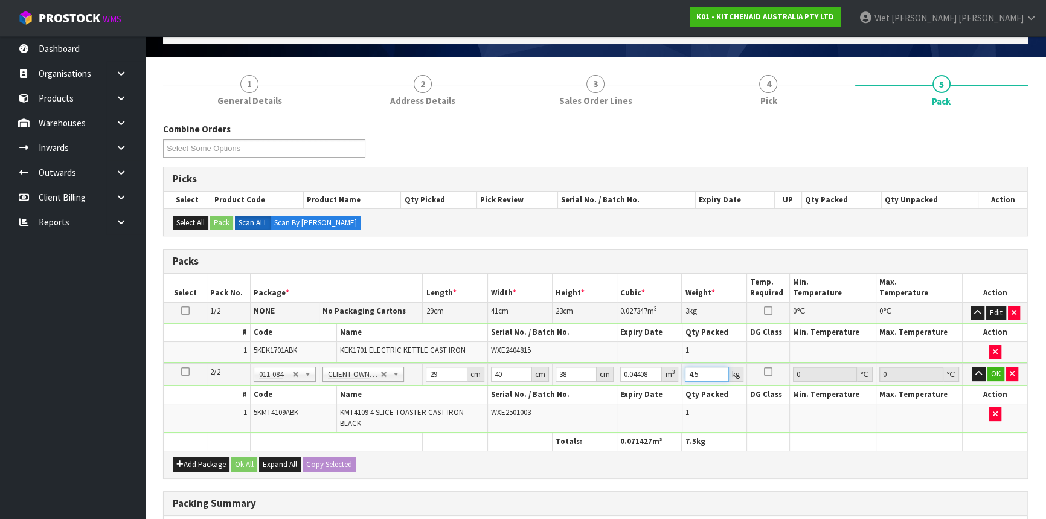
click at [706, 374] on input "4.5" at bounding box center [706, 373] width 43 height 15
drag, startPoint x: 705, startPoint y: 374, endPoint x: 662, endPoint y: 371, distance: 43.6
click at [662, 371] on tr "2/2 NONE 007-001 007-002 007-004 007-009 007-013 007-014 007-015 007-017 007-01…" at bounding box center [595, 374] width 863 height 22
click button "OK" at bounding box center [995, 373] width 17 height 14
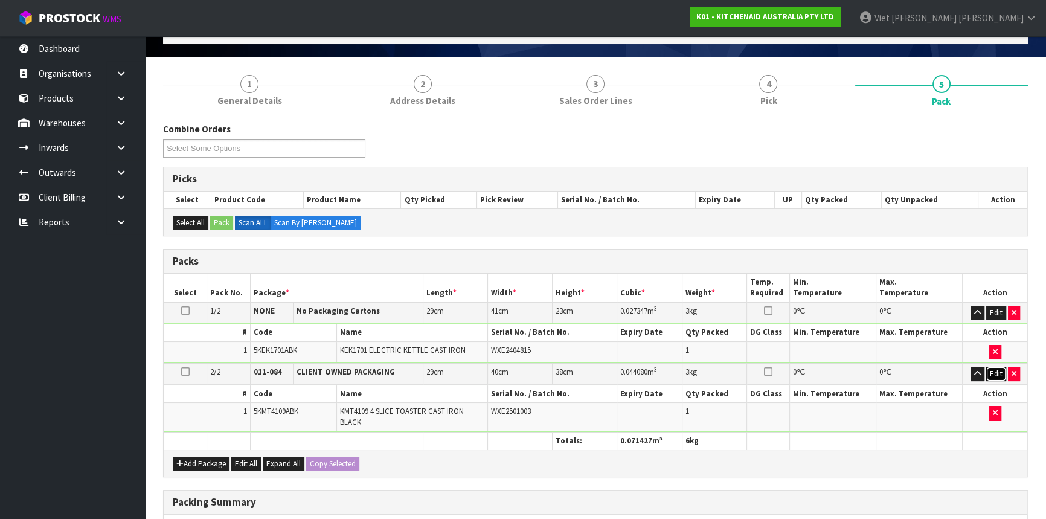
click at [988, 375] on button "Edit" at bounding box center [996, 373] width 20 height 14
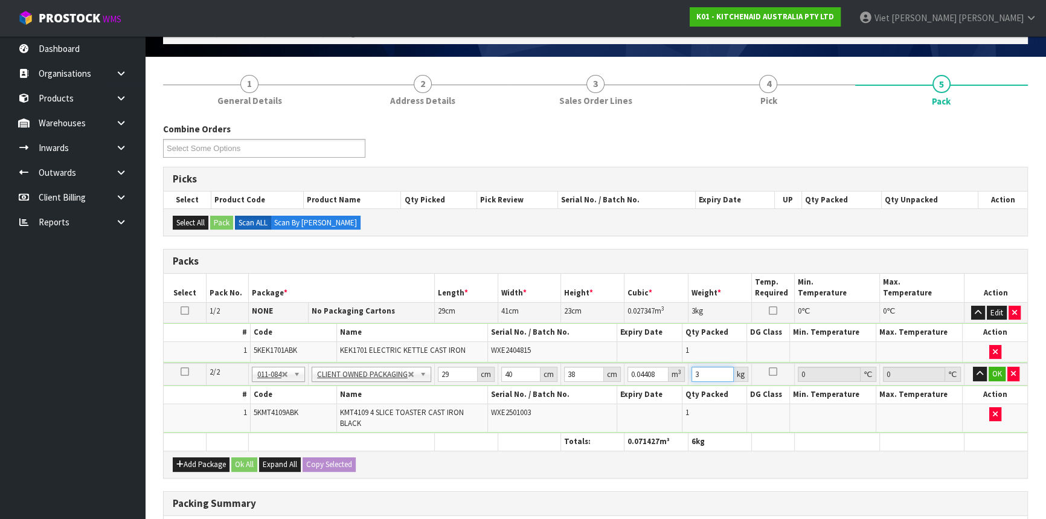
drag, startPoint x: 700, startPoint y: 374, endPoint x: 648, endPoint y: 380, distance: 51.7
click at [651, 380] on tr "2/2 NONE 007-001 007-002 007-004 007-009 007-013 007-014 007-015 007-017 007-01…" at bounding box center [595, 374] width 863 height 22
click at [996, 368] on button "OK" at bounding box center [996, 373] width 17 height 14
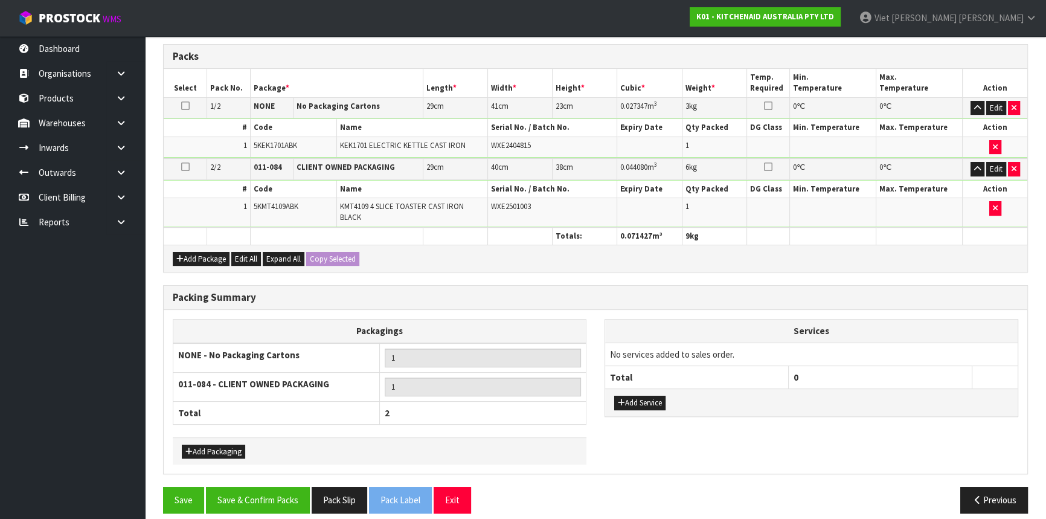
scroll to position [284, 0]
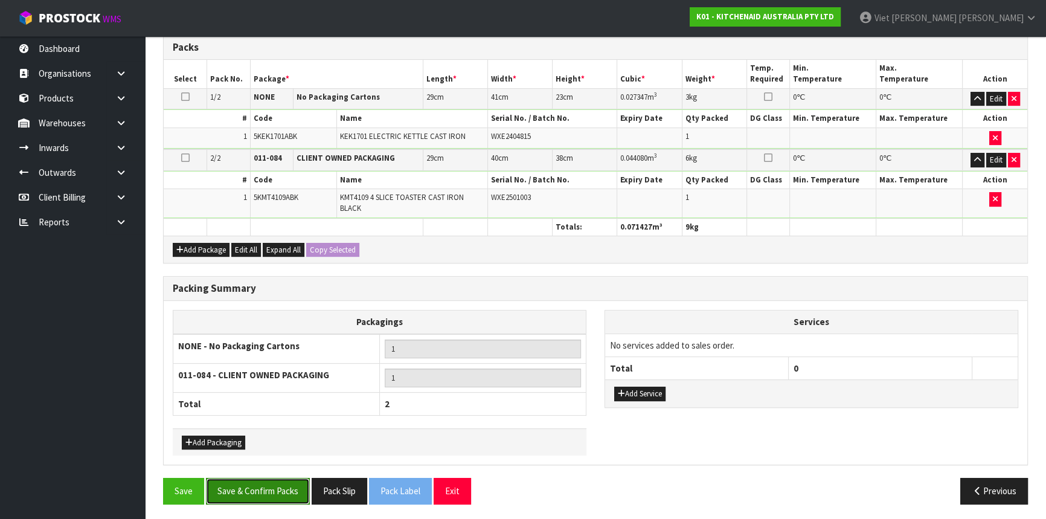
click at [295, 484] on button "Save & Confirm Packs" at bounding box center [258, 491] width 104 height 26
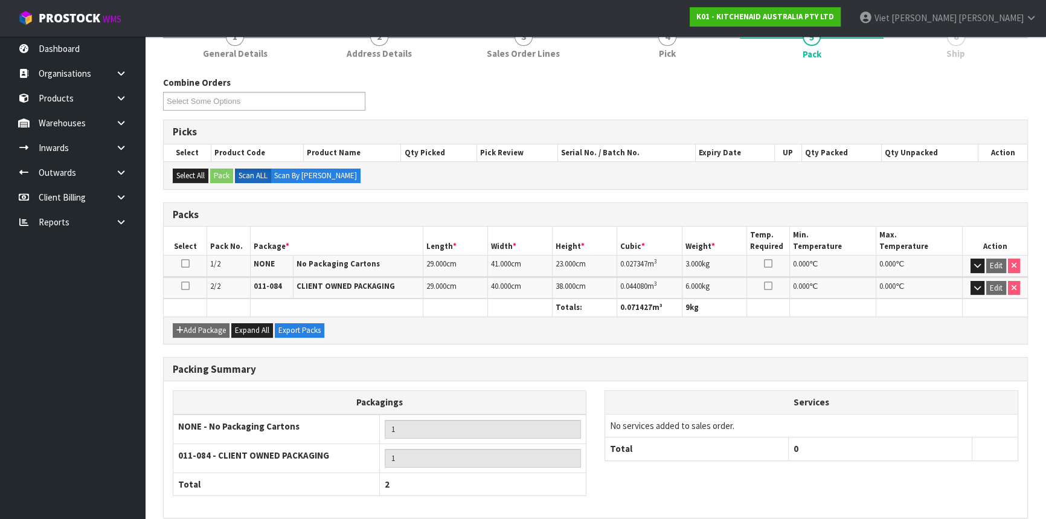
scroll to position [214, 0]
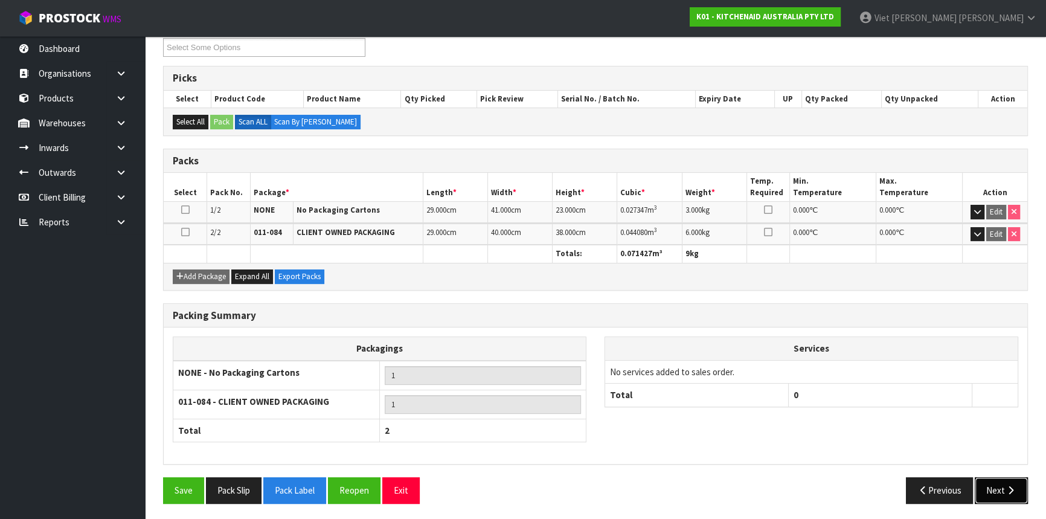
click at [1012, 491] on icon "button" at bounding box center [1010, 489] width 11 height 9
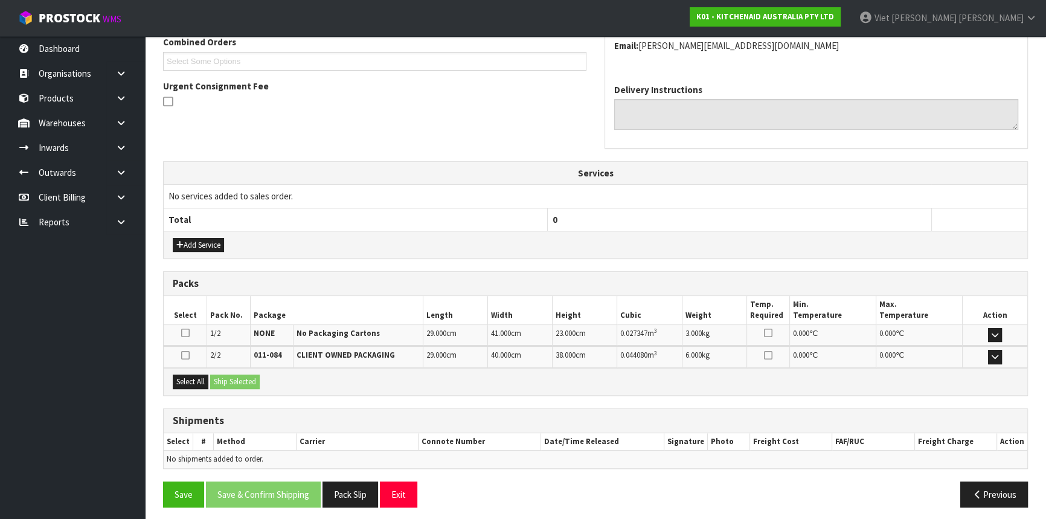
scroll to position [325, 0]
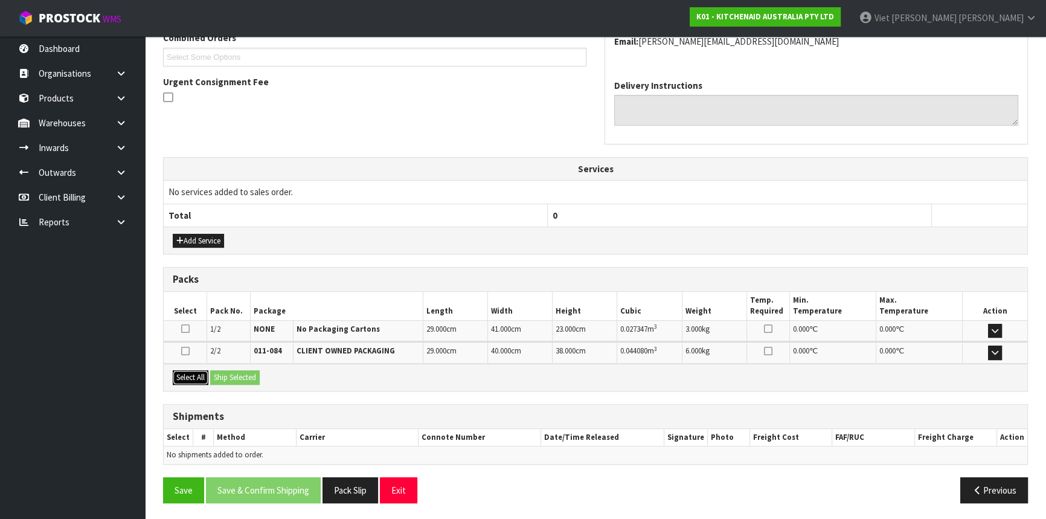
click at [205, 380] on button "Select All" at bounding box center [191, 377] width 36 height 14
click at [239, 380] on button "Ship Selected" at bounding box center [235, 377] width 50 height 14
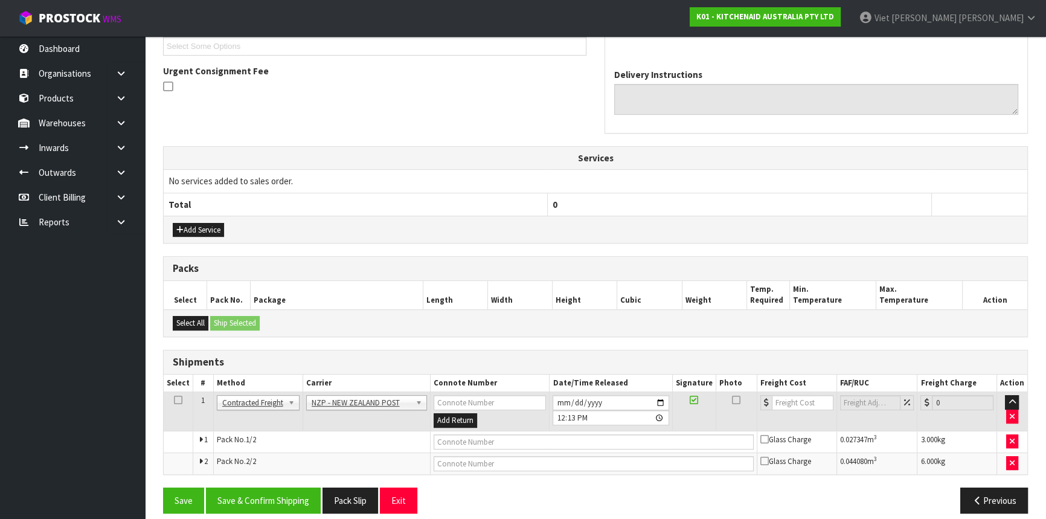
scroll to position [347, 0]
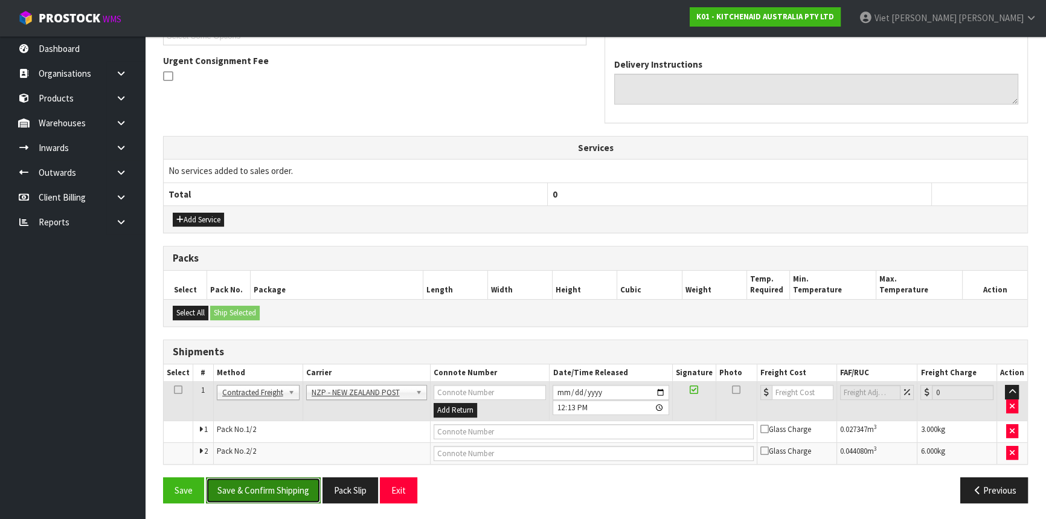
click at [280, 492] on button "Save & Confirm Shipping" at bounding box center [263, 490] width 115 height 26
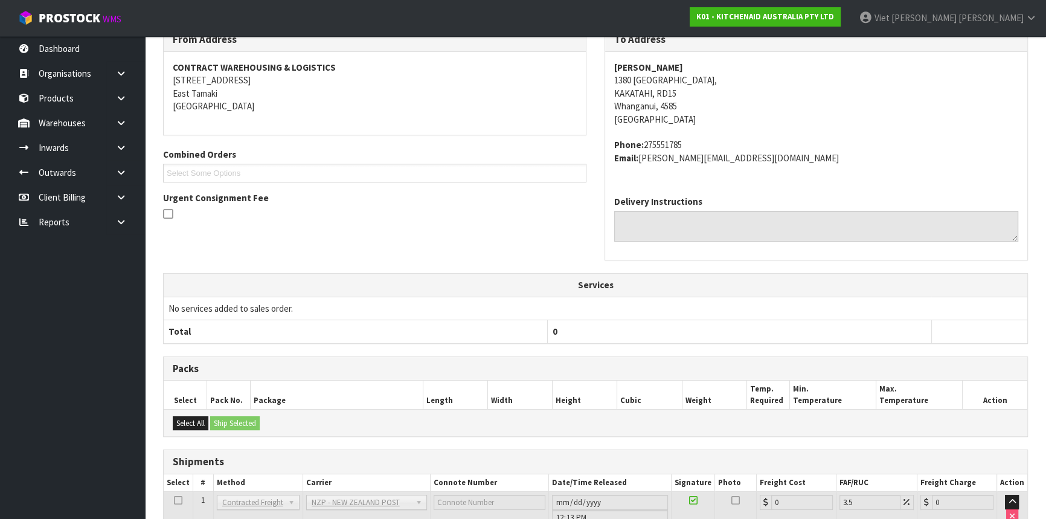
scroll to position [328, 0]
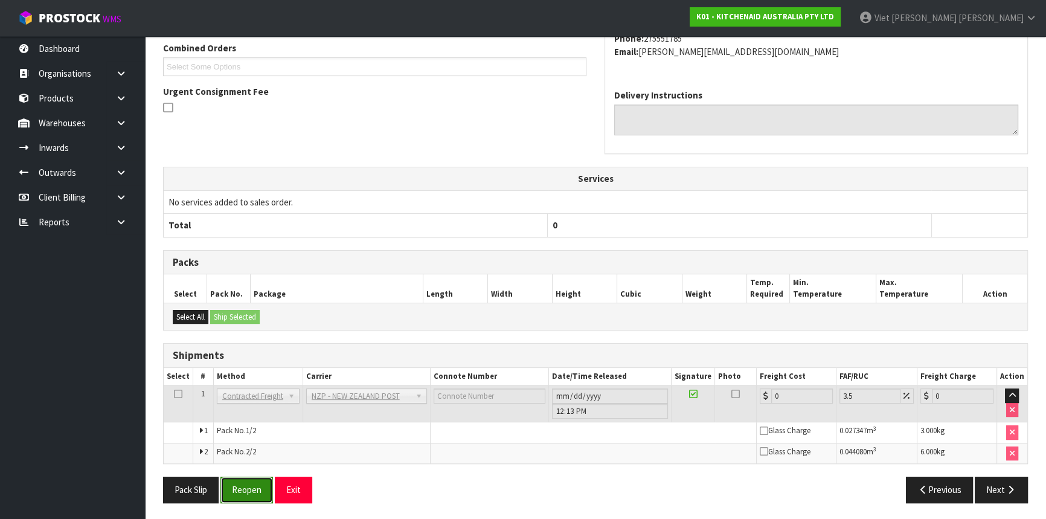
click at [264, 491] on button "Reopen" at bounding box center [246, 489] width 53 height 26
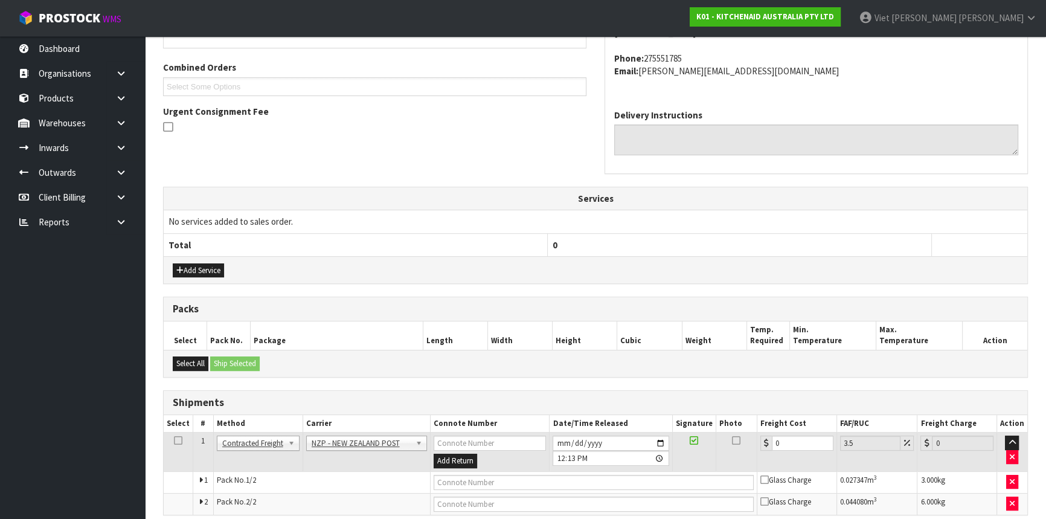
scroll to position [315, 0]
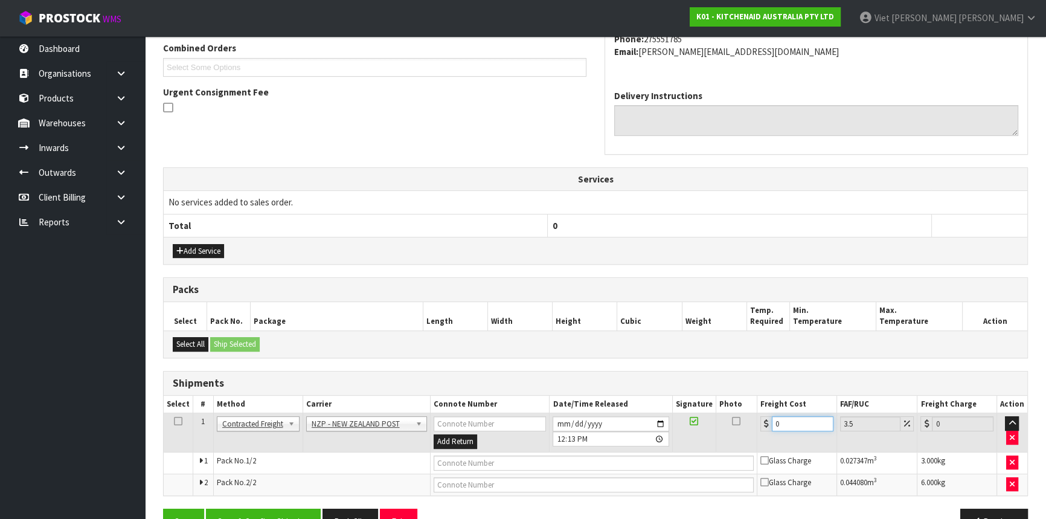
drag, startPoint x: 767, startPoint y: 413, endPoint x: 744, endPoint y: 414, distance: 23.0
click at [744, 414] on tr "1 Client Local Pickup Customer Local Pickup Company Freight Contracted Freight …" at bounding box center [595, 432] width 863 height 39
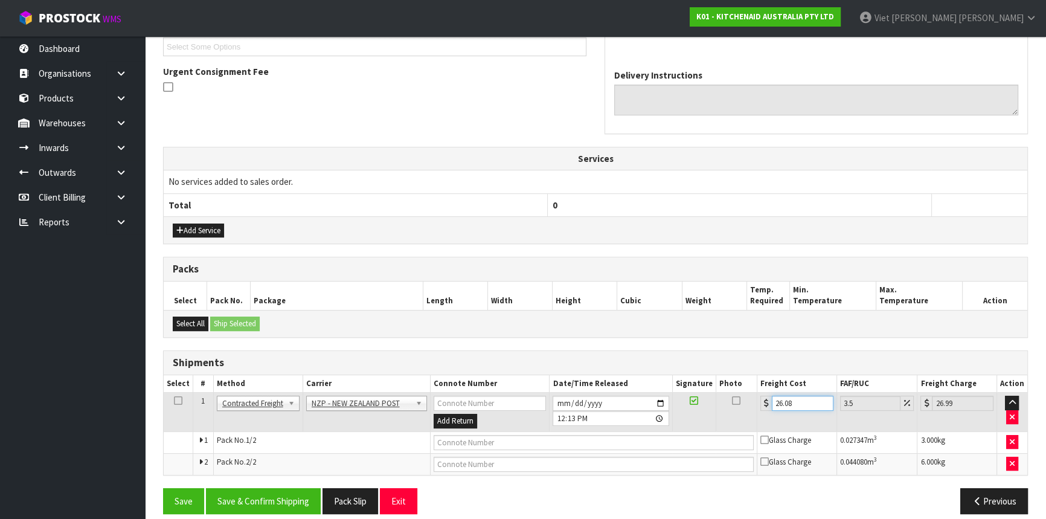
scroll to position [347, 0]
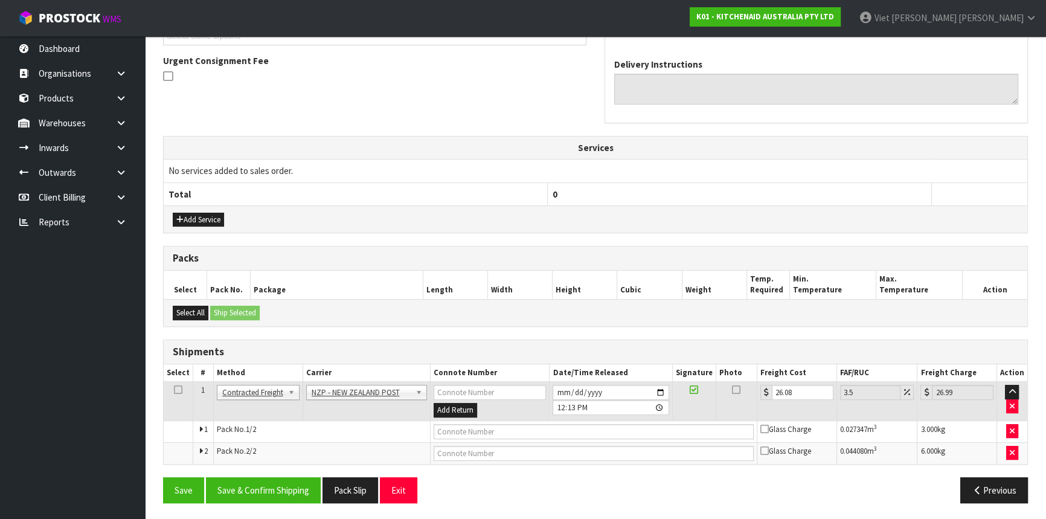
click at [307, 469] on div "From Address CONTRACT WAREHOUSING & LOGISTICS [STREET_ADDRESS] Combined Orders …" at bounding box center [595, 201] width 865 height 622
click at [276, 487] on button "Save & Confirm Shipping" at bounding box center [263, 490] width 115 height 26
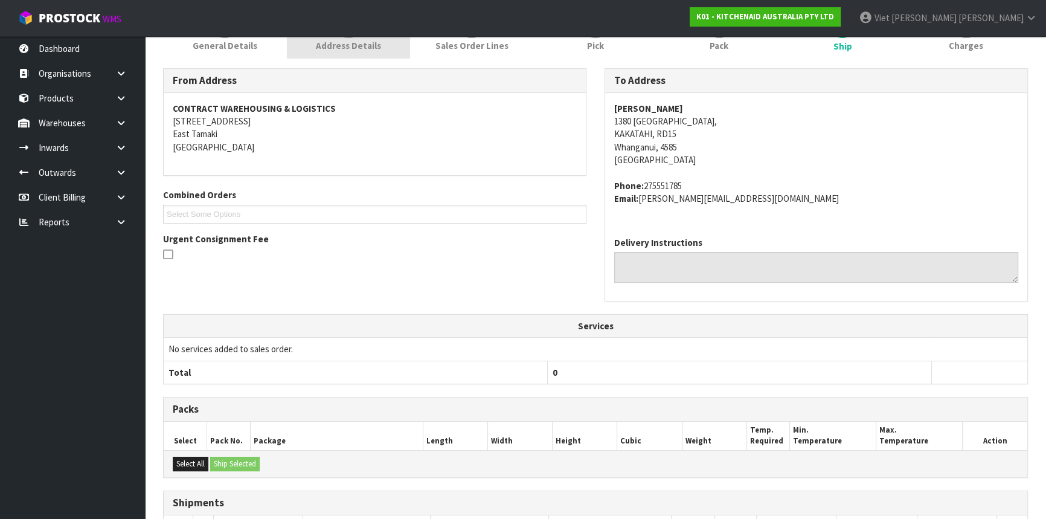
scroll to position [0, 0]
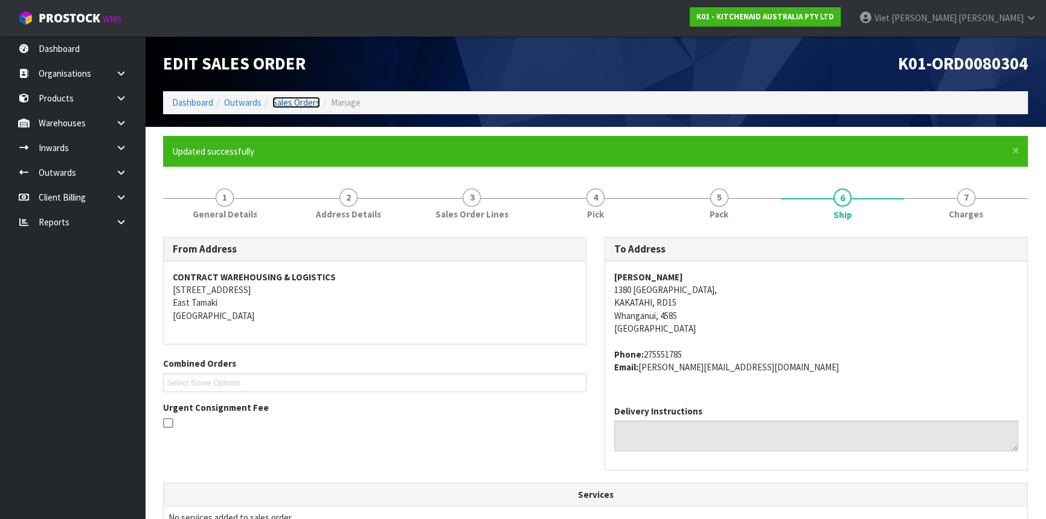
click at [317, 100] on link "Sales Orders" at bounding box center [296, 102] width 48 height 11
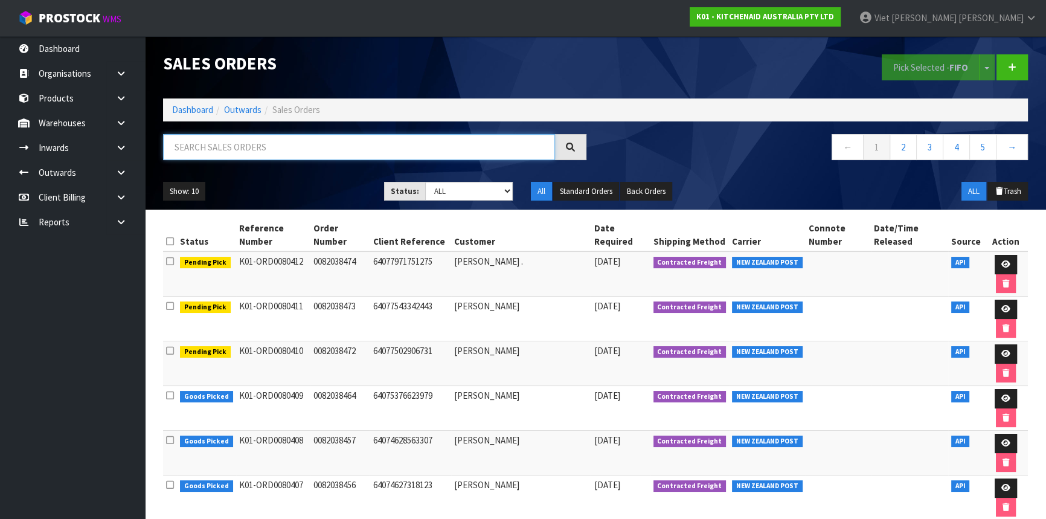
click at [475, 140] on input "text" at bounding box center [359, 147] width 392 height 26
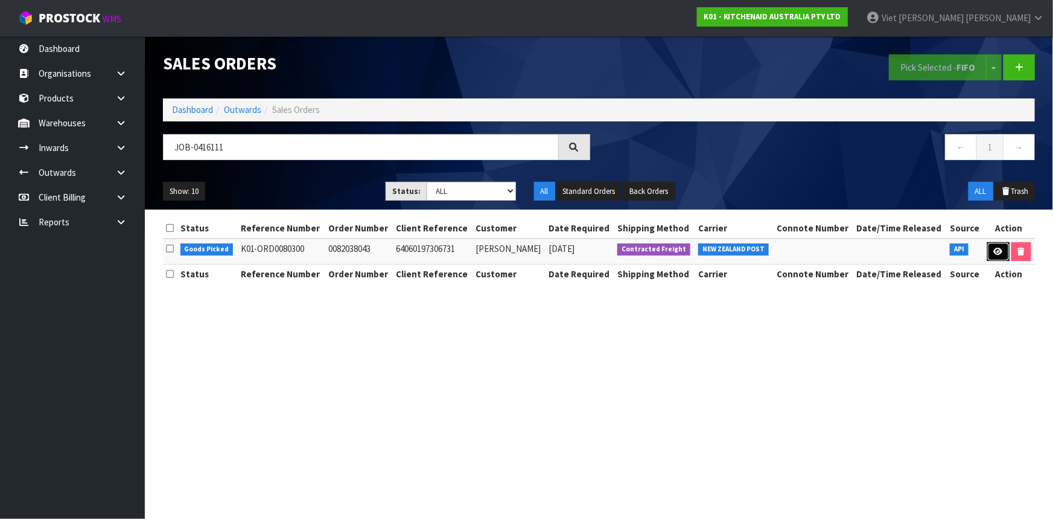
click at [990, 258] on link at bounding box center [999, 251] width 22 height 19
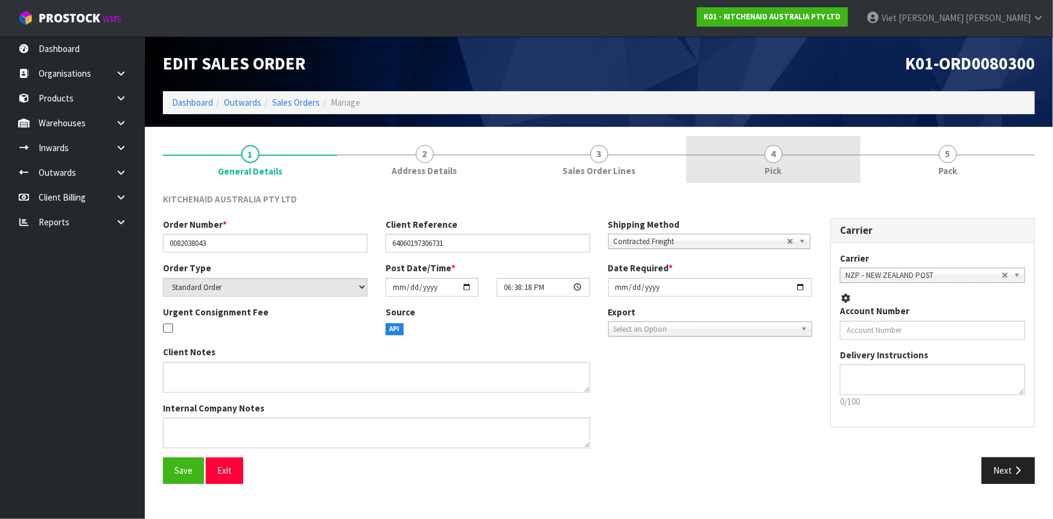
click at [813, 155] on link "4 Pick" at bounding box center [773, 160] width 174 height 48
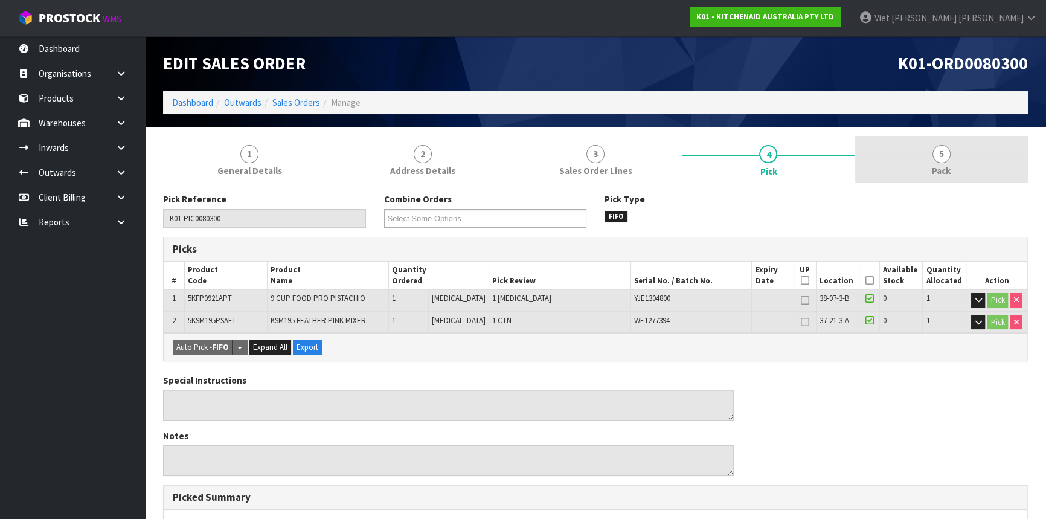
click at [922, 155] on link "5 Pack" at bounding box center [941, 160] width 173 height 48
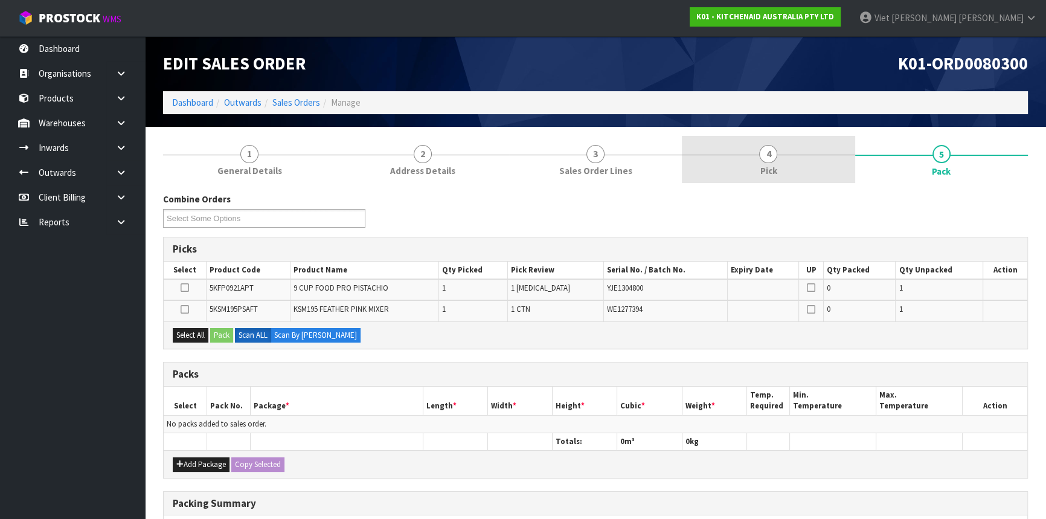
click at [781, 162] on link "4 Pick" at bounding box center [768, 160] width 173 height 48
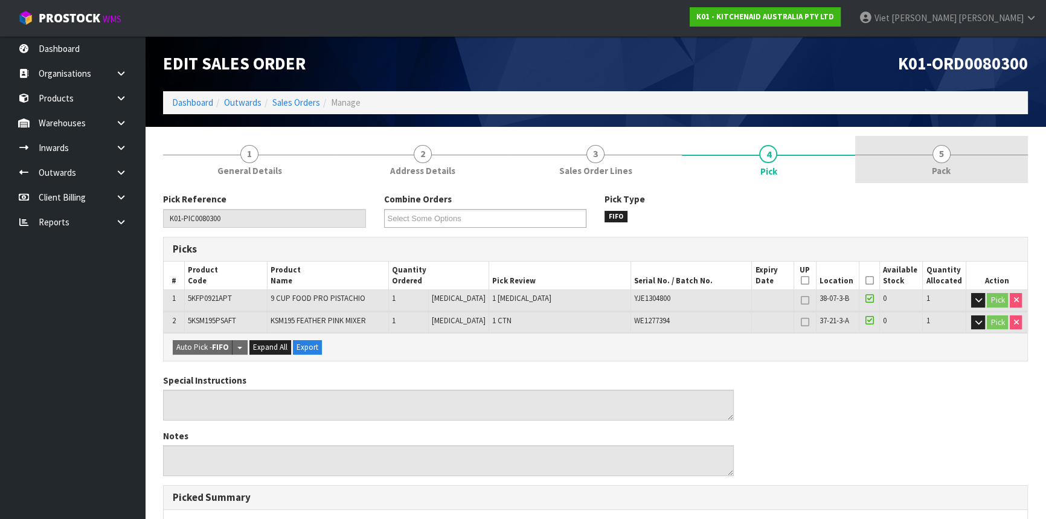
click at [908, 164] on link "5 Pack" at bounding box center [941, 160] width 173 height 48
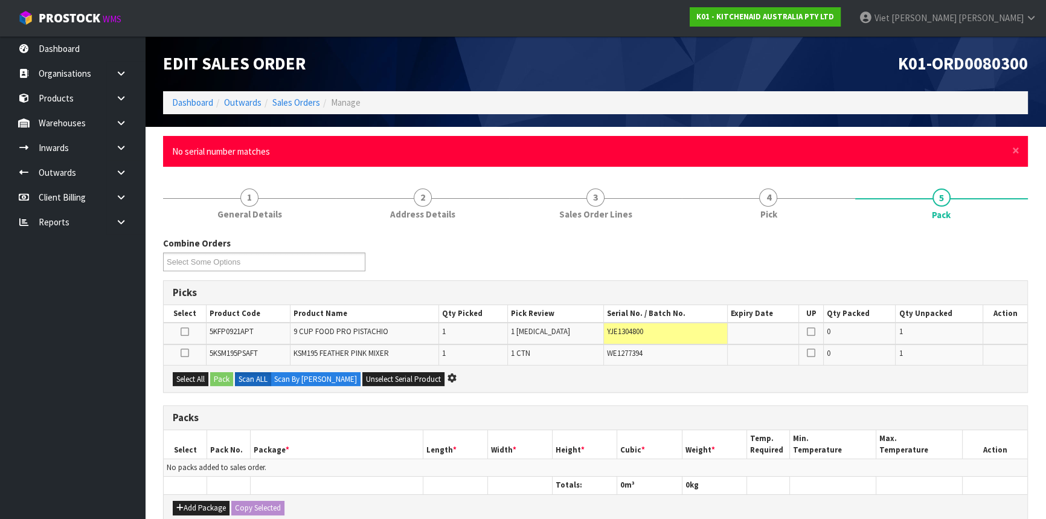
drag, startPoint x: 1009, startPoint y: 139, endPoint x: 1015, endPoint y: 140, distance: 6.1
click at [1011, 139] on div "× Close No serial number matches" at bounding box center [595, 151] width 865 height 31
click at [1014, 149] on span "×" at bounding box center [1015, 150] width 7 height 17
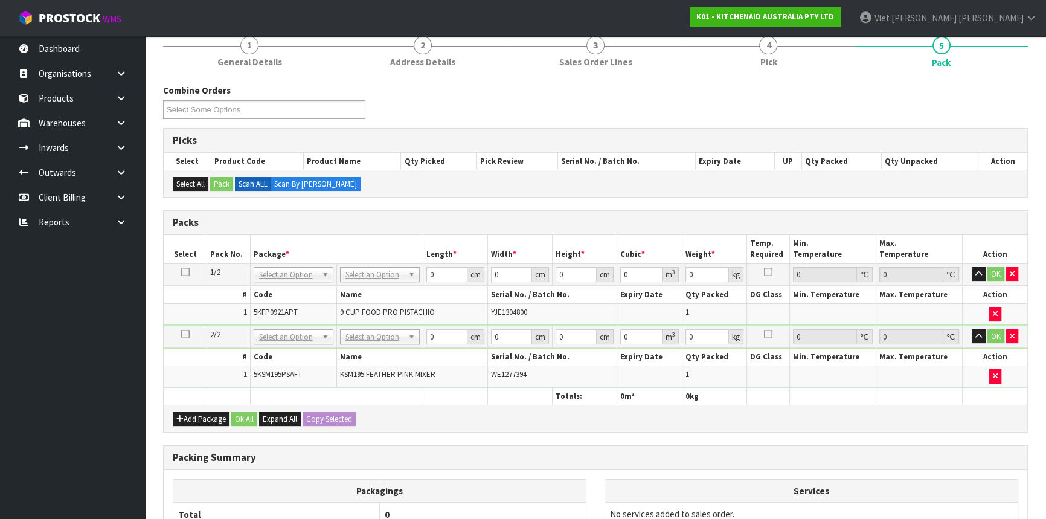
scroll to position [109, 0]
click at [386, 245] on th "Package *" at bounding box center [336, 248] width 173 height 28
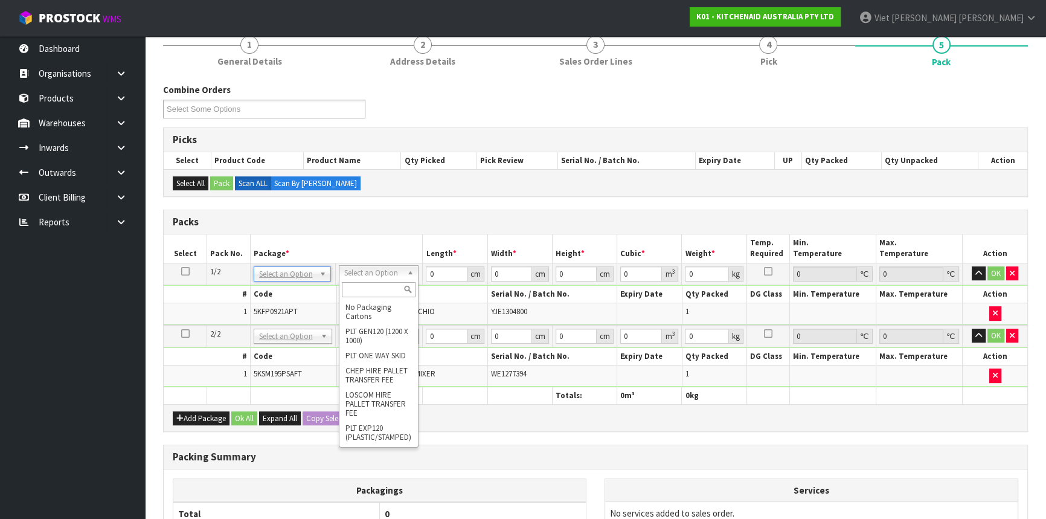
click at [396, 280] on div at bounding box center [378, 290] width 78 height 20
click at [393, 280] on div at bounding box center [378, 290] width 78 height 20
click at [376, 282] on input "text" at bounding box center [379, 289] width 74 height 15
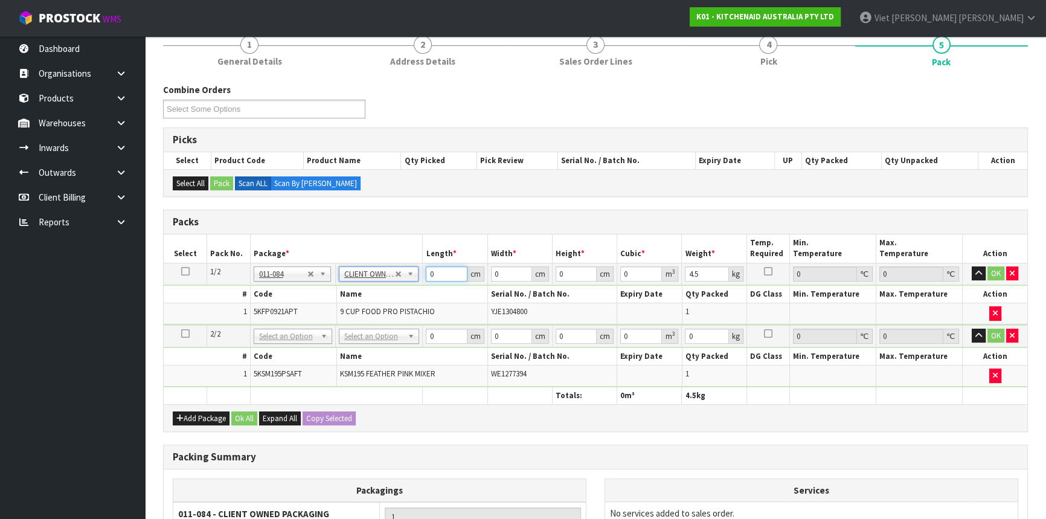
drag, startPoint x: 439, startPoint y: 273, endPoint x: 418, endPoint y: 271, distance: 21.2
click at [418, 271] on tr "1/2 NONE 007-001 007-002 007-004 007-009 007-013 007-014 007-015 007-017 007-01…" at bounding box center [595, 274] width 863 height 22
click at [439, 290] on th "Name" at bounding box center [411, 295] width 151 height 18
click button "OK" at bounding box center [995, 273] width 17 height 14
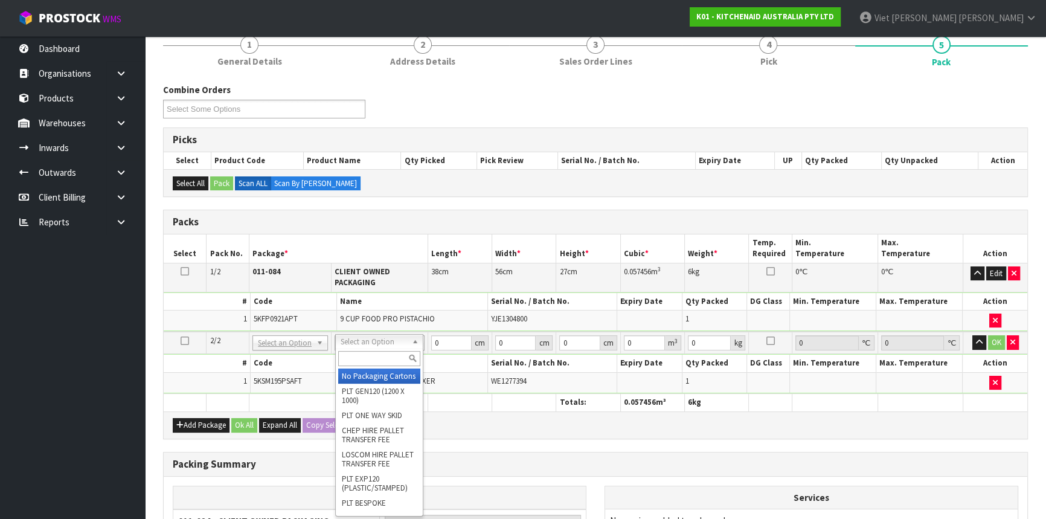
click at [369, 355] on input "text" at bounding box center [379, 358] width 82 height 15
click at [1000, 270] on button "Edit" at bounding box center [996, 273] width 20 height 14
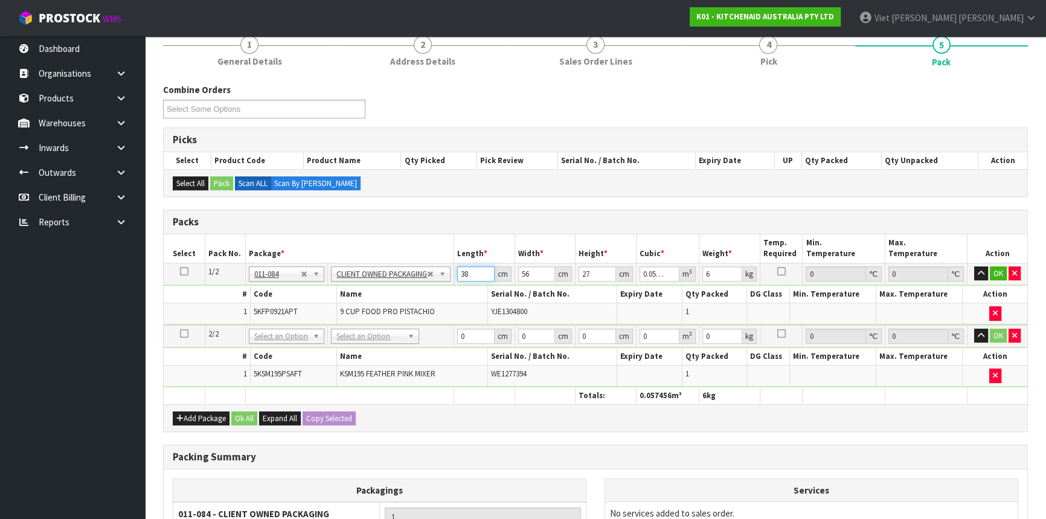
drag, startPoint x: 472, startPoint y: 270, endPoint x: 452, endPoint y: 267, distance: 20.8
click at [452, 267] on tr "1/2 NONE 007-001 007-002 007-004 007-009 007-013 007-014 007-015 007-017 007-01…" at bounding box center [595, 274] width 863 height 22
click button "OK" at bounding box center [997, 273] width 17 height 14
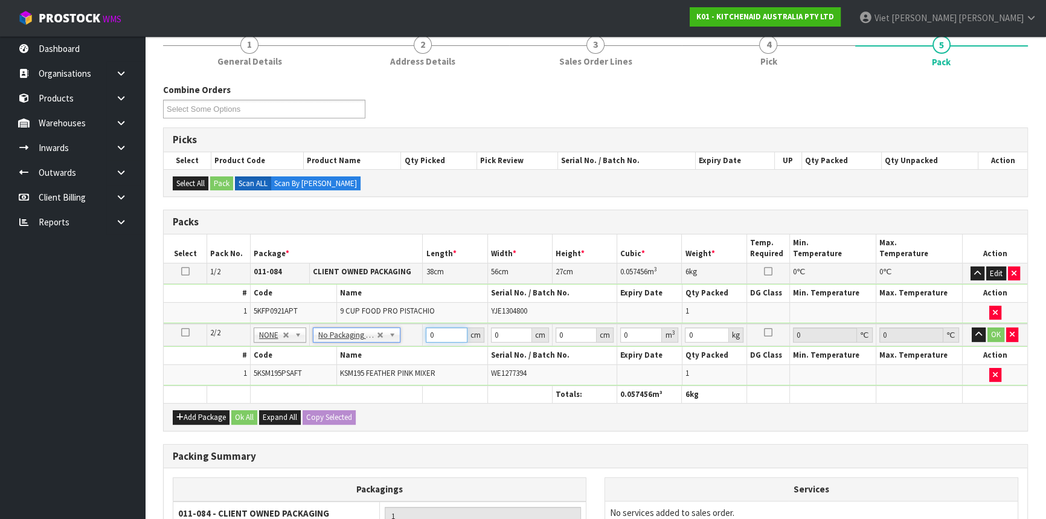
click at [449, 327] on input "0" at bounding box center [446, 334] width 41 height 15
drag, startPoint x: 449, startPoint y: 336, endPoint x: 411, endPoint y: 334, distance: 38.1
click at [411, 334] on tr "2/2 NONE 007-001 007-002 007-004 007-009 007-013 007-014 007-015 007-017 007-01…" at bounding box center [595, 335] width 863 height 22
click button "OK" at bounding box center [995, 334] width 17 height 14
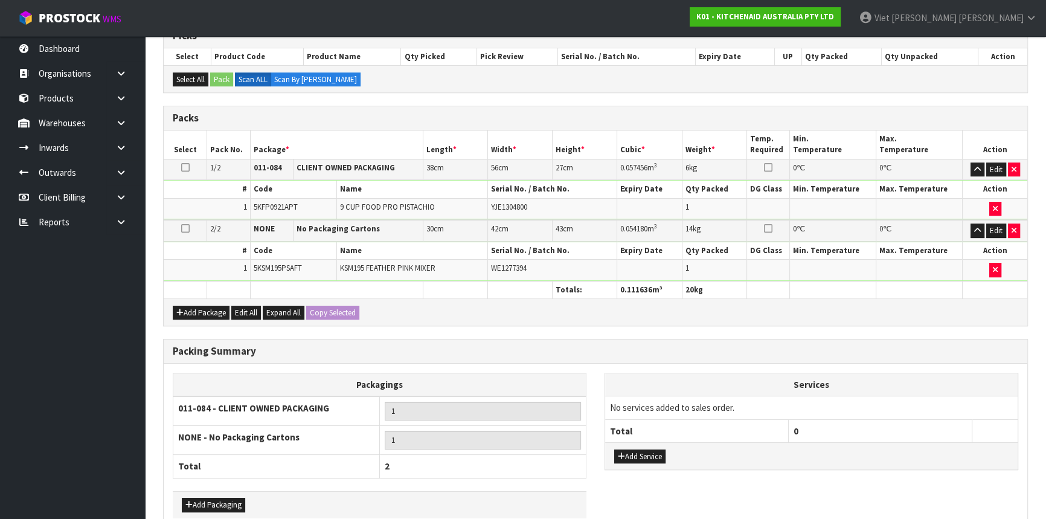
scroll to position [275, 0]
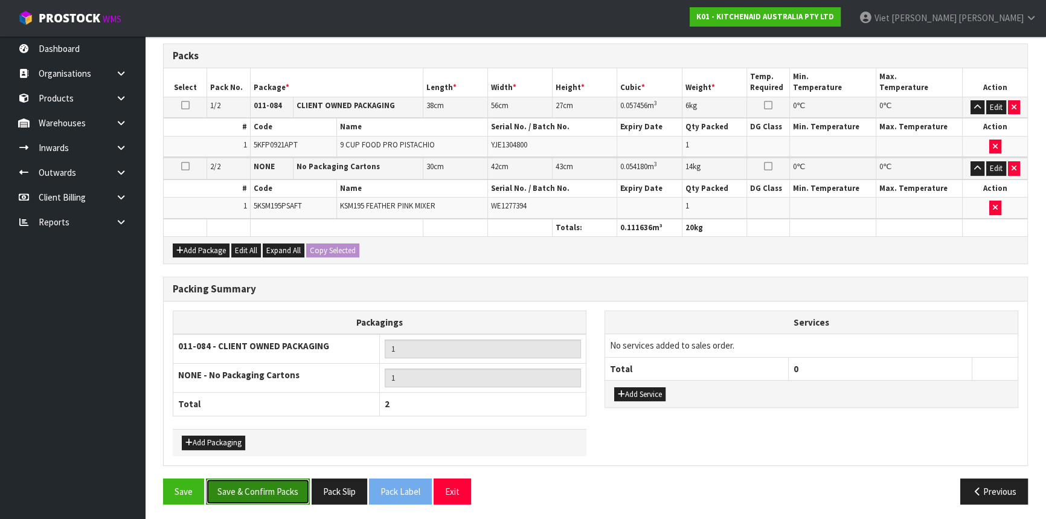
click at [243, 491] on button "Save & Confirm Packs" at bounding box center [258, 491] width 104 height 26
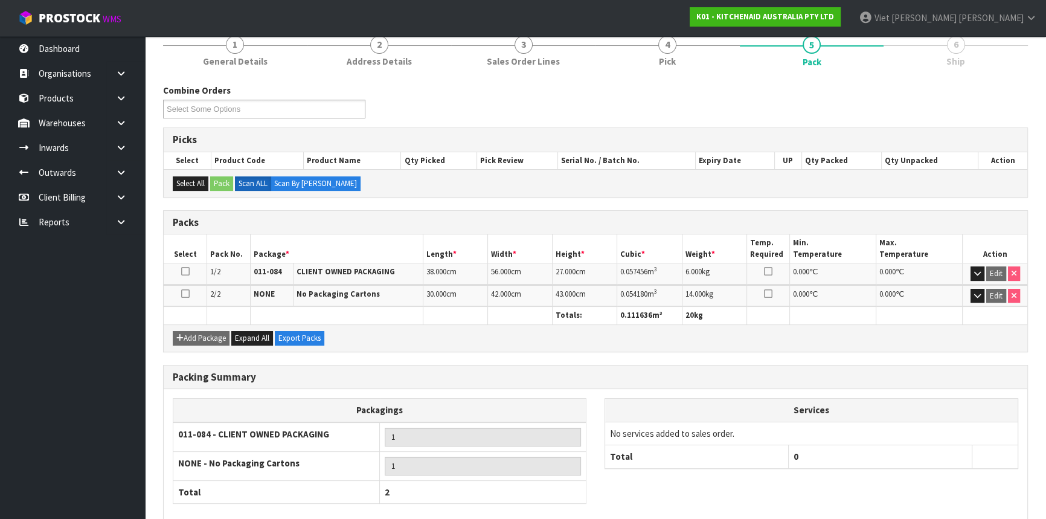
scroll to position [214, 0]
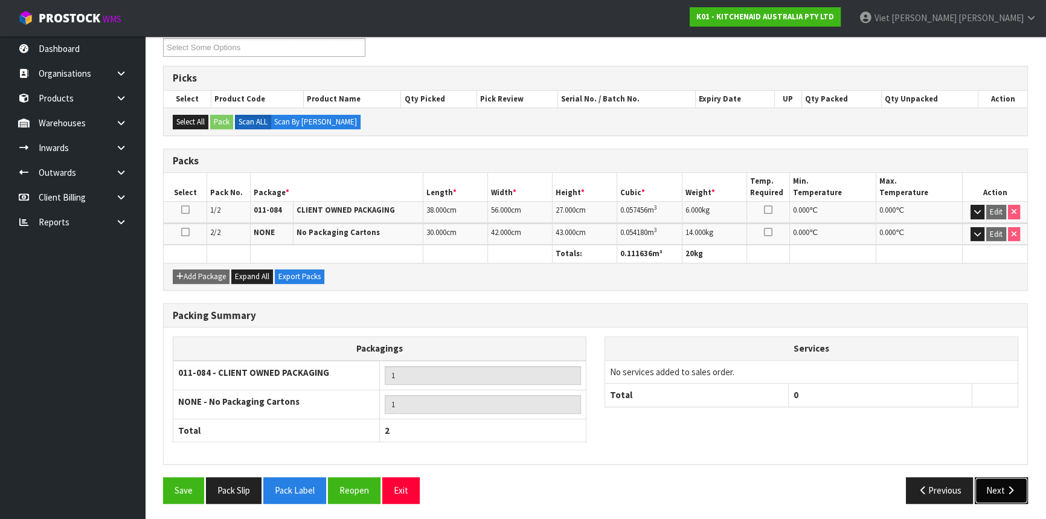
click at [989, 491] on button "Next" at bounding box center [1000, 490] width 53 height 26
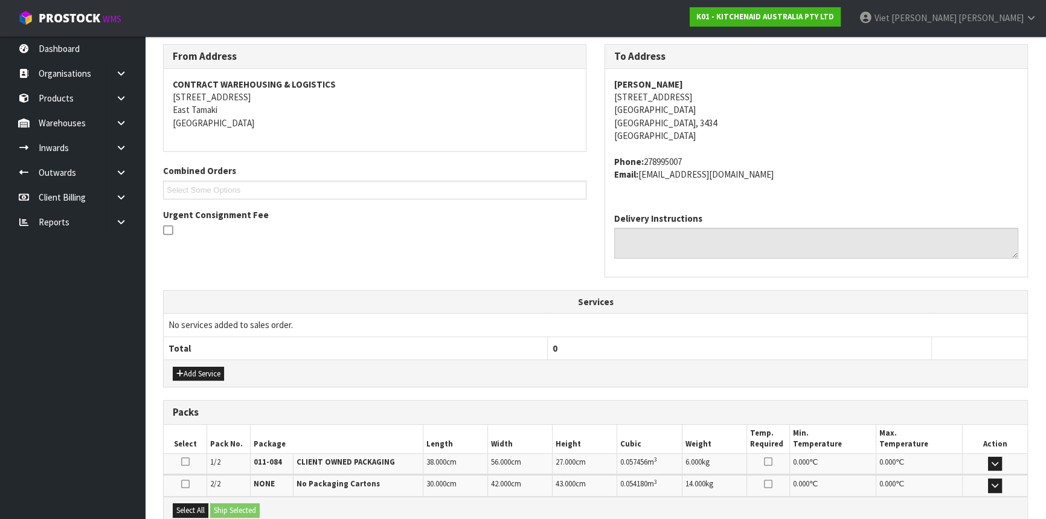
scroll to position [325, 0]
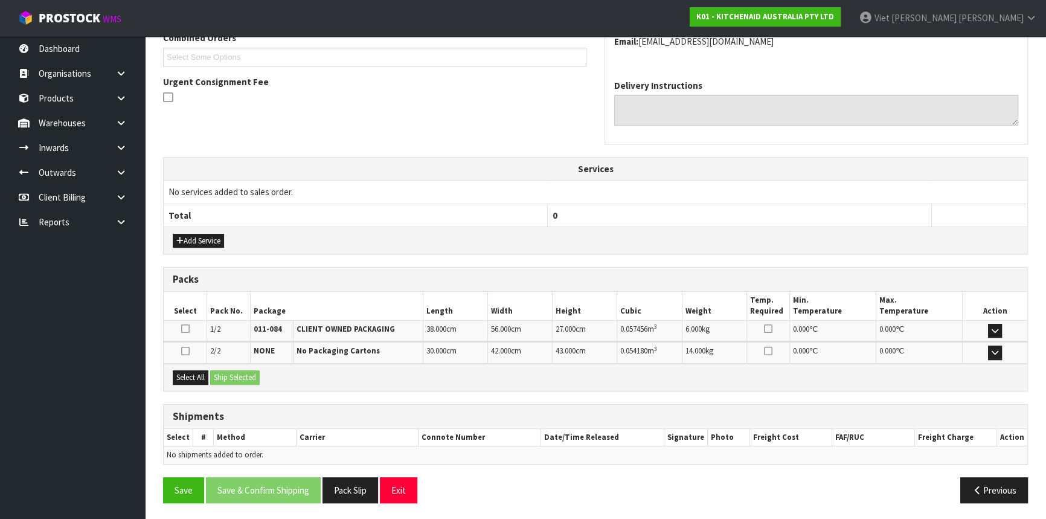
click at [187, 386] on div "Select All Ship Selected" at bounding box center [595, 376] width 863 height 27
click at [194, 380] on button "Select All" at bounding box center [191, 377] width 36 height 14
click at [235, 380] on button "Ship Selected" at bounding box center [235, 377] width 50 height 14
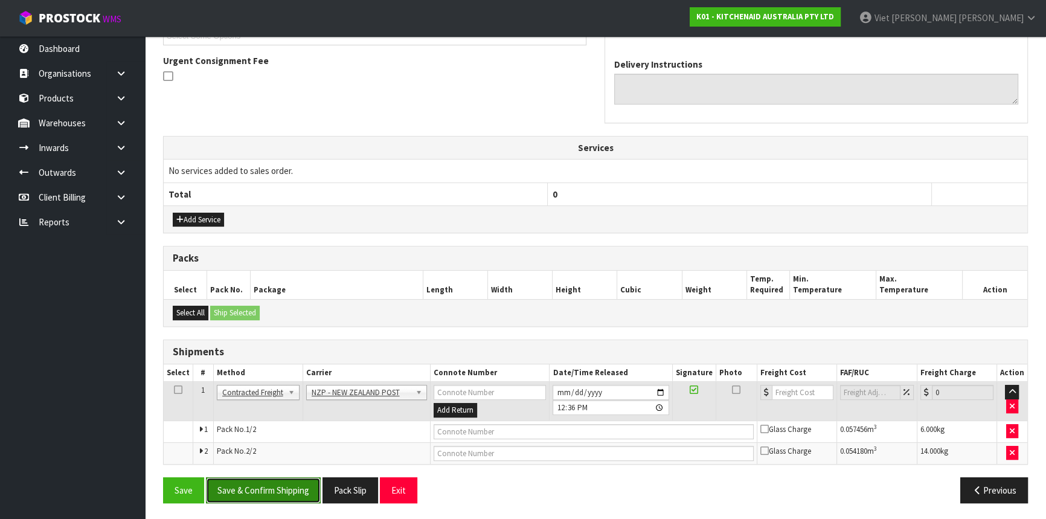
click at [283, 483] on button "Save & Confirm Shipping" at bounding box center [263, 490] width 115 height 26
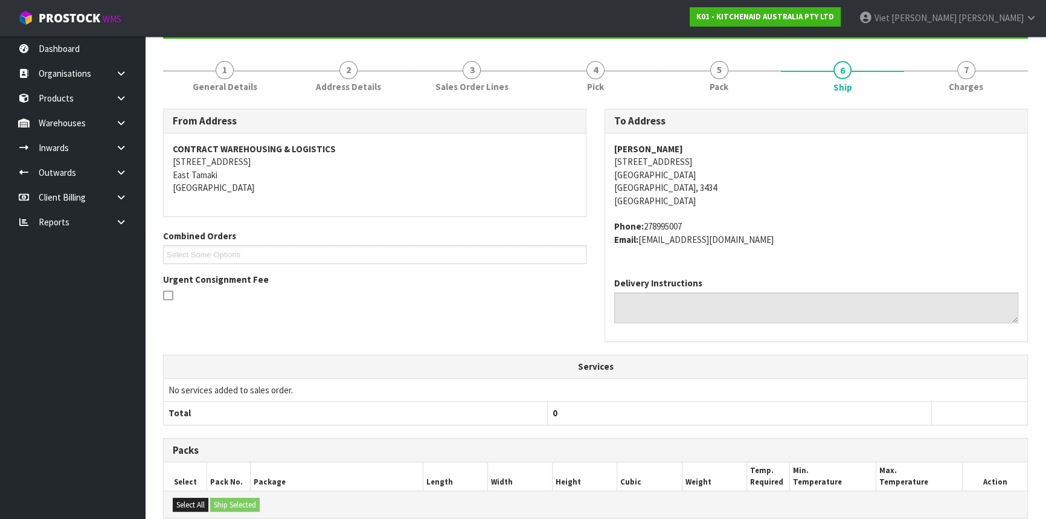
scroll to position [328, 0]
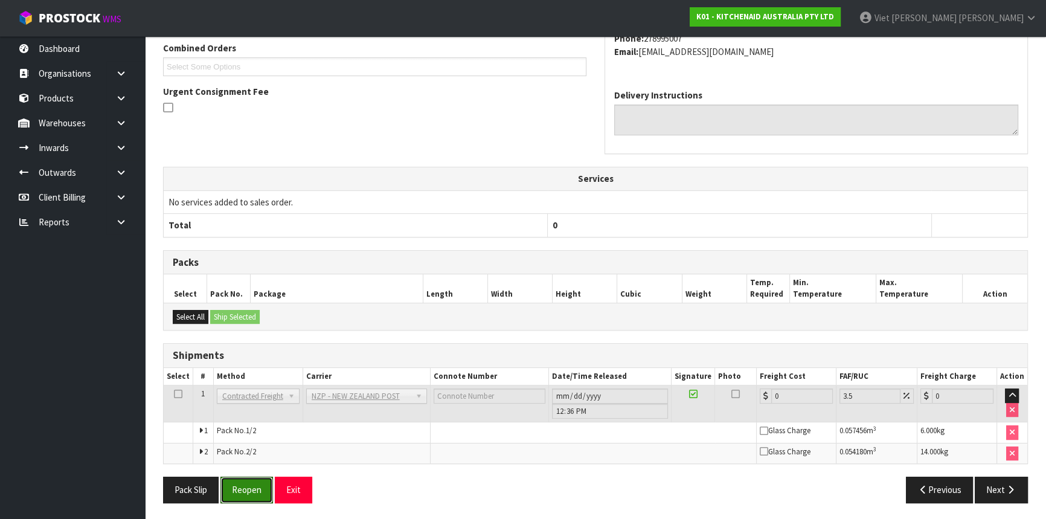
drag, startPoint x: 254, startPoint y: 485, endPoint x: 525, endPoint y: 456, distance: 272.1
click at [254, 485] on button "Reopen" at bounding box center [246, 489] width 53 height 26
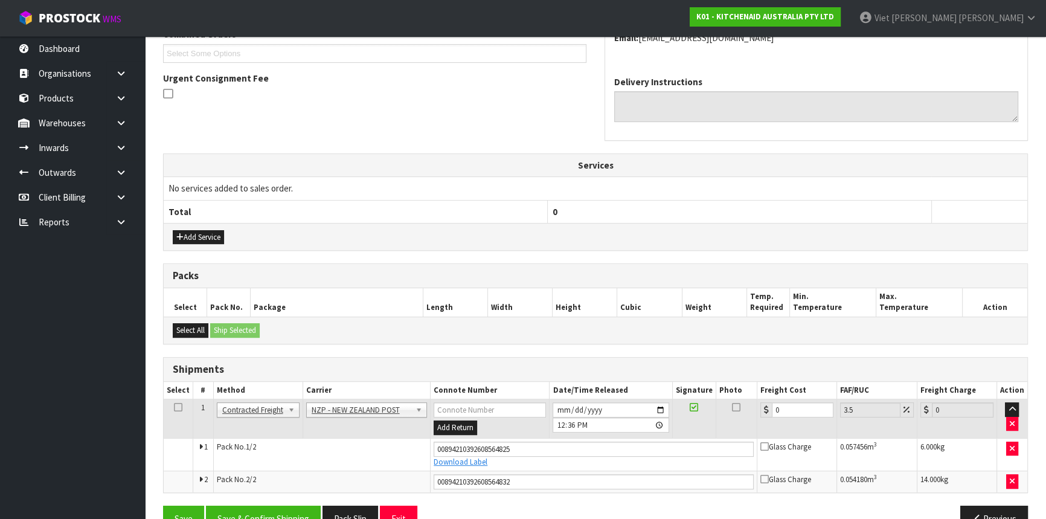
scroll to position [357, 0]
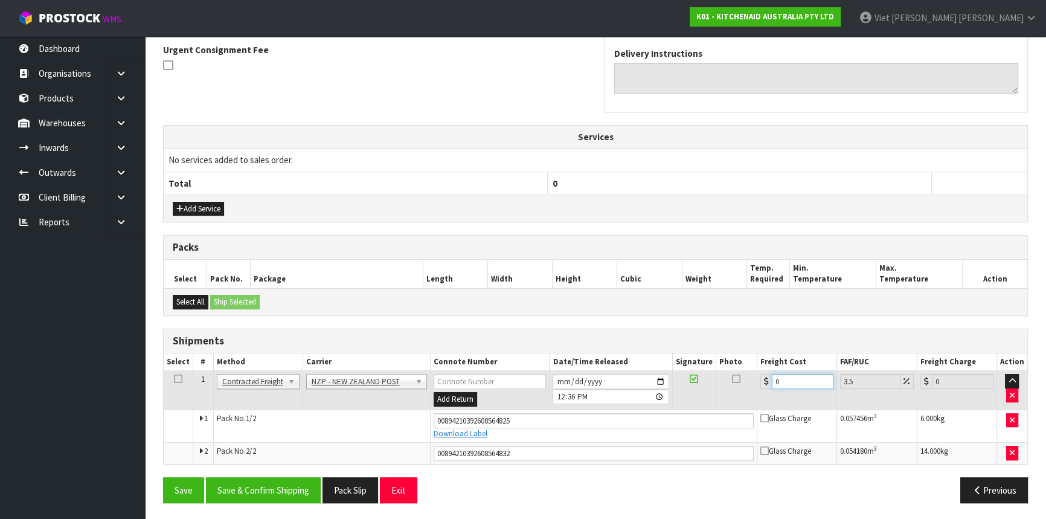
drag, startPoint x: 798, startPoint y: 380, endPoint x: 715, endPoint y: 374, distance: 82.9
click at [715, 374] on tr "1 Client Local Pickup Customer Local Pickup Company Freight Contracted Freight …" at bounding box center [595, 390] width 863 height 39
drag, startPoint x: 229, startPoint y: 482, endPoint x: 237, endPoint y: 472, distance: 12.6
click at [229, 482] on button "Save & Confirm Shipping" at bounding box center [263, 490] width 115 height 26
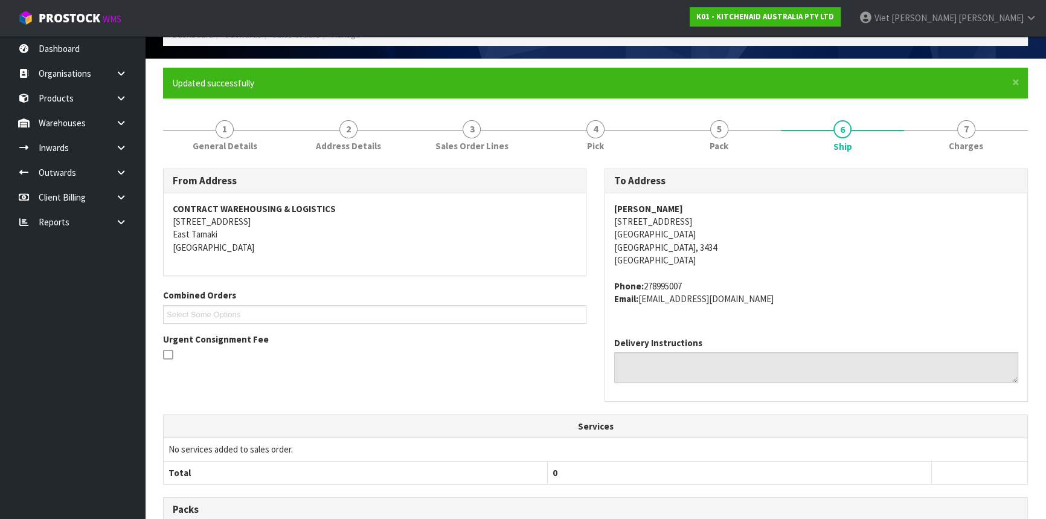
scroll to position [0, 0]
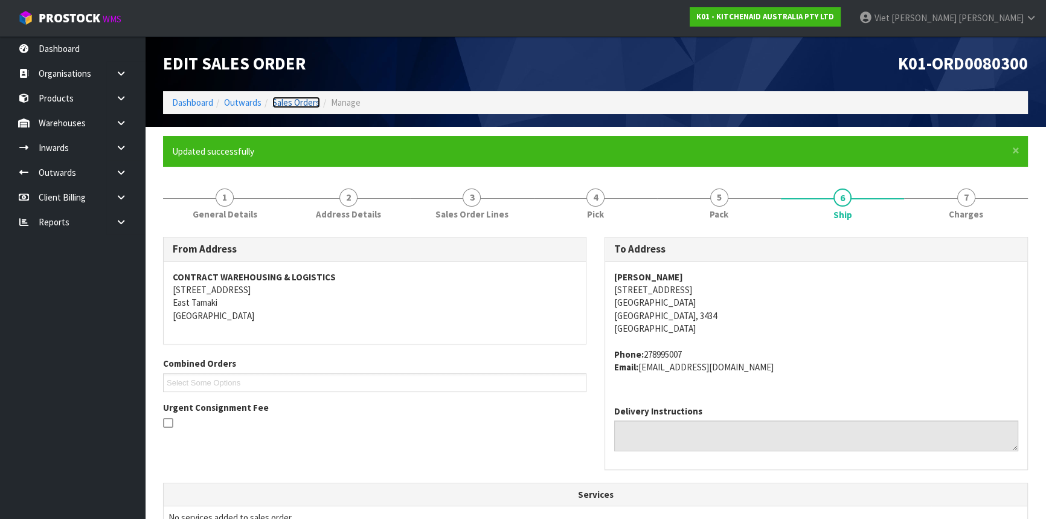
drag, startPoint x: 289, startPoint y: 98, endPoint x: 767, endPoint y: 168, distance: 482.6
click at [289, 98] on link "Sales Orders" at bounding box center [296, 102] width 48 height 11
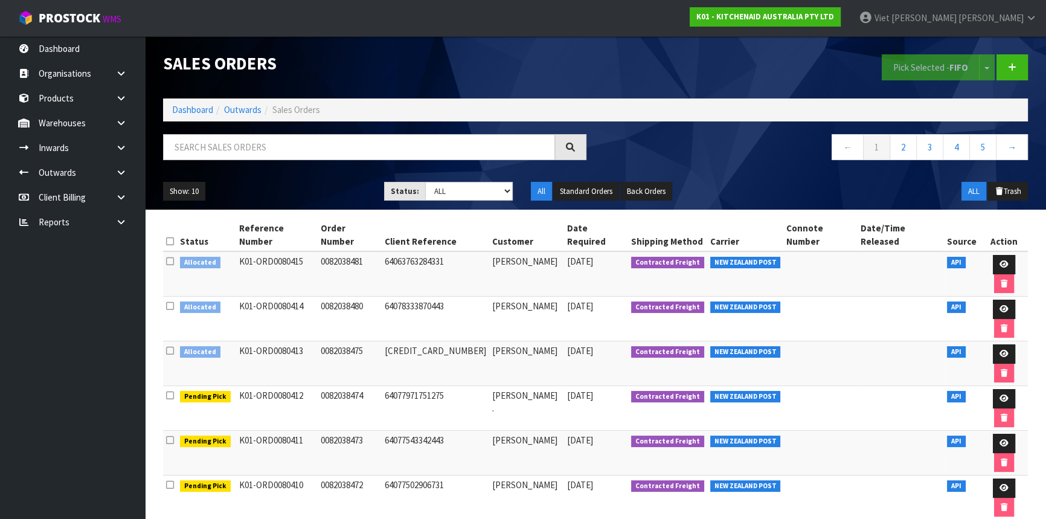
click at [294, 132] on div "Sales Orders Pick Selected - FIFO Split button! FIFO - First In First Out FEFO …" at bounding box center [595, 122] width 883 height 173
click at [260, 144] on input "text" at bounding box center [359, 147] width 392 height 26
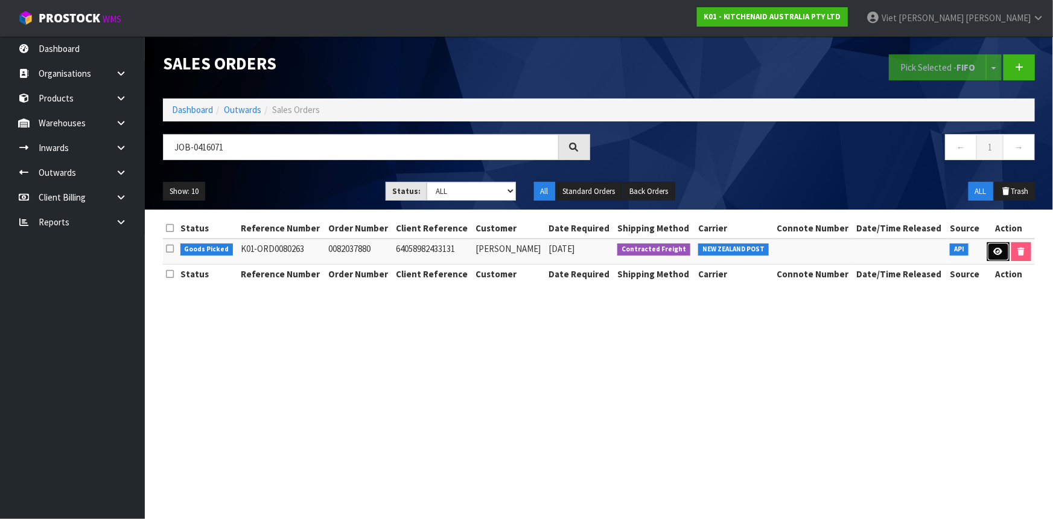
click at [1000, 255] on link at bounding box center [999, 251] width 22 height 19
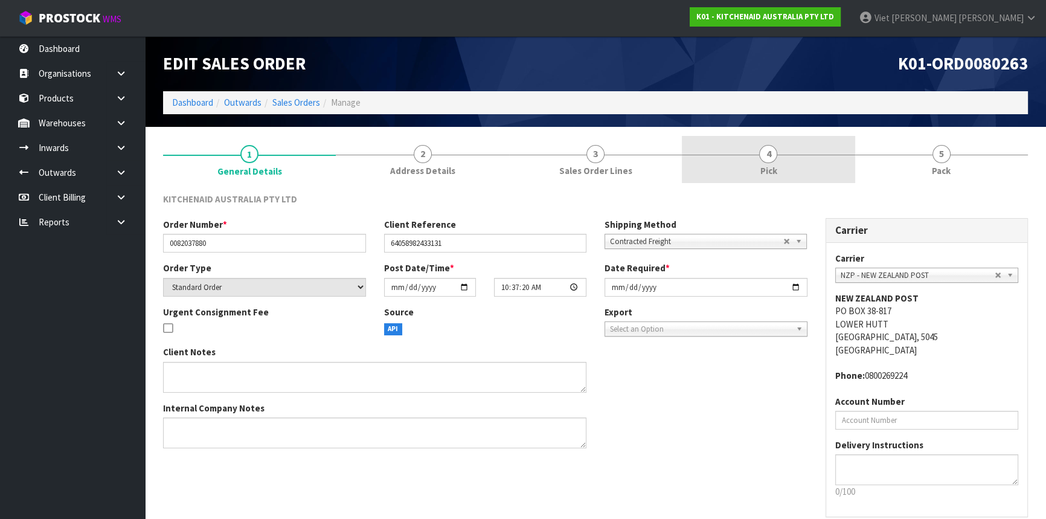
click at [804, 167] on link "4 Pick" at bounding box center [768, 160] width 173 height 48
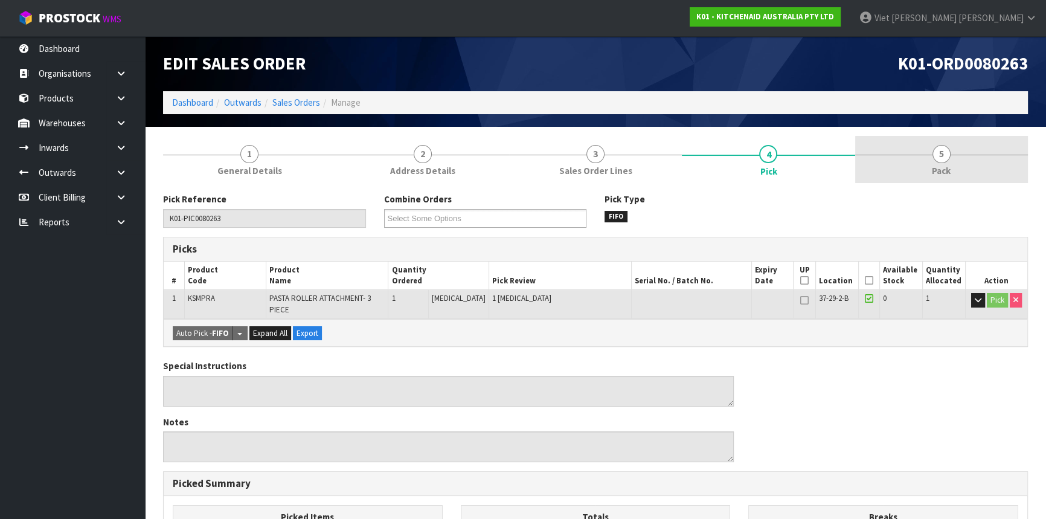
click at [895, 151] on link "5 Pack" at bounding box center [941, 160] width 173 height 48
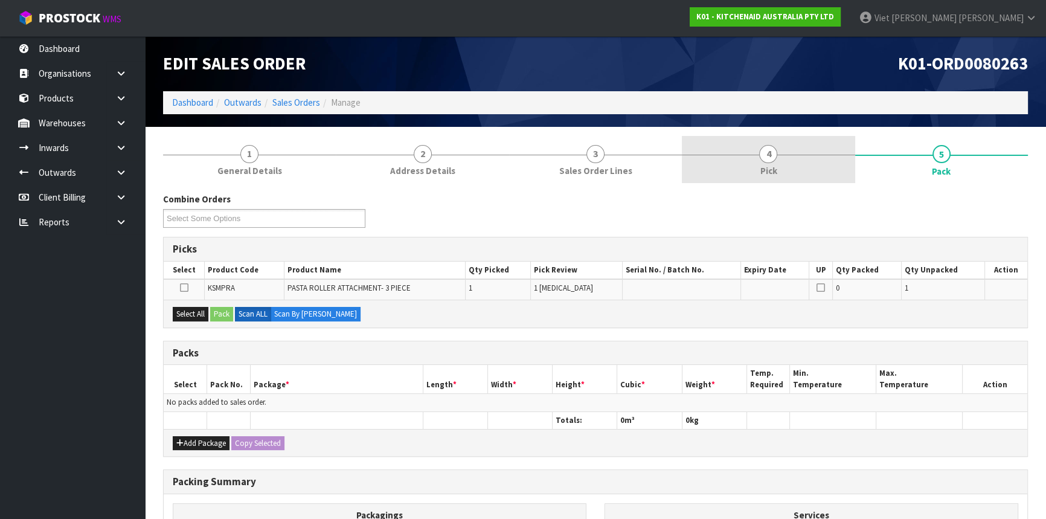
click at [810, 159] on link "4 Pick" at bounding box center [768, 160] width 173 height 48
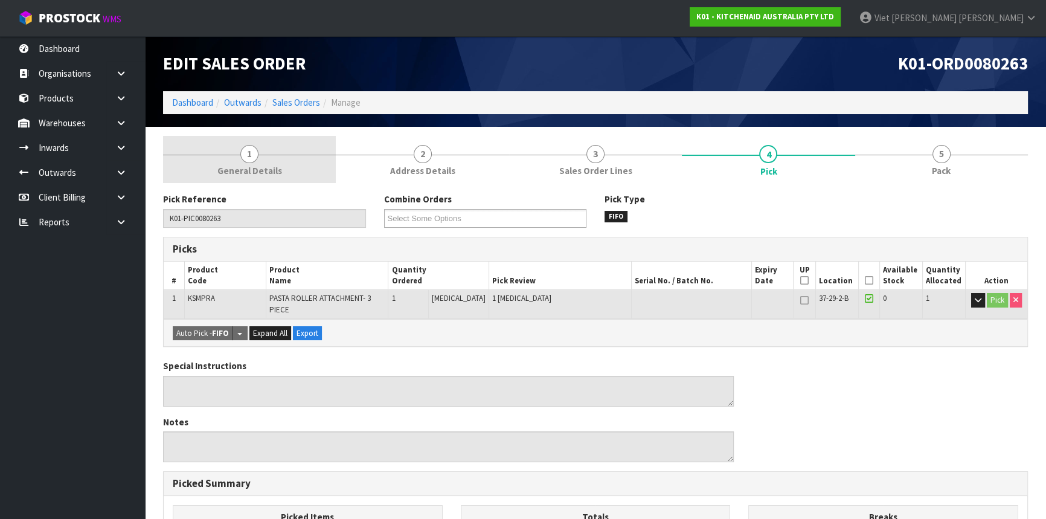
click at [277, 155] on link "1 General Details" at bounding box center [249, 160] width 173 height 48
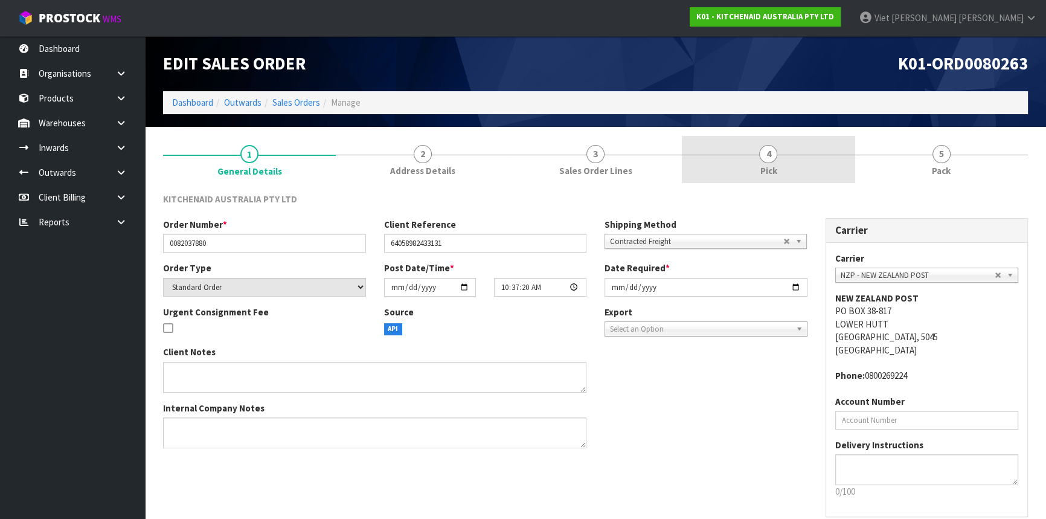
click at [743, 156] on link "4 Pick" at bounding box center [768, 160] width 173 height 48
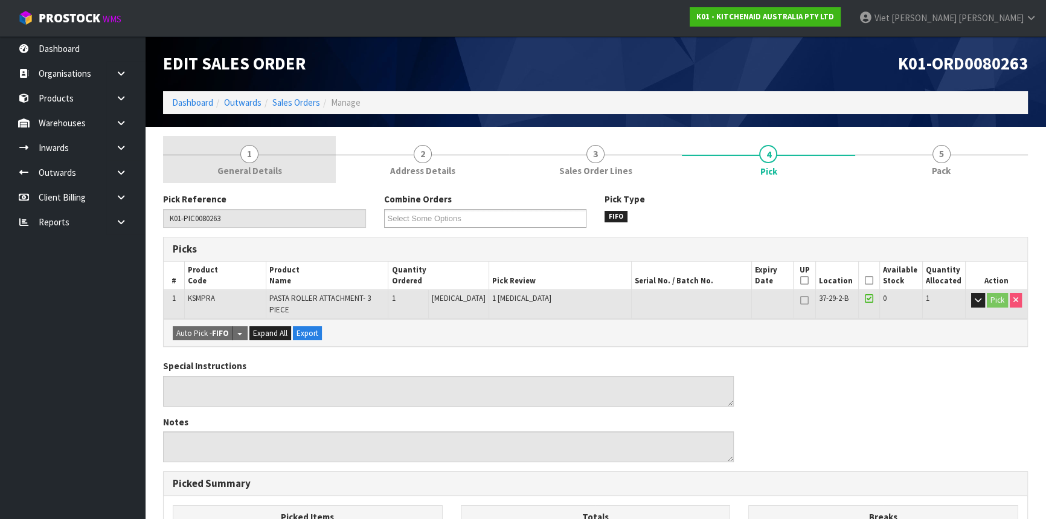
click at [309, 162] on link "1 General Details" at bounding box center [249, 160] width 173 height 48
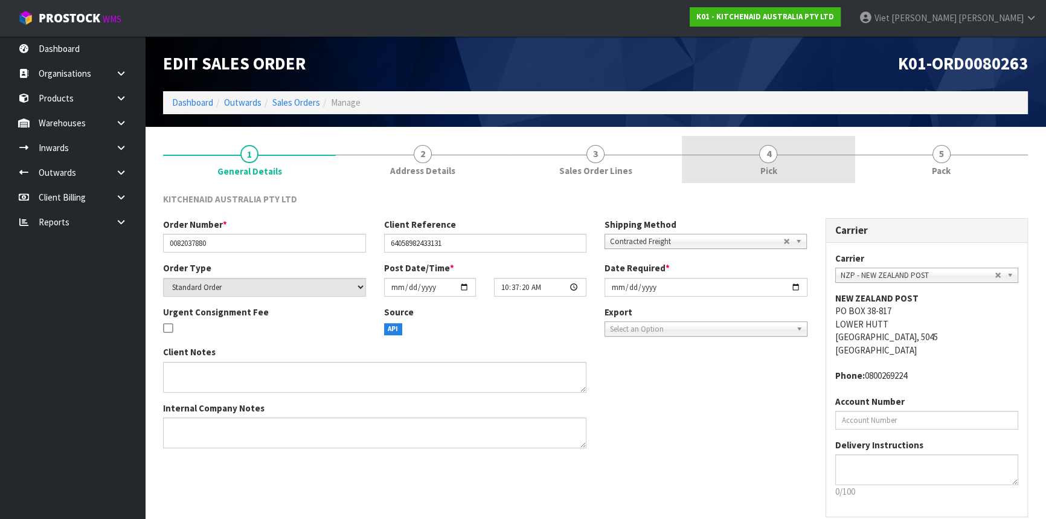
drag, startPoint x: 839, startPoint y: 159, endPoint x: 906, endPoint y: 162, distance: 67.1
click at [842, 159] on link "4 Pick" at bounding box center [768, 160] width 173 height 48
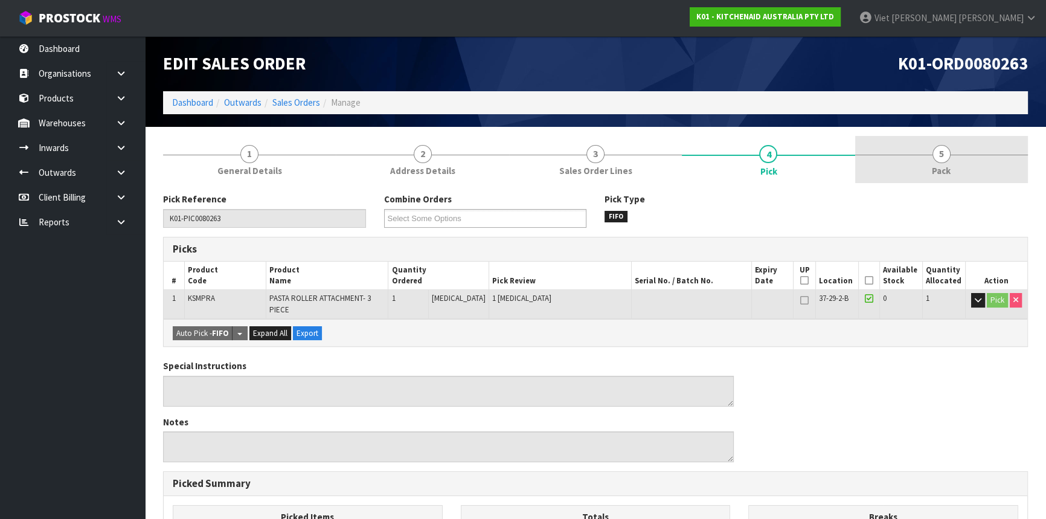
click at [936, 162] on link "5 Pack" at bounding box center [941, 160] width 173 height 48
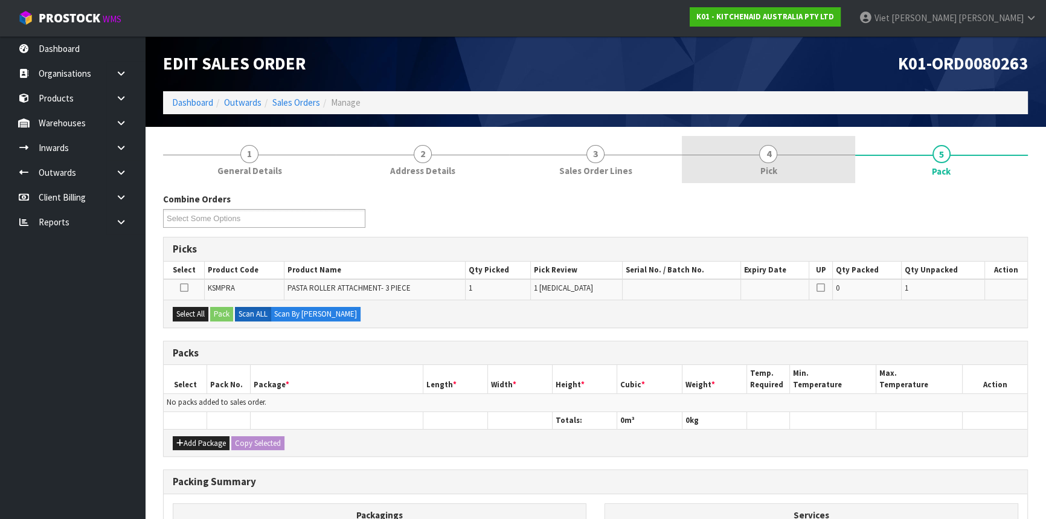
click at [791, 177] on link "4 Pick" at bounding box center [768, 160] width 173 height 48
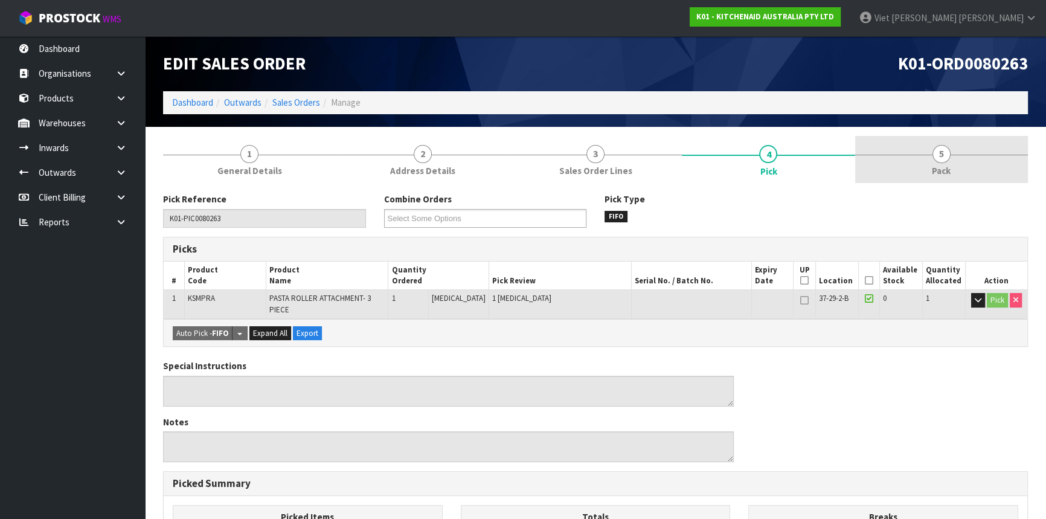
click at [915, 164] on link "5 Pack" at bounding box center [941, 160] width 173 height 48
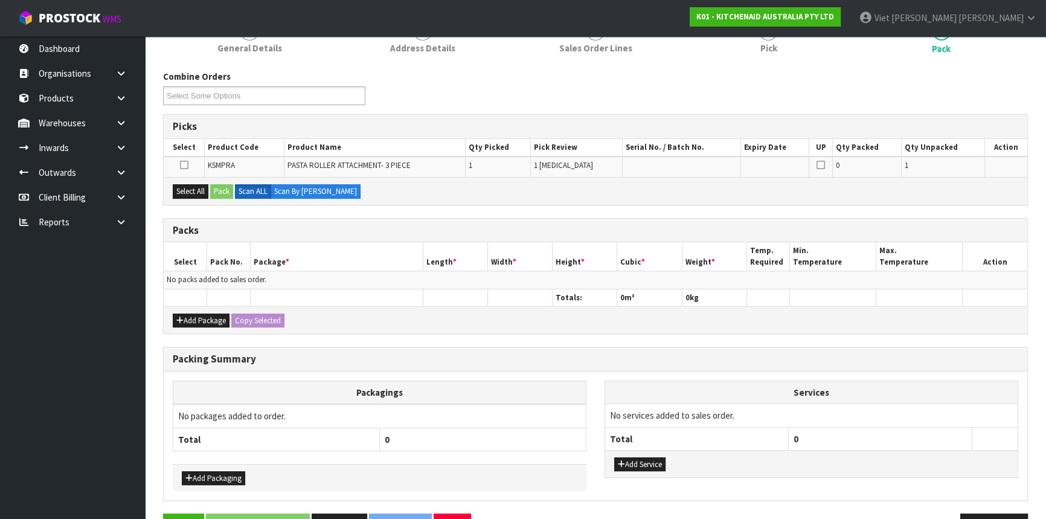
scroll to position [103, 0]
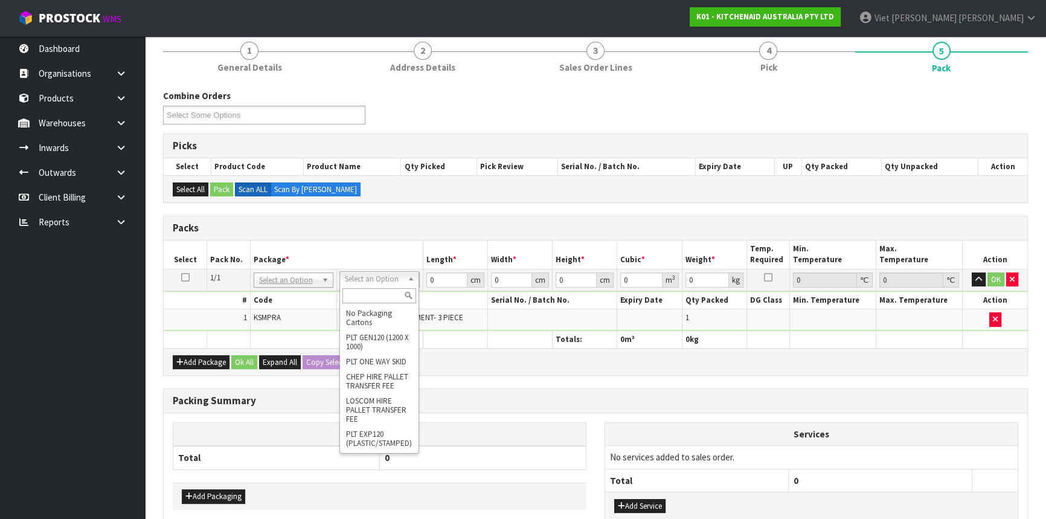
click at [380, 292] on input "text" at bounding box center [379, 295] width 74 height 15
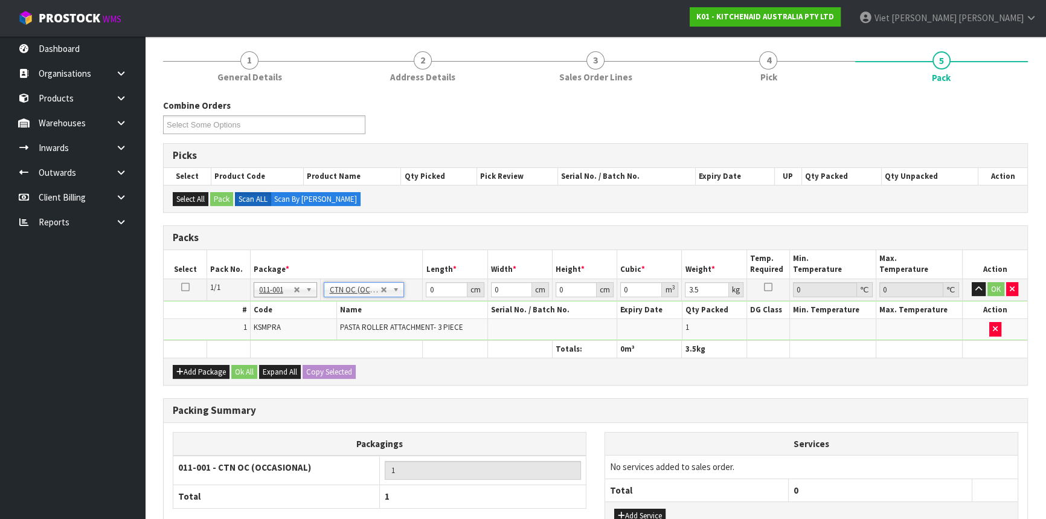
scroll to position [187, 0]
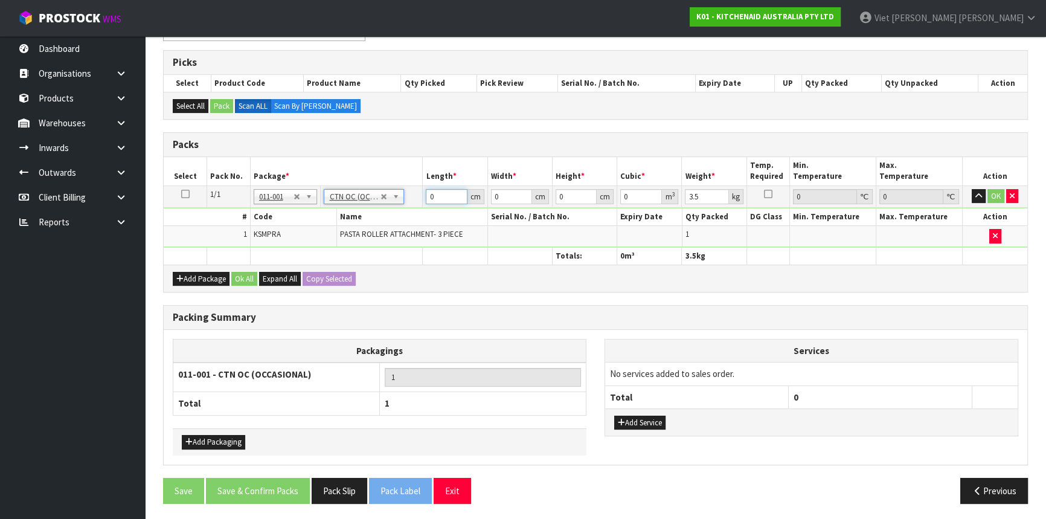
click at [450, 199] on input "0" at bounding box center [446, 196] width 41 height 15
drag, startPoint x: 435, startPoint y: 196, endPoint x: 382, endPoint y: 194, distance: 53.7
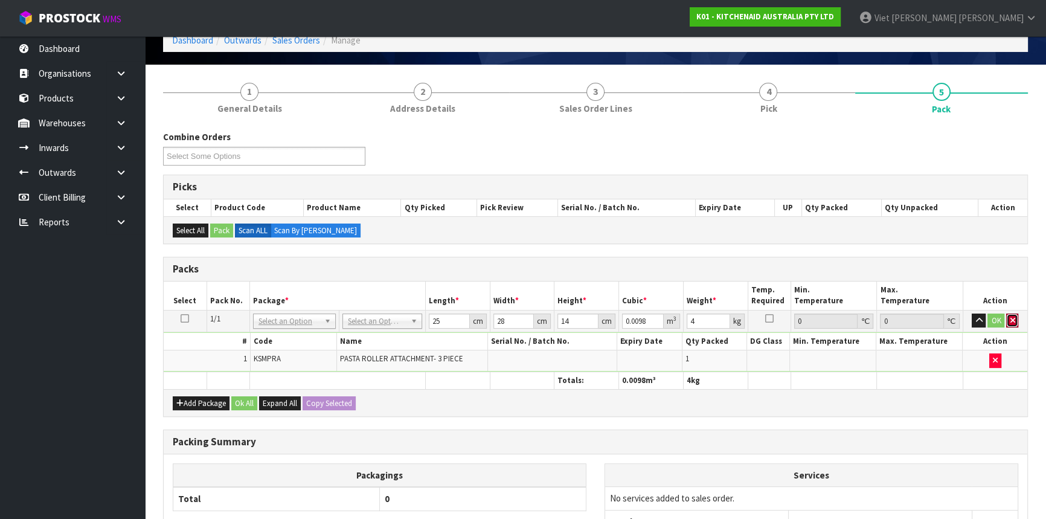
scroll to position [126, 0]
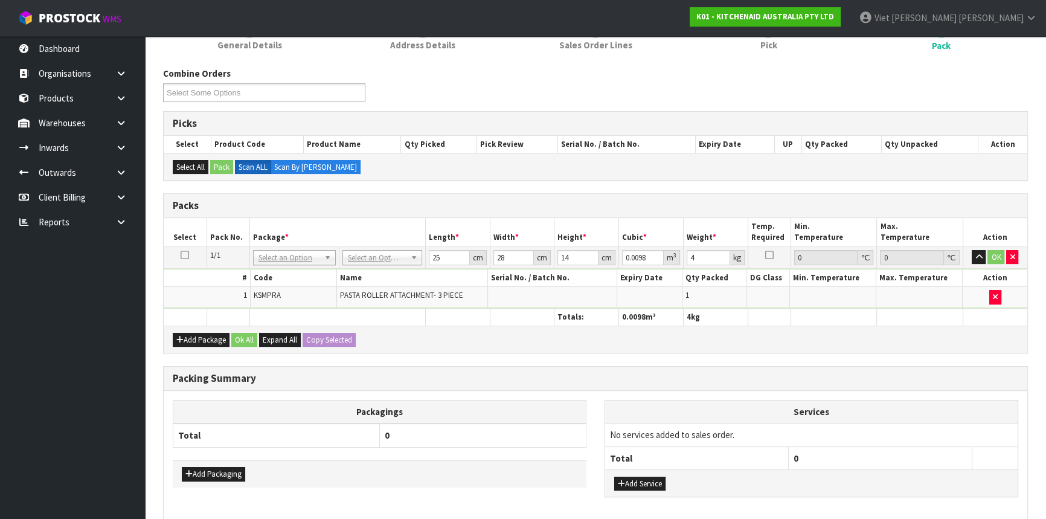
click at [393, 240] on th "Package *" at bounding box center [337, 232] width 176 height 28
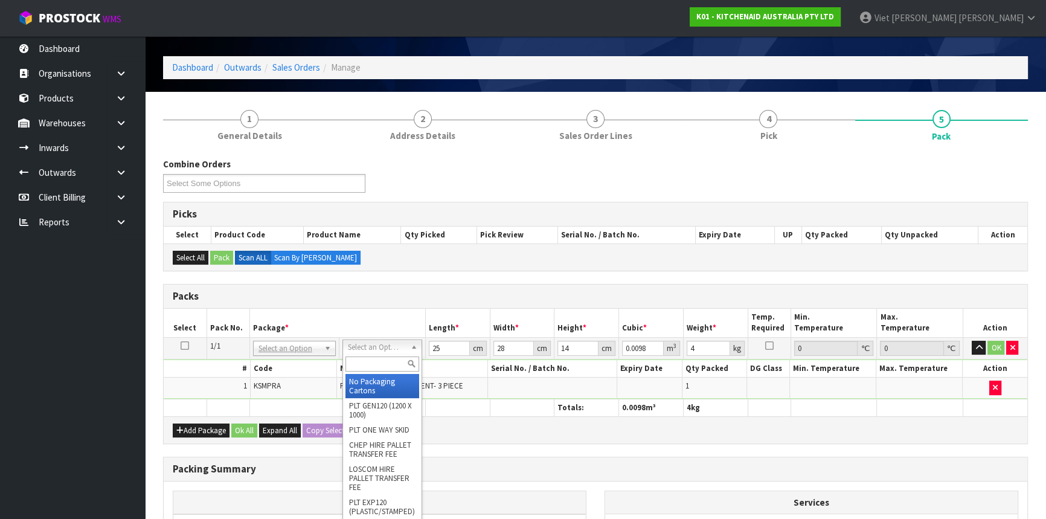
scroll to position [54, 0]
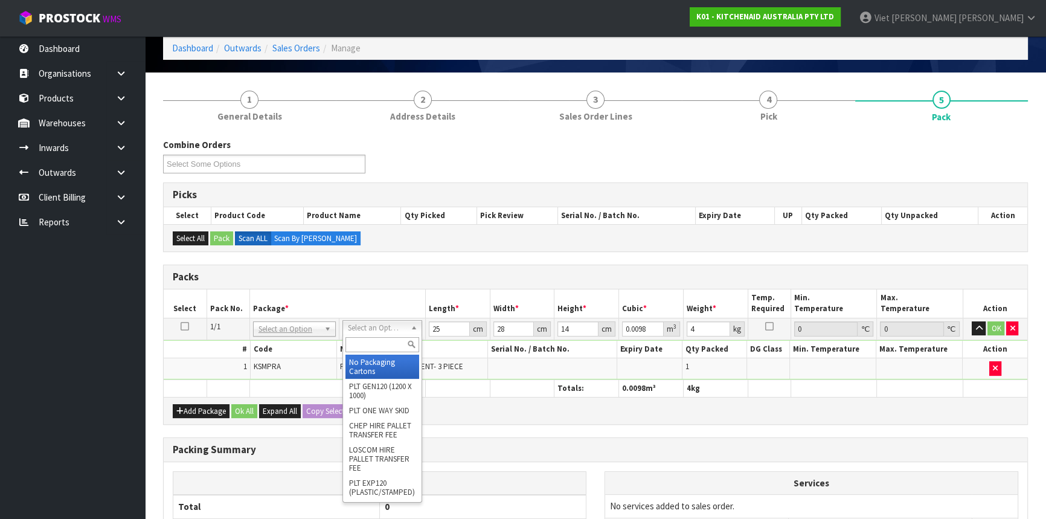
click at [374, 345] on input "text" at bounding box center [382, 344] width 74 height 15
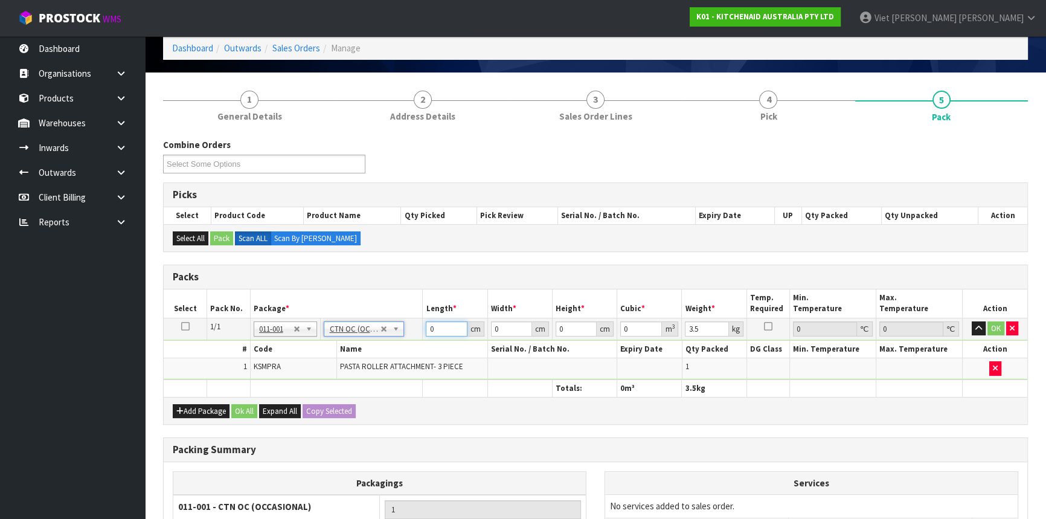
click at [435, 324] on input "0" at bounding box center [446, 328] width 41 height 15
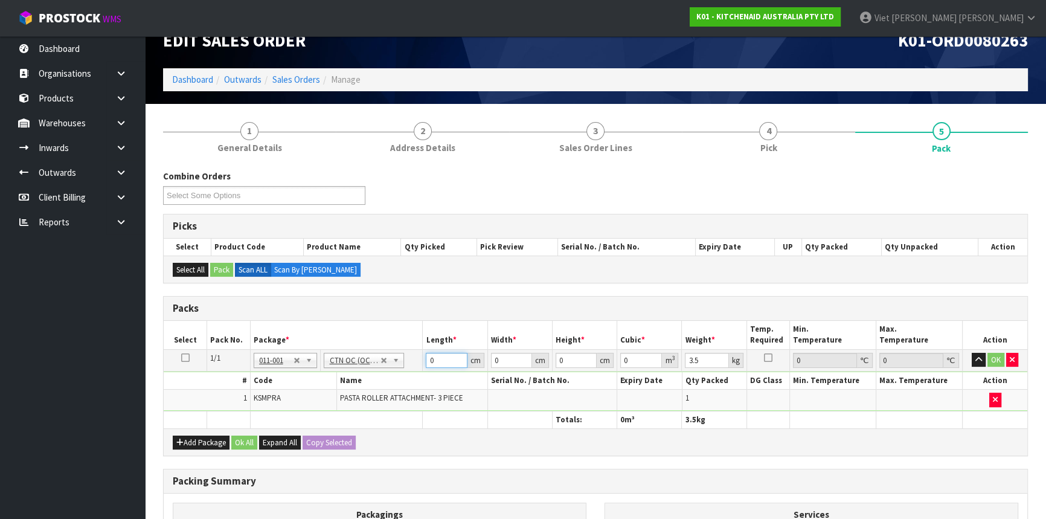
scroll to position [22, 0]
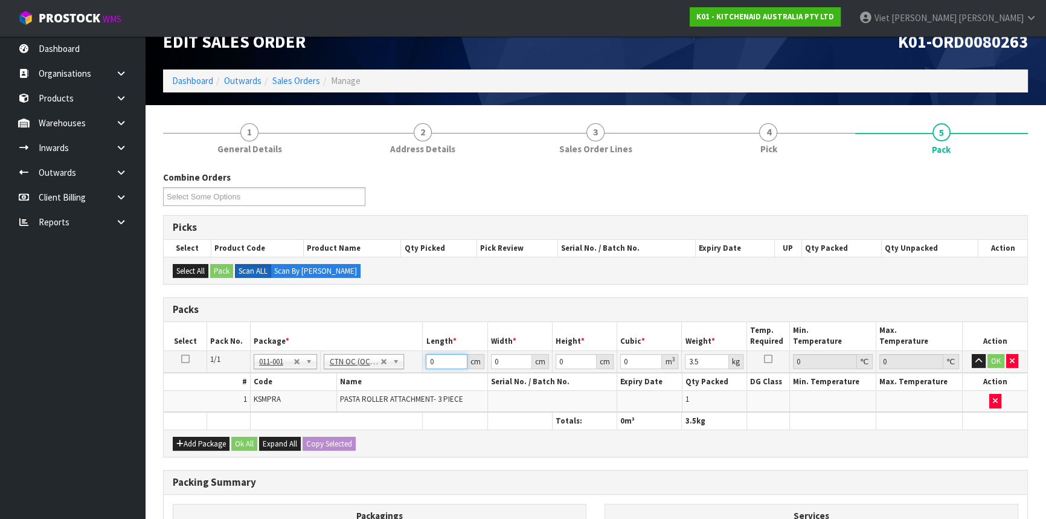
drag, startPoint x: 435, startPoint y: 356, endPoint x: 406, endPoint y: 357, distance: 28.4
click at [406, 357] on tr "1/1 NONE 007-001 007-002 007-004 007-009 007-013 007-014 007-015 007-017 007-01…" at bounding box center [595, 361] width 863 height 22
click button "OK" at bounding box center [995, 361] width 17 height 14
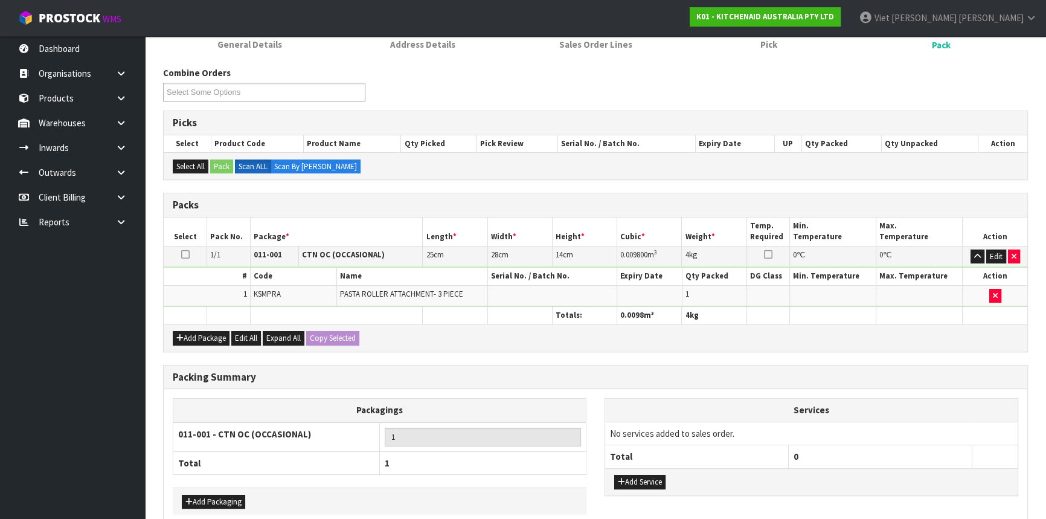
scroll to position [185, 0]
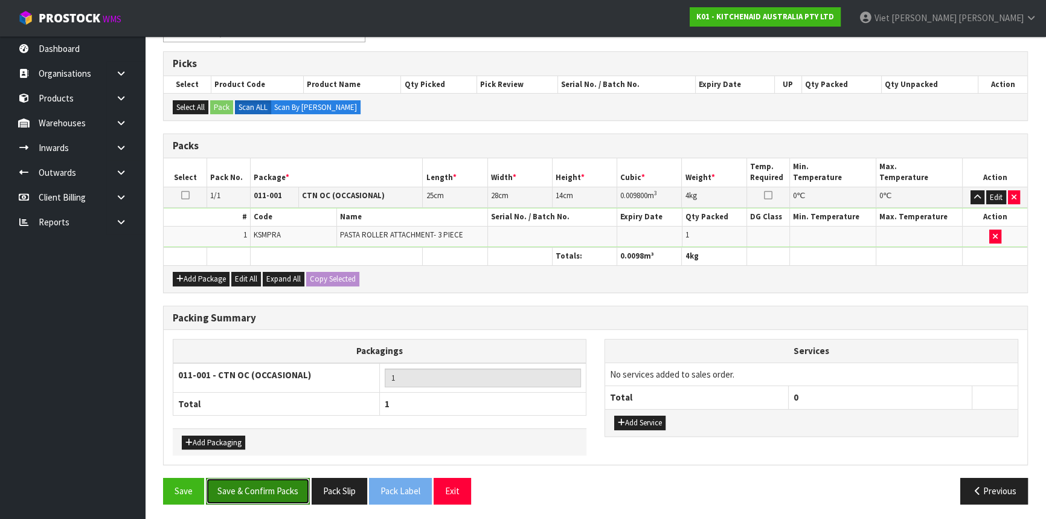
click at [284, 493] on button "Save & Confirm Packs" at bounding box center [258, 491] width 104 height 26
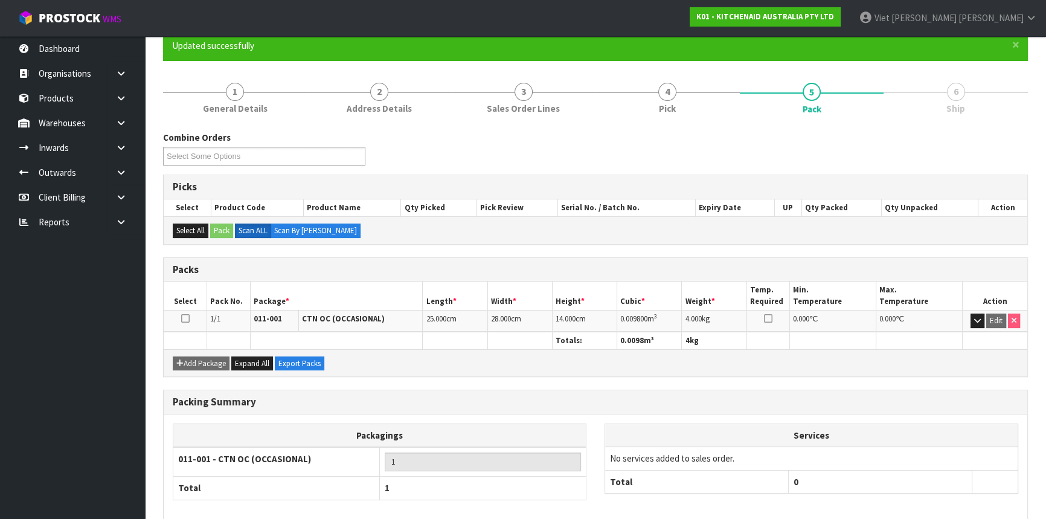
scroll to position [163, 0]
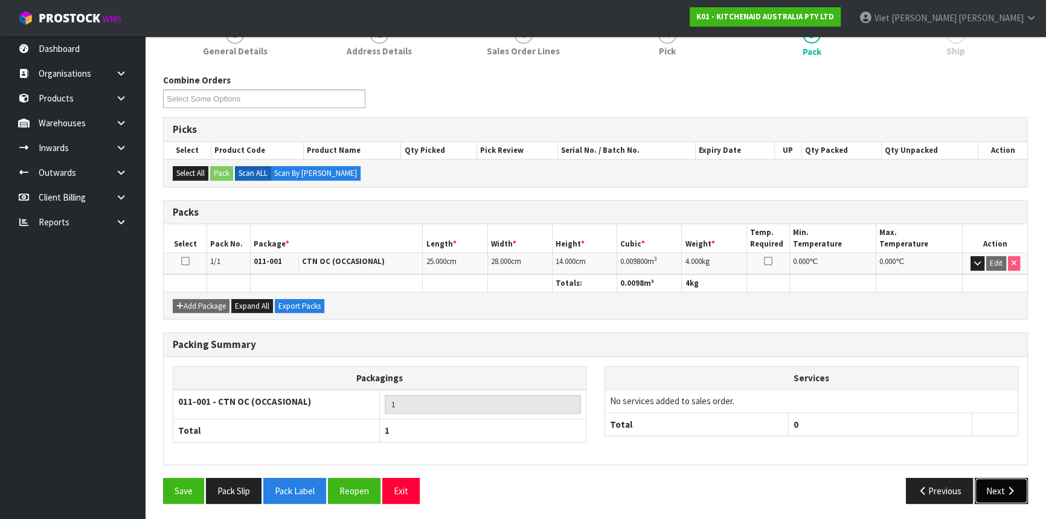
click at [1003, 494] on button "Next" at bounding box center [1000, 491] width 53 height 26
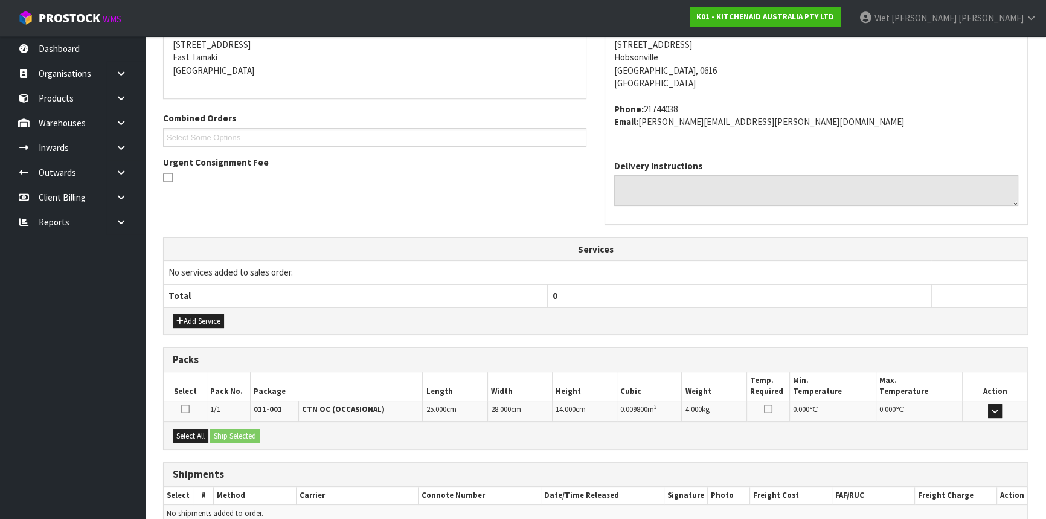
scroll to position [303, 0]
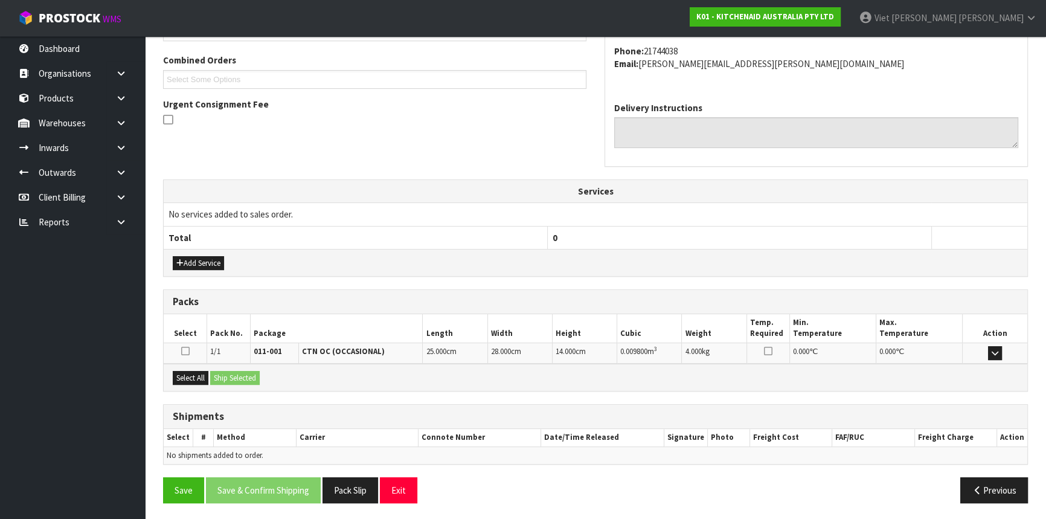
click at [179, 353] on div at bounding box center [185, 352] width 37 height 13
click at [185, 351] on icon at bounding box center [185, 351] width 8 height 10
click at [0, 0] on input "checkbox" at bounding box center [0, 0] width 0 height 0
click at [269, 384] on div "Select All Ship Selected" at bounding box center [595, 376] width 863 height 27
click at [252, 376] on button "Ship Selected" at bounding box center [235, 378] width 50 height 14
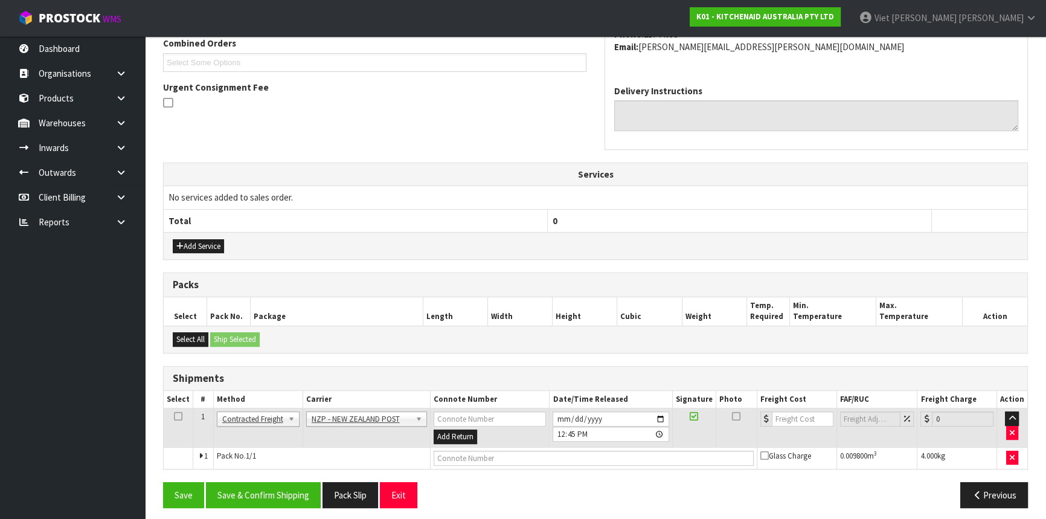
scroll to position [325, 0]
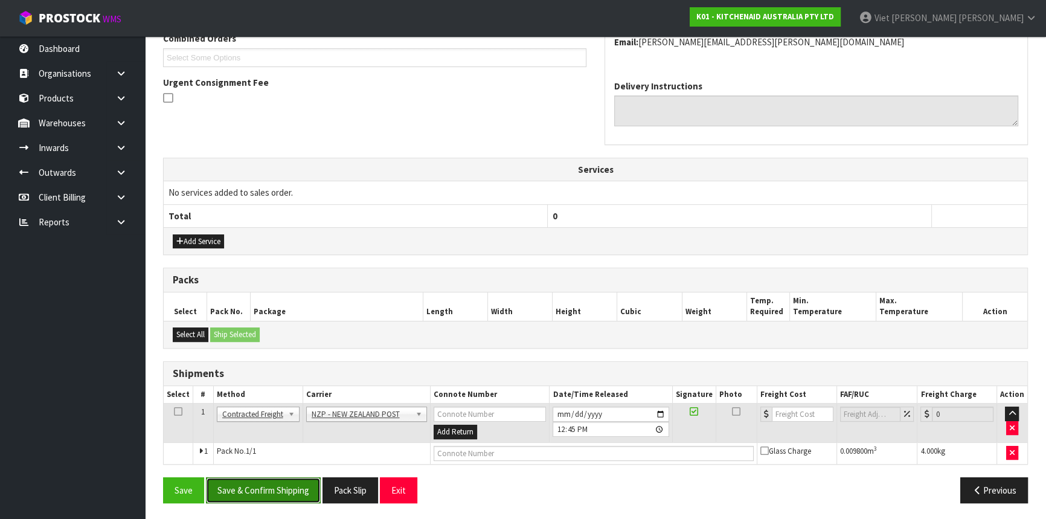
click at [270, 490] on button "Save & Confirm Shipping" at bounding box center [263, 490] width 115 height 26
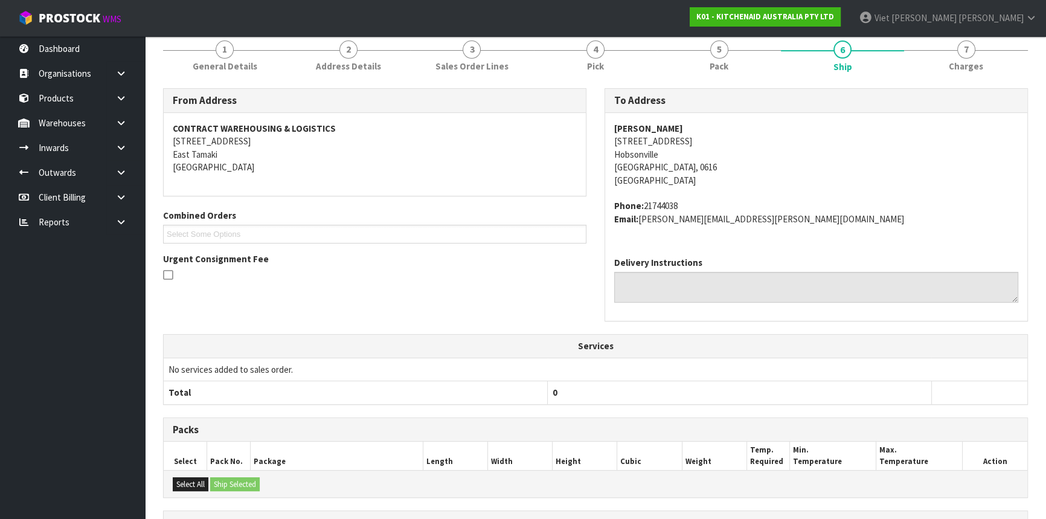
scroll to position [308, 0]
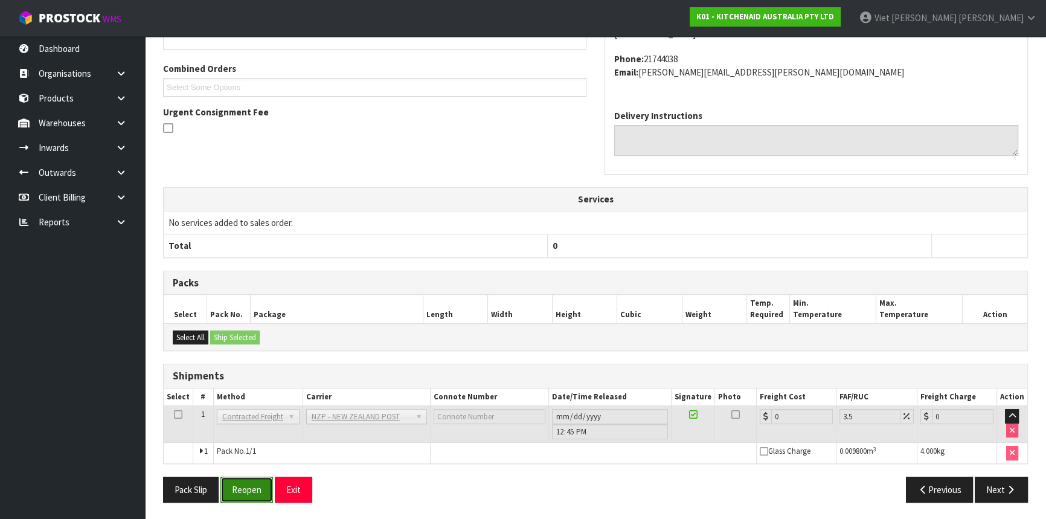
click at [237, 488] on button "Reopen" at bounding box center [246, 489] width 53 height 26
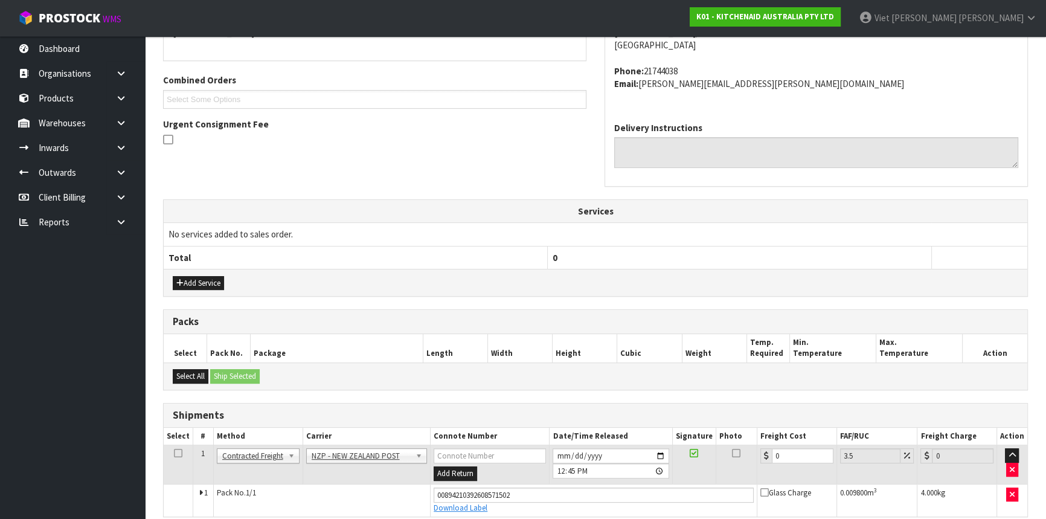
scroll to position [336, 0]
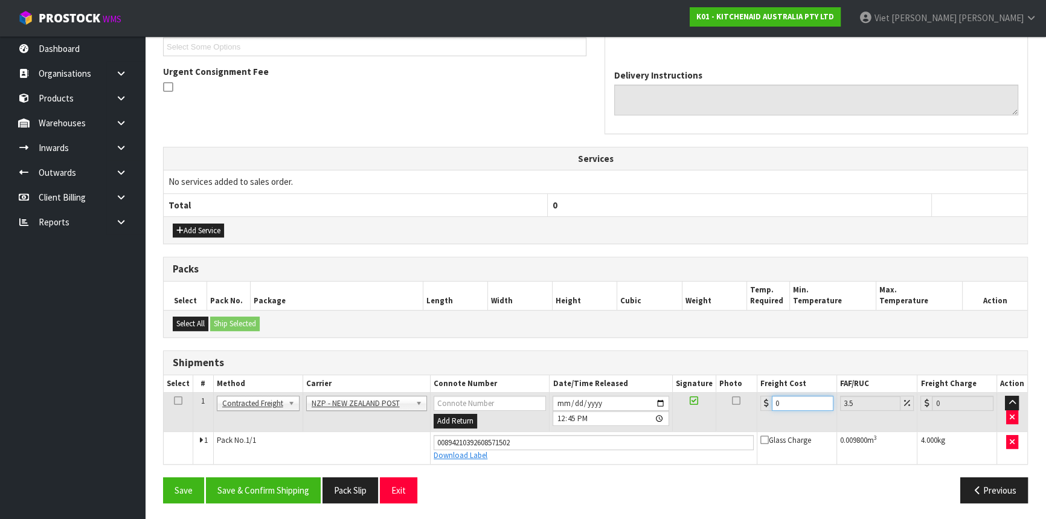
drag, startPoint x: 791, startPoint y: 406, endPoint x: 656, endPoint y: 404, distance: 134.6
click at [656, 404] on tr "1 Client Local Pickup Customer Local Pickup Company Freight Contracted Freight …" at bounding box center [595, 411] width 863 height 39
click at [251, 491] on button "Save & Confirm Shipping" at bounding box center [263, 490] width 115 height 26
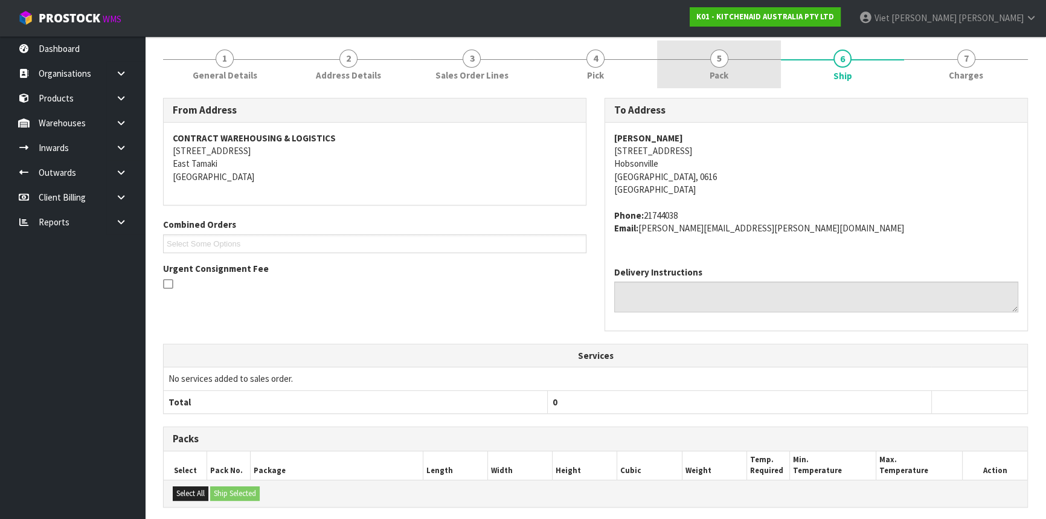
scroll to position [0, 0]
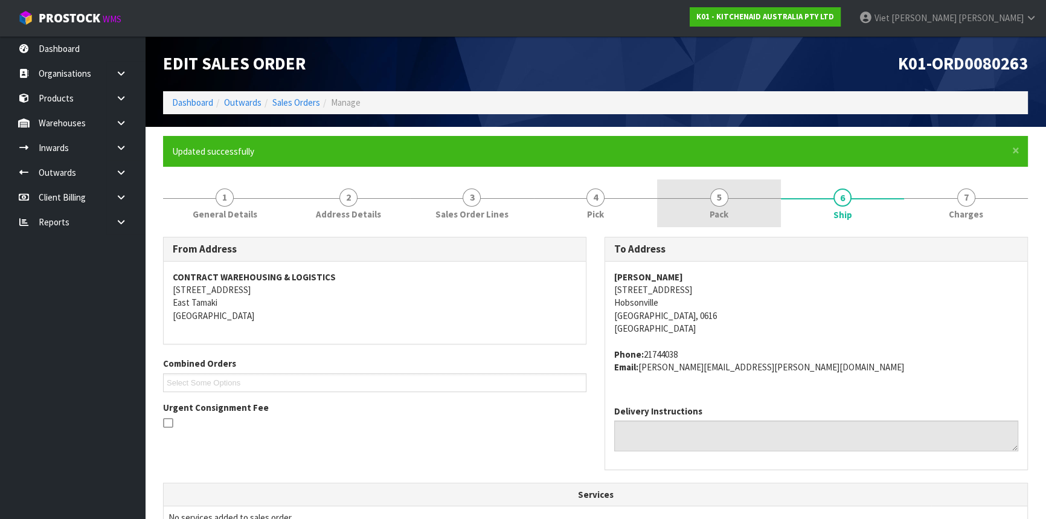
click at [769, 216] on link "5 Pack" at bounding box center [719, 203] width 124 height 48
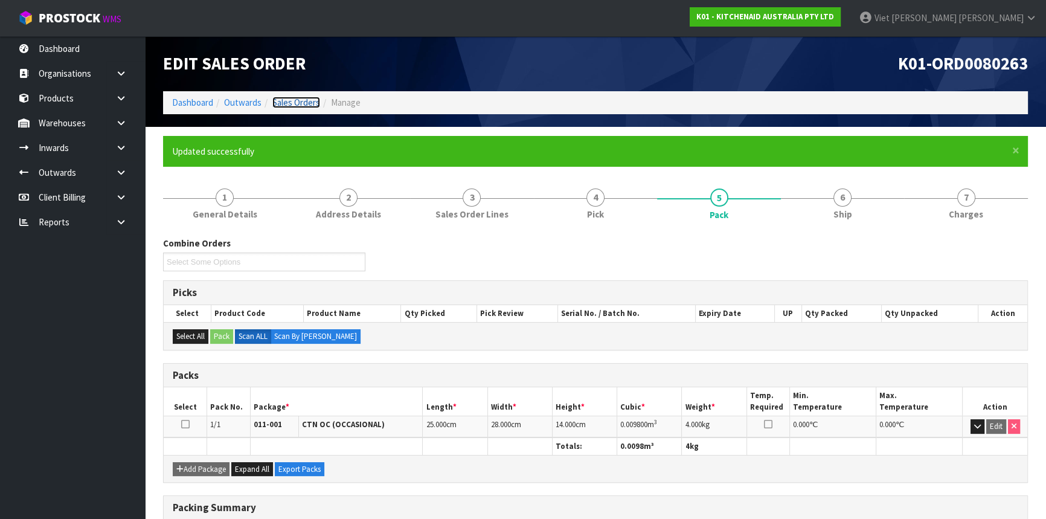
click at [287, 103] on link "Sales Orders" at bounding box center [296, 102] width 48 height 11
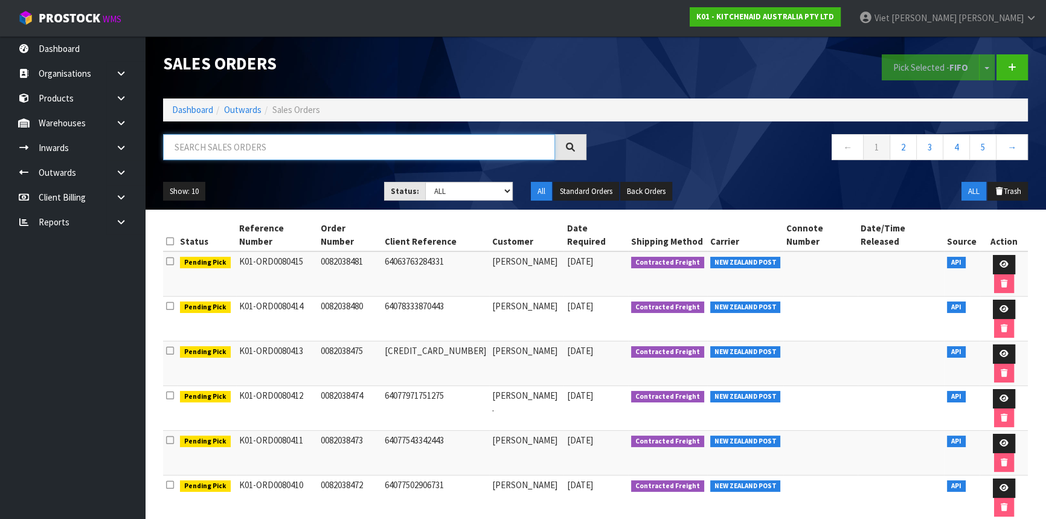
click at [268, 138] on input "text" at bounding box center [359, 147] width 392 height 26
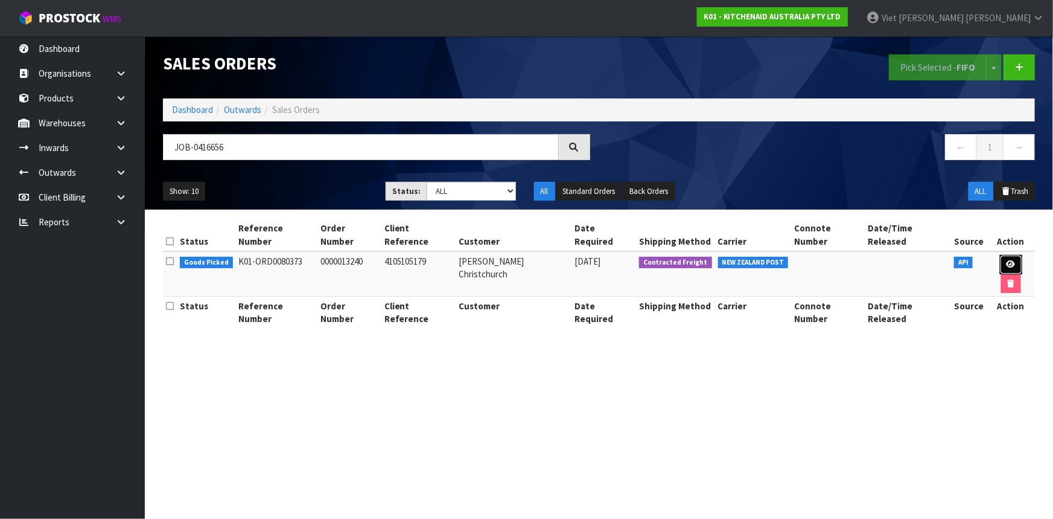
click at [1007, 260] on icon at bounding box center [1011, 264] width 9 height 8
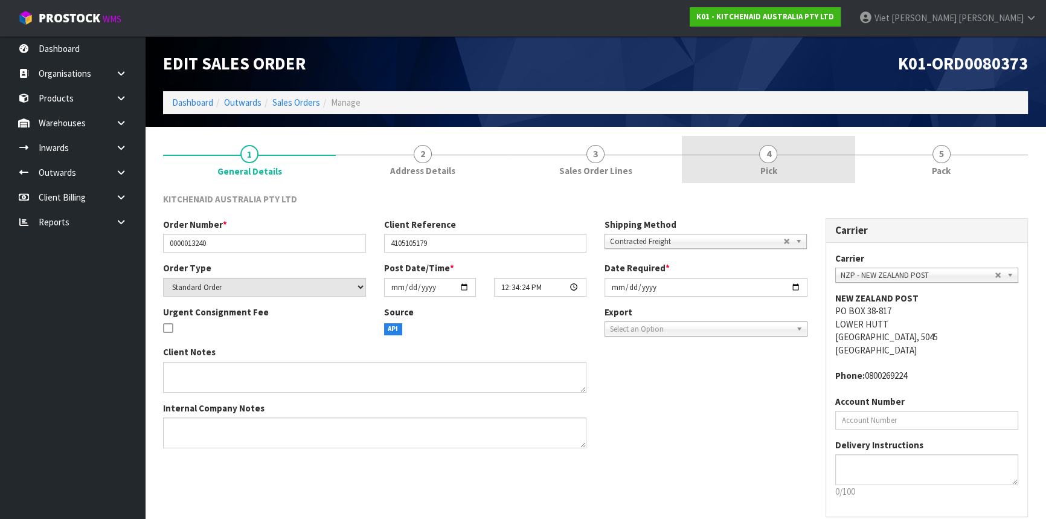
click at [739, 176] on link "4 Pick" at bounding box center [768, 160] width 173 height 48
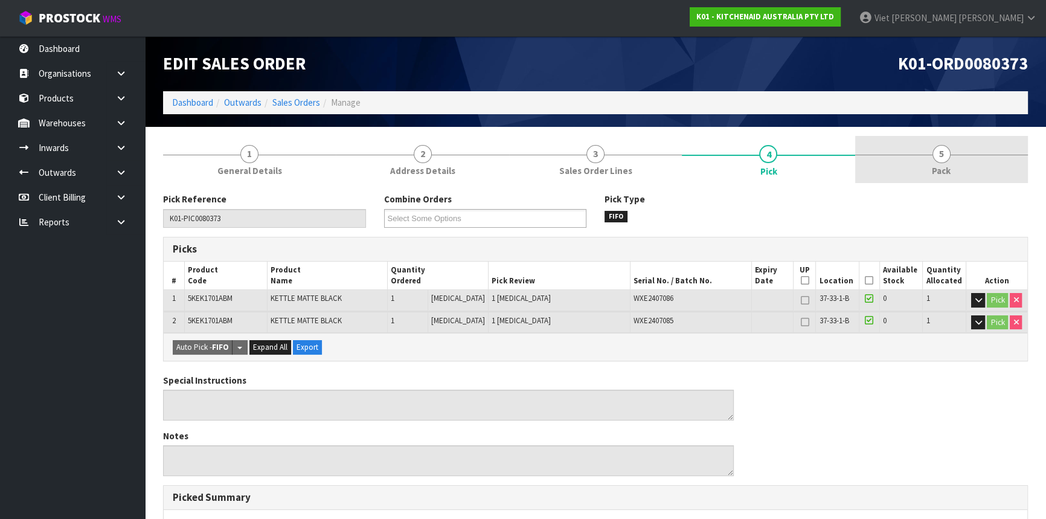
click at [892, 155] on link "5 Pack" at bounding box center [941, 160] width 173 height 48
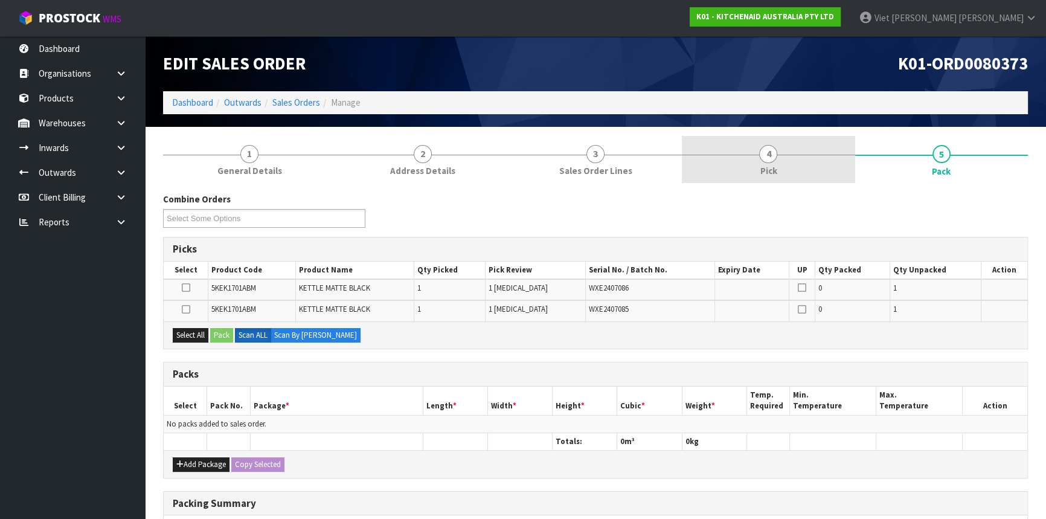
click at [845, 174] on link "4 Pick" at bounding box center [768, 160] width 173 height 48
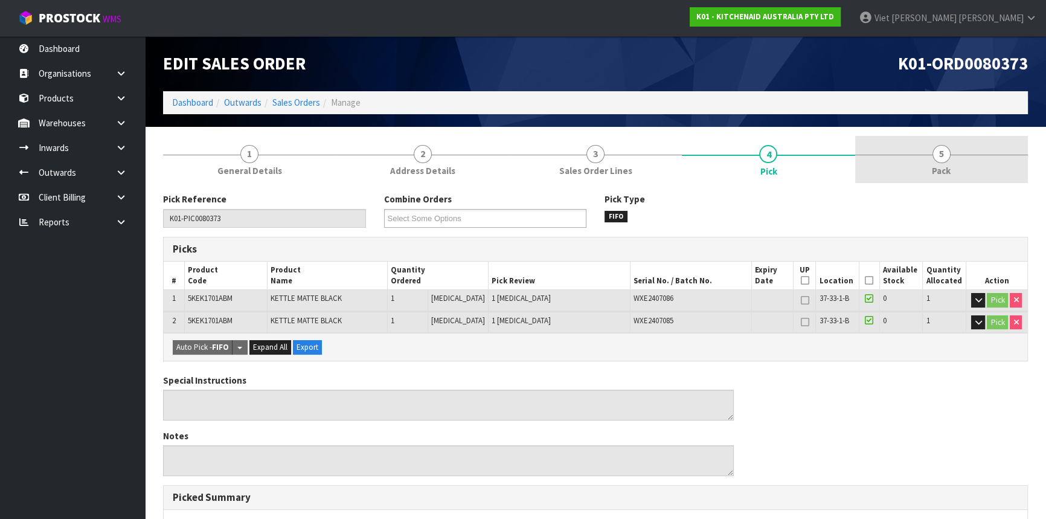
click at [910, 168] on link "5 Pack" at bounding box center [941, 160] width 173 height 48
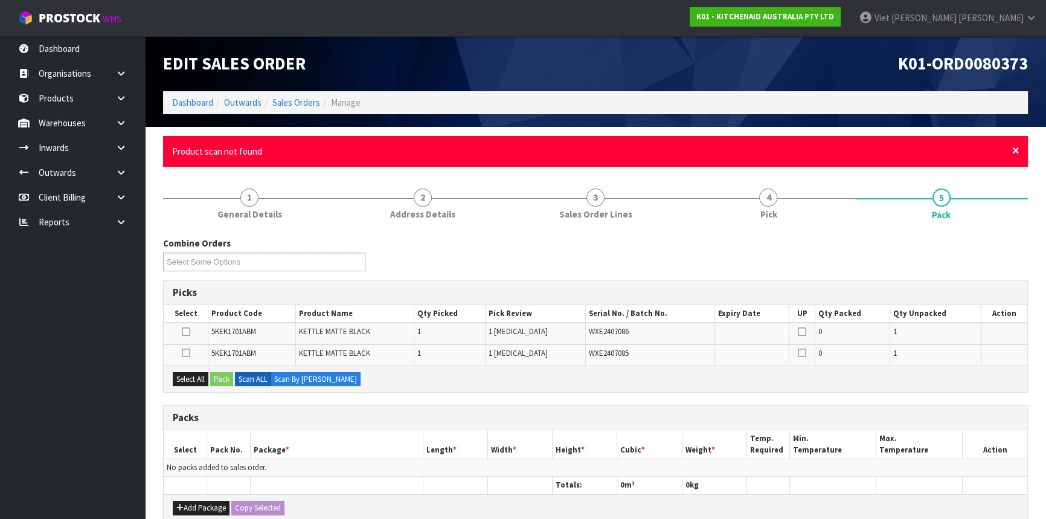
click at [1018, 153] on span "×" at bounding box center [1015, 150] width 7 height 17
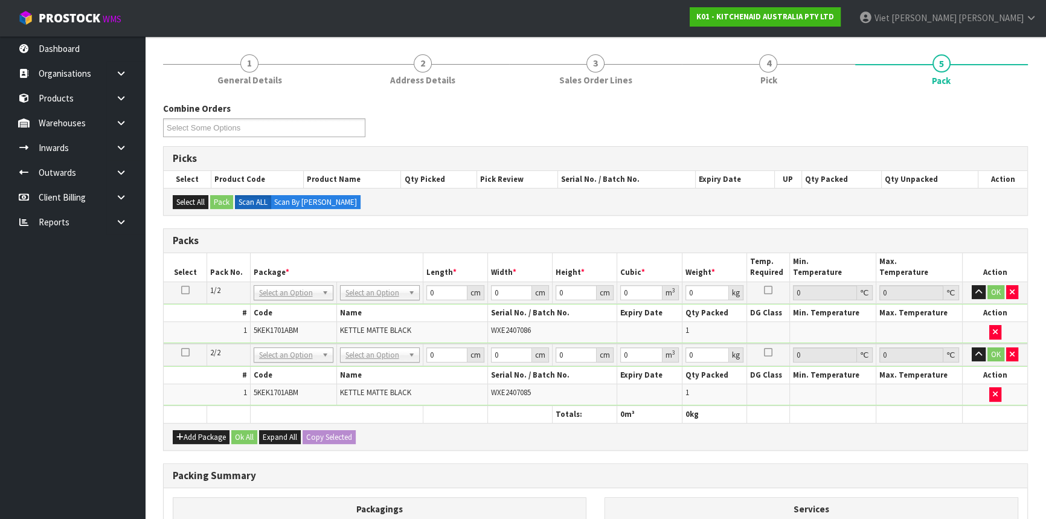
scroll to position [109, 0]
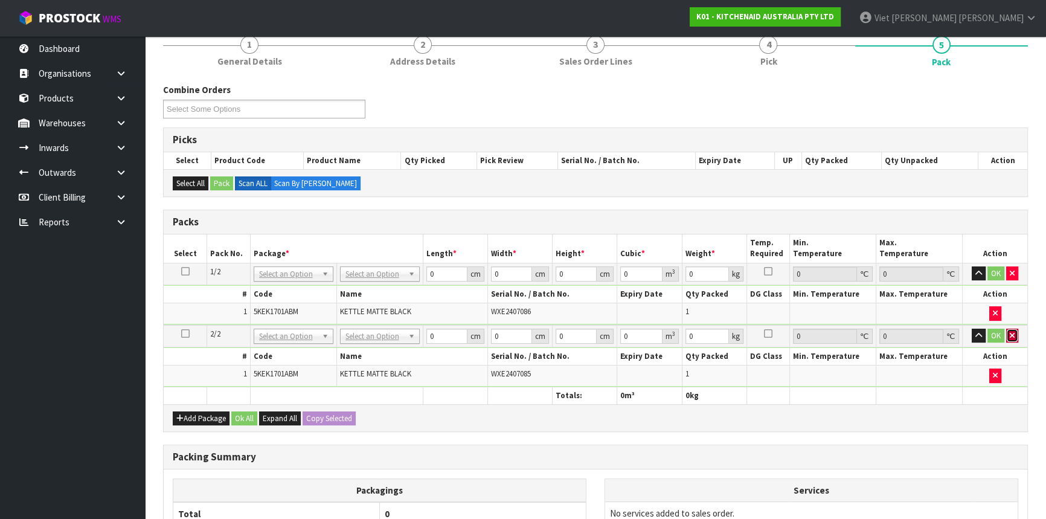
click at [1014, 333] on button "button" at bounding box center [1012, 335] width 12 height 14
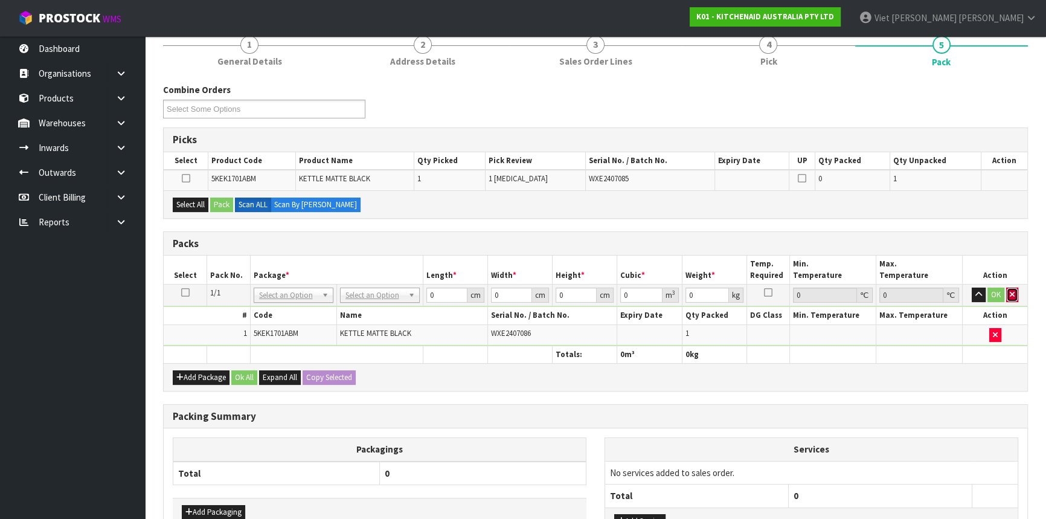
click at [1014, 292] on button "button" at bounding box center [1012, 294] width 12 height 14
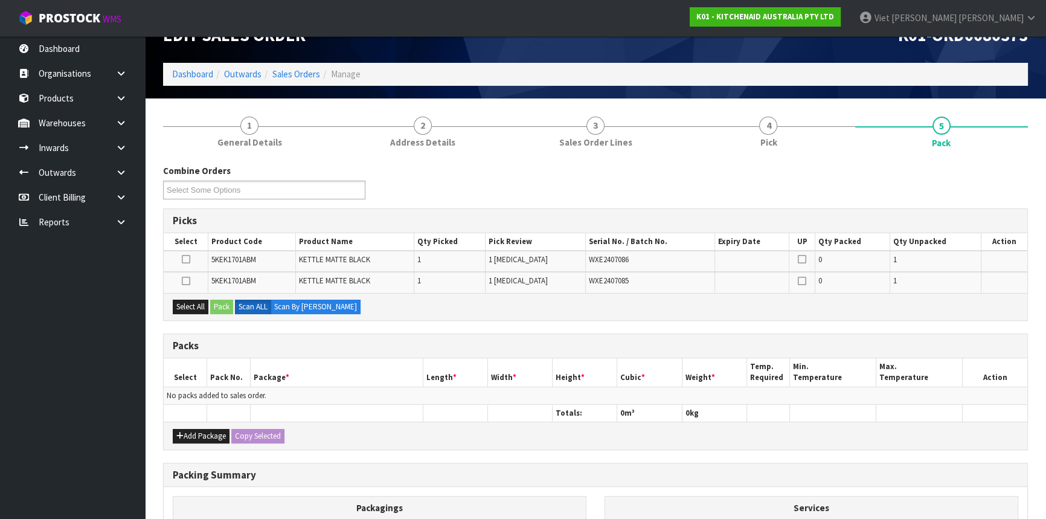
scroll to position [54, 0]
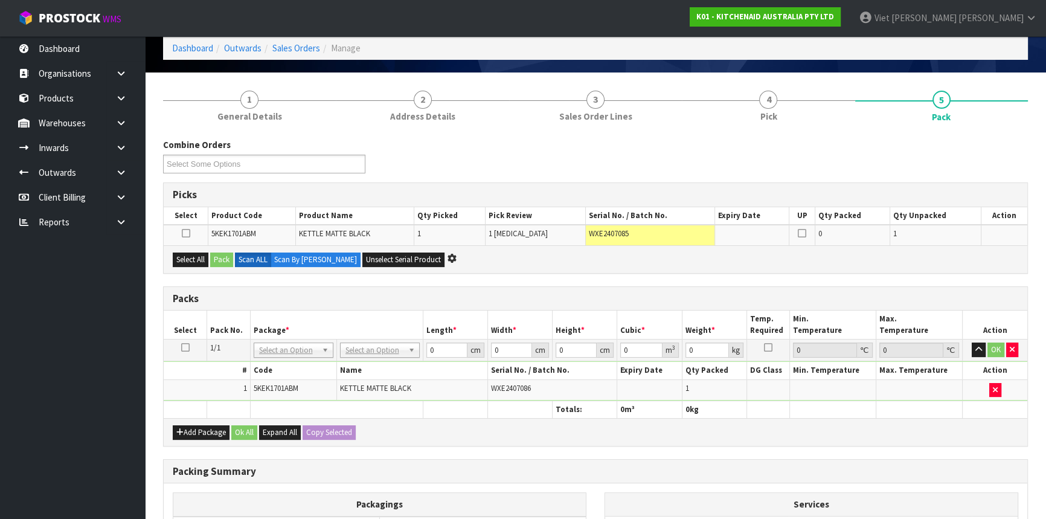
click at [186, 347] on icon at bounding box center [185, 347] width 8 height 1
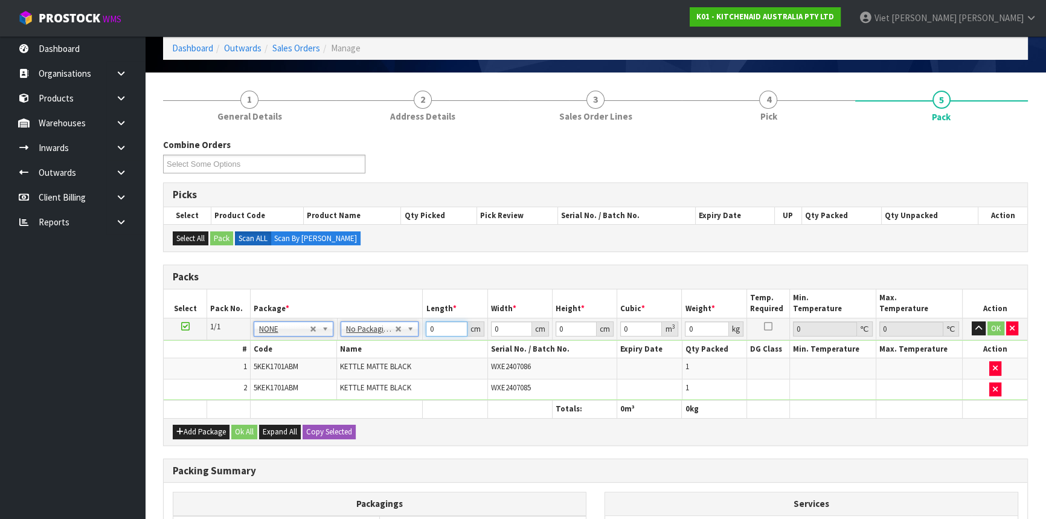
click at [441, 321] on input "0" at bounding box center [446, 328] width 41 height 15
drag, startPoint x: 436, startPoint y: 324, endPoint x: 416, endPoint y: 322, distance: 20.6
click at [416, 322] on tr "1/1 NONE 007-001 007-002 007-004 007-009 007-013 007-014 007-015 007-017 007-01…" at bounding box center [595, 329] width 863 height 22
click button "OK" at bounding box center [995, 328] width 17 height 14
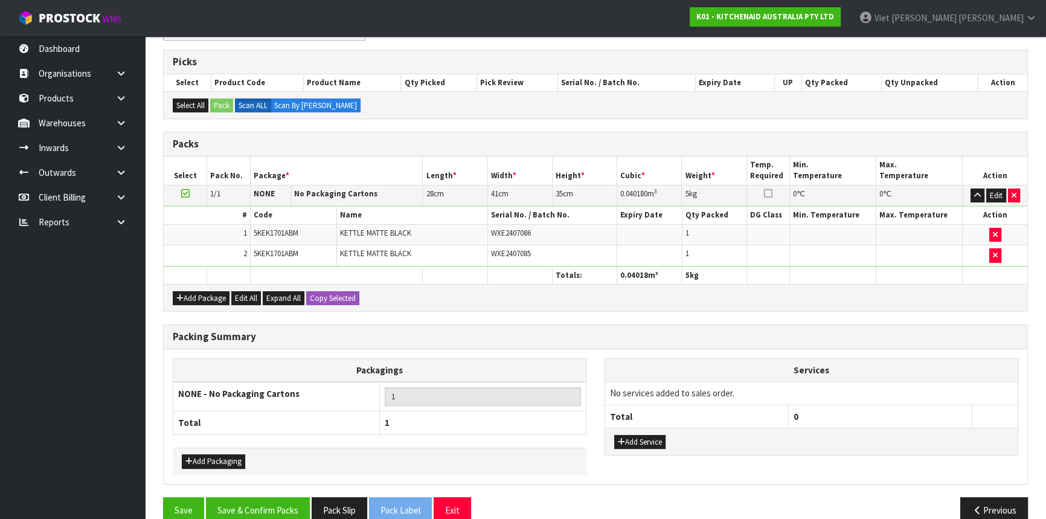
scroll to position [206, 0]
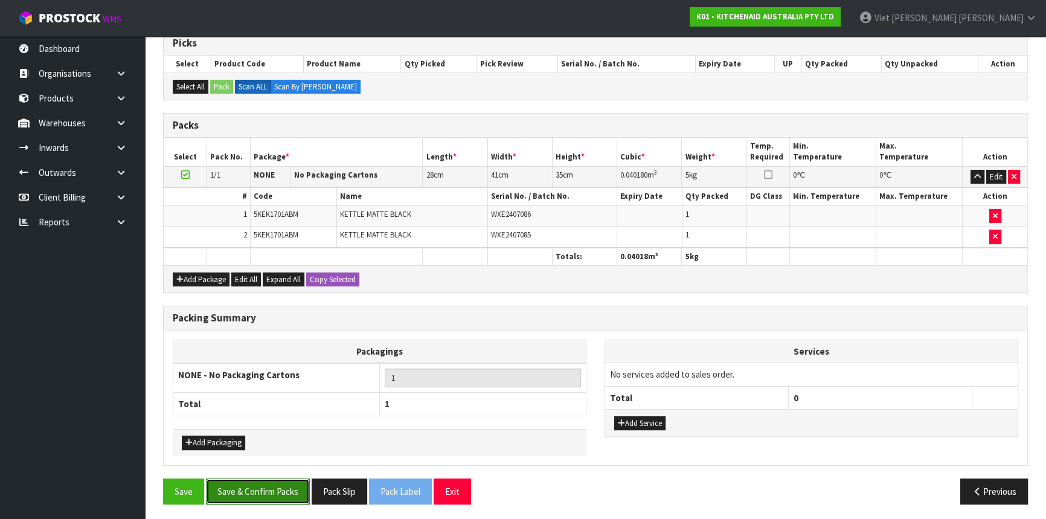
click at [243, 493] on button "Save & Confirm Packs" at bounding box center [258, 491] width 104 height 26
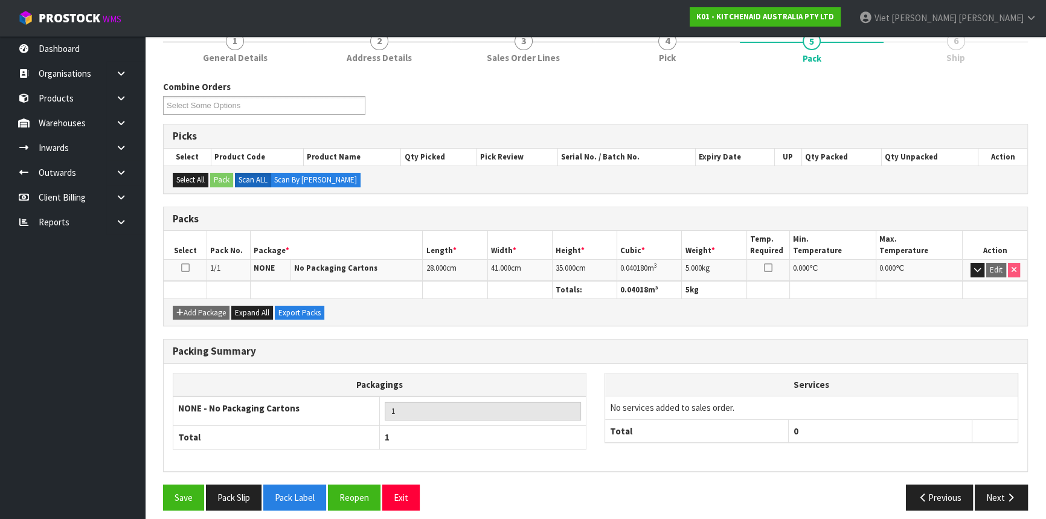
scroll to position [163, 0]
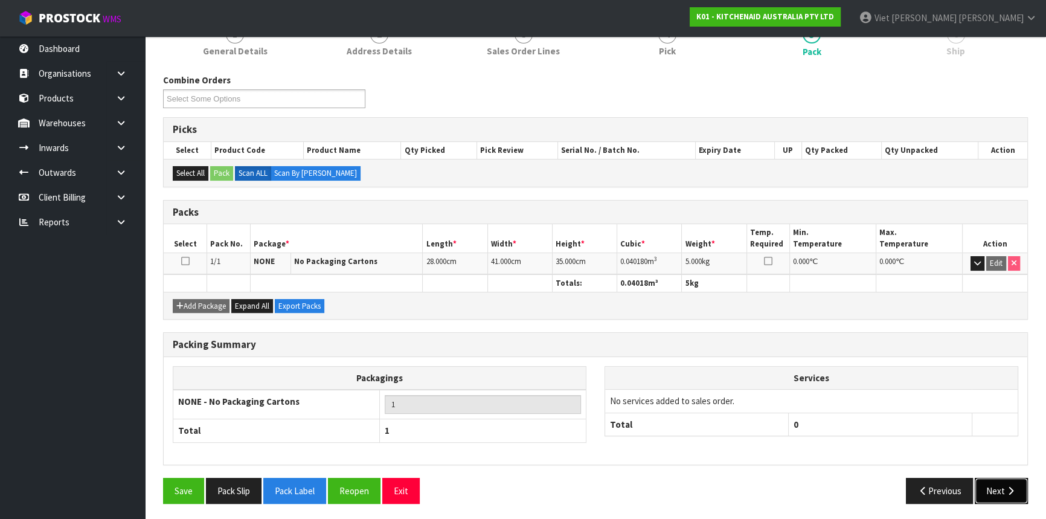
click at [1018, 485] on button "Next" at bounding box center [1000, 491] width 53 height 26
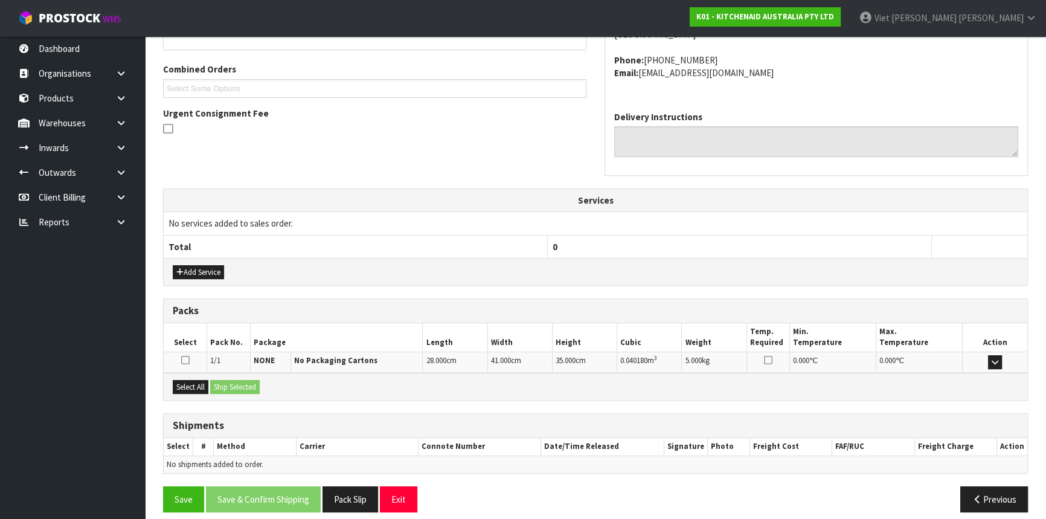
scroll to position [303, 0]
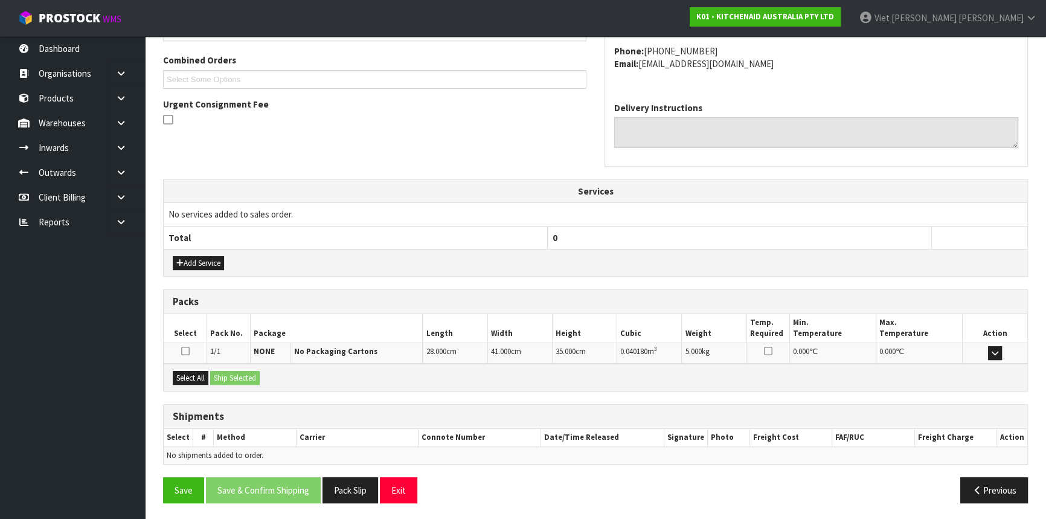
click at [732, 219] on td "No services added to sales order." at bounding box center [595, 214] width 863 height 23
click at [193, 359] on td at bounding box center [185, 352] width 43 height 21
click at [181, 352] on icon at bounding box center [185, 351] width 8 height 10
click at [0, 0] on input "checkbox" at bounding box center [0, 0] width 0 height 0
click at [248, 380] on button "Ship Selected" at bounding box center [235, 378] width 50 height 14
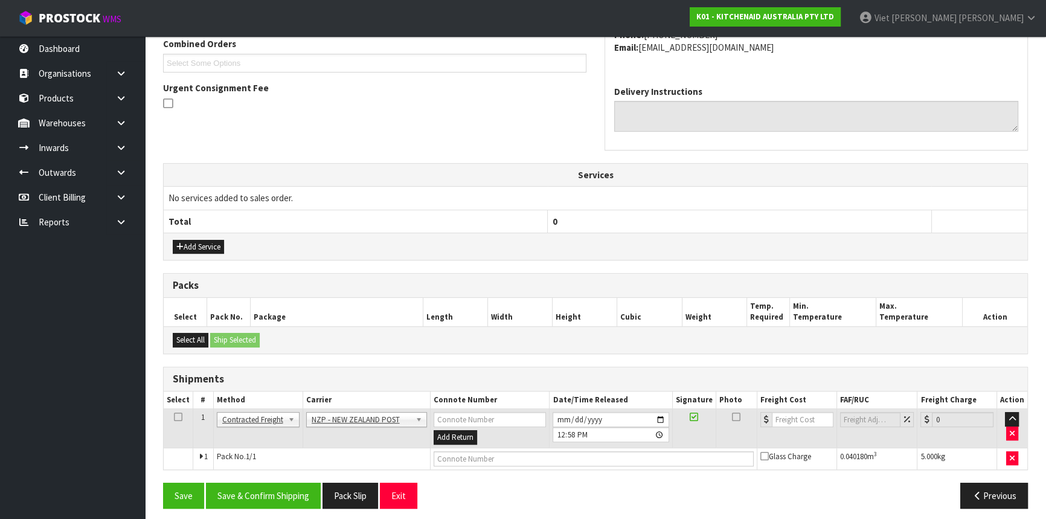
scroll to position [325, 0]
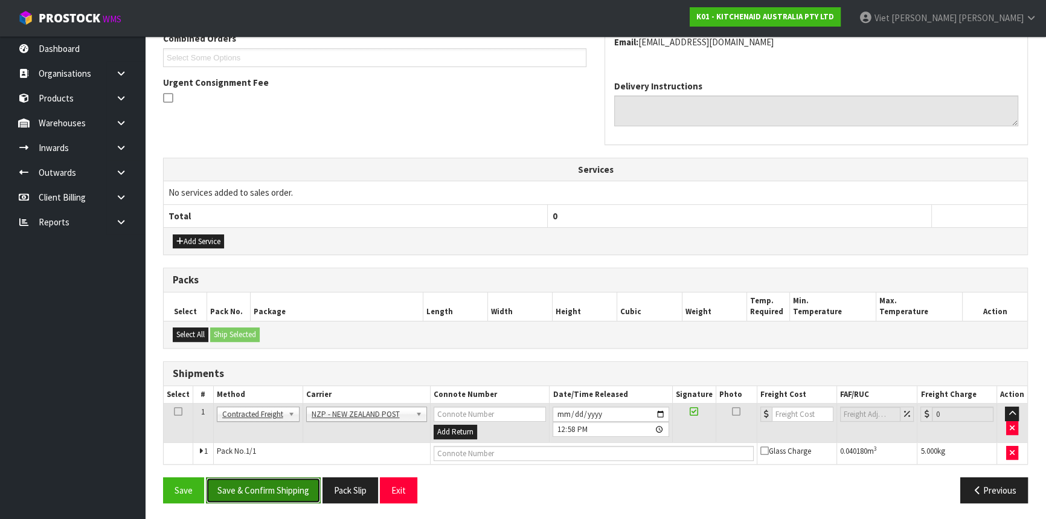
click at [277, 487] on button "Save & Confirm Shipping" at bounding box center [263, 490] width 115 height 26
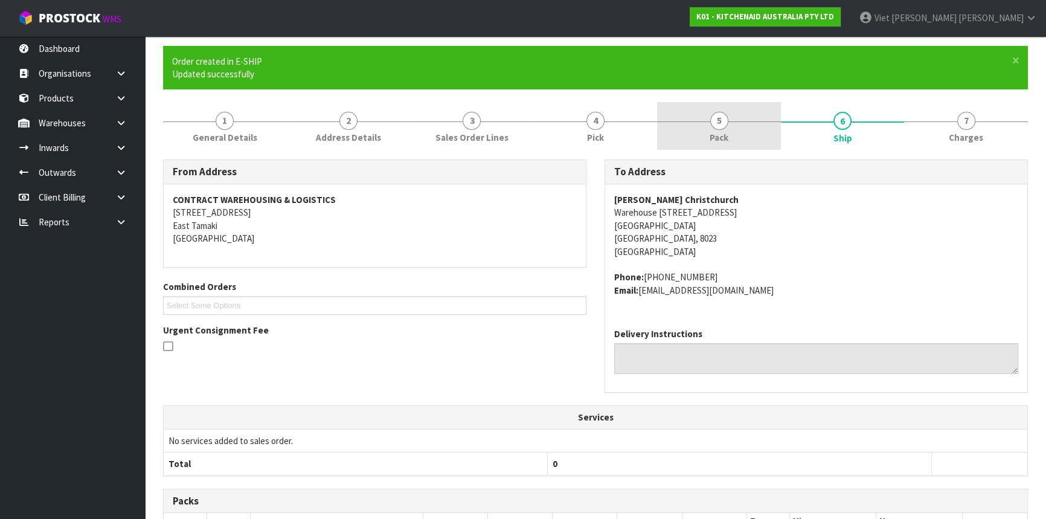
scroll to position [0, 0]
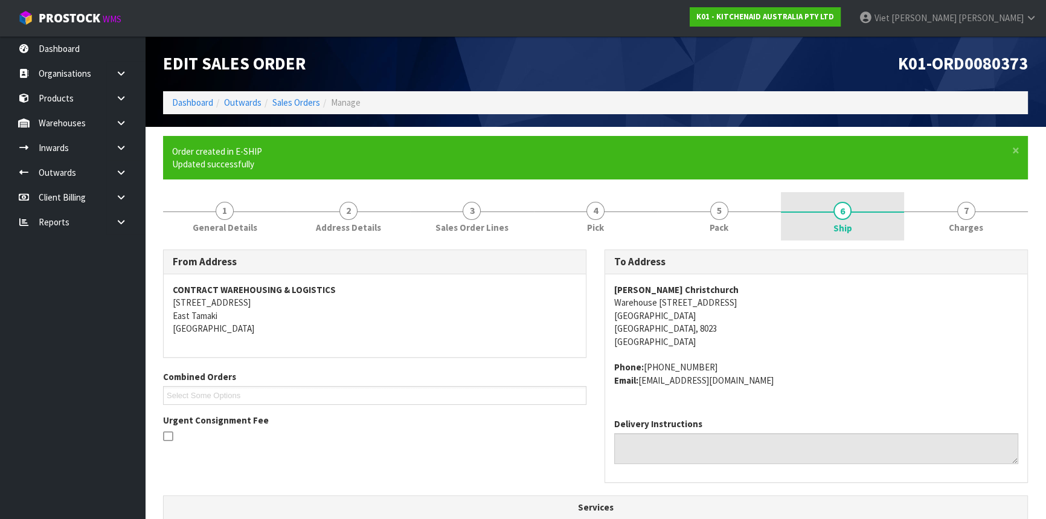
drag, startPoint x: 733, startPoint y: 209, endPoint x: 901, endPoint y: 209, distance: 167.8
click at [733, 209] on link "5 Pack" at bounding box center [719, 216] width 124 height 48
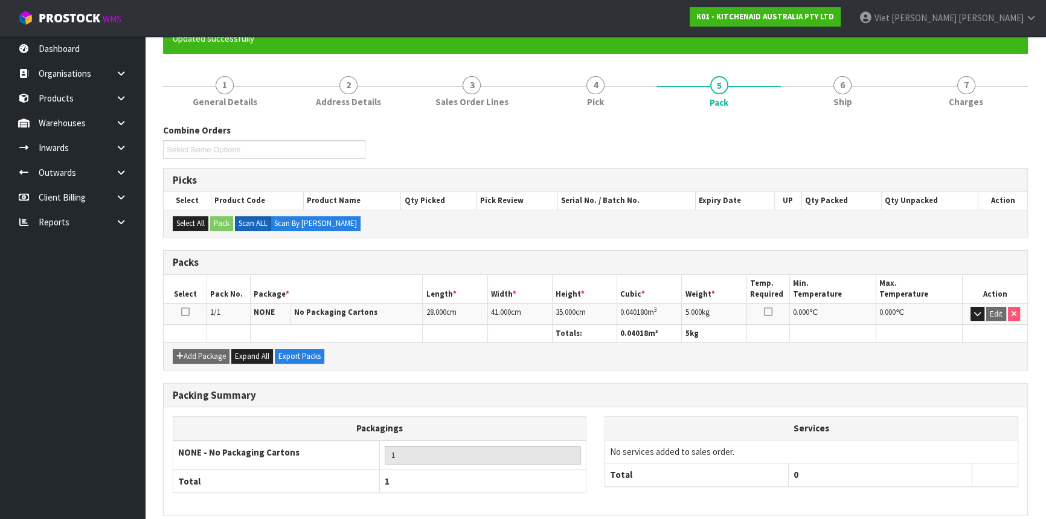
scroll to position [176, 0]
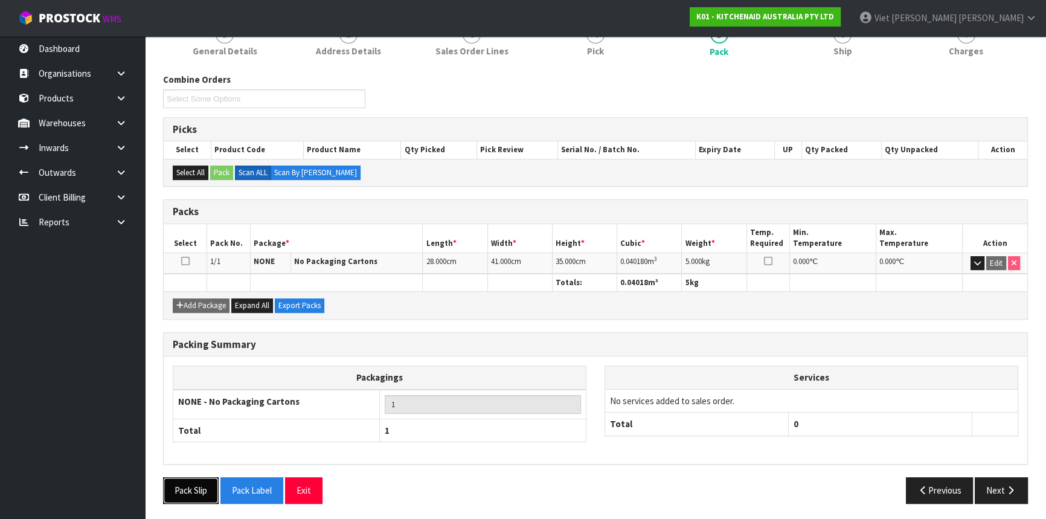
click at [202, 489] on button "Pack Slip" at bounding box center [191, 490] width 56 height 26
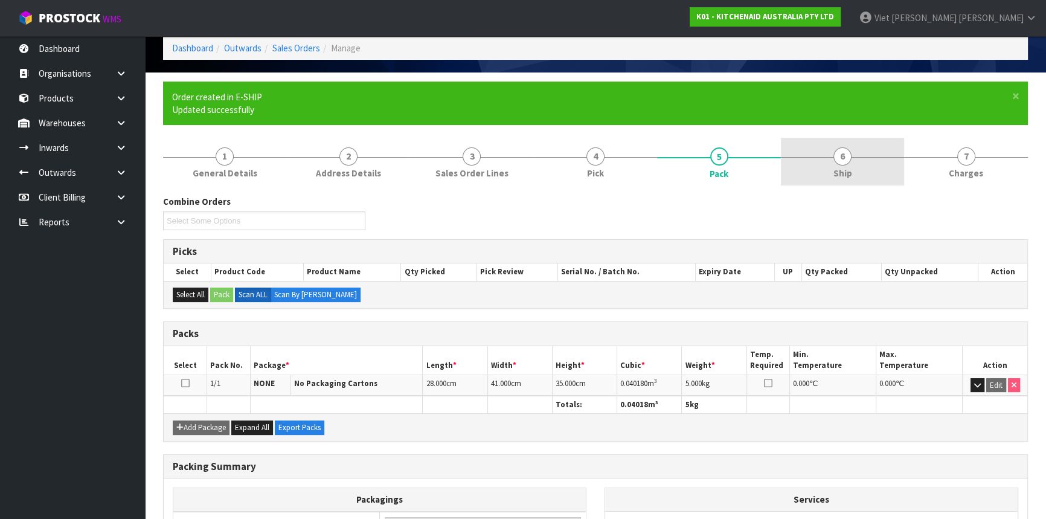
click at [863, 179] on link "6 Ship" at bounding box center [843, 162] width 124 height 48
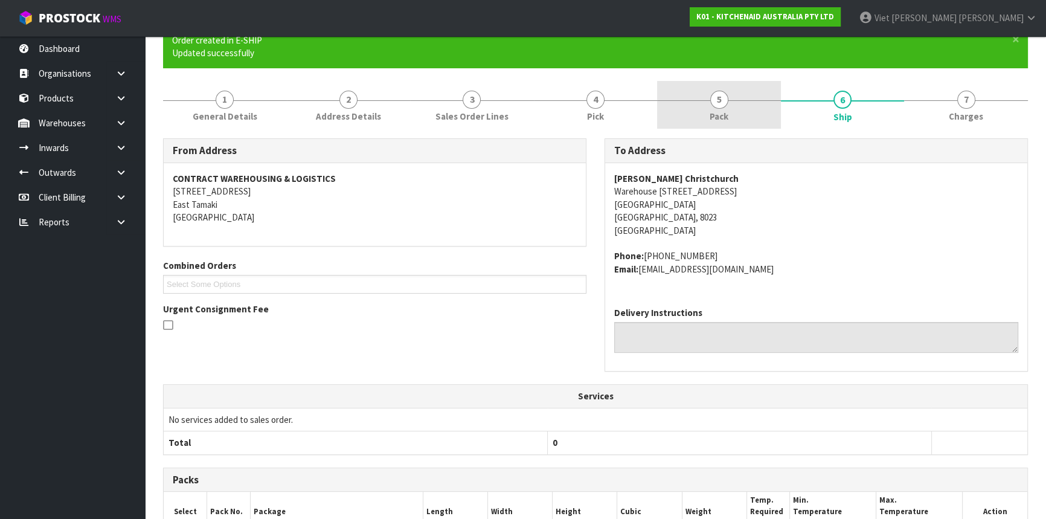
scroll to position [33, 0]
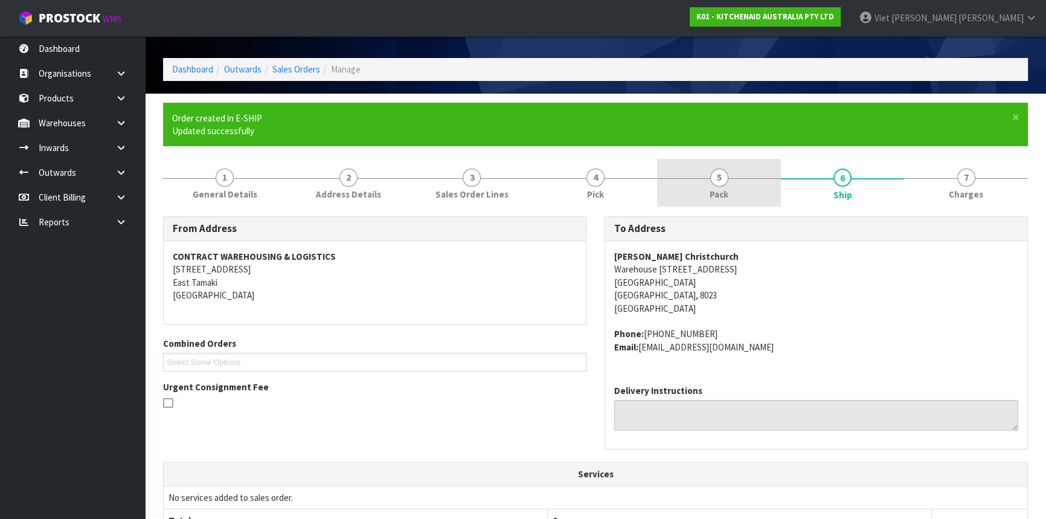
click at [757, 196] on link "5 Pack" at bounding box center [719, 183] width 124 height 48
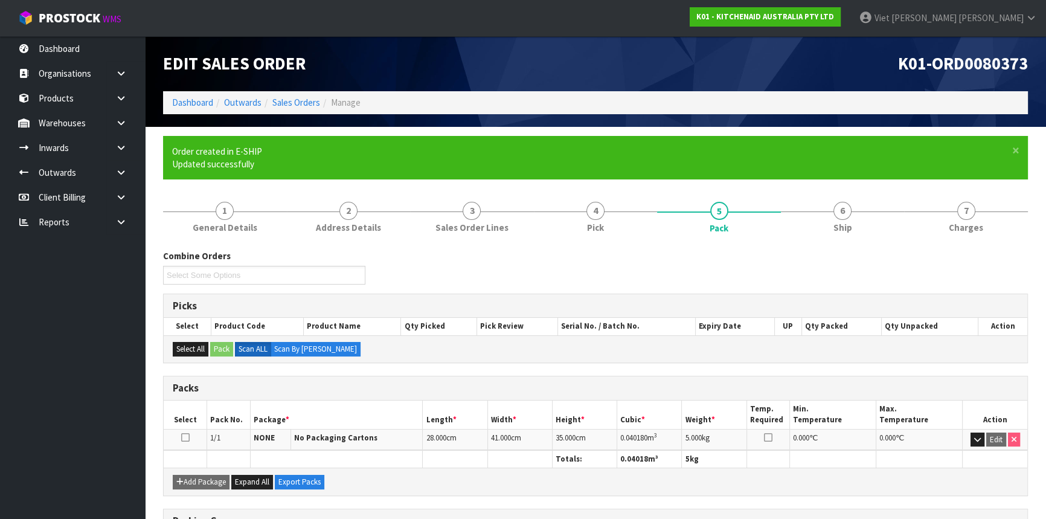
scroll to position [0, 0]
click at [858, 212] on link "6 Ship" at bounding box center [843, 216] width 124 height 48
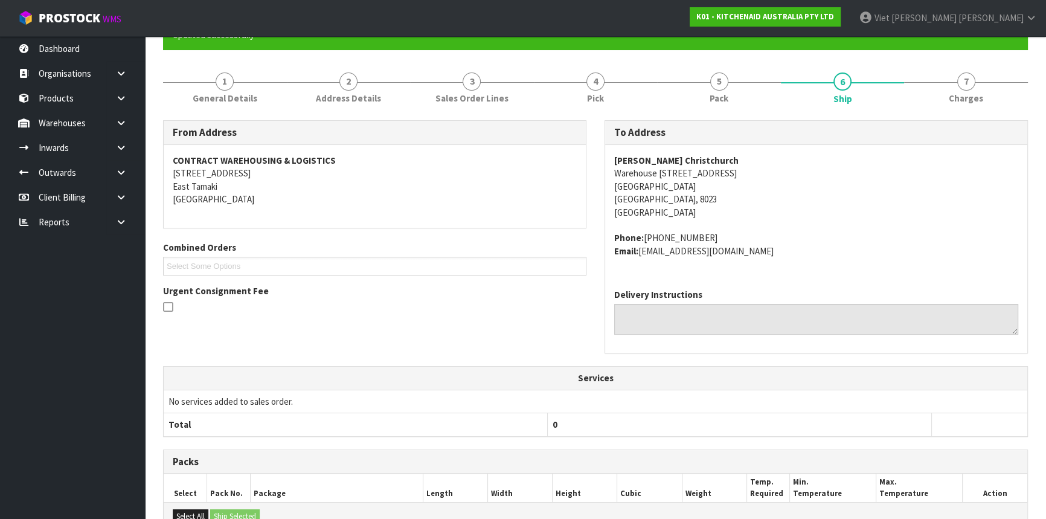
scroll to position [308, 0]
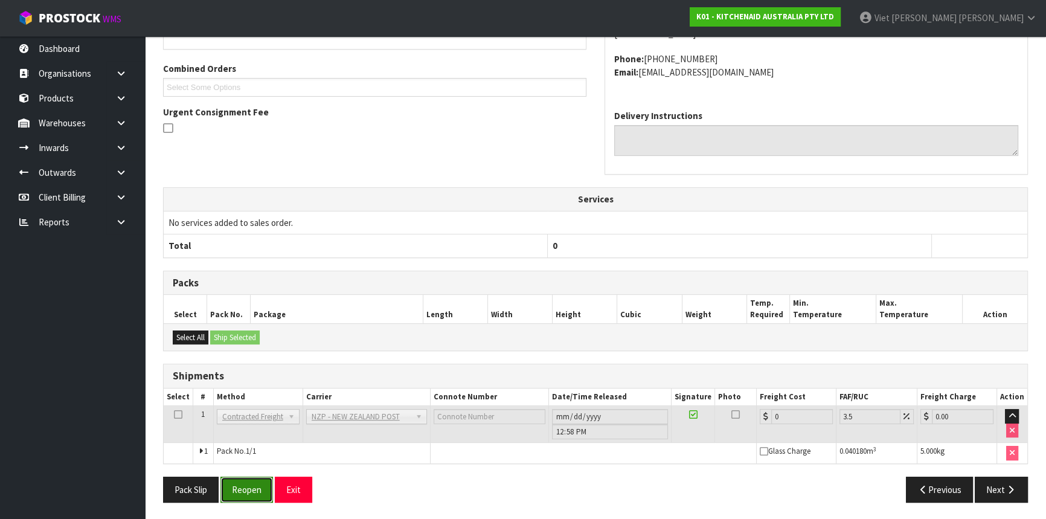
drag, startPoint x: 257, startPoint y: 493, endPoint x: 285, endPoint y: 485, distance: 29.3
click at [257, 493] on button "Reopen" at bounding box center [246, 489] width 53 height 26
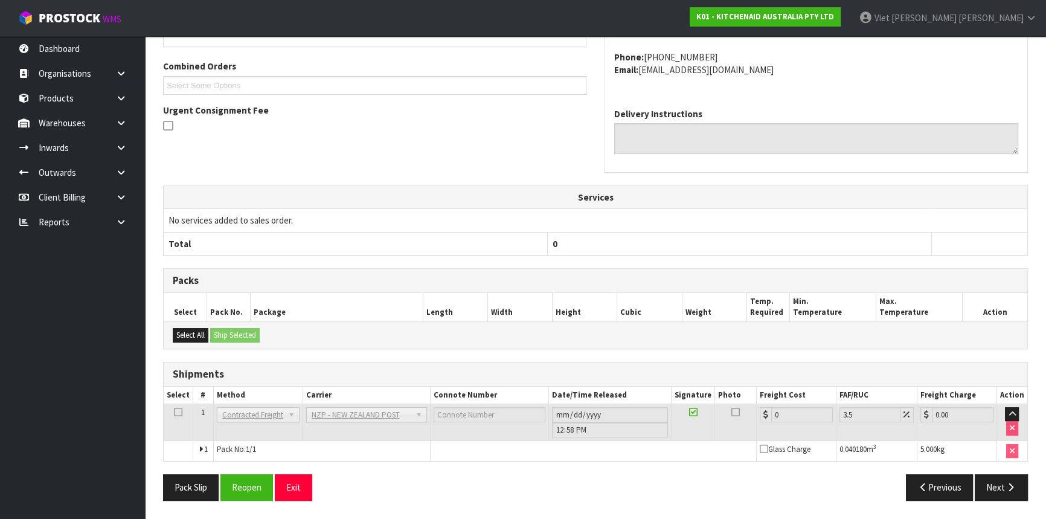
scroll to position [0, 0]
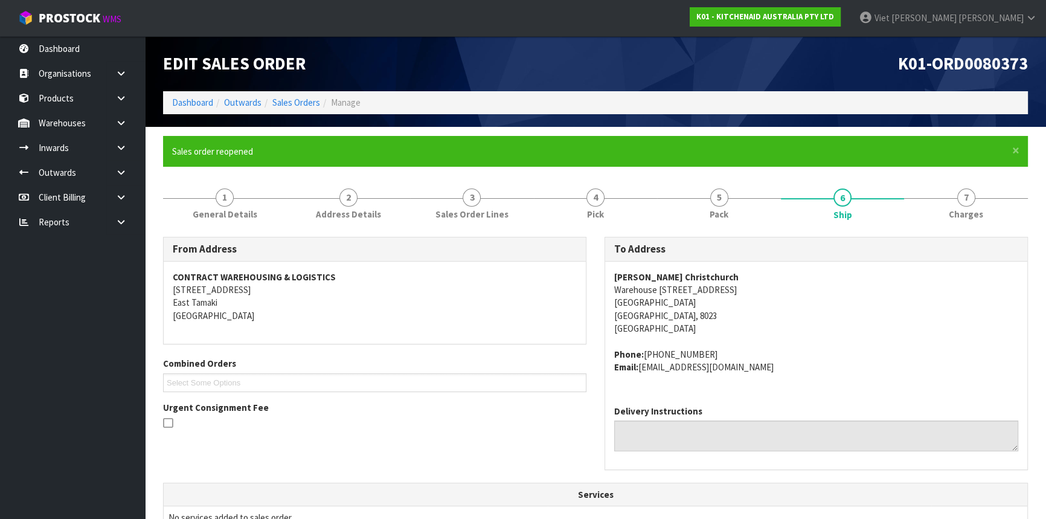
click at [788, 417] on div "Delivery Instructions" at bounding box center [816, 427] width 404 height 46
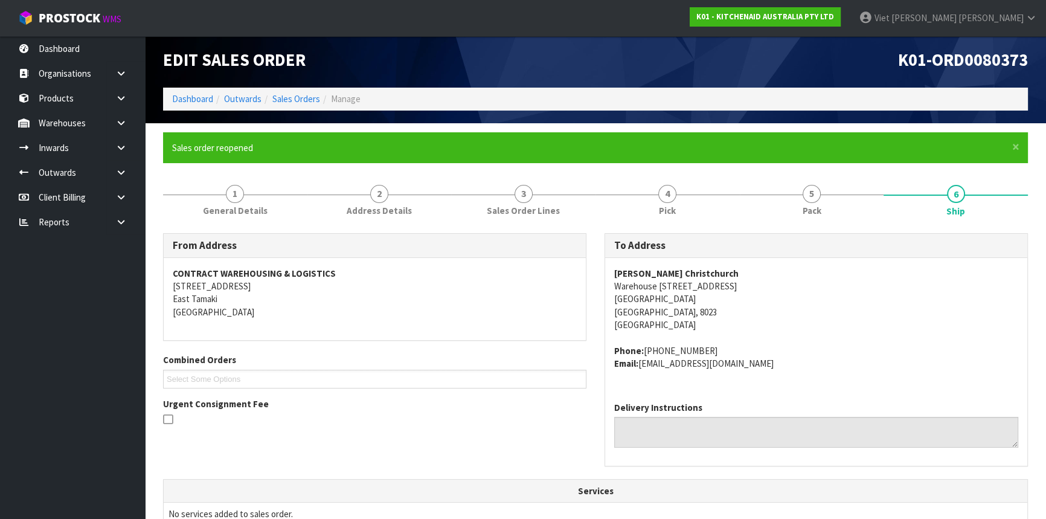
scroll to position [329, 0]
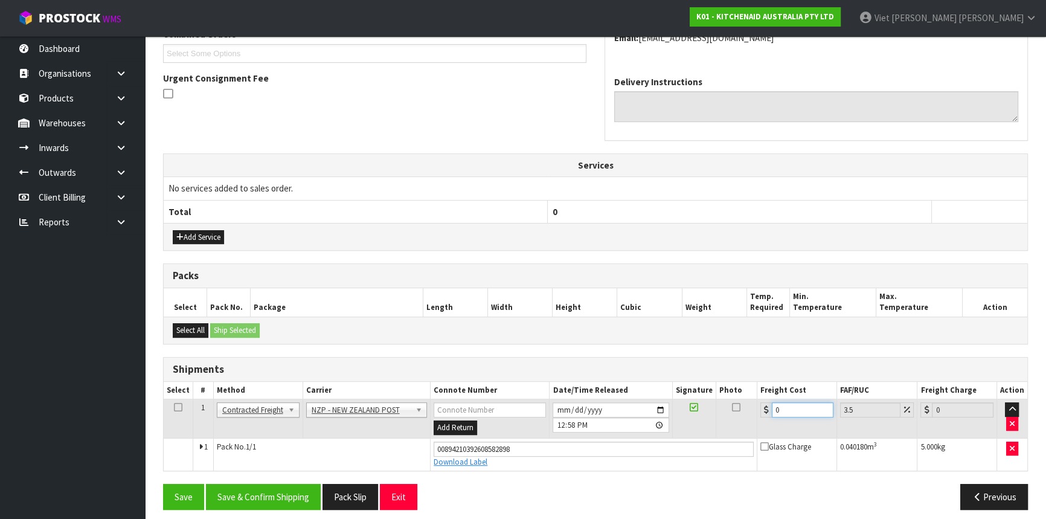
click at [791, 409] on input "0" at bounding box center [803, 409] width 62 height 15
drag, startPoint x: 791, startPoint y: 409, endPoint x: 730, endPoint y: 409, distance: 61.0
click at [730, 409] on tr "1 Client Local Pickup Customer Local Pickup Company Freight Contracted Freight …" at bounding box center [595, 418] width 863 height 39
click at [304, 494] on button "Save & Confirm Shipping" at bounding box center [263, 497] width 115 height 26
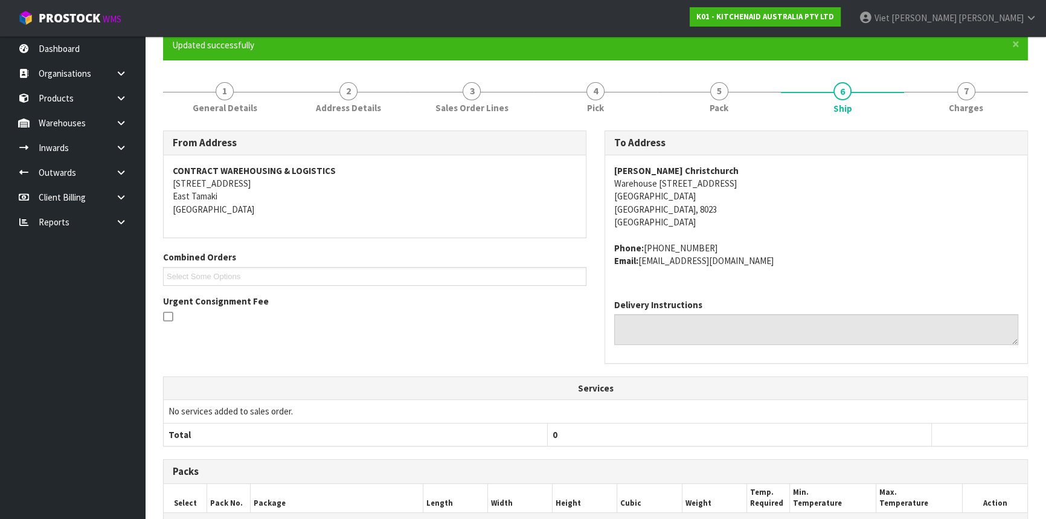
scroll to position [0, 0]
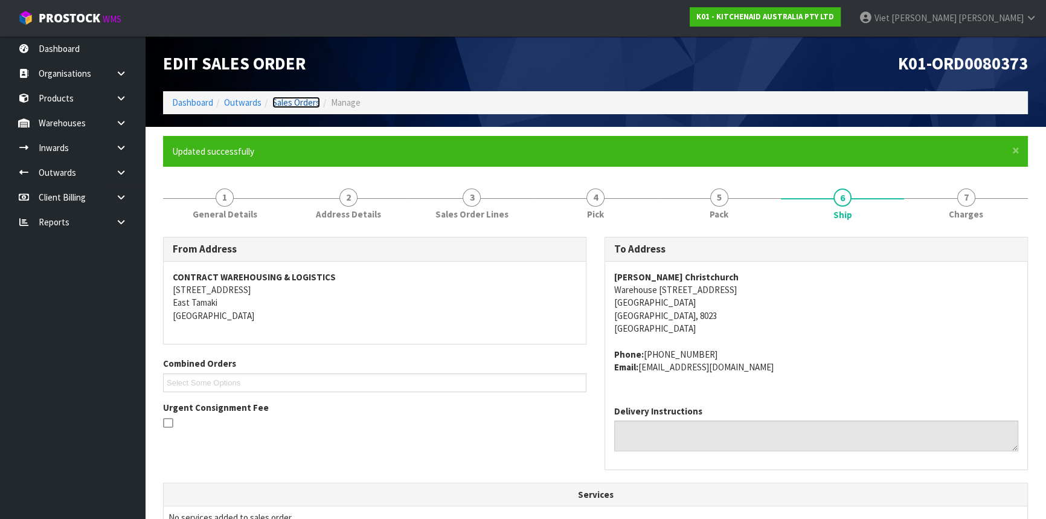
click at [292, 105] on link "Sales Orders" at bounding box center [296, 102] width 48 height 11
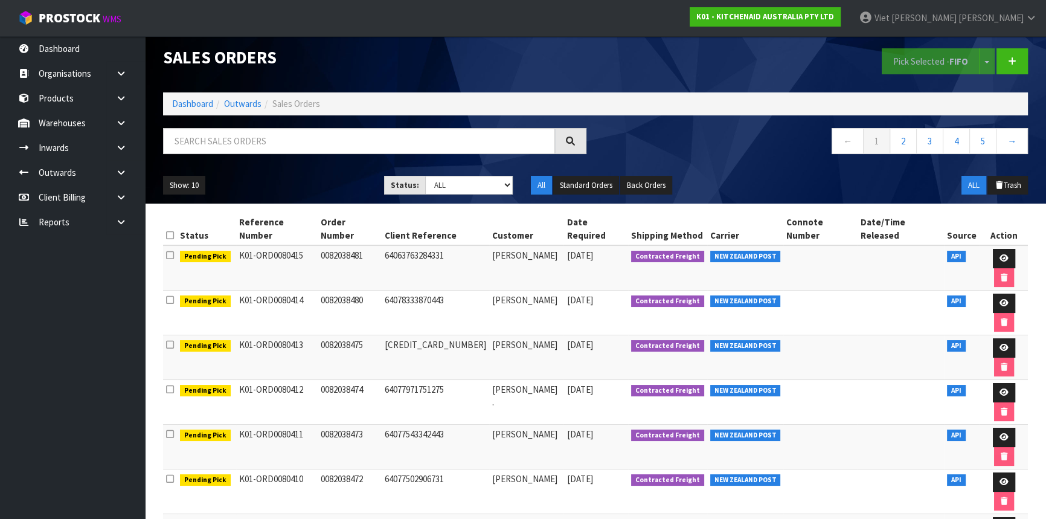
scroll to position [15, 0]
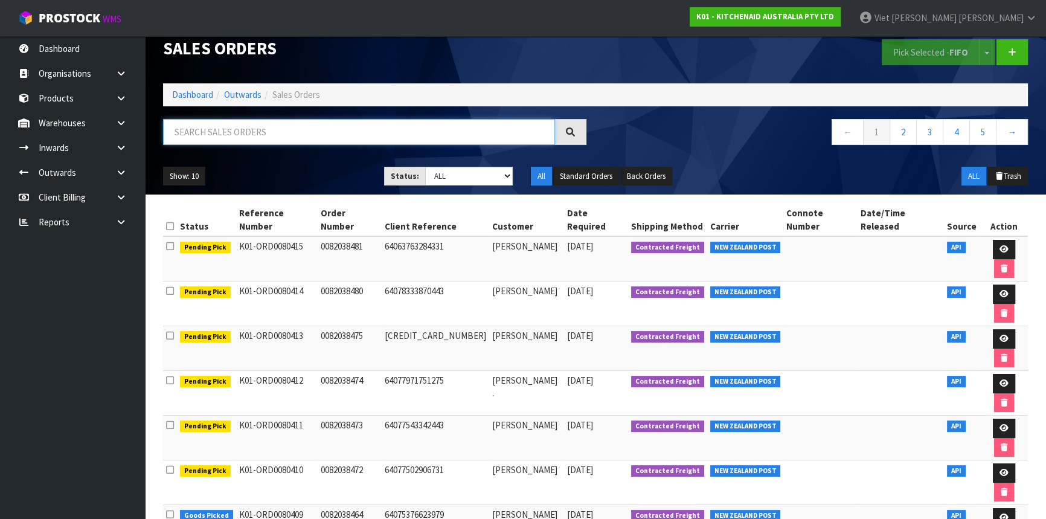
click at [292, 144] on input "text" at bounding box center [359, 132] width 392 height 26
